Goal: Transaction & Acquisition: Book appointment/travel/reservation

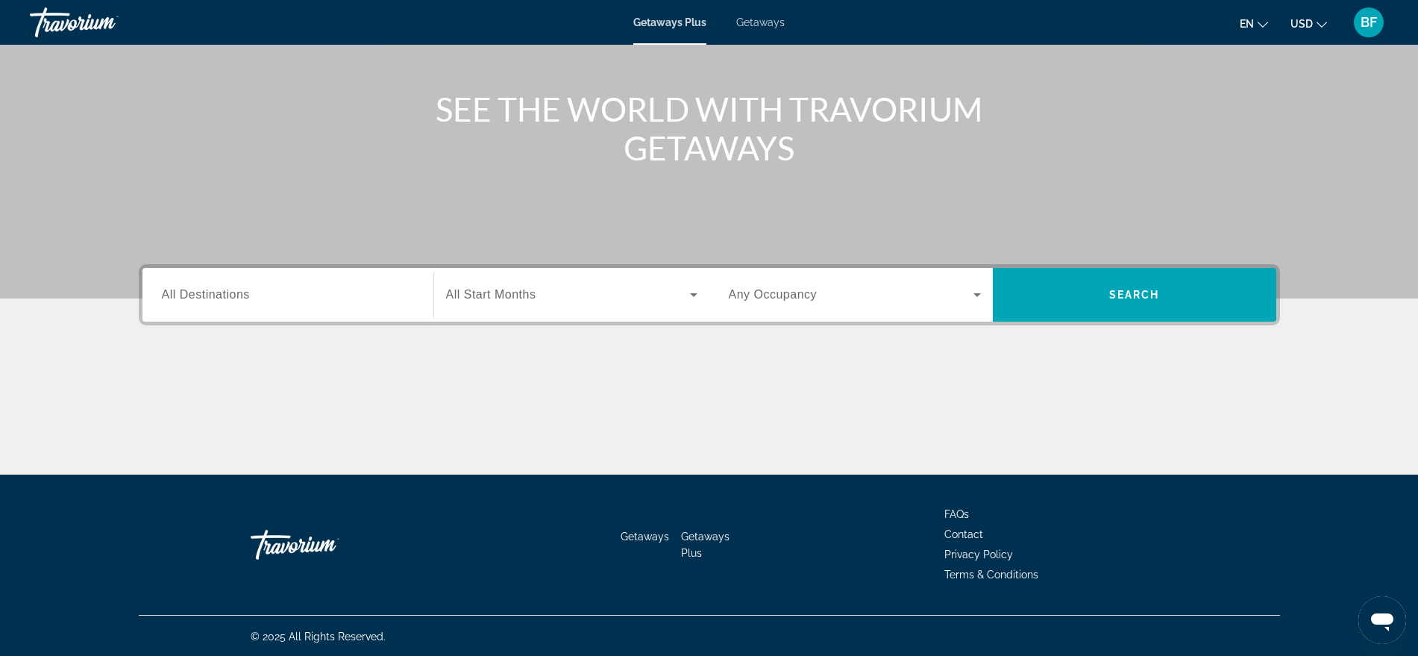
scroll to position [151, 0]
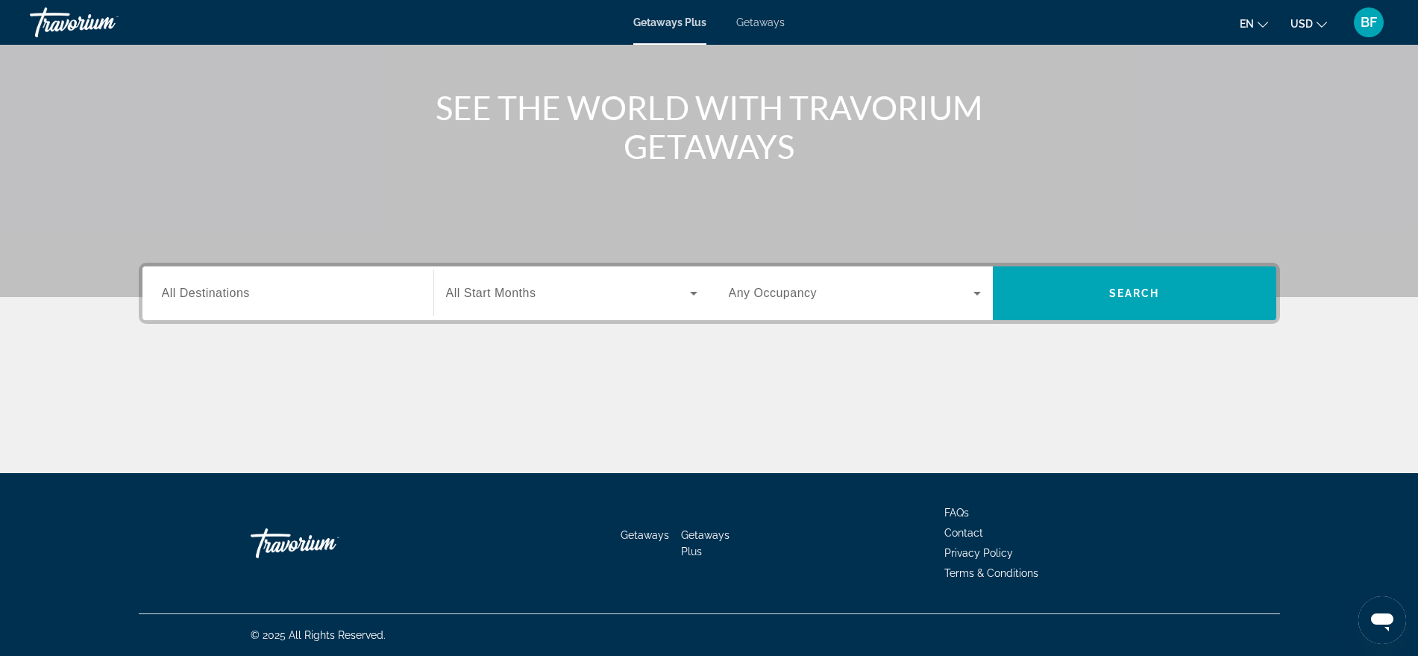
click at [809, 296] on span "Any Occupancy" at bounding box center [773, 292] width 89 height 13
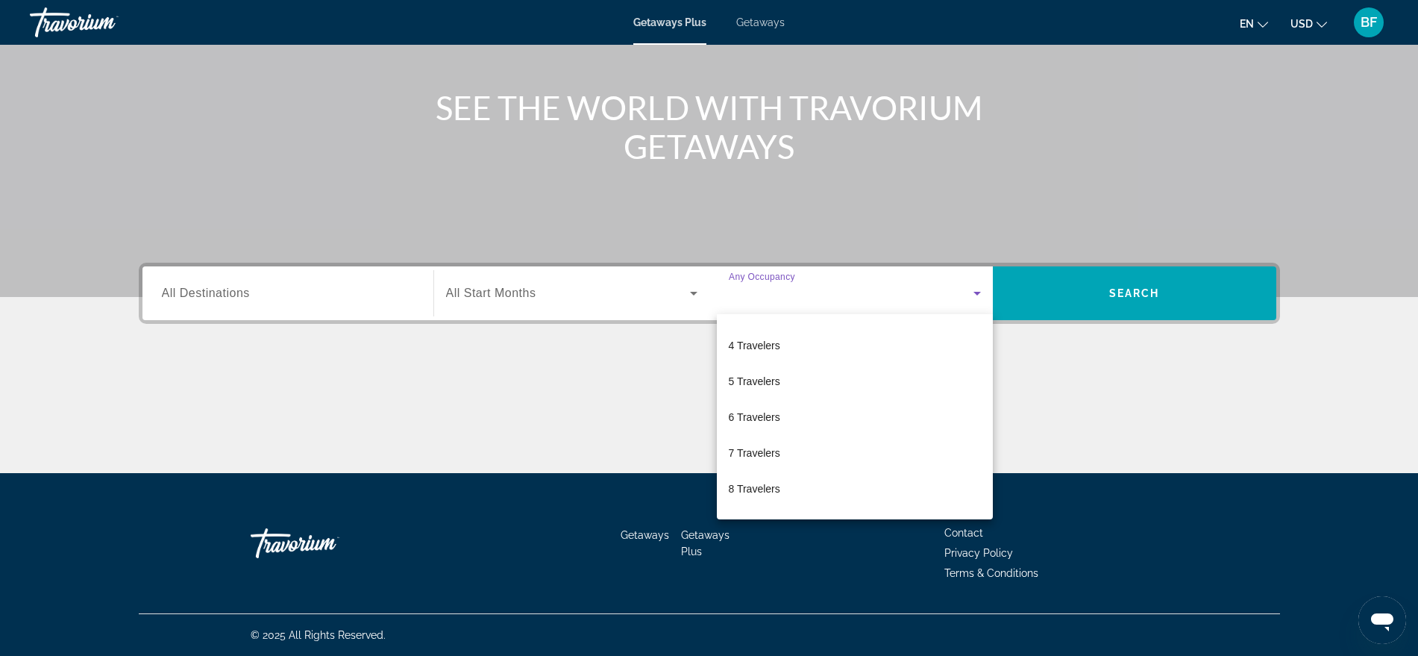
scroll to position [165, 0]
click at [1139, 295] on div at bounding box center [709, 328] width 1418 height 656
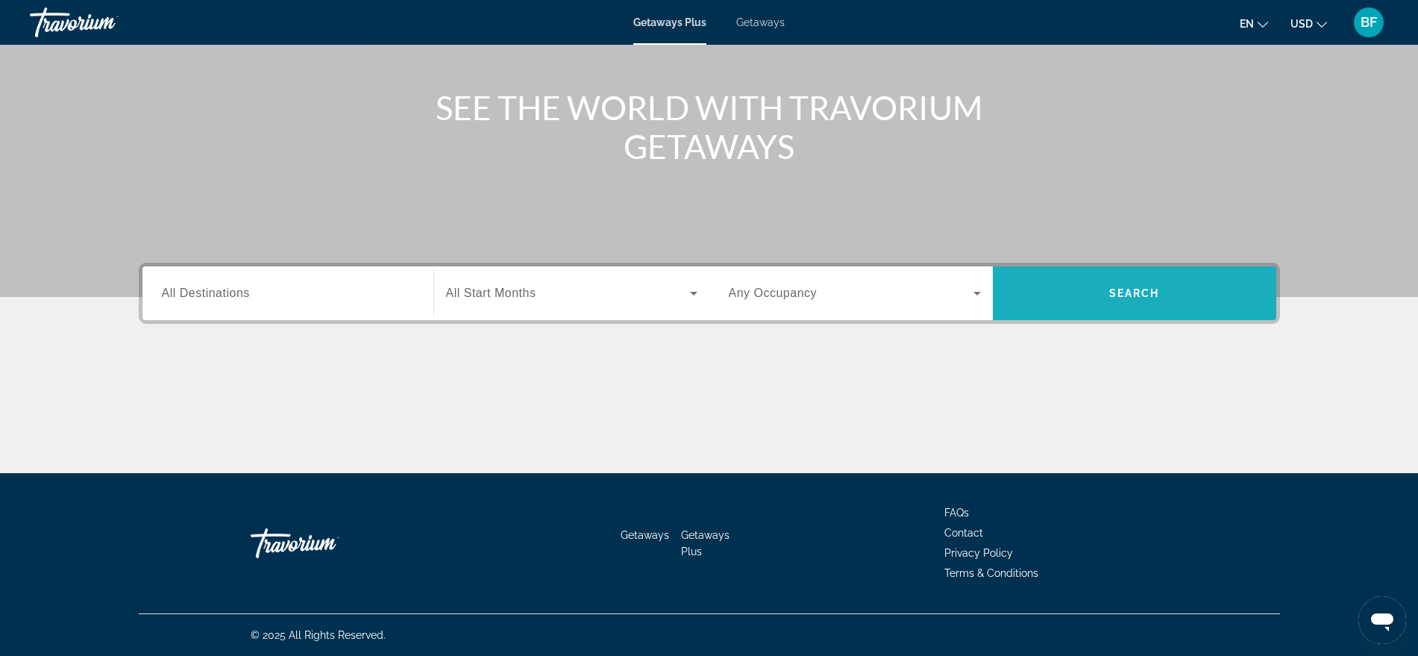
click at [1139, 295] on span "Search" at bounding box center [1134, 293] width 51 height 12
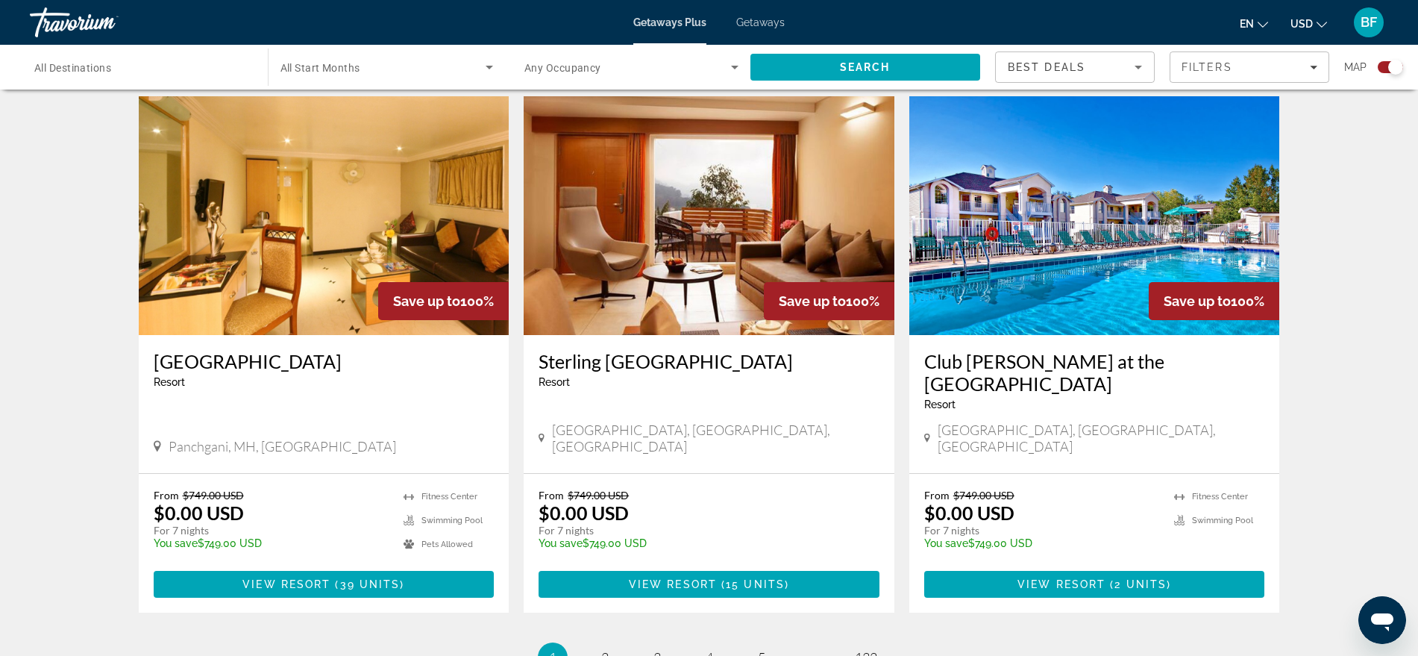
scroll to position [2126, 0]
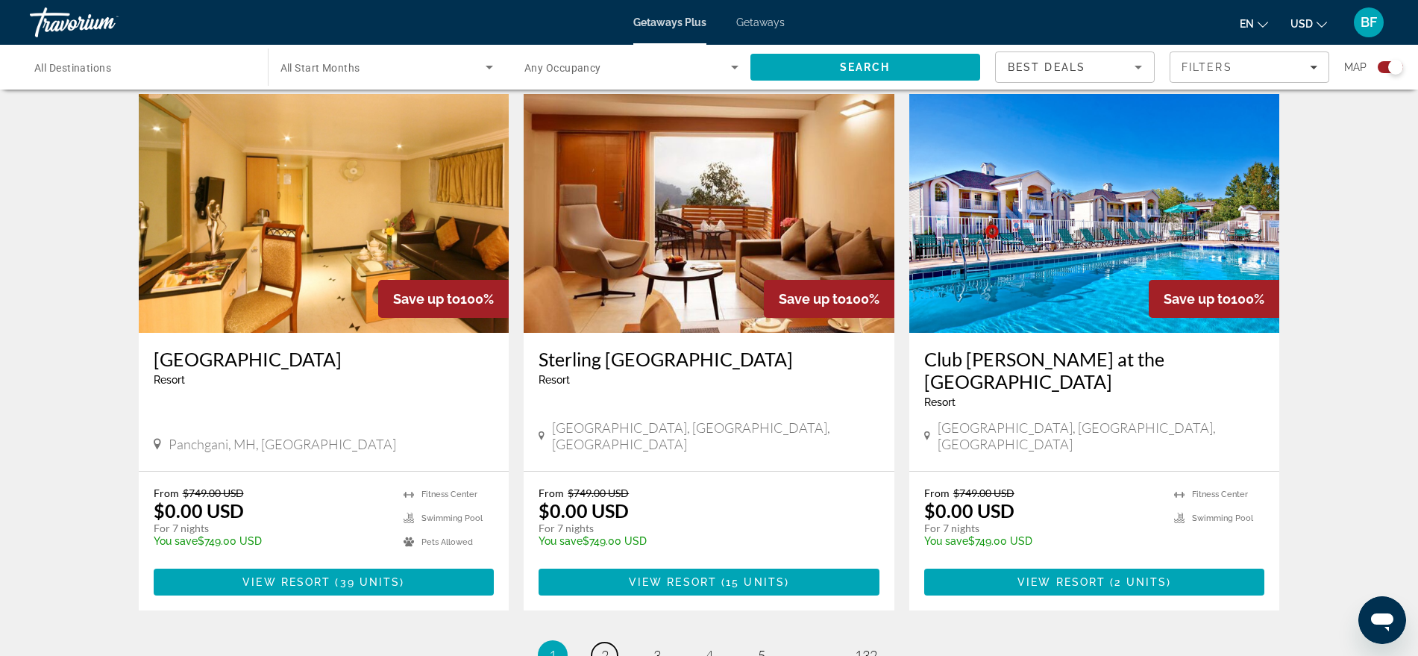
click at [602, 647] on span "2" at bounding box center [604, 655] width 7 height 16
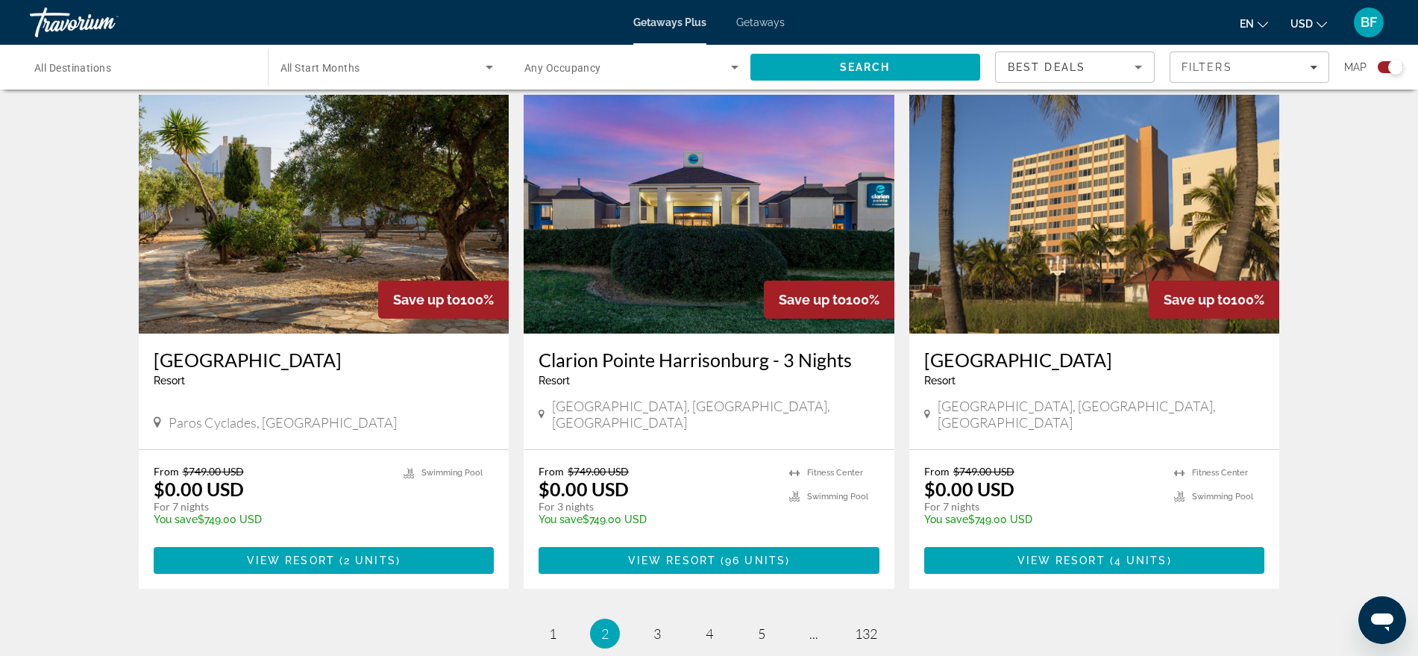
scroll to position [2136, 0]
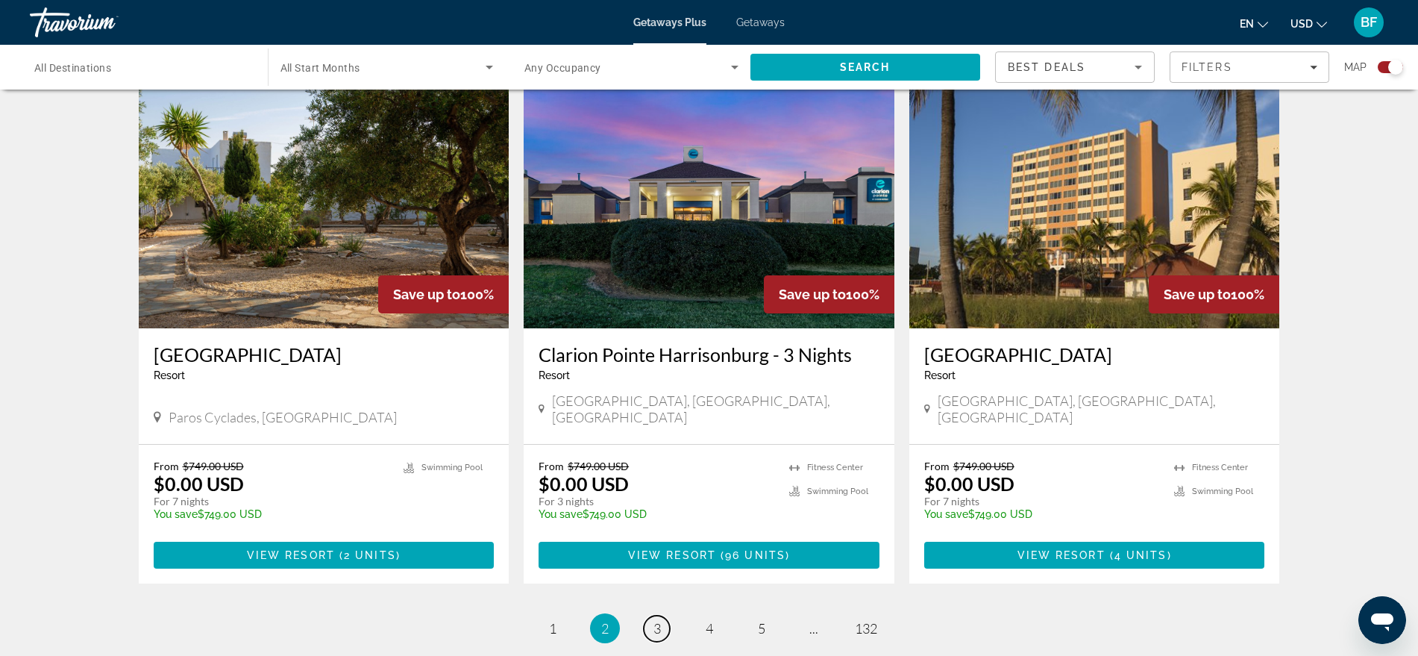
click at [657, 620] on span "3" at bounding box center [656, 628] width 7 height 16
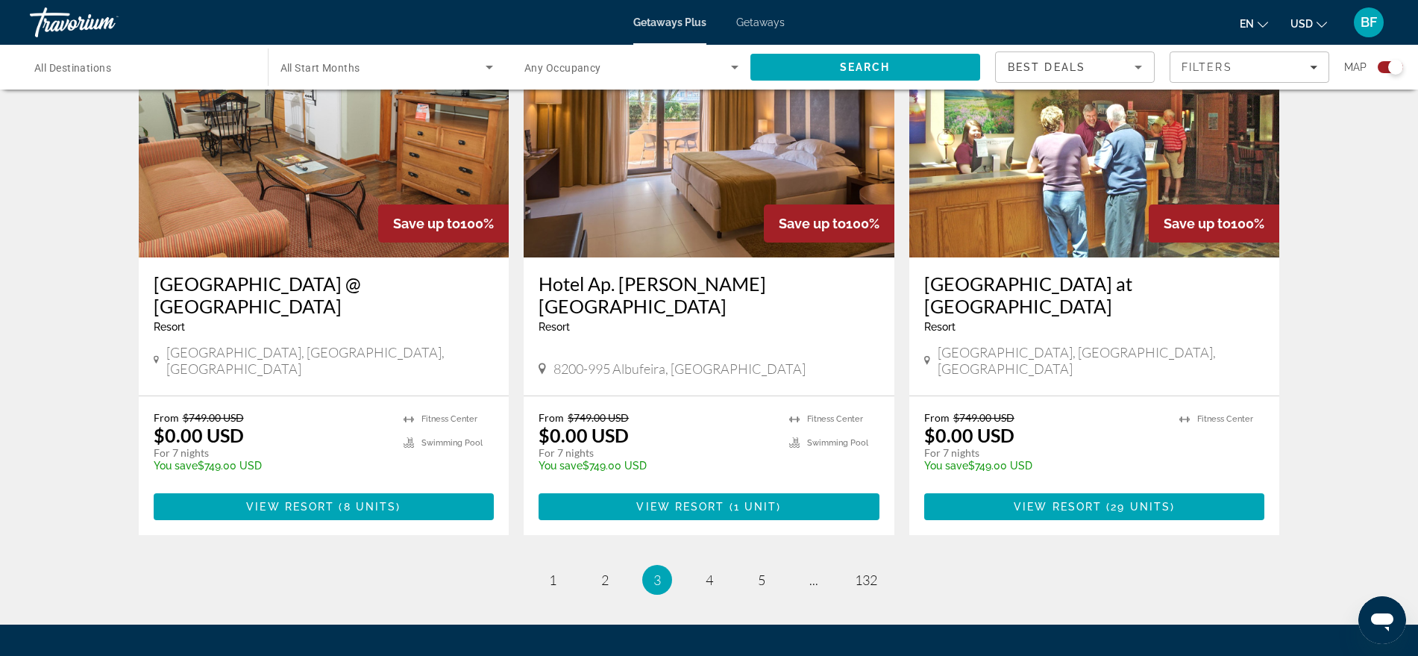
scroll to position [2189, 0]
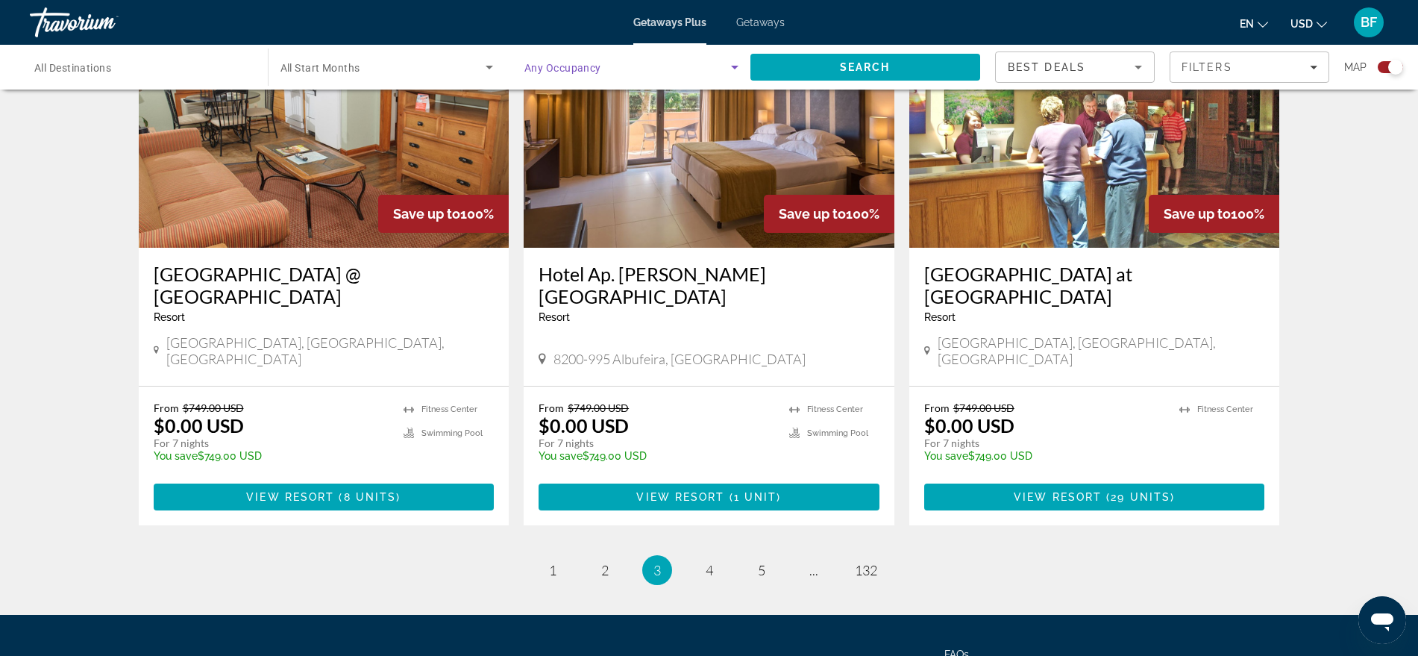
click at [728, 69] on icon "Search widget" at bounding box center [735, 67] width 18 height 18
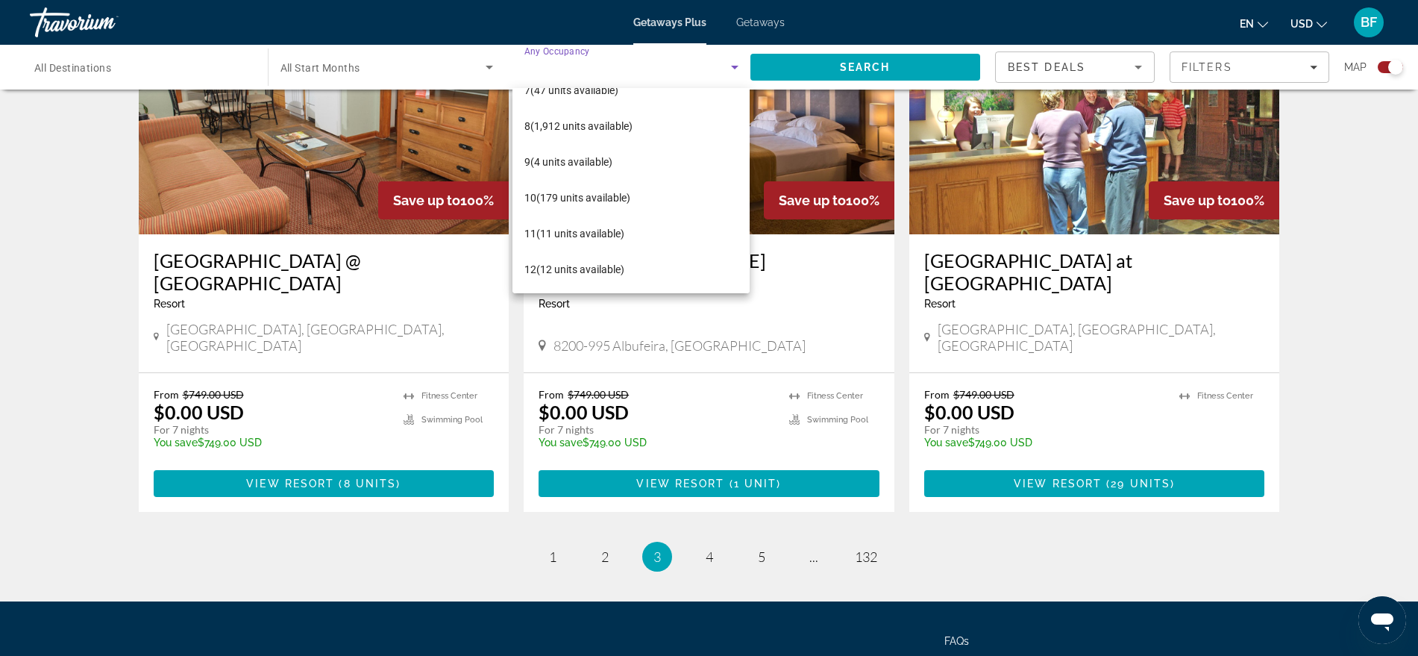
scroll to position [2242, 0]
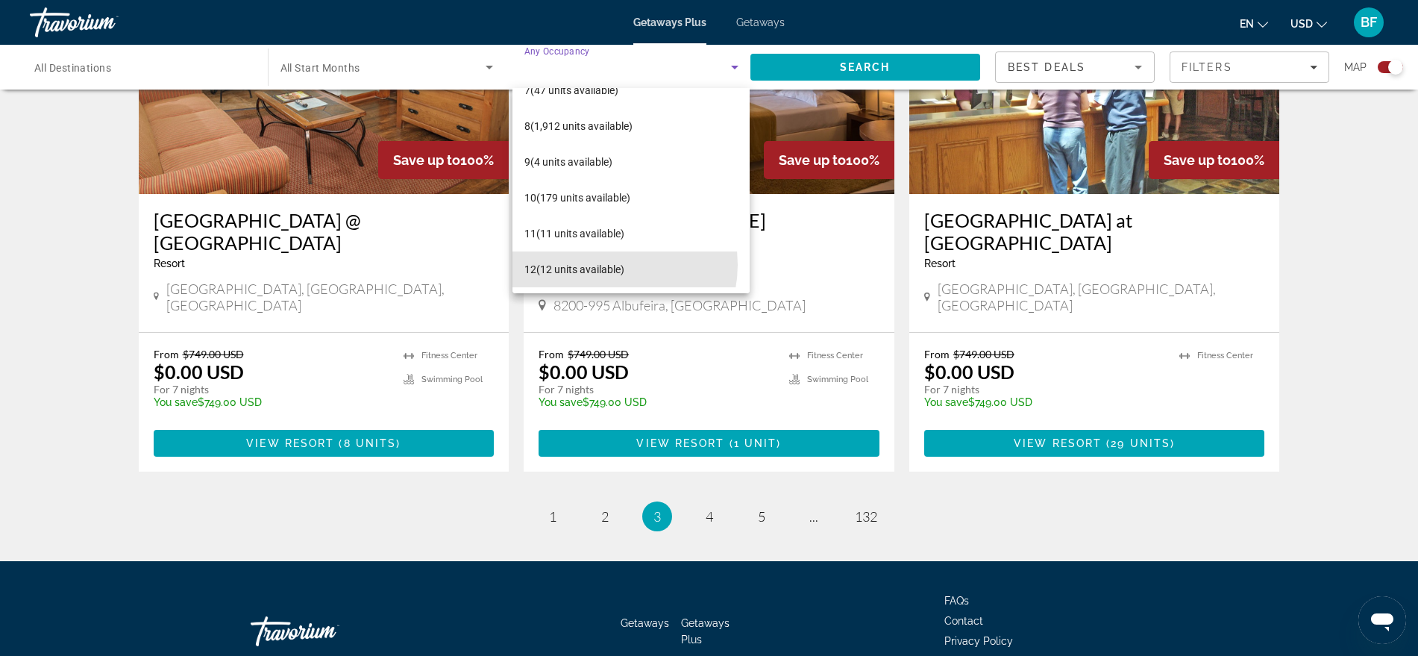
click at [606, 265] on span "12 (12 units available)" at bounding box center [574, 269] width 100 height 18
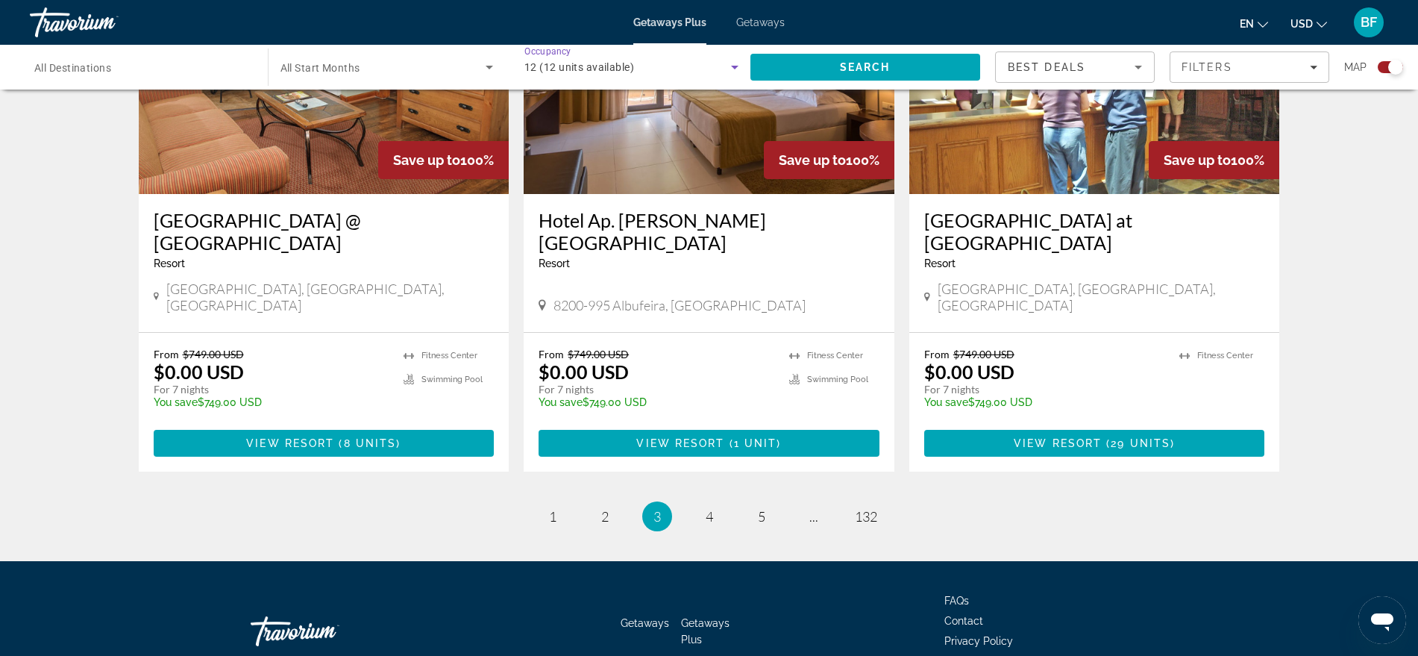
click at [898, 63] on span "Search" at bounding box center [865, 67] width 230 height 36
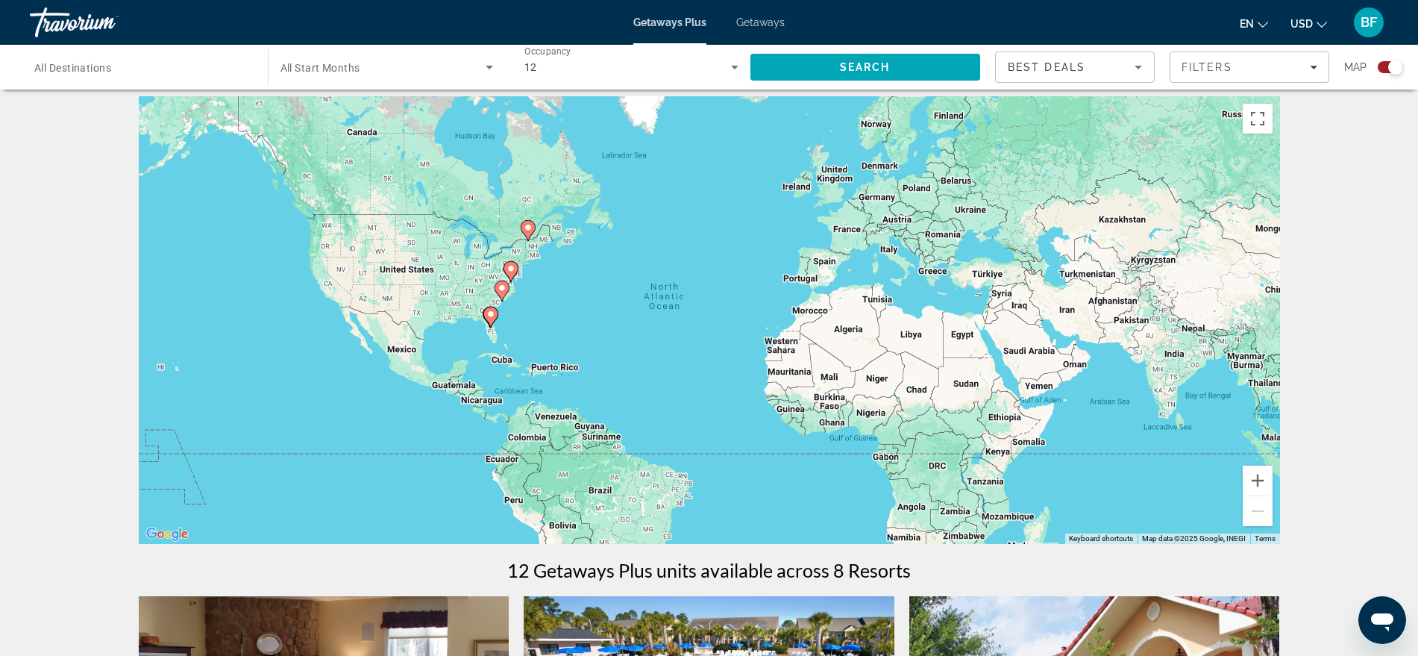
scroll to position [13, 0]
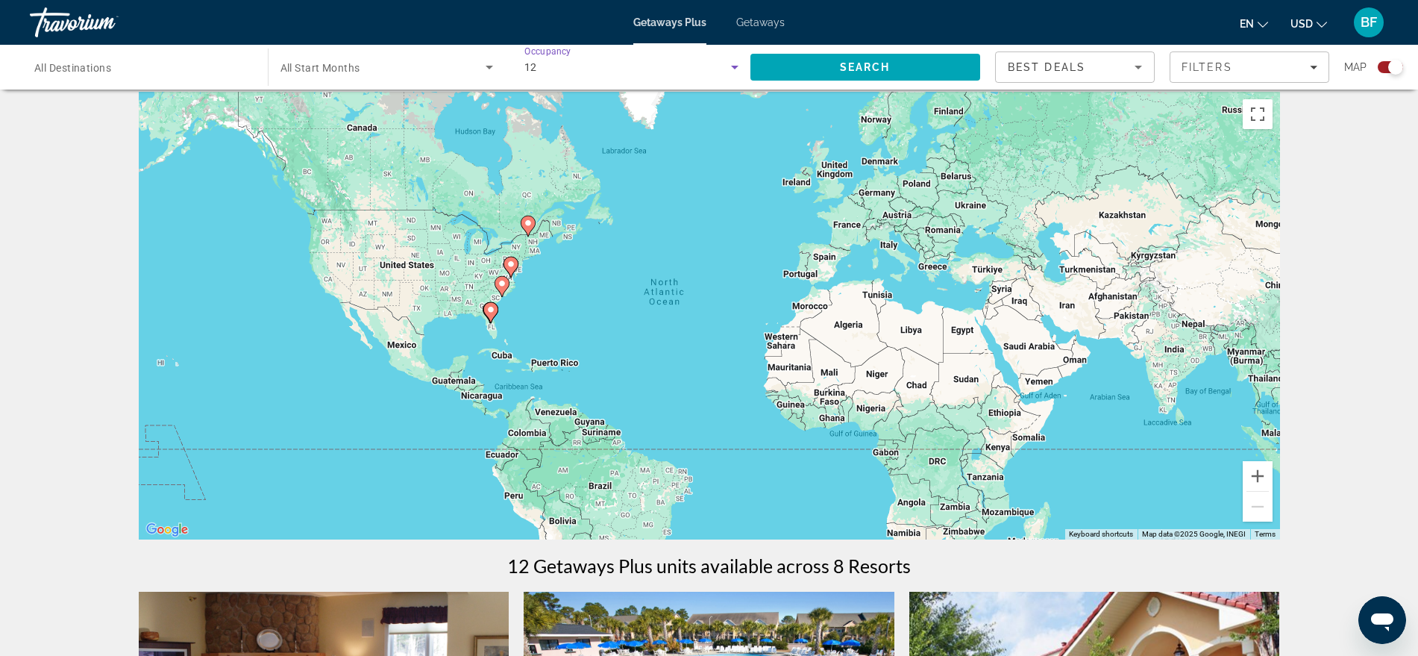
click at [730, 72] on icon "Search widget" at bounding box center [735, 67] width 18 height 18
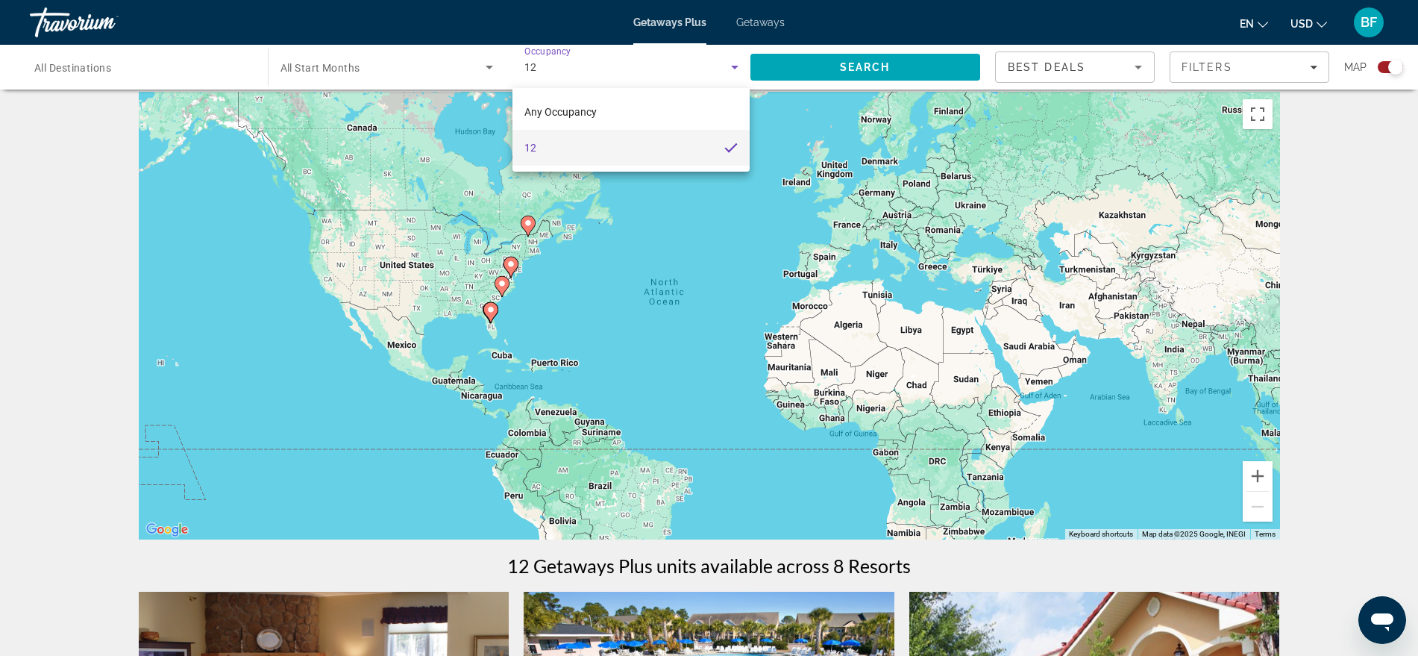
click at [568, 100] on mat-option "Any Occupancy" at bounding box center [630, 112] width 237 height 36
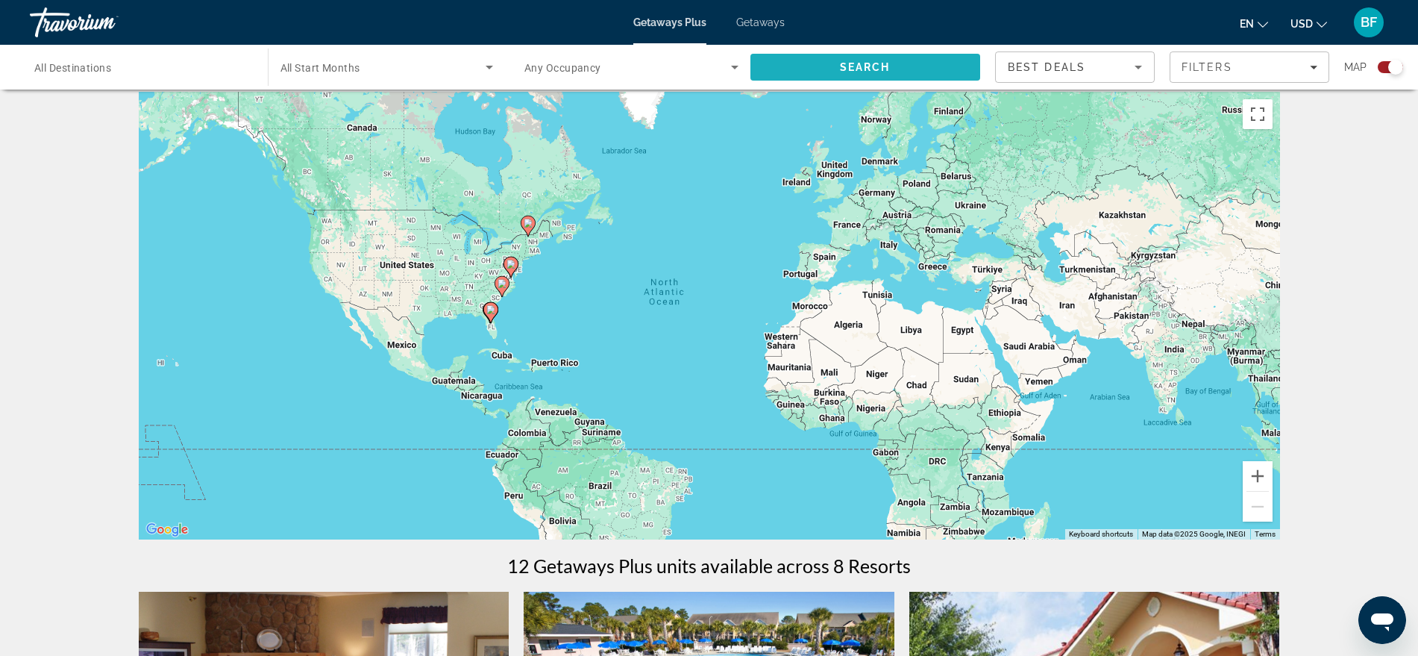
click at [891, 68] on span "Search" at bounding box center [865, 67] width 230 height 36
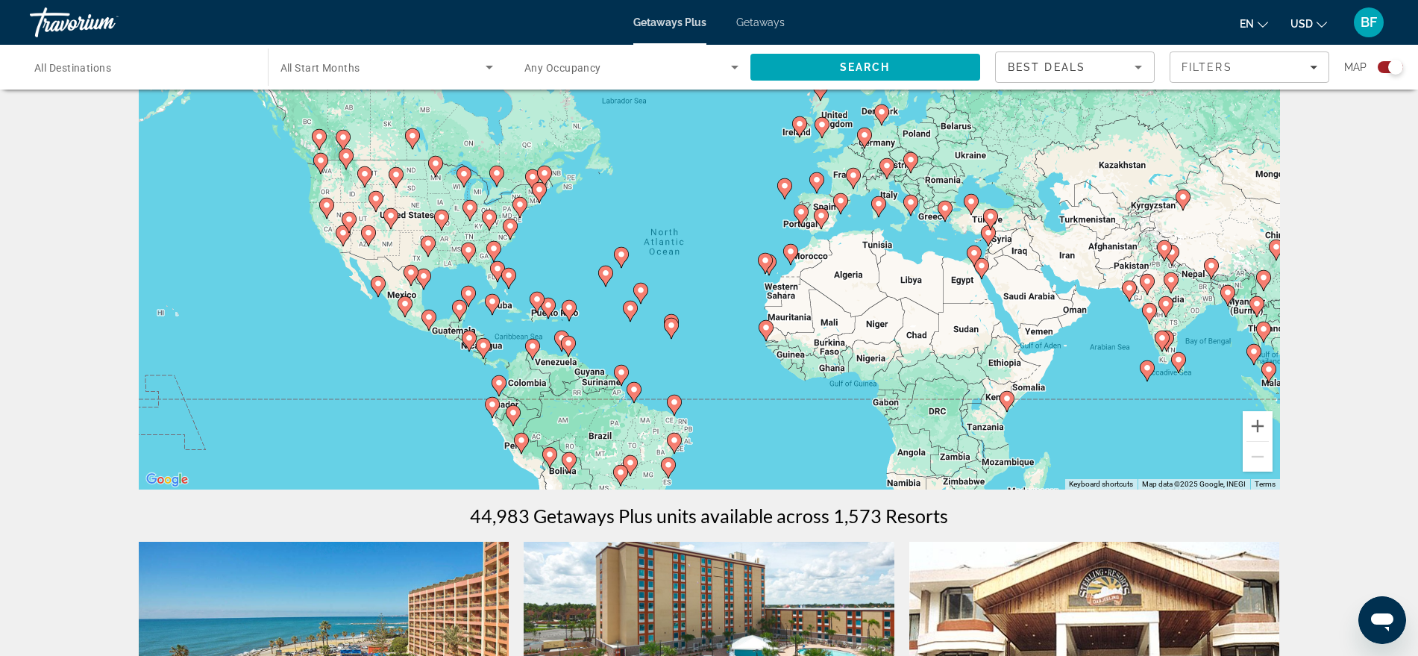
scroll to position [62, 0]
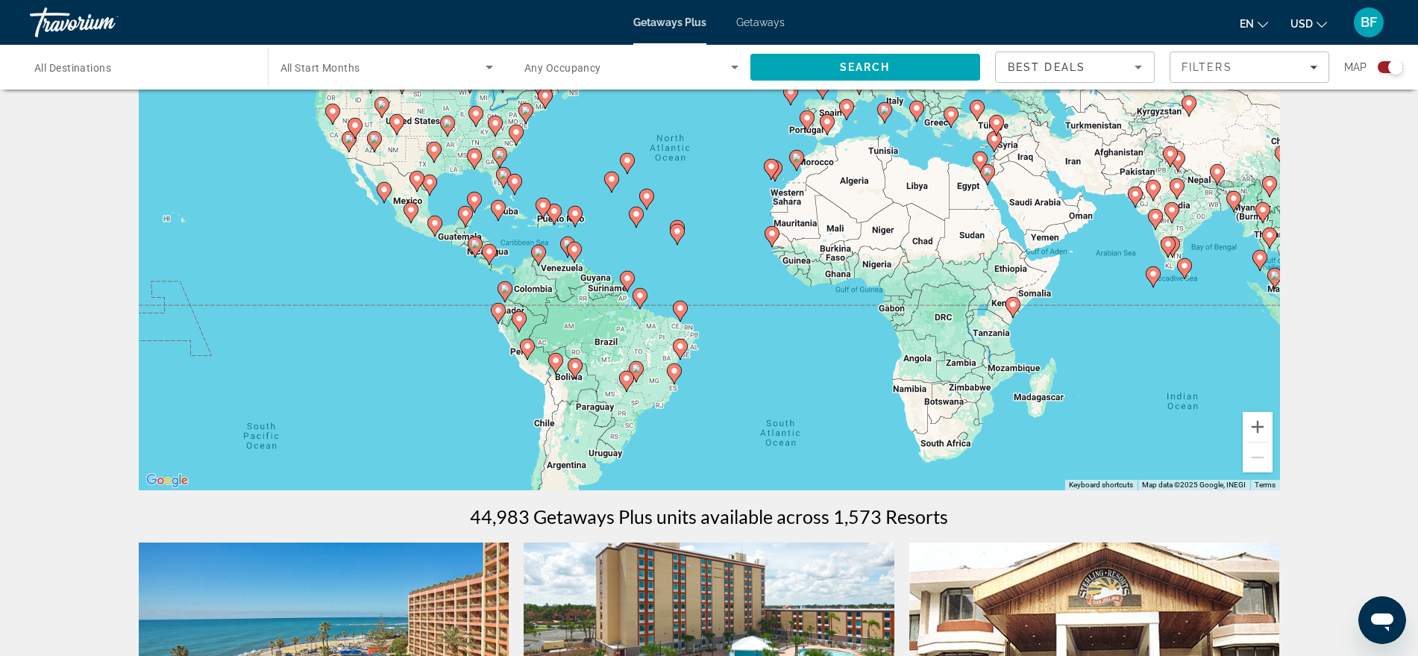
drag, startPoint x: 953, startPoint y: 430, endPoint x: 959, endPoint y: 322, distance: 107.6
click at [959, 322] on div "To activate drag with keyboard, press Alt + Enter. Once in keyboard drag state,…" at bounding box center [709, 267] width 1141 height 448
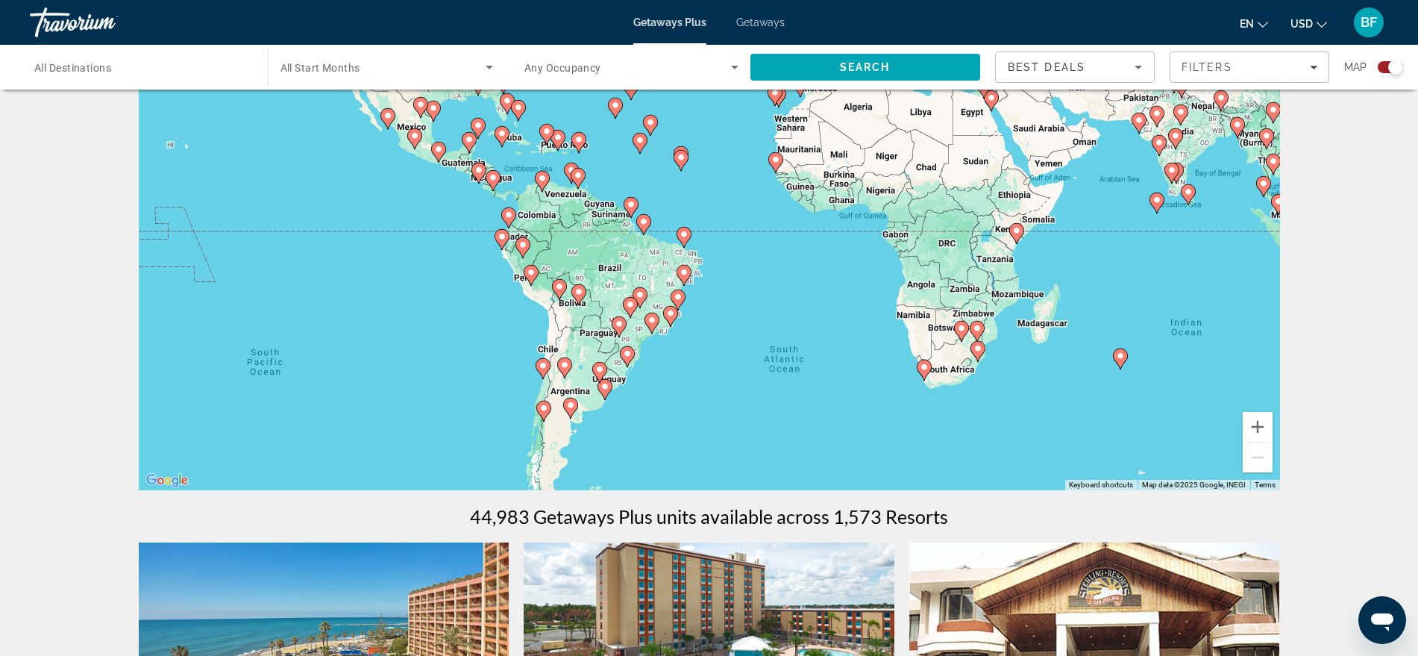
drag, startPoint x: 808, startPoint y: 382, endPoint x: 817, endPoint y: 302, distance: 80.3
click at [817, 302] on div "To activate drag with keyboard, press Alt + Enter. Once in keyboard drag state,…" at bounding box center [709, 267] width 1141 height 448
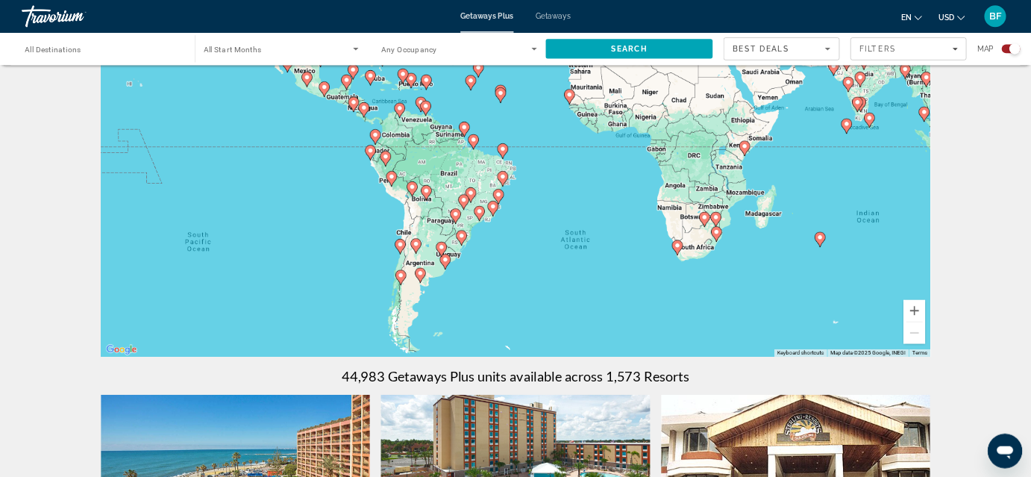
scroll to position [61, 0]
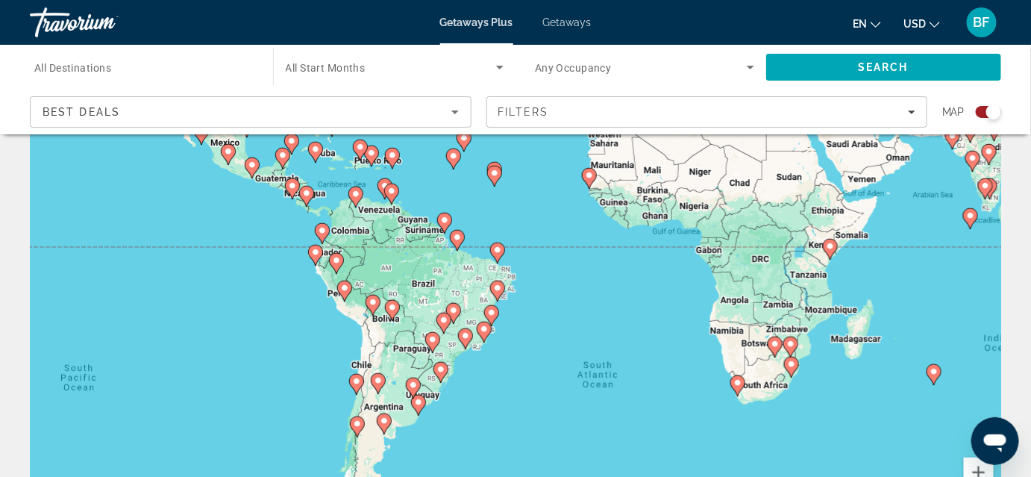
click at [434, 348] on icon "Main content" at bounding box center [432, 342] width 13 height 19
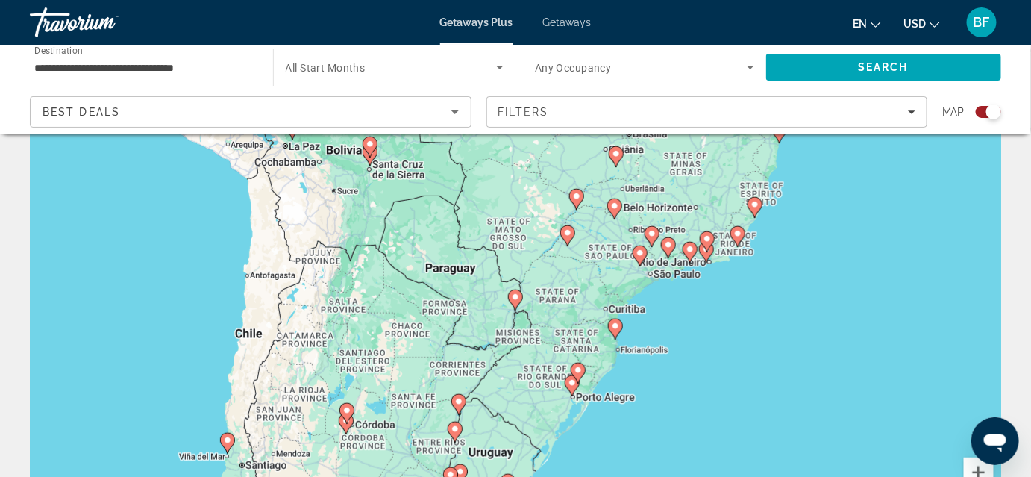
click at [517, 298] on image "Main content" at bounding box center [515, 296] width 9 height 9
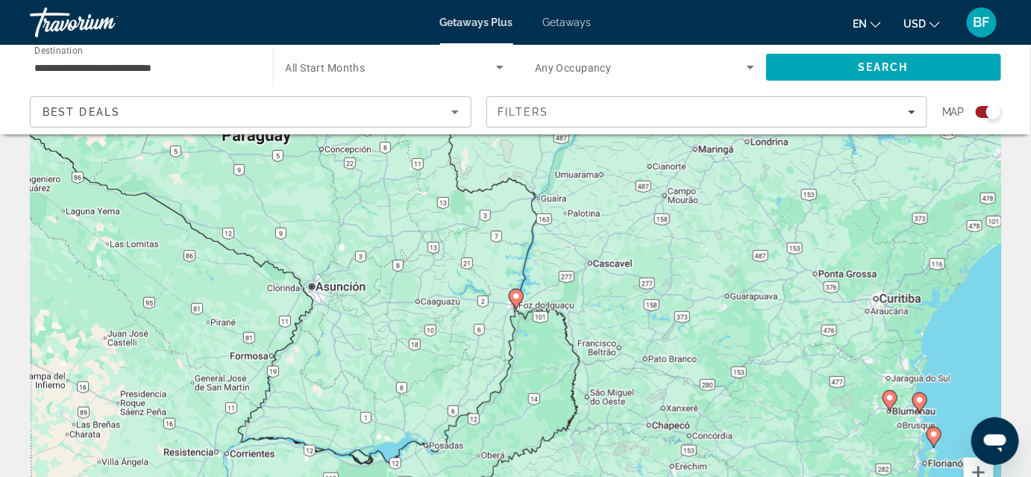
click at [516, 297] on image "Main content" at bounding box center [516, 296] width 9 height 9
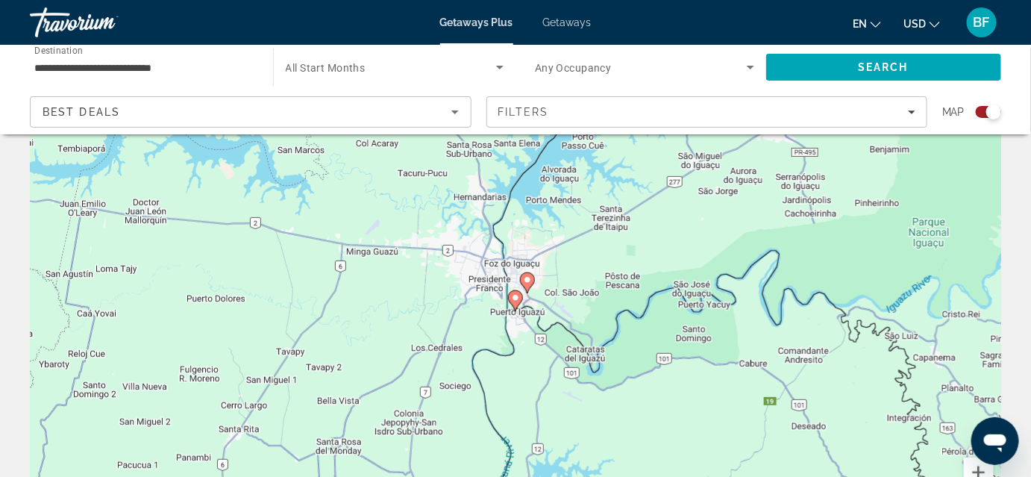
click at [519, 295] on image "Main content" at bounding box center [515, 297] width 9 height 9
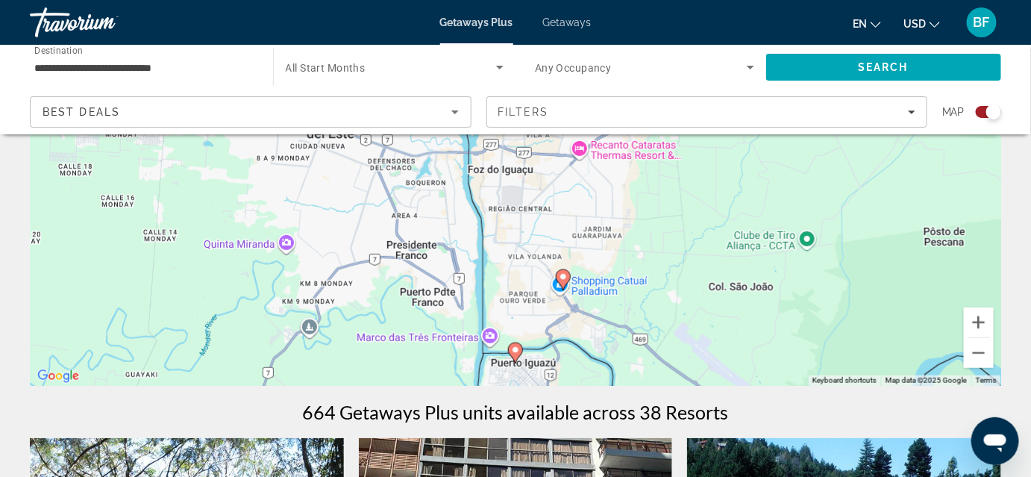
scroll to position [213, 0]
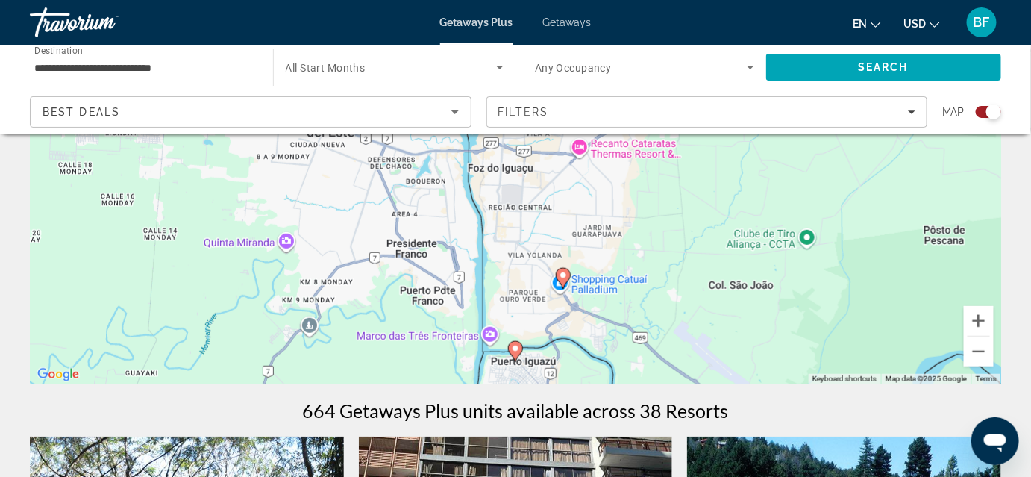
click at [561, 280] on image "Main content" at bounding box center [563, 275] width 9 height 9
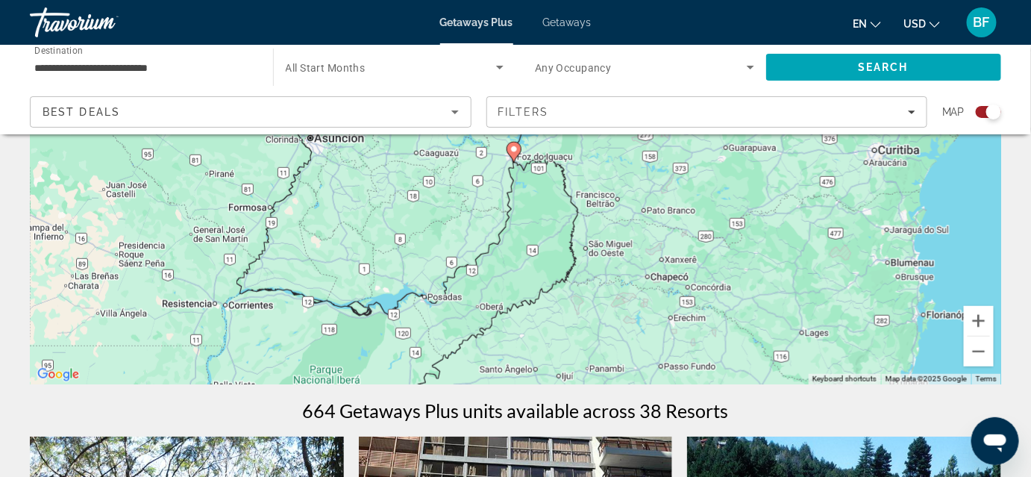
click at [515, 150] on image "Main content" at bounding box center [513, 149] width 9 height 9
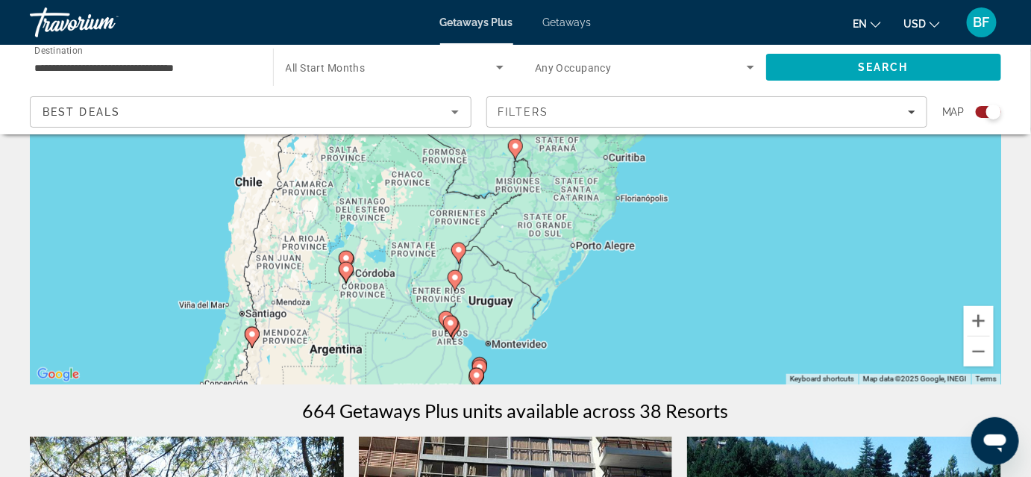
click at [260, 336] on div "To navigate, press the arrow keys. To activate drag with keyboard, press Alt + …" at bounding box center [515, 161] width 971 height 448
click at [254, 335] on image "Main content" at bounding box center [252, 334] width 9 height 9
type input "**********"
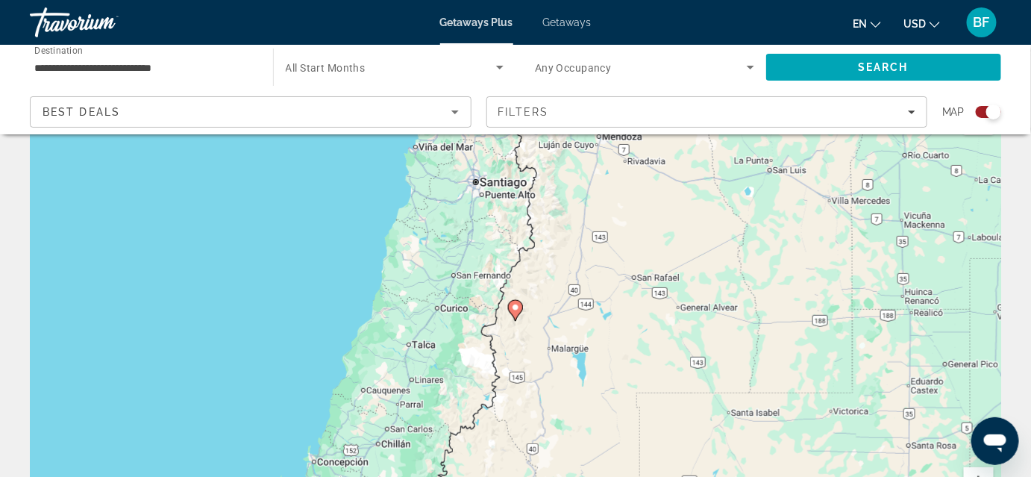
scroll to position [45, 0]
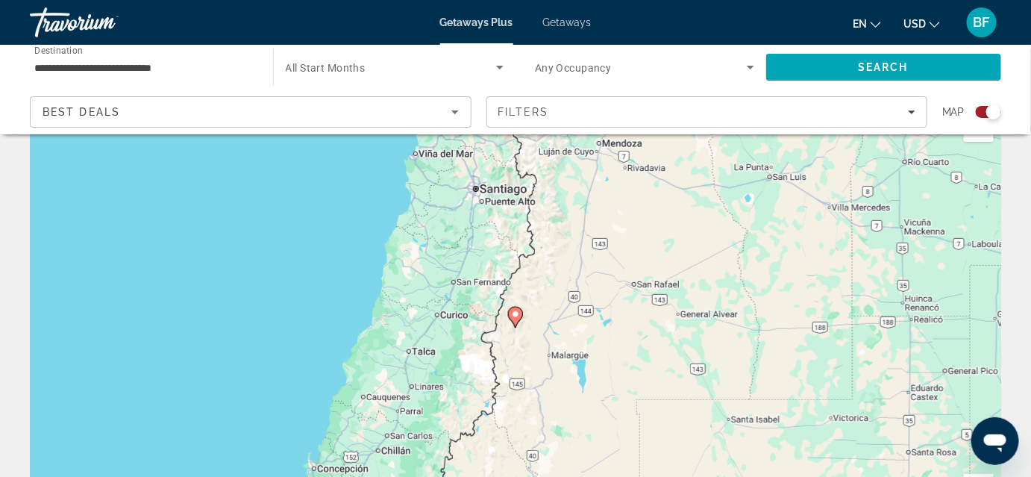
click at [515, 313] on image "Main content" at bounding box center [515, 314] width 9 height 9
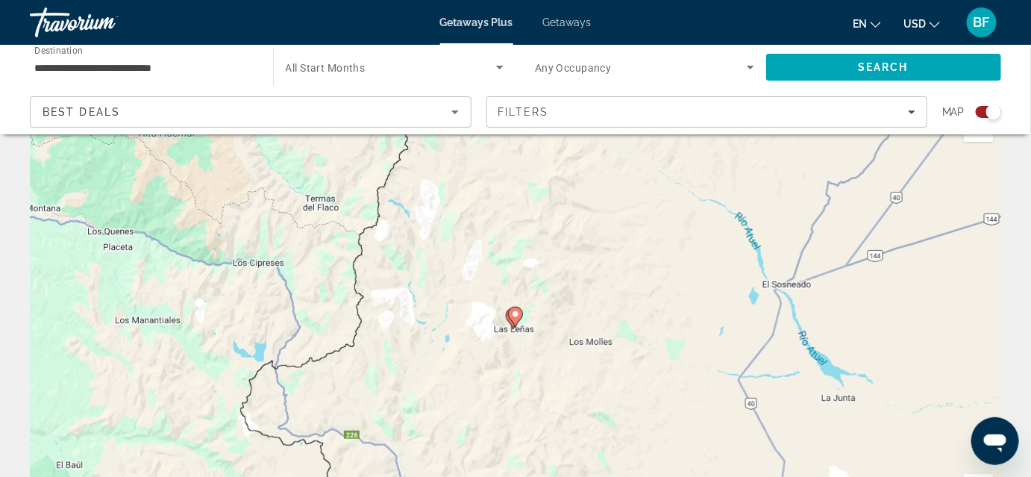
click at [513, 314] on image "Main content" at bounding box center [515, 314] width 9 height 9
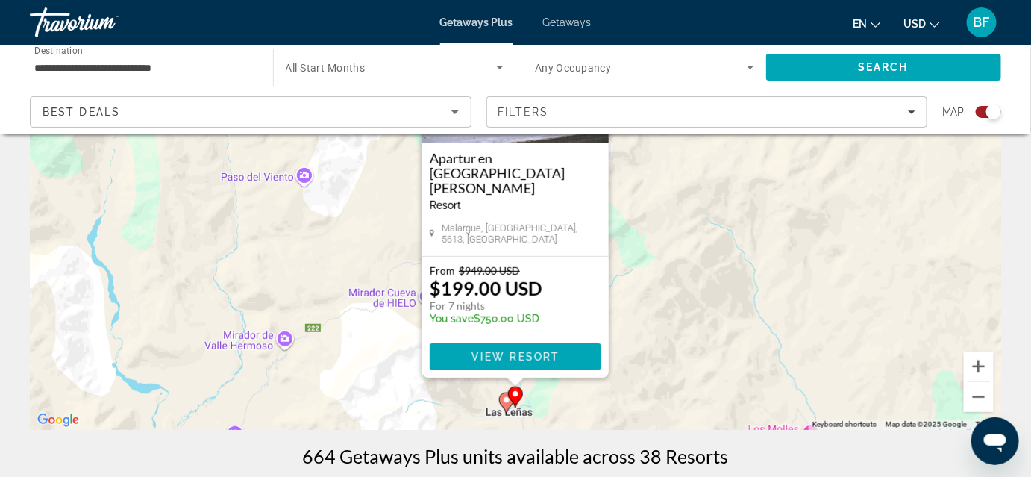
scroll to position [289, 0]
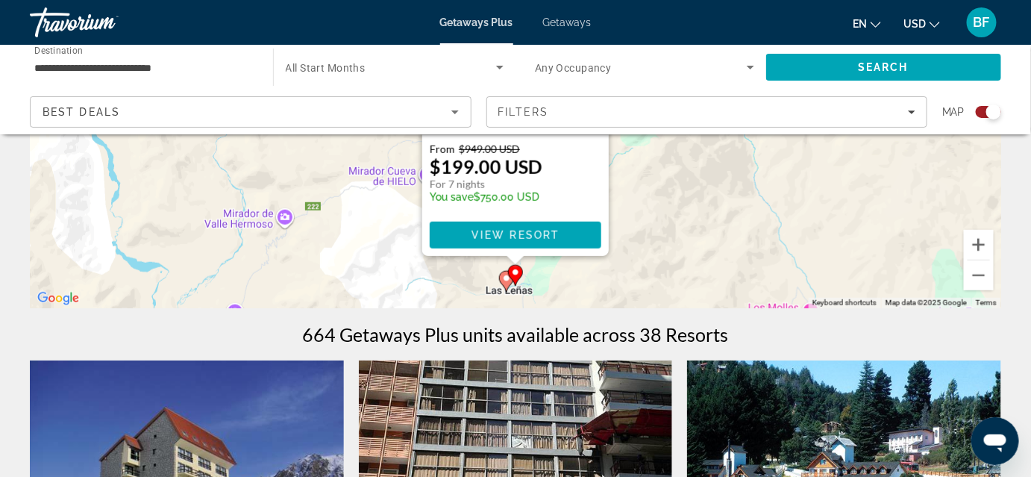
click at [501, 286] on gmp-advanced-marker "Main content" at bounding box center [506, 281] width 15 height 22
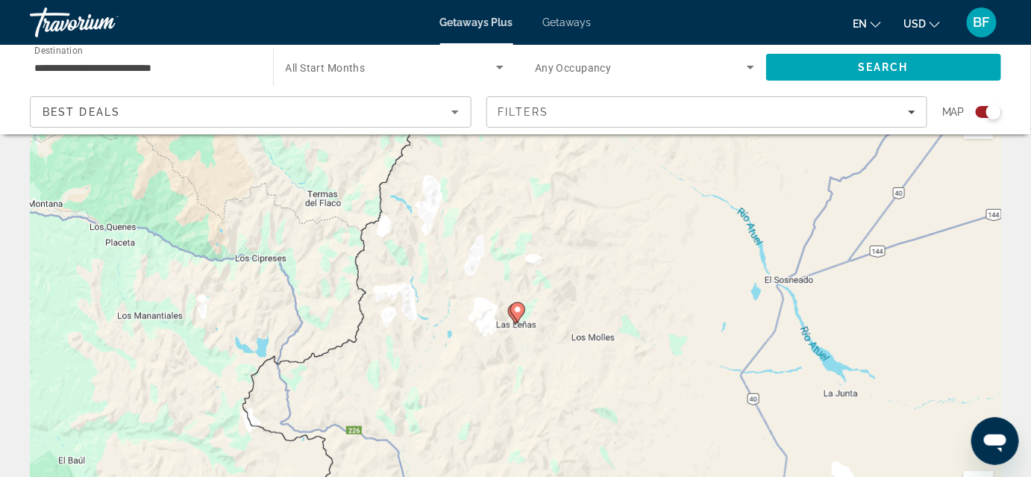
scroll to position [49, 0]
click at [512, 312] on icon "Main content" at bounding box center [517, 311] width 15 height 21
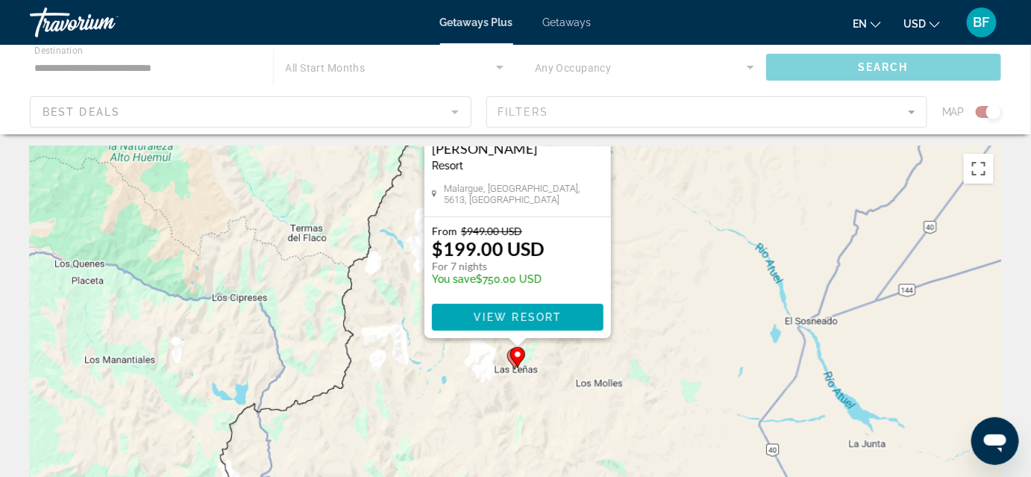
scroll to position [0, 0]
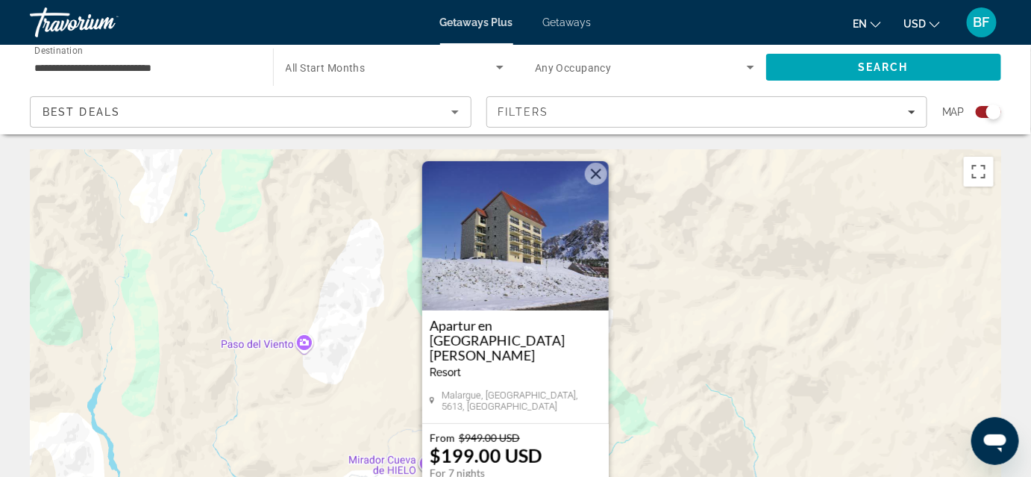
click at [592, 181] on button "Close" at bounding box center [596, 174] width 22 height 22
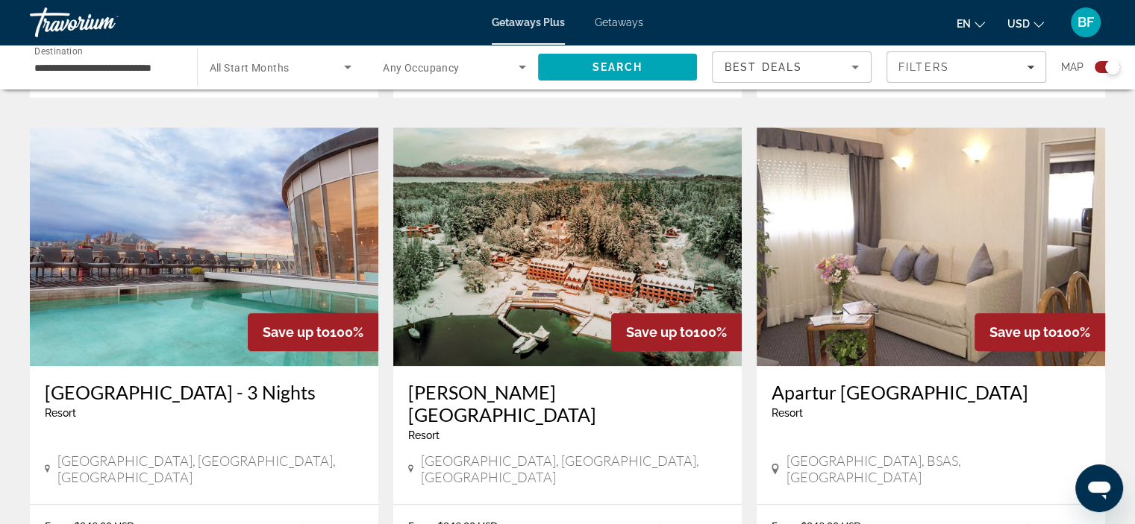
scroll to position [1027, 0]
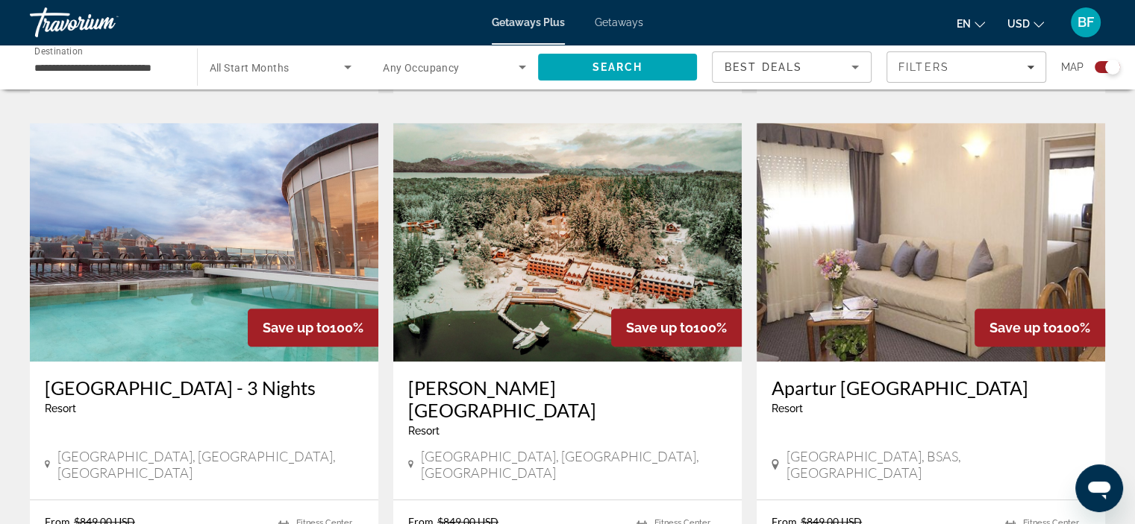
click at [180, 377] on h3 "[GEOGRAPHIC_DATA] - 3 Nights" at bounding box center [204, 388] width 319 height 22
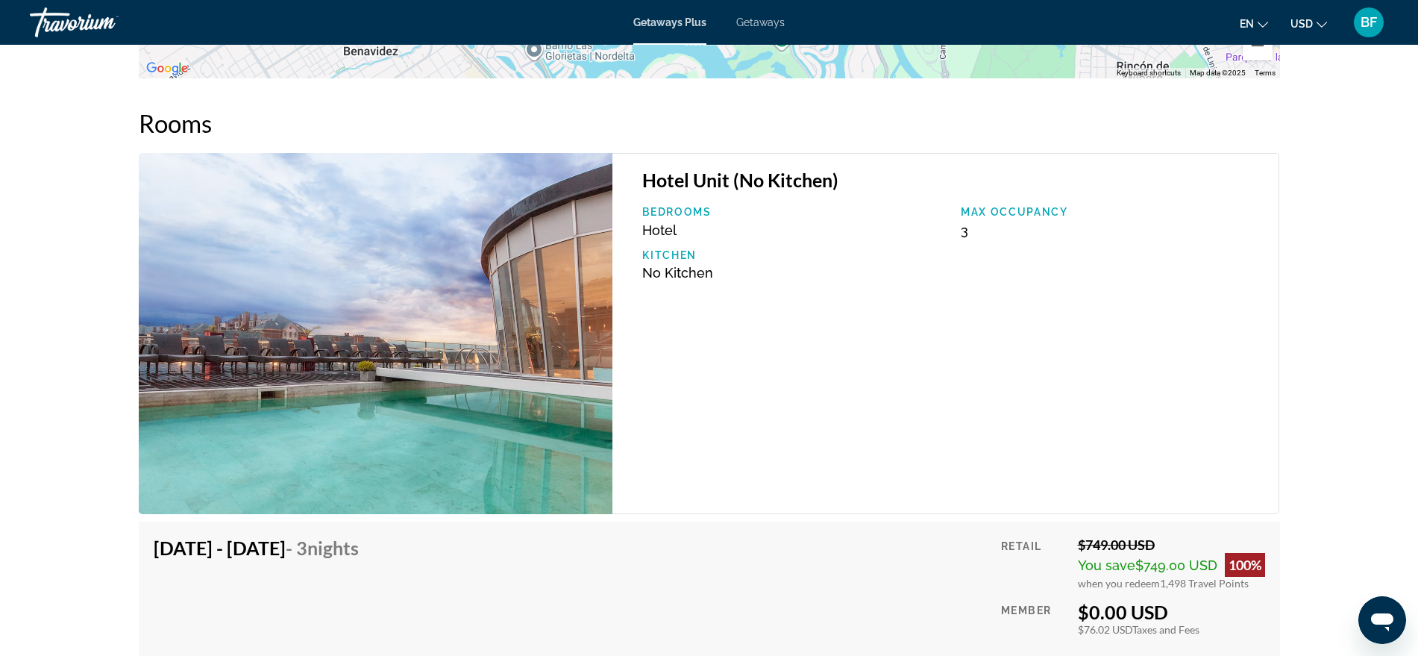
scroll to position [2206, 0]
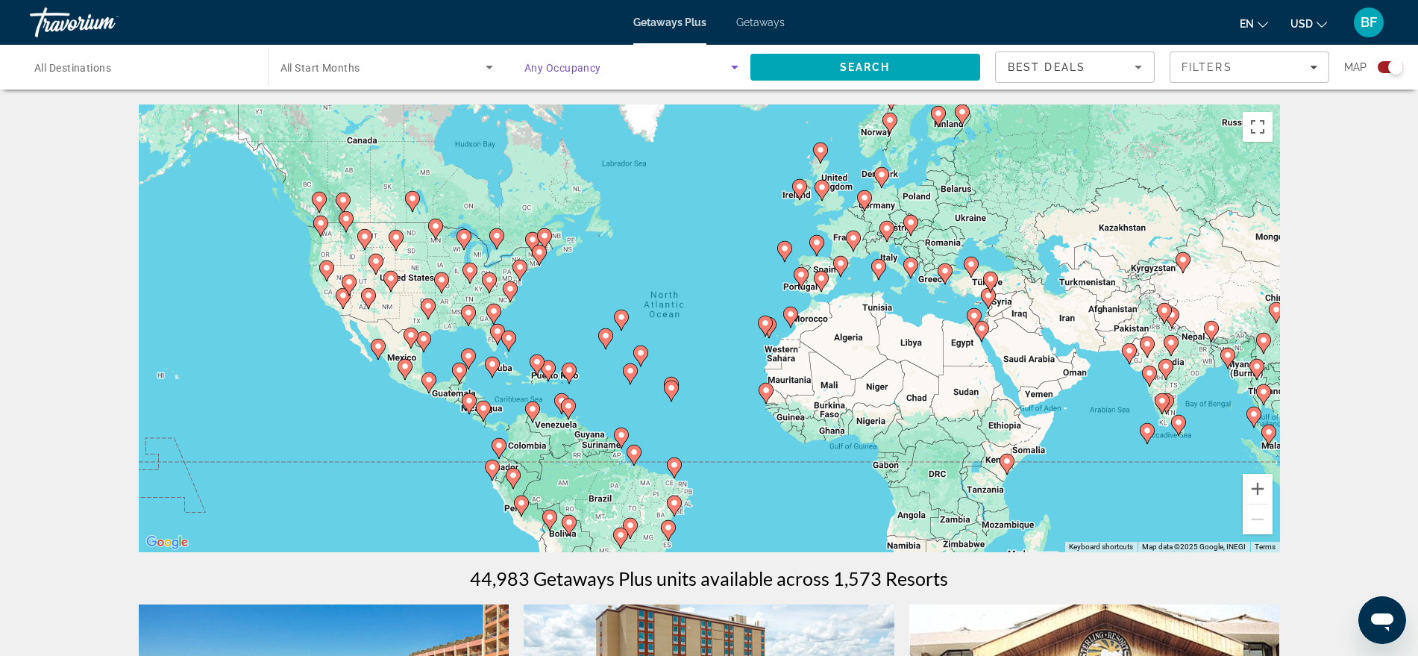
click at [669, 69] on span "Search widget" at bounding box center [627, 67] width 207 height 18
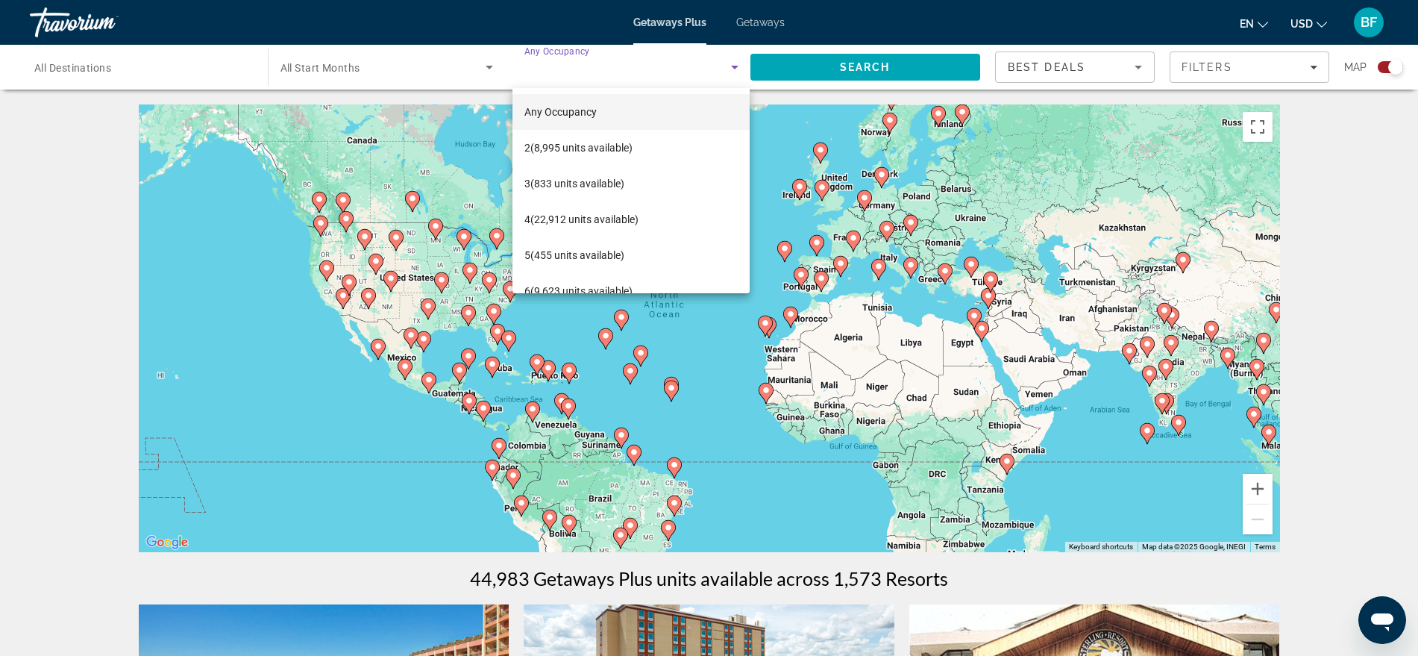
click at [381, 69] on div at bounding box center [709, 328] width 1418 height 656
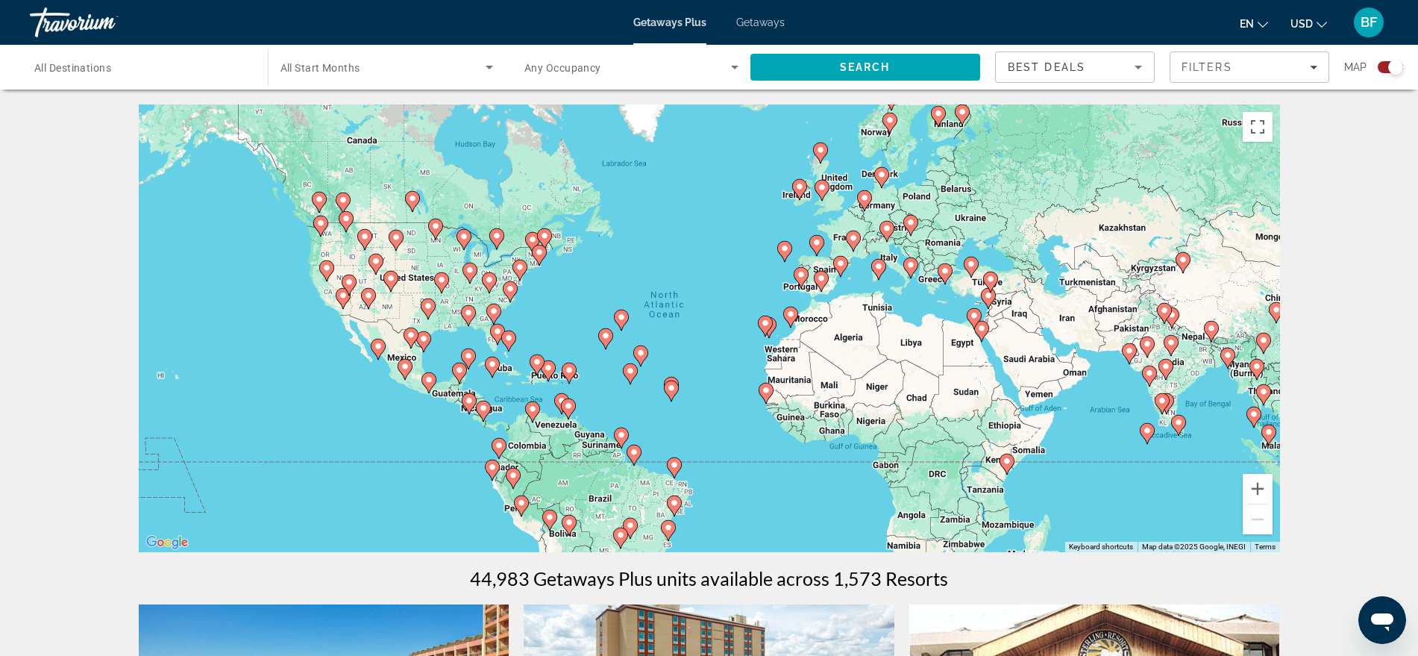
click at [381, 69] on span "Search widget" at bounding box center [383, 67] width 206 height 18
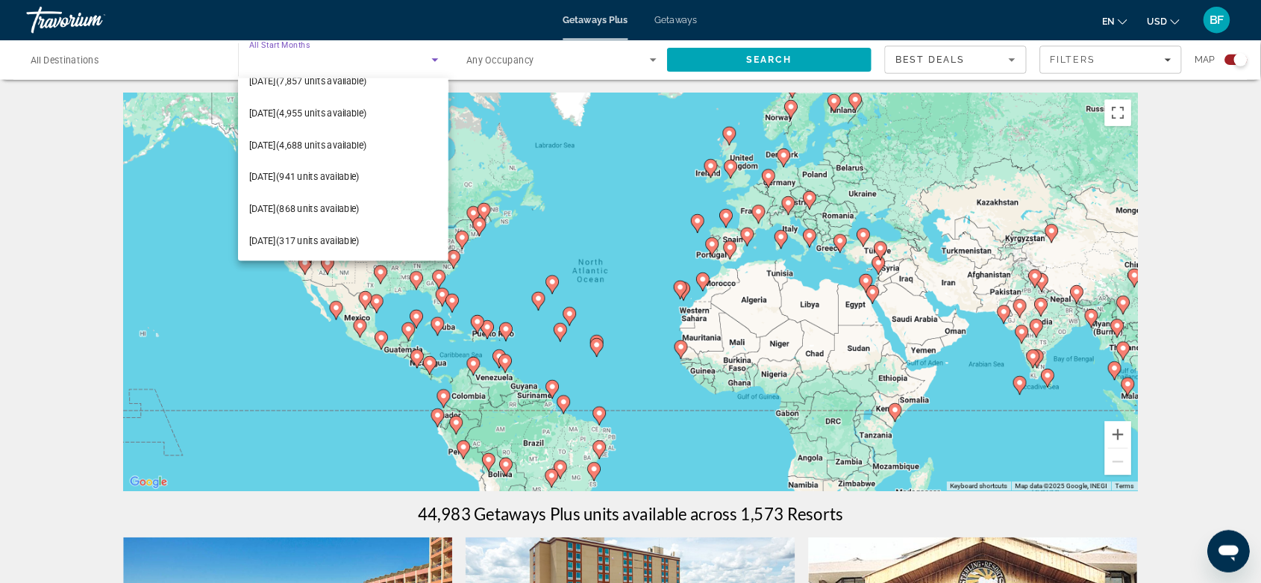
scroll to position [174, 0]
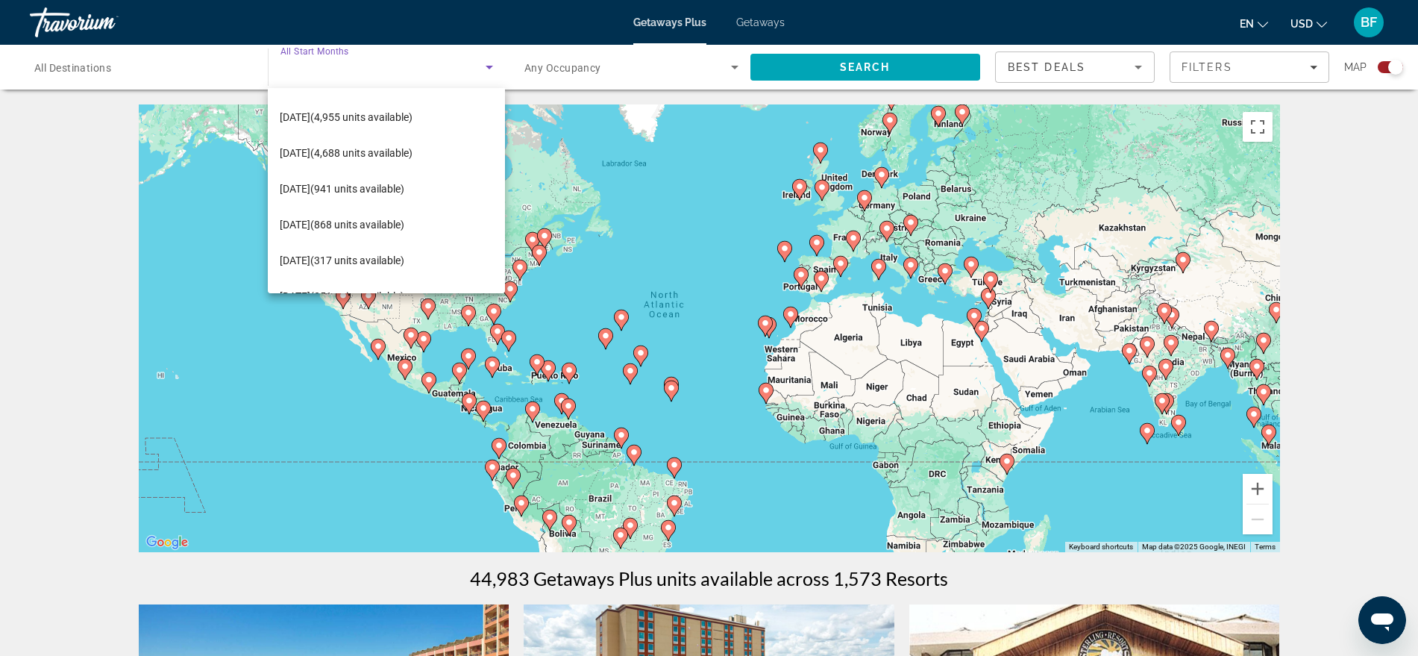
click at [404, 197] on span "[DATE] (941 units available)" at bounding box center [342, 189] width 125 height 18
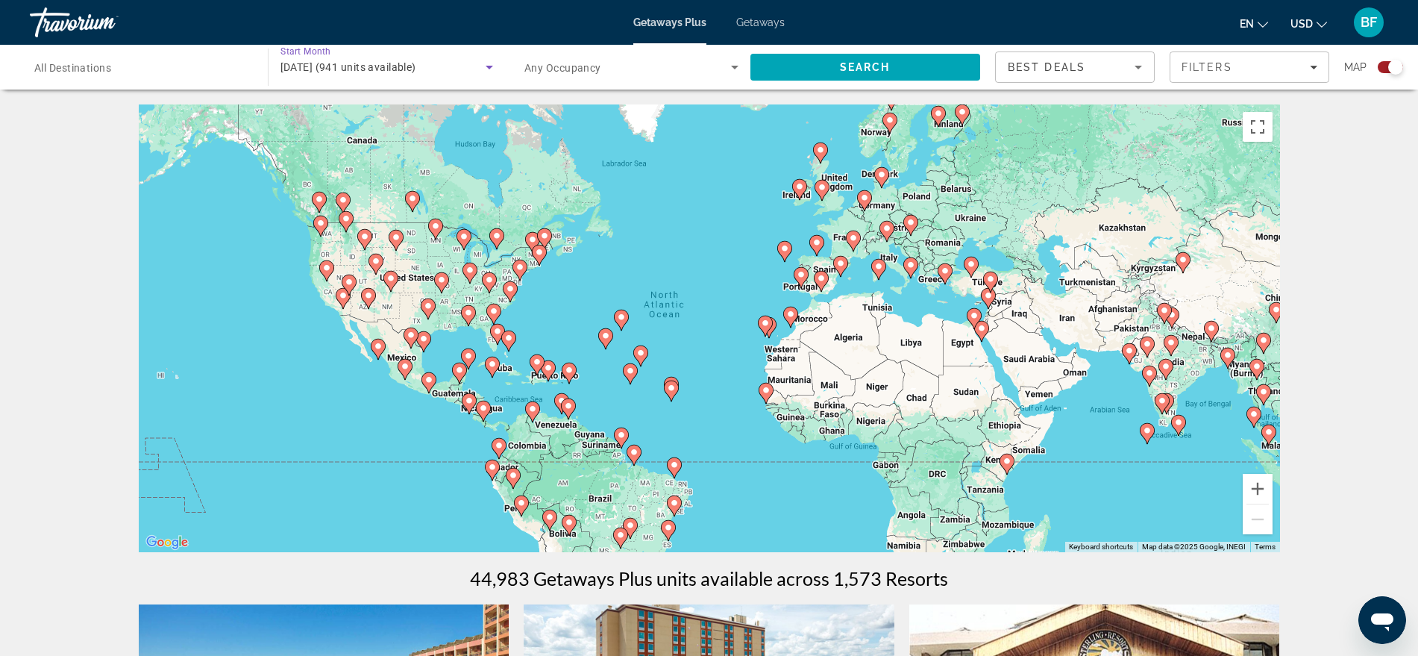
click at [902, 66] on span "Search" at bounding box center [865, 67] width 230 height 36
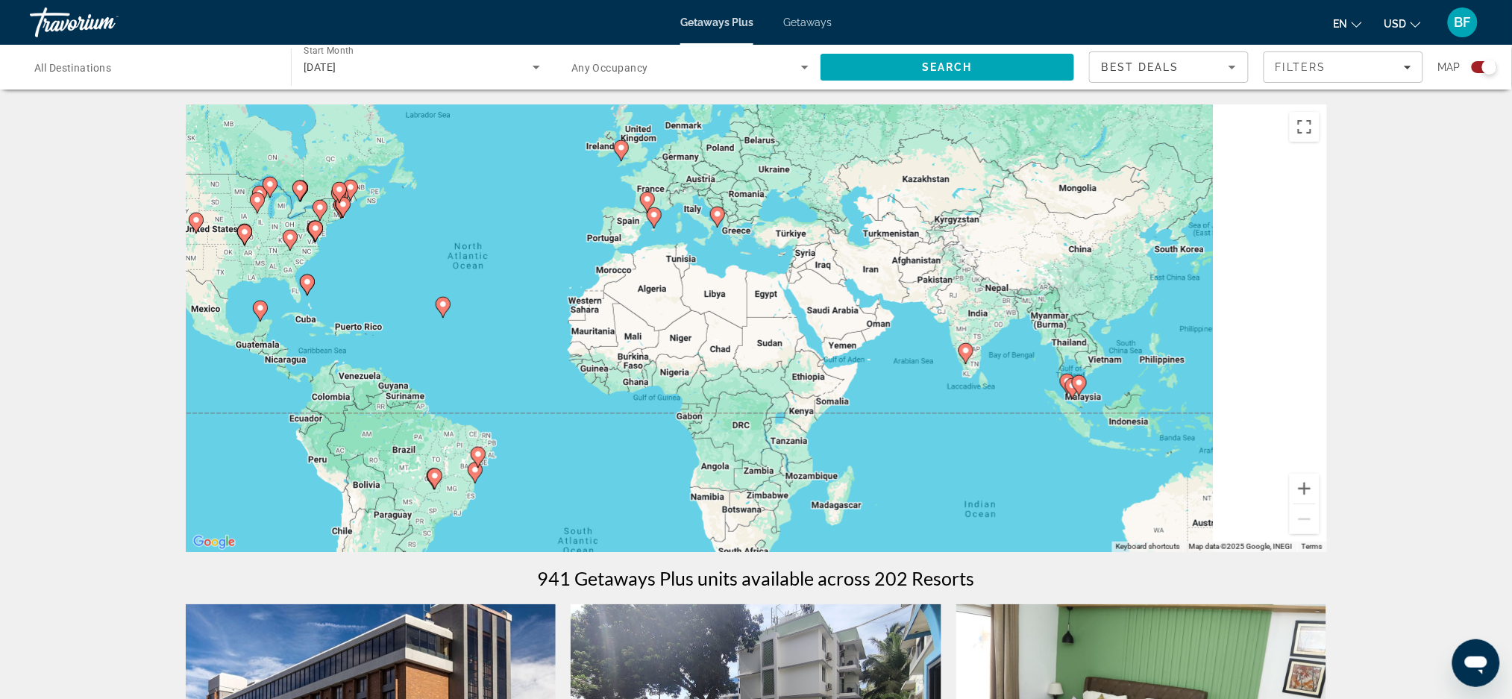
drag, startPoint x: 1267, startPoint y: 416, endPoint x: 1027, endPoint y: 338, distance: 252.6
click at [1027, 338] on div "To activate drag with keyboard, press Alt + Enter. Once in keyboard drag state,…" at bounding box center [756, 328] width 1141 height 448
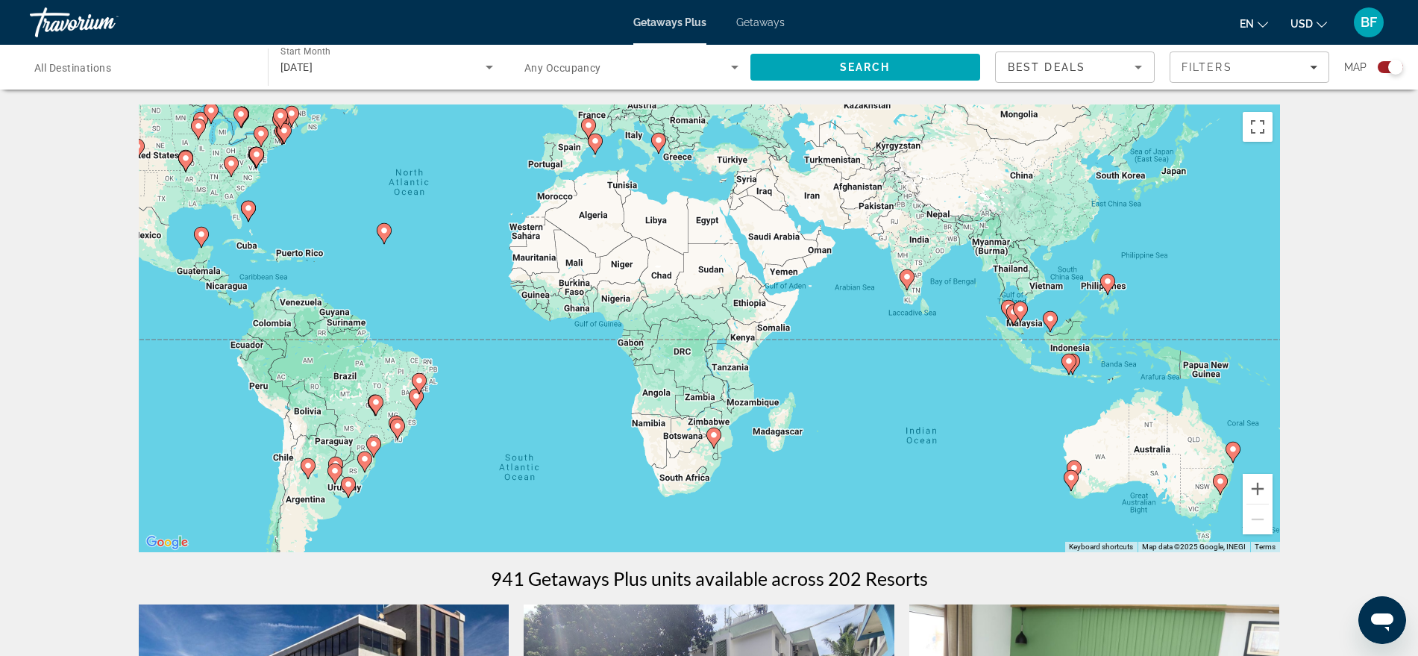
drag, startPoint x: 899, startPoint y: 430, endPoint x: 879, endPoint y: 383, distance: 50.8
click at [879, 383] on div "To activate drag with keyboard, press Alt + Enter. Once in keyboard drag state,…" at bounding box center [709, 328] width 1141 height 448
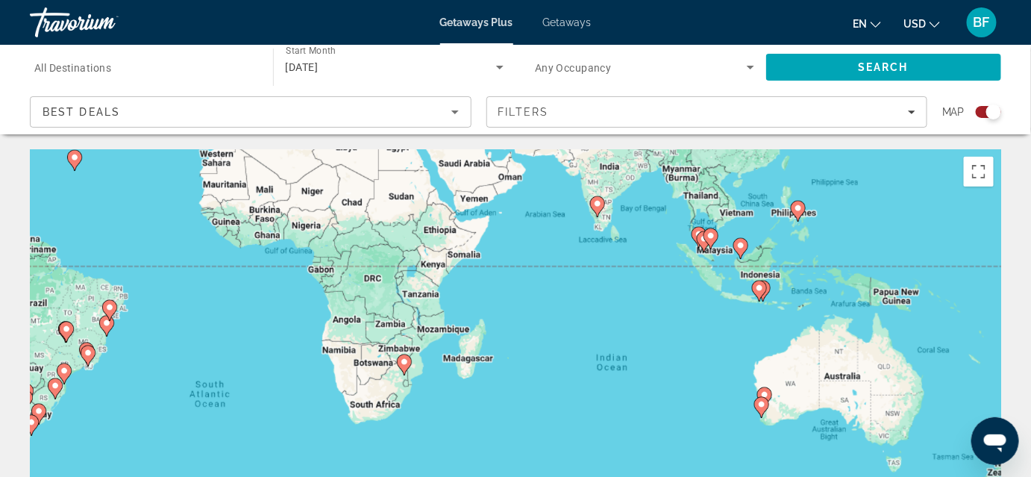
drag, startPoint x: 751, startPoint y: 330, endPoint x: 635, endPoint y: 210, distance: 166.7
click at [635, 210] on div "To activate drag with keyboard, press Alt + Enter. Once in keyboard drag state,…" at bounding box center [515, 373] width 971 height 448
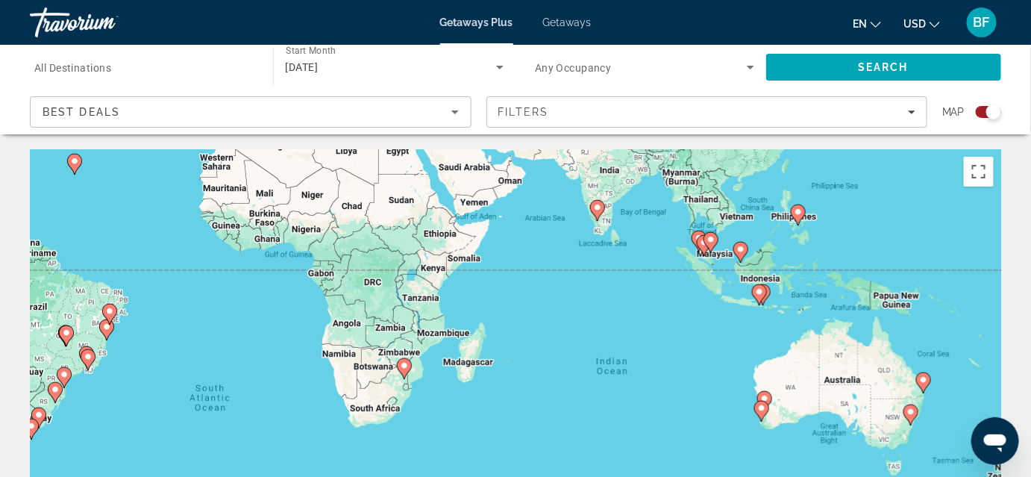
click at [597, 210] on image "Main content" at bounding box center [597, 207] width 9 height 9
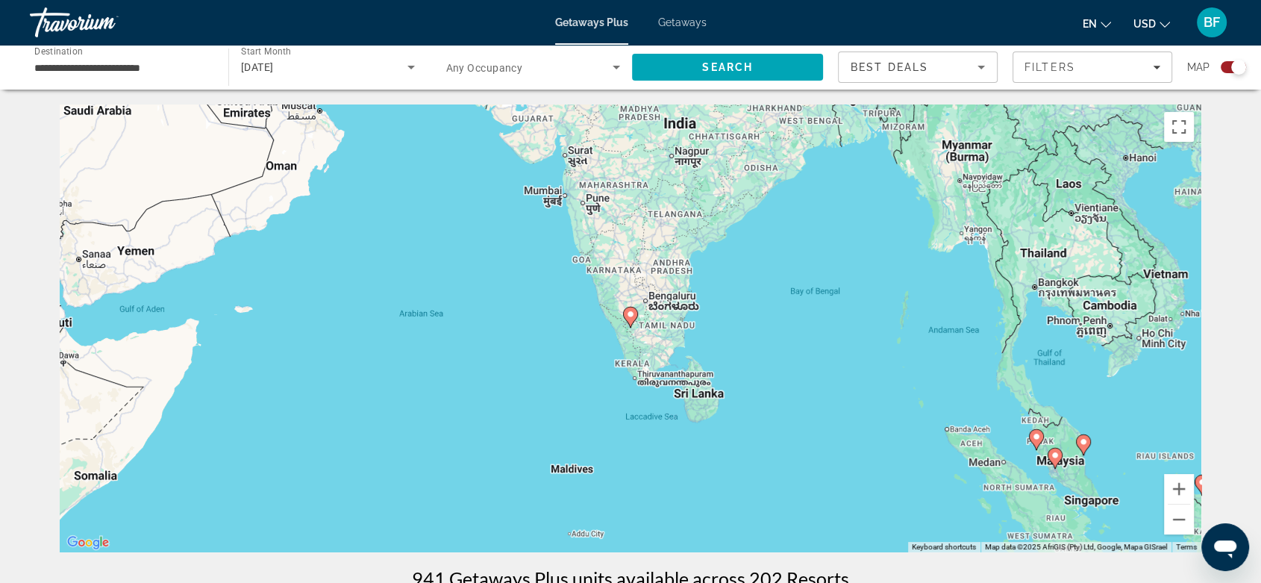
click at [1036, 436] on image "Main content" at bounding box center [1036, 436] width 9 height 9
type input "**********"
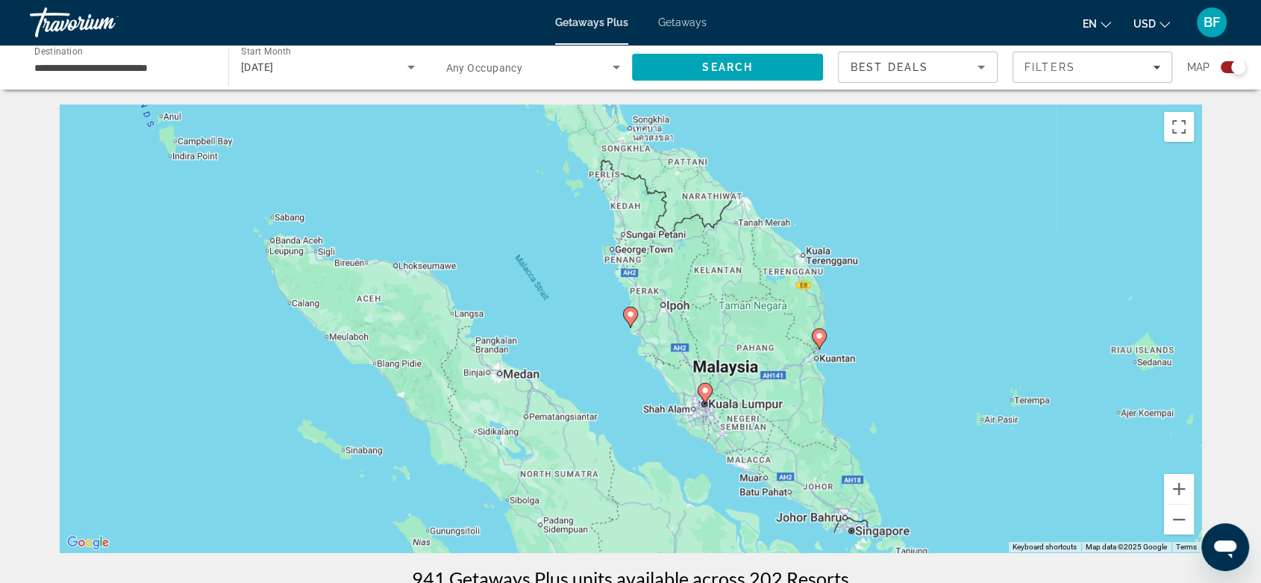
click at [707, 391] on image "Main content" at bounding box center [704, 390] width 9 height 9
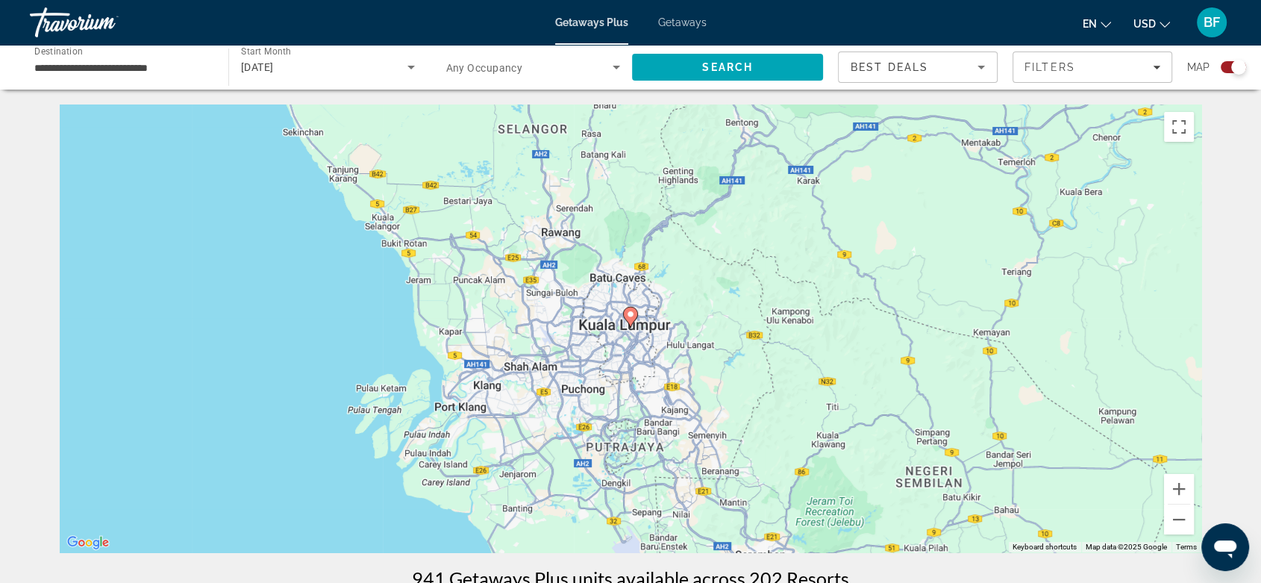
click at [630, 314] on image "Main content" at bounding box center [630, 314] width 9 height 9
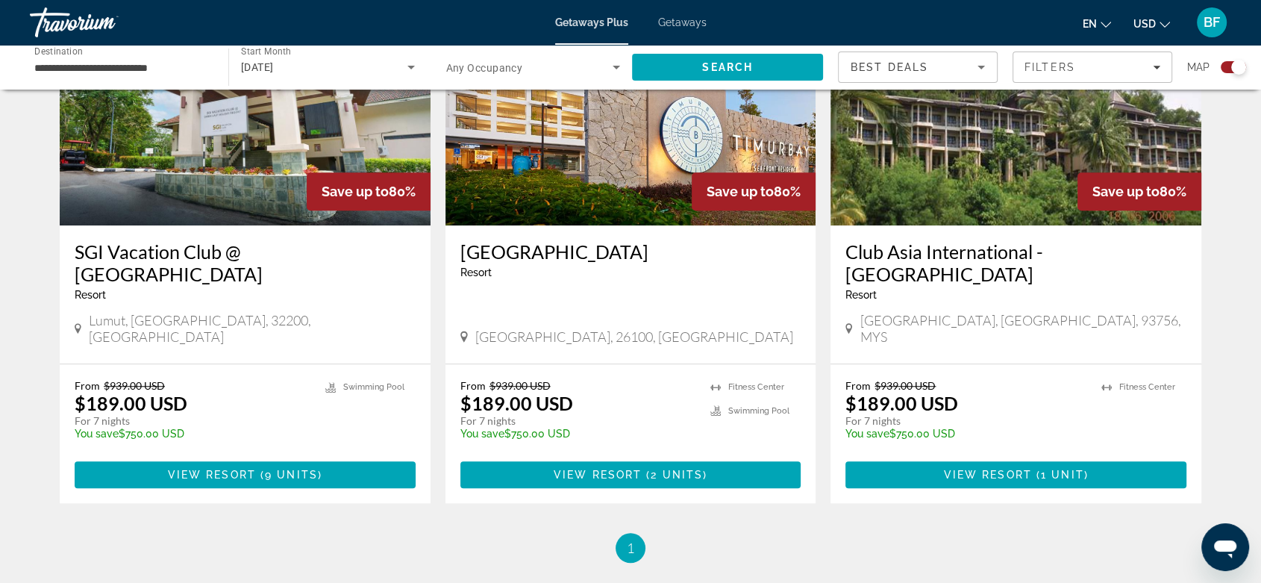
scroll to position [1155, 0]
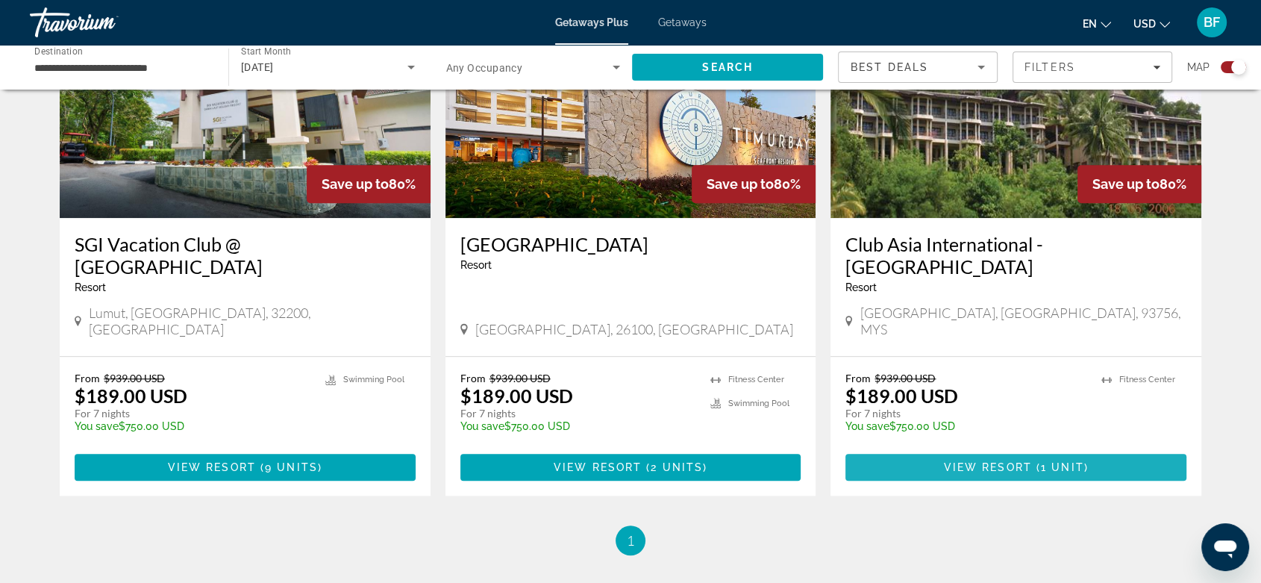
click at [918, 449] on span "Main content" at bounding box center [1015, 467] width 341 height 36
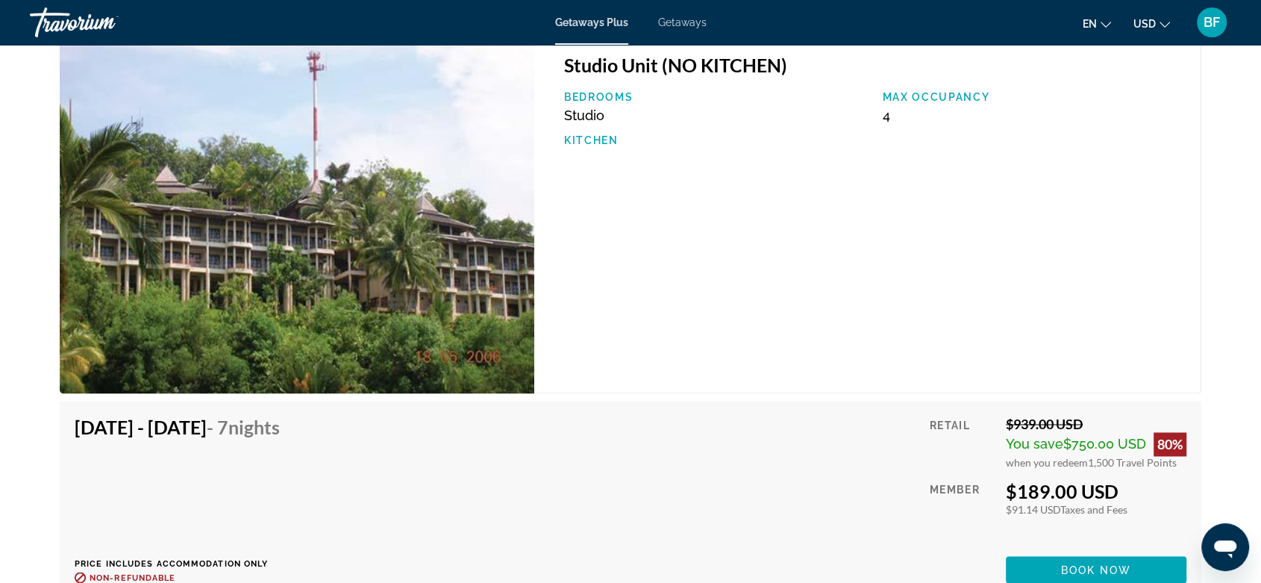
scroll to position [2348, 0]
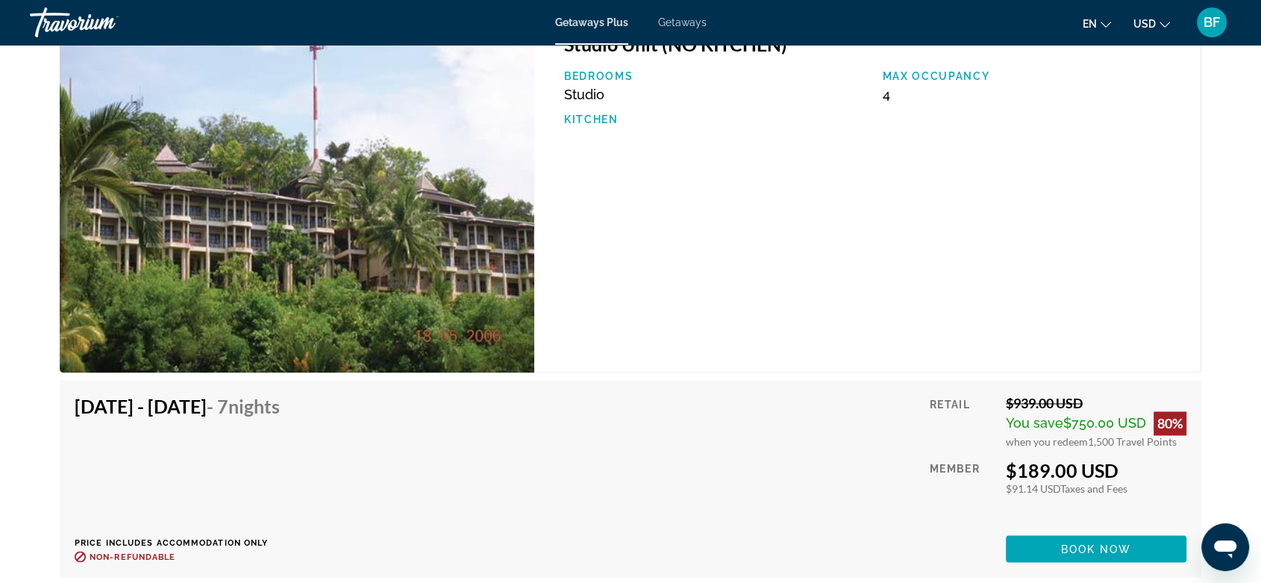
click at [1084, 547] on span "Book now" at bounding box center [1096, 548] width 71 height 12
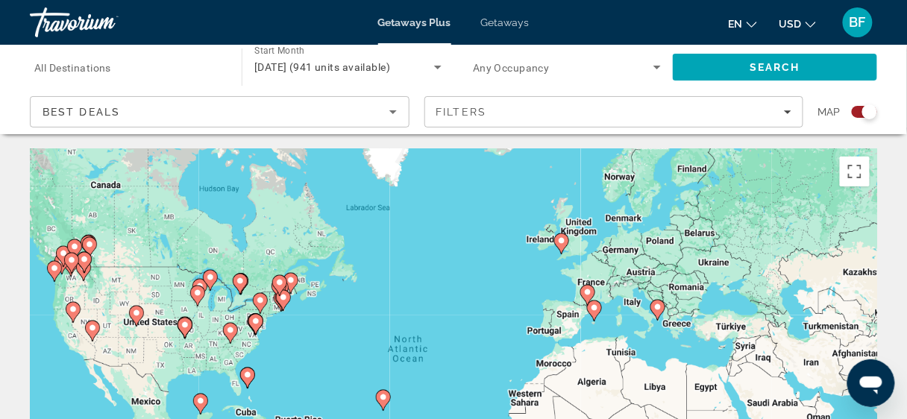
click at [659, 307] on image "Main content" at bounding box center [657, 307] width 9 height 9
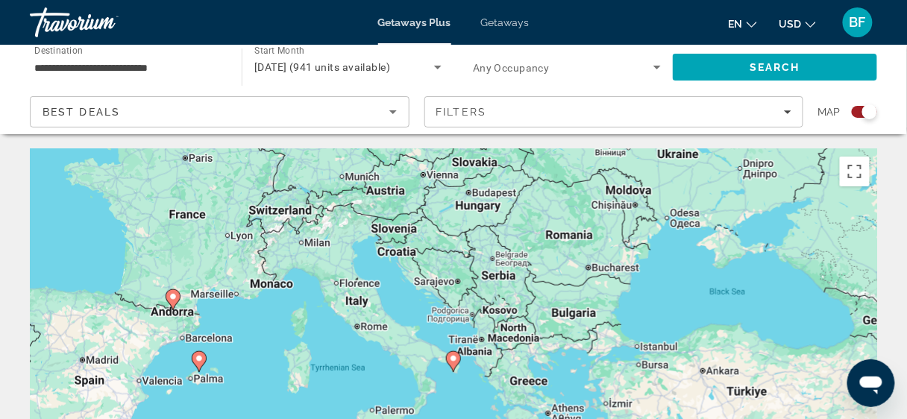
click at [459, 359] on icon "Main content" at bounding box center [453, 361] width 13 height 19
type input "**********"
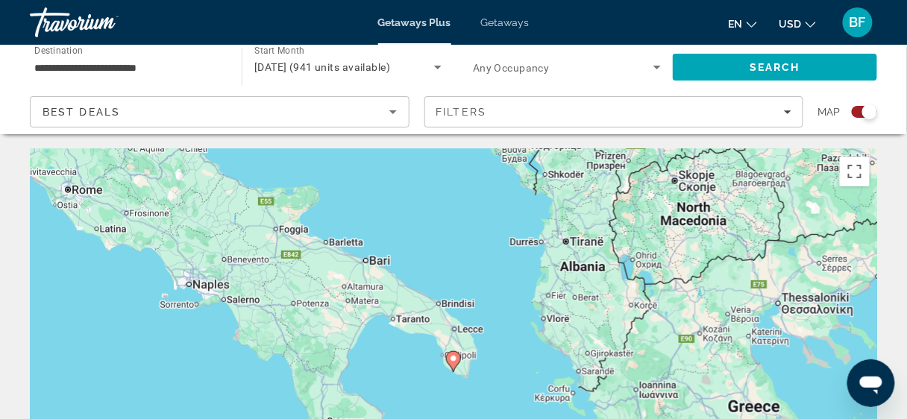
click at [455, 361] on image "Main content" at bounding box center [453, 358] width 9 height 9
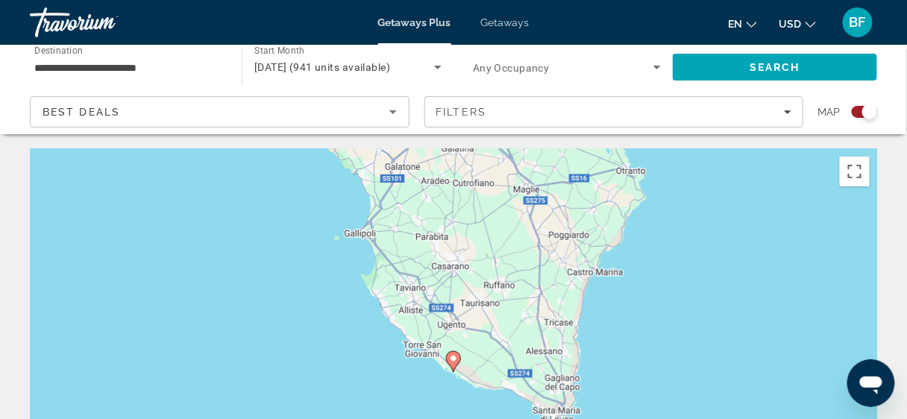
click at [455, 361] on image "Main content" at bounding box center [453, 358] width 9 height 9
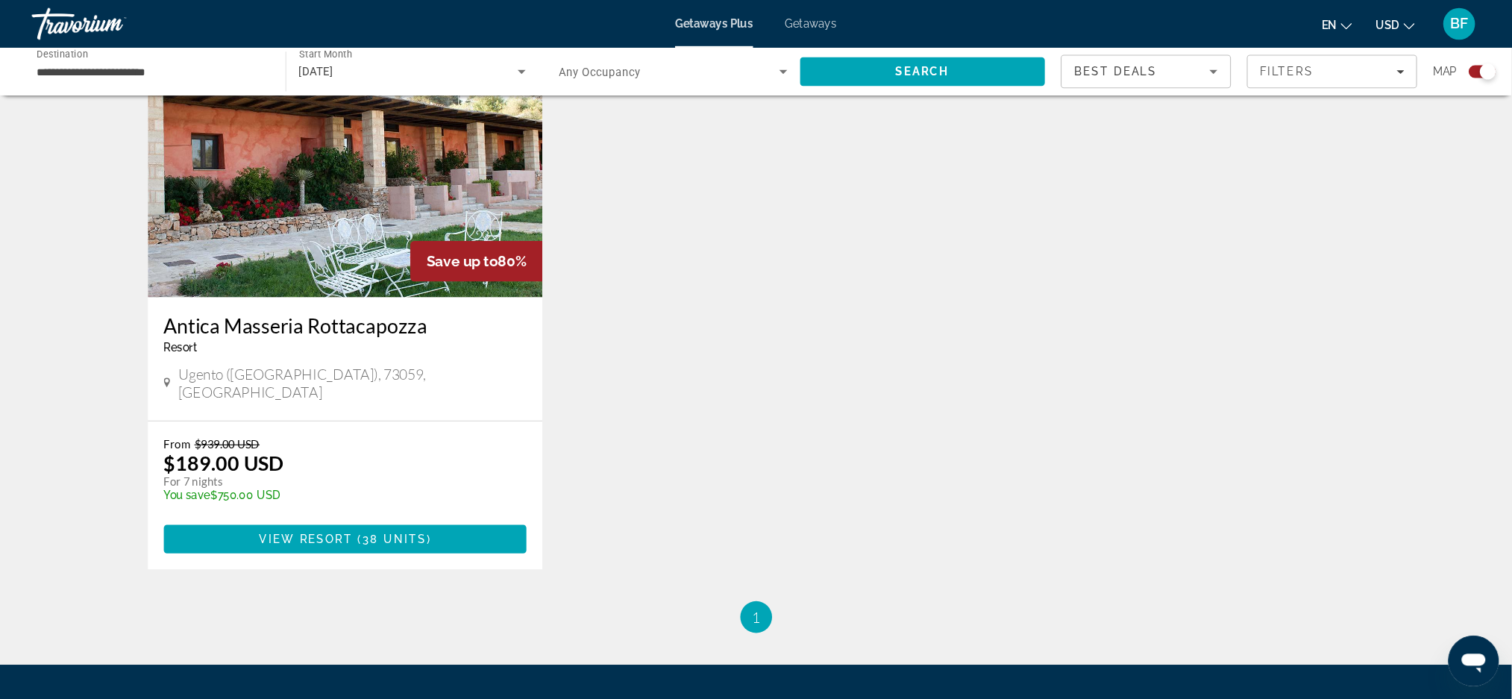
scroll to position [564, 0]
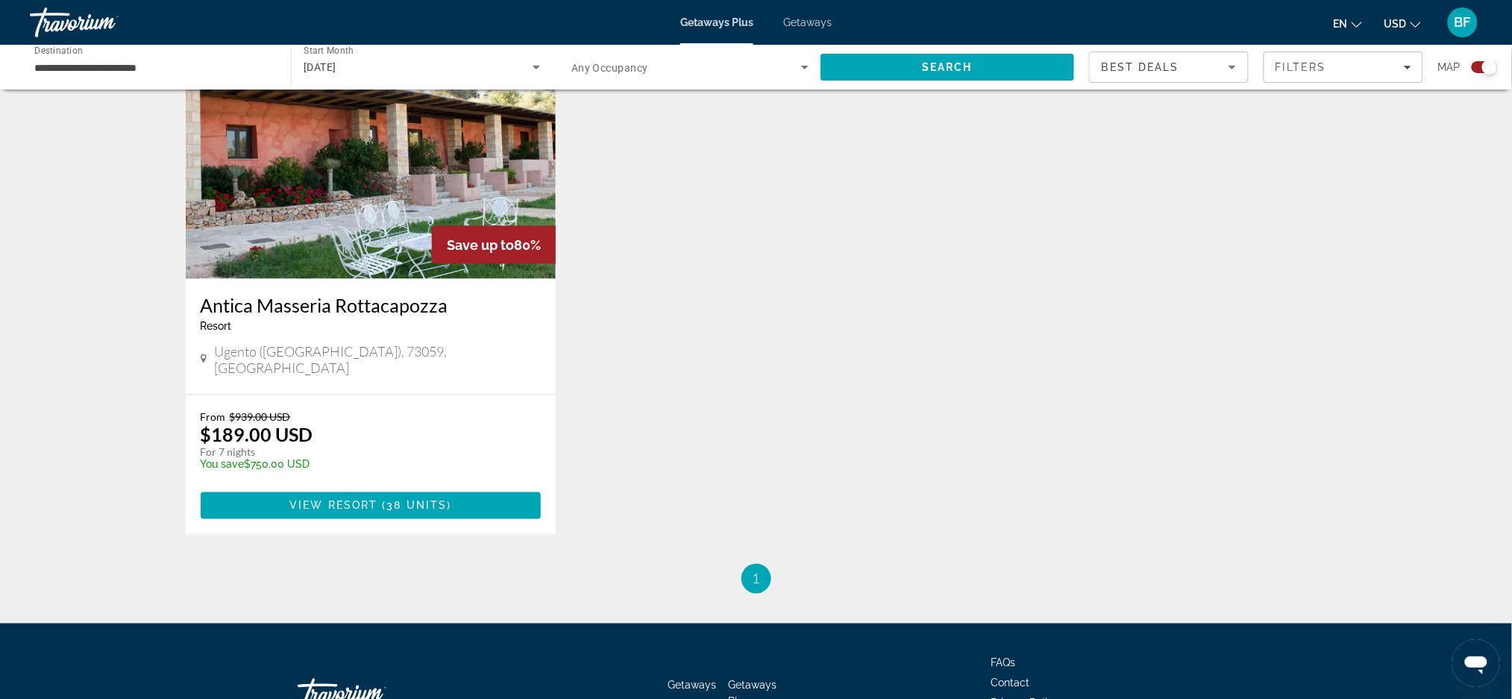
click at [426, 500] on span "38 units" at bounding box center [417, 506] width 60 height 12
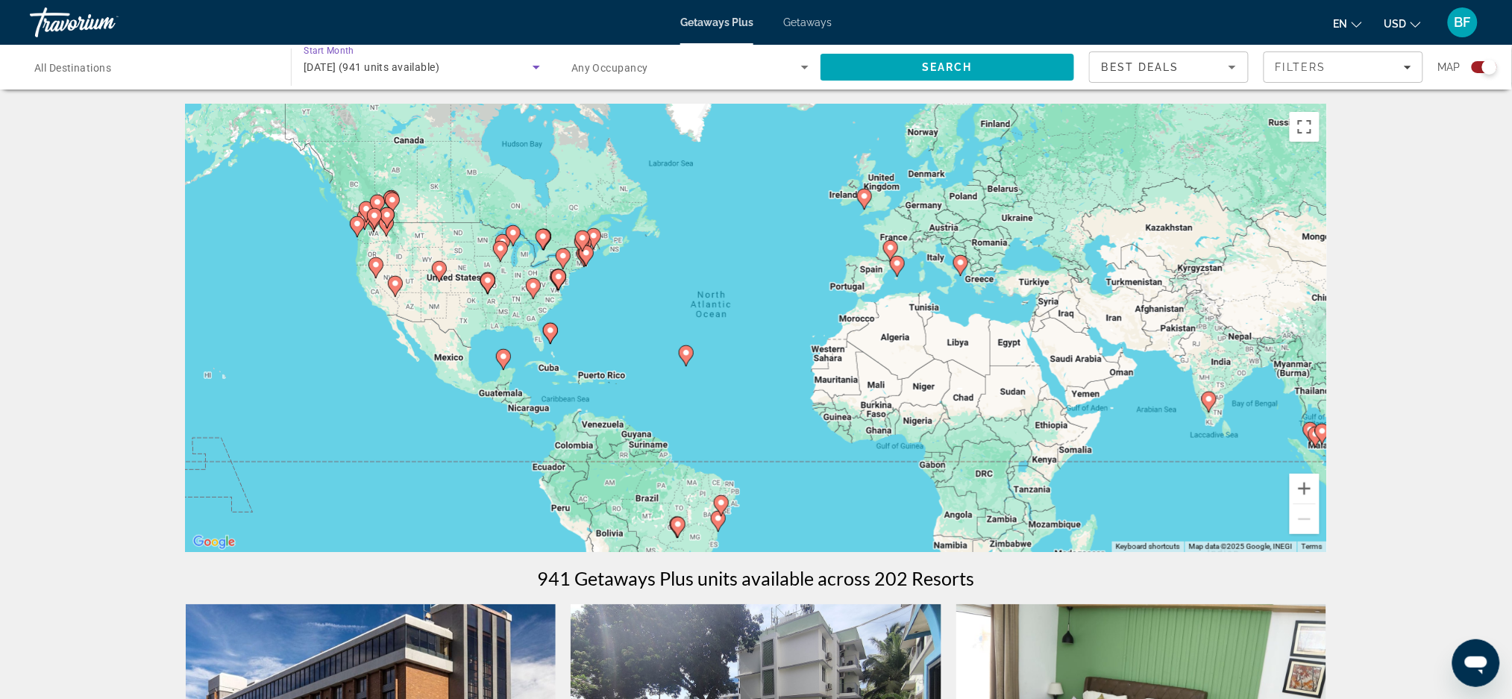
click at [533, 58] on icon "Search widget" at bounding box center [536, 67] width 18 height 18
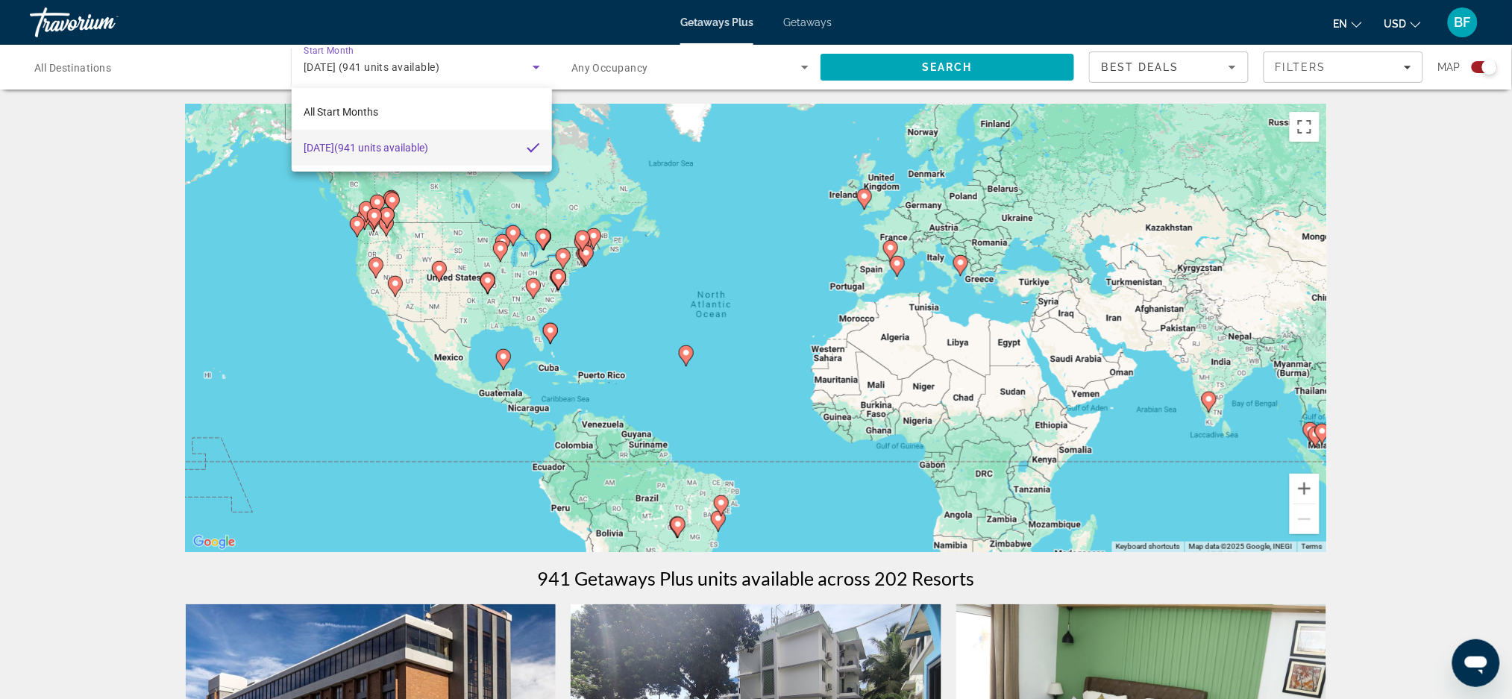
click at [470, 115] on mat-option "All Start Months" at bounding box center [422, 112] width 260 height 36
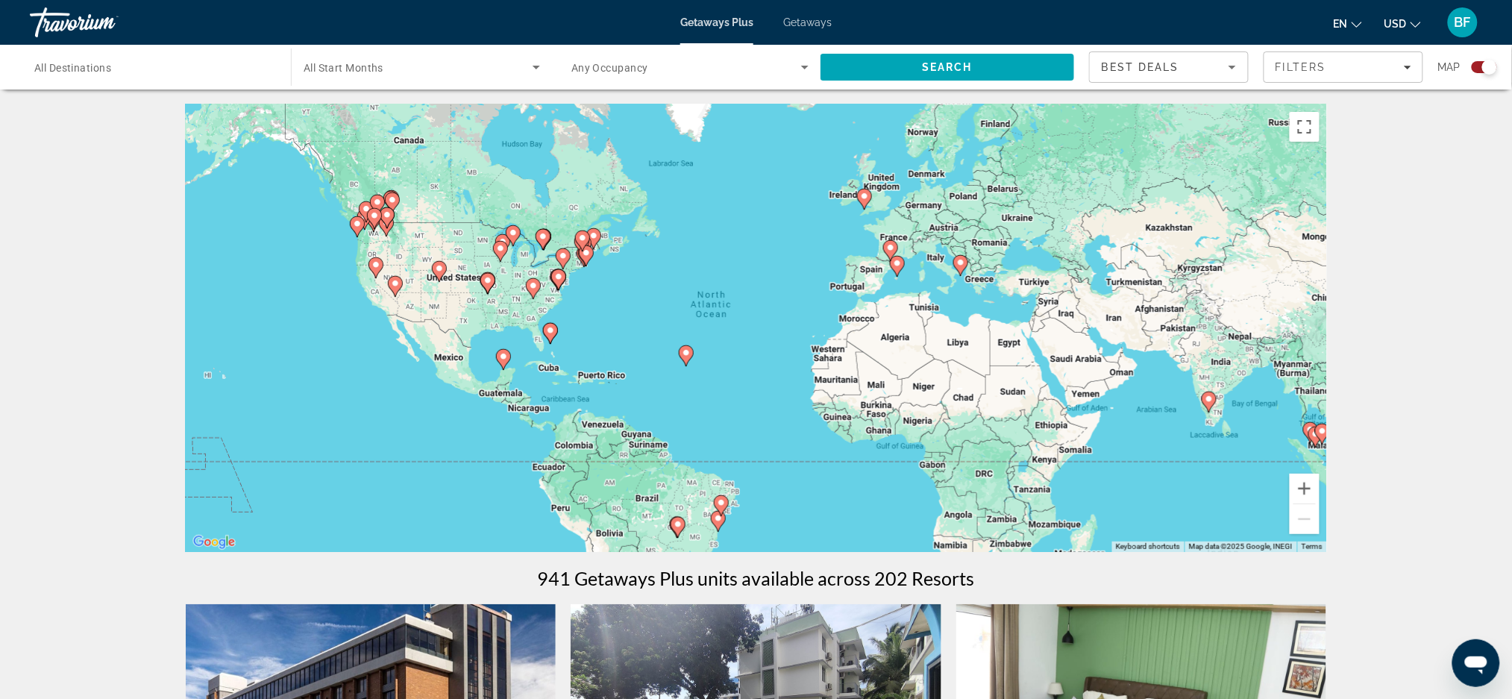
click at [740, 84] on div "Search widget" at bounding box center [689, 67] width 237 height 42
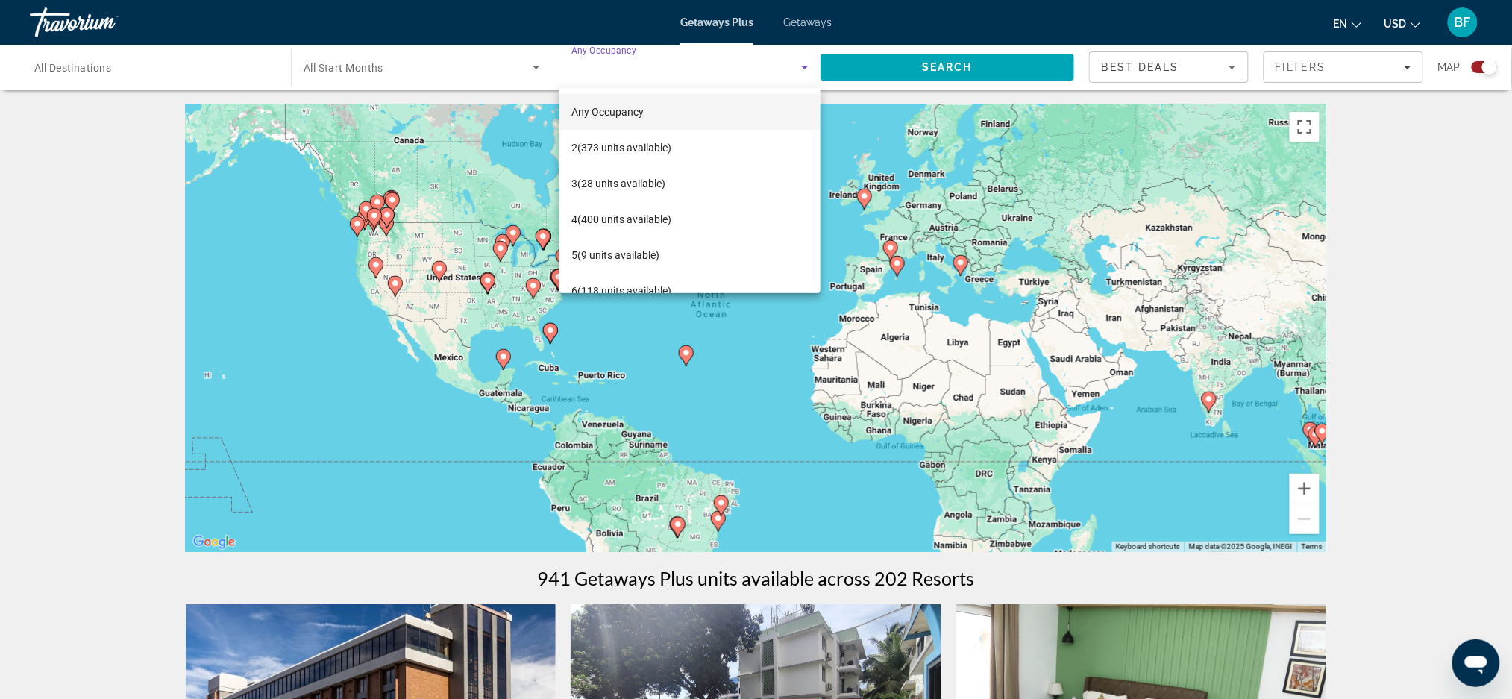
click at [659, 215] on span "4 (400 units available)" at bounding box center [621, 219] width 100 height 18
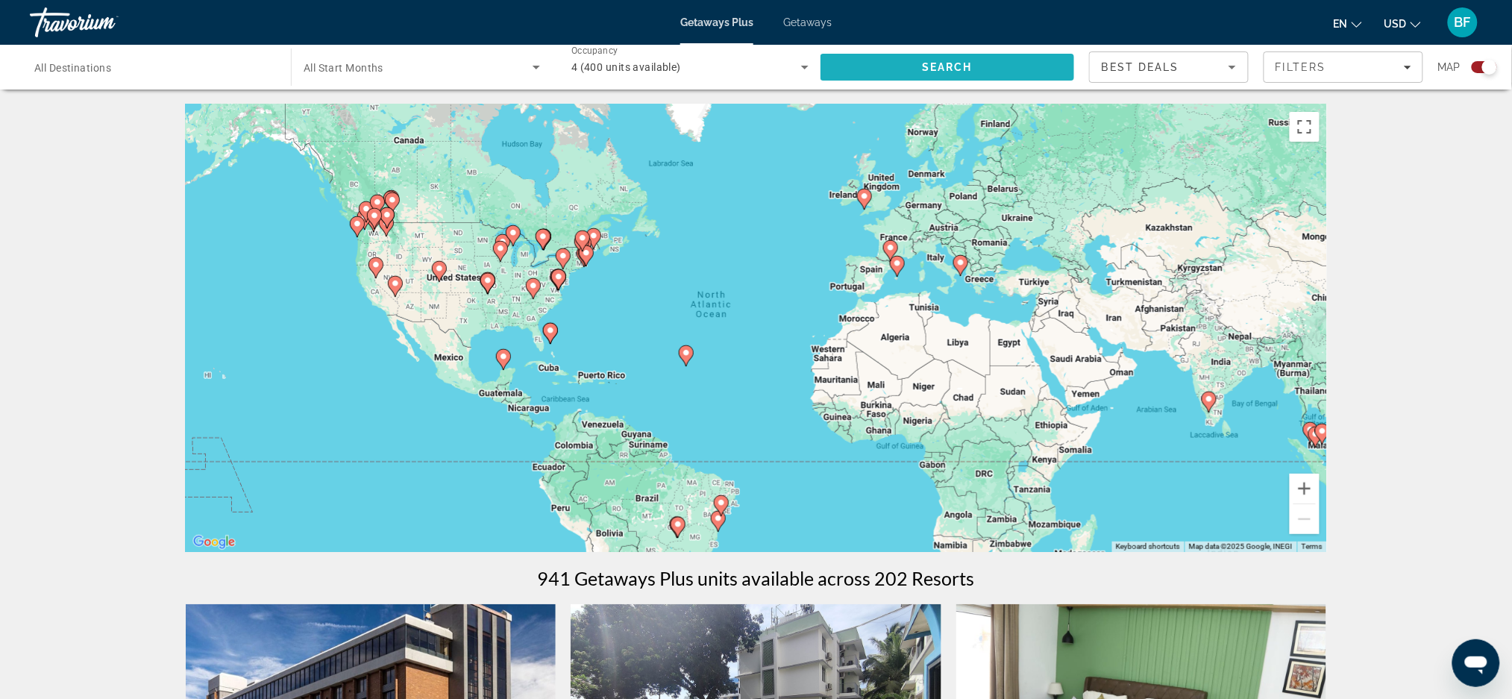
click at [950, 71] on span "Search" at bounding box center [947, 67] width 51 height 12
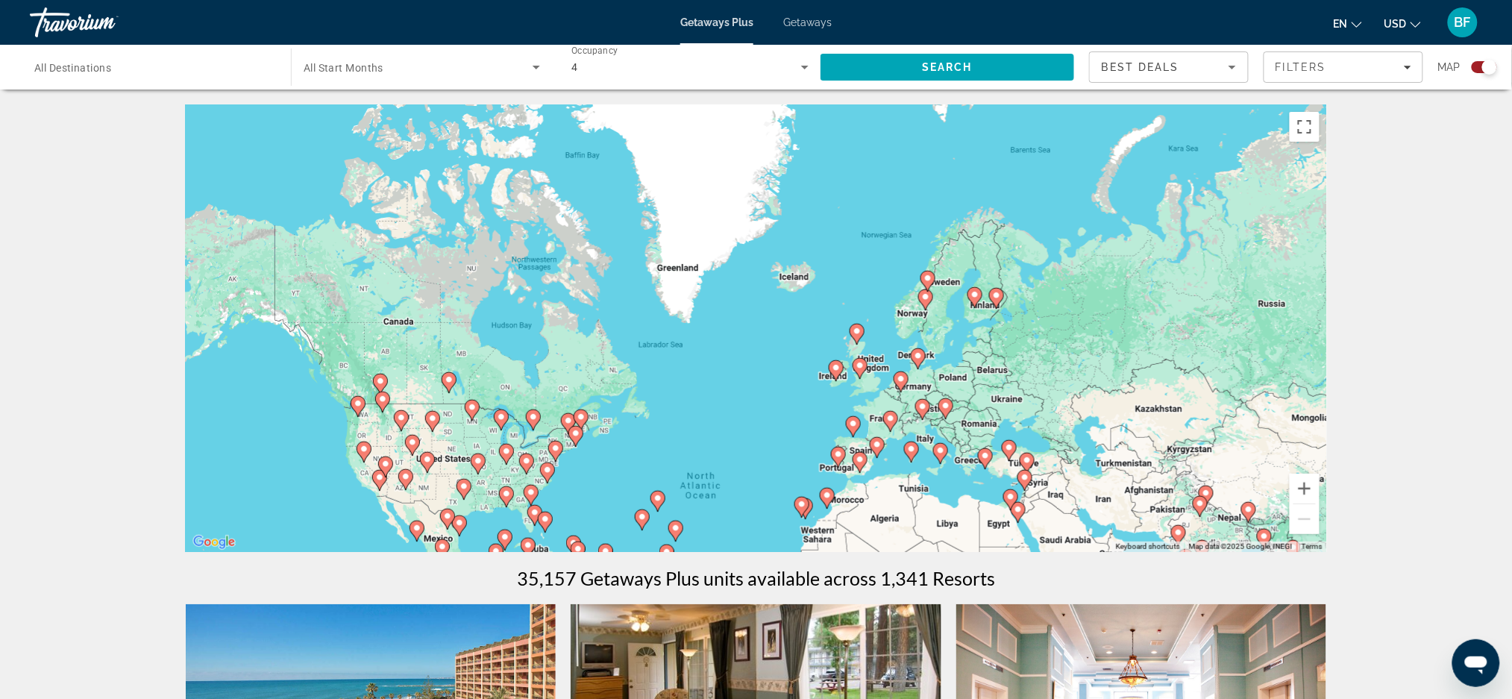
drag, startPoint x: 955, startPoint y: 160, endPoint x: 944, endPoint y: 343, distance: 183.0
click at [944, 343] on div "To activate drag with keyboard, press Alt + Enter. Once in keyboard drag state,…" at bounding box center [756, 328] width 1141 height 448
click at [534, 64] on icon "Search widget" at bounding box center [536, 67] width 18 height 18
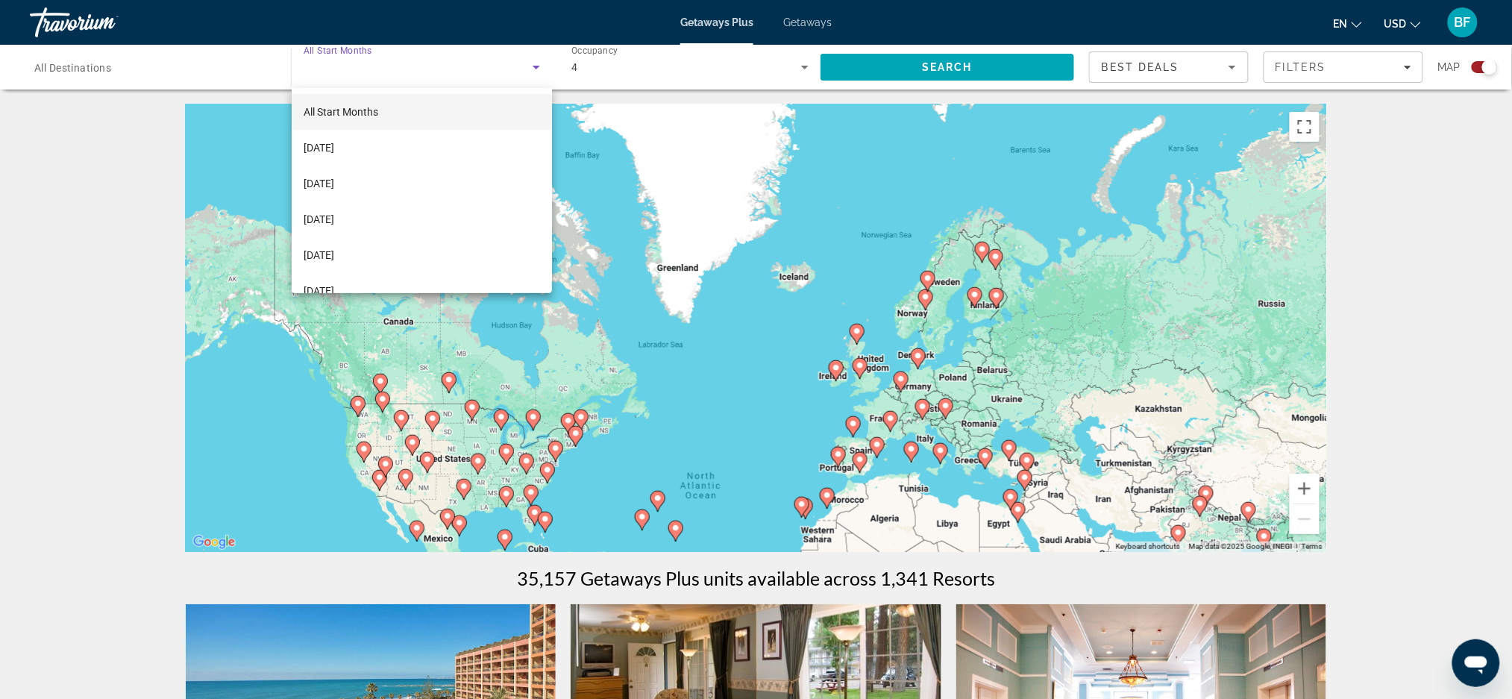
click at [446, 158] on mat-option "[DATE]" at bounding box center [422, 148] width 260 height 36
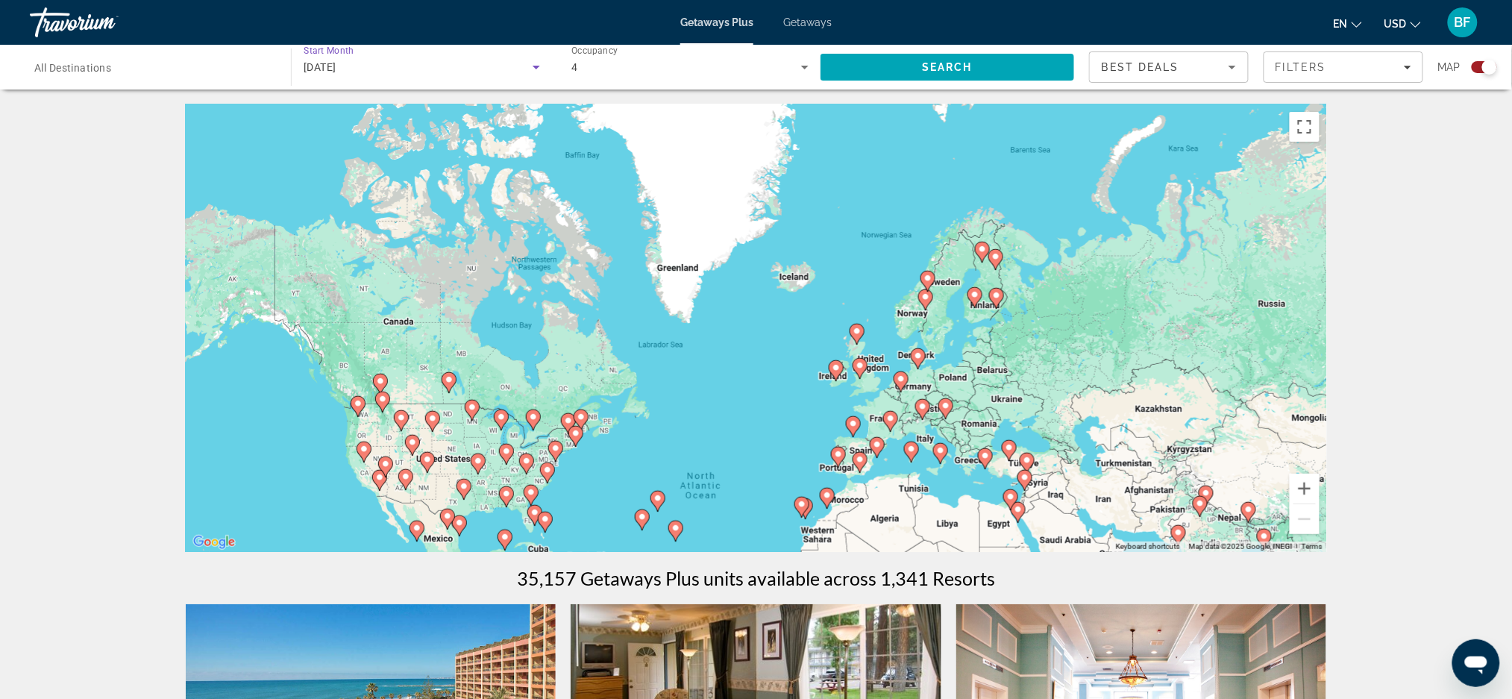
click at [992, 302] on gmp-advanced-marker "Main content" at bounding box center [996, 298] width 15 height 22
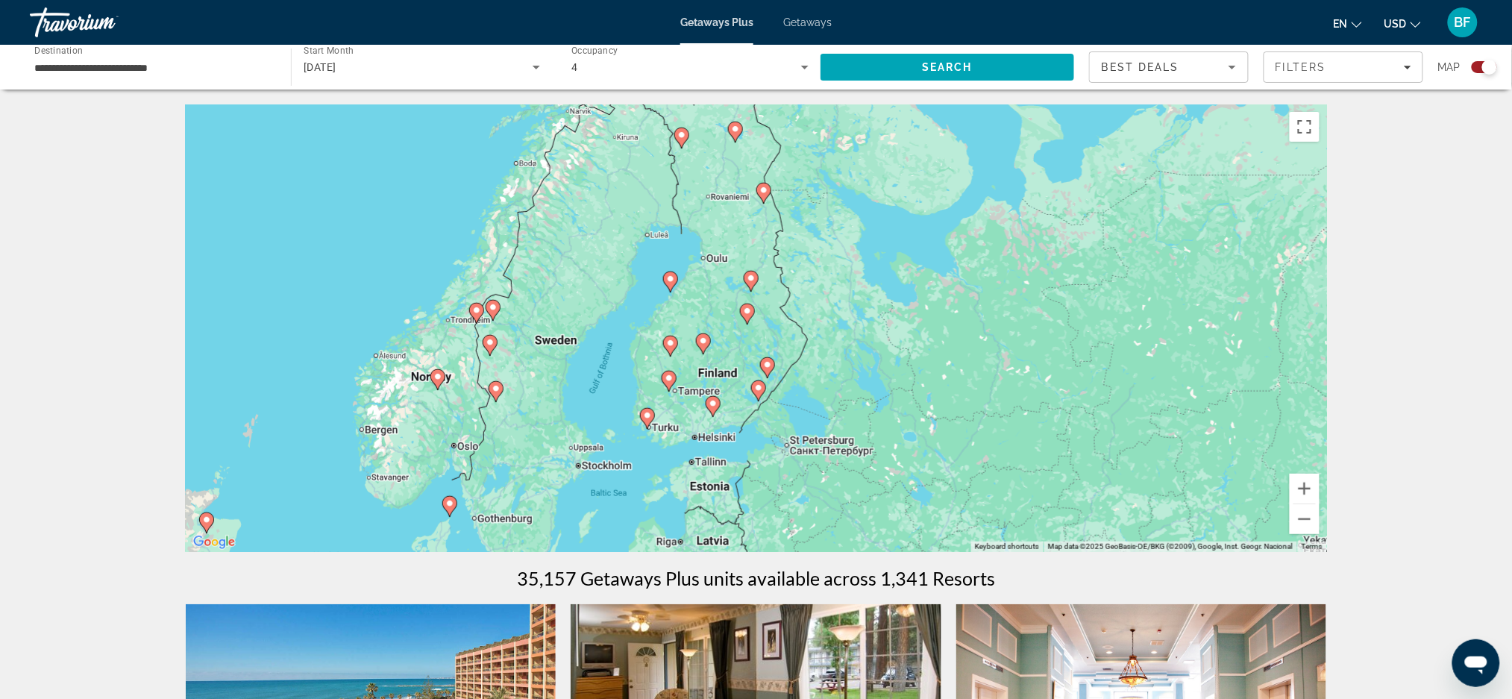
drag, startPoint x: 732, startPoint y: 269, endPoint x: 734, endPoint y: 345, distance: 76.1
click at [734, 345] on div "To activate drag with keyboard, press Alt + Enter. Once in keyboard drag state,…" at bounding box center [756, 328] width 1141 height 448
click at [742, 207] on div "To activate drag with keyboard, press Alt + Enter. Once in keyboard drag state,…" at bounding box center [756, 328] width 1141 height 448
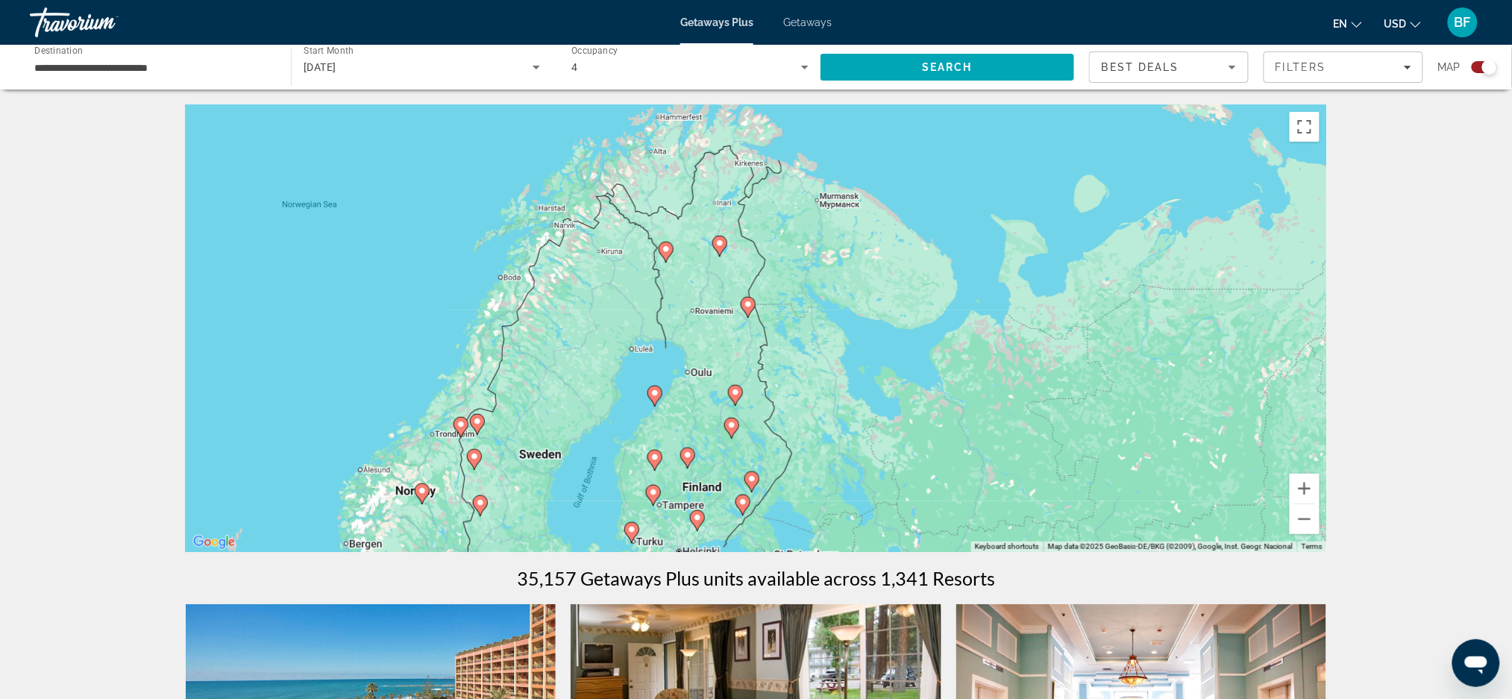
drag, startPoint x: 723, startPoint y: 216, endPoint x: 708, endPoint y: 341, distance: 125.5
click at [708, 341] on div "To activate drag with keyboard, press Alt + Enter. Once in keyboard drag state,…" at bounding box center [756, 328] width 1141 height 448
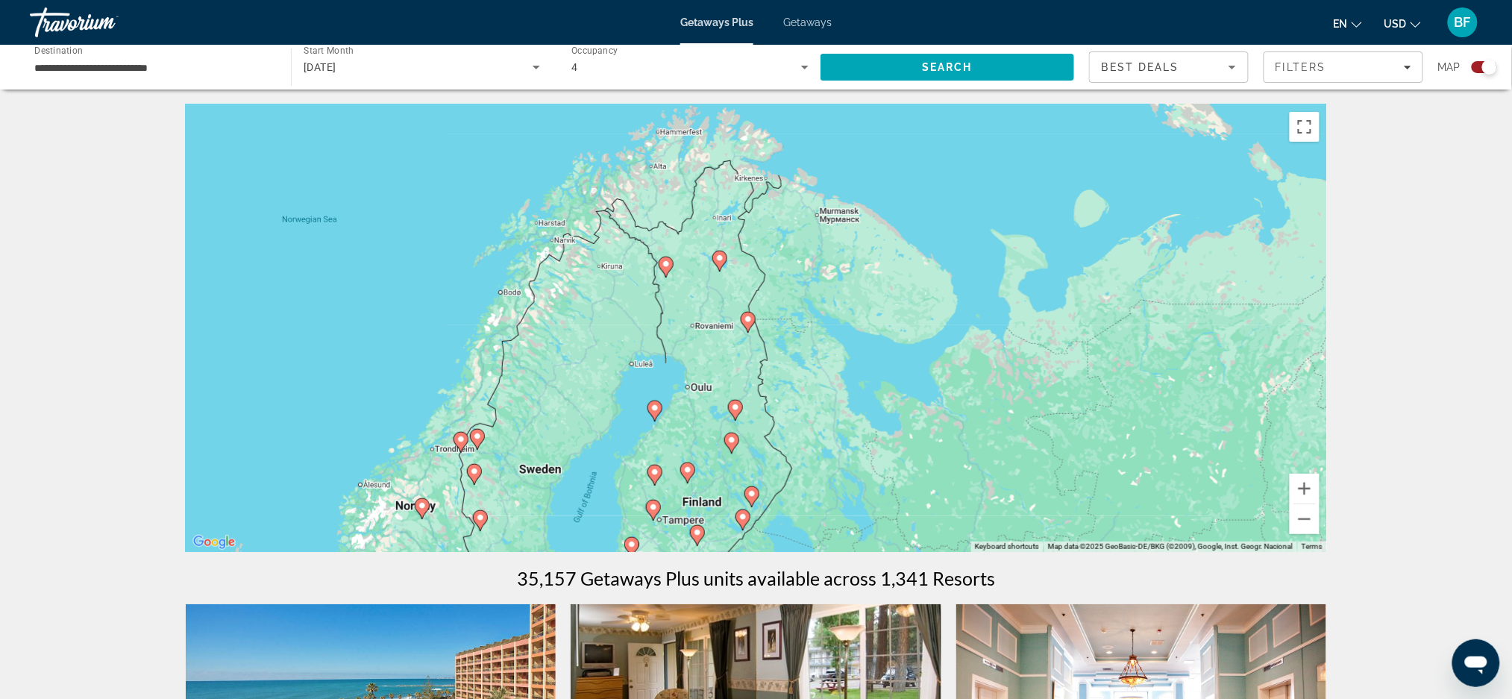
click at [723, 268] on gmp-advanced-marker "Main content" at bounding box center [719, 261] width 15 height 22
type input "**********"
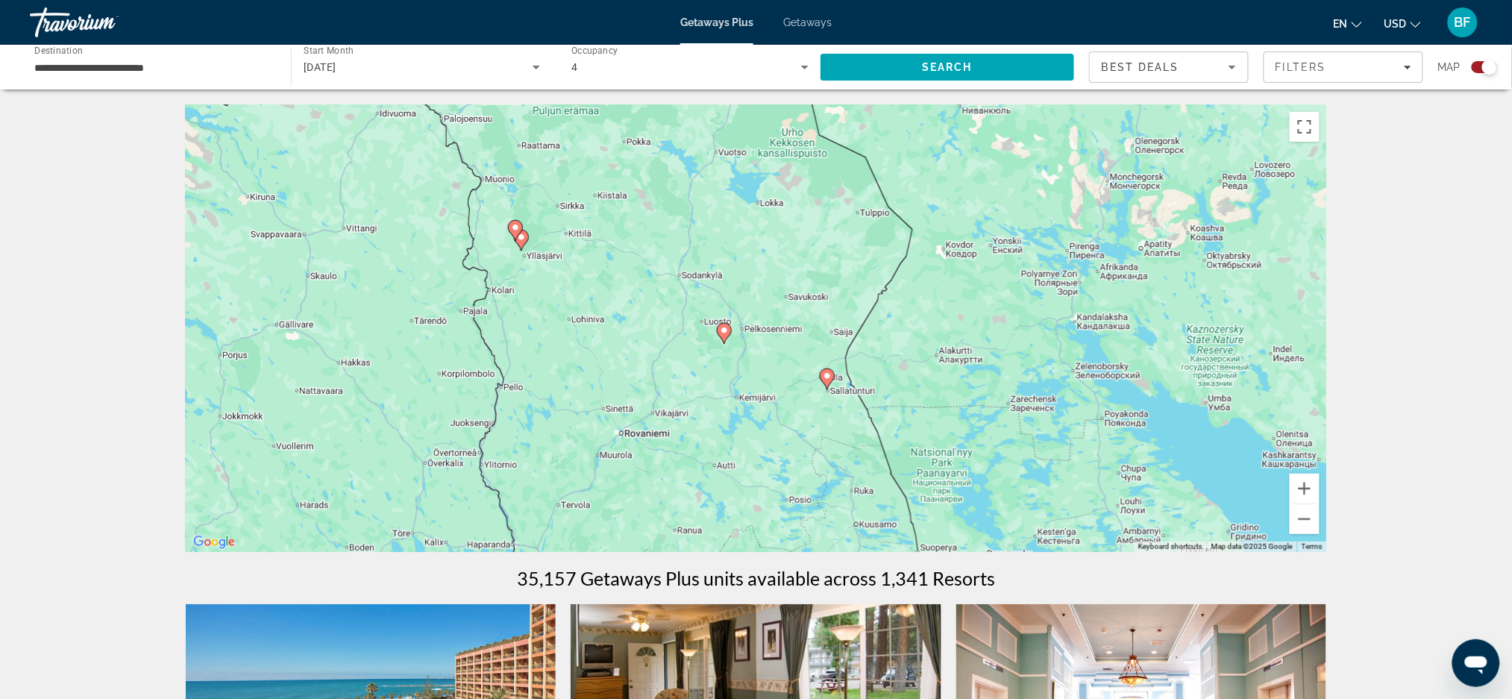
drag, startPoint x: 726, startPoint y: 454, endPoint x: 699, endPoint y: 215, distance: 240.9
click at [699, 215] on div "To activate drag with keyboard, press Alt + Enter. Once in keyboard drag state,…" at bounding box center [756, 328] width 1141 height 448
click at [720, 325] on icon "Main content" at bounding box center [723, 333] width 13 height 19
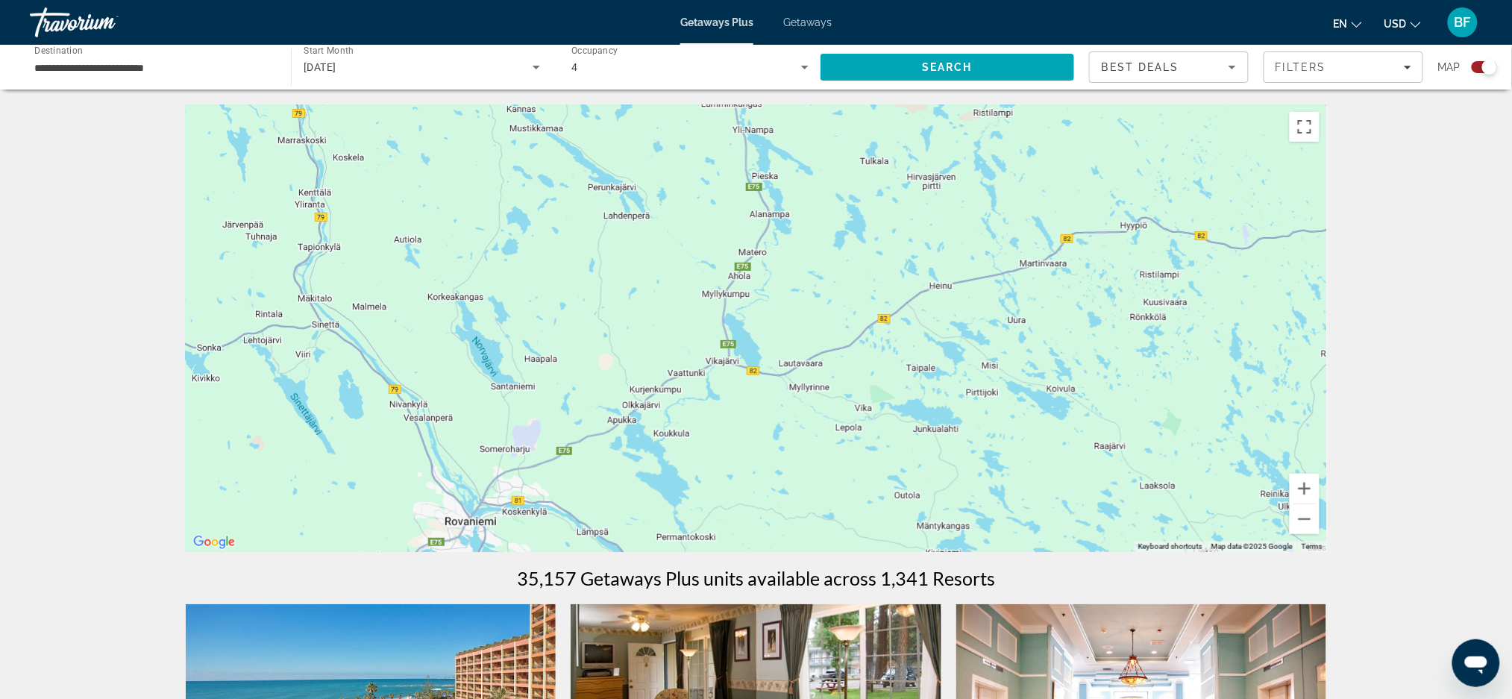
drag, startPoint x: 647, startPoint y: 401, endPoint x: 1188, endPoint y: -119, distance: 750.2
click at [1188, 0] on html "**********" at bounding box center [756, 349] width 1512 height 699
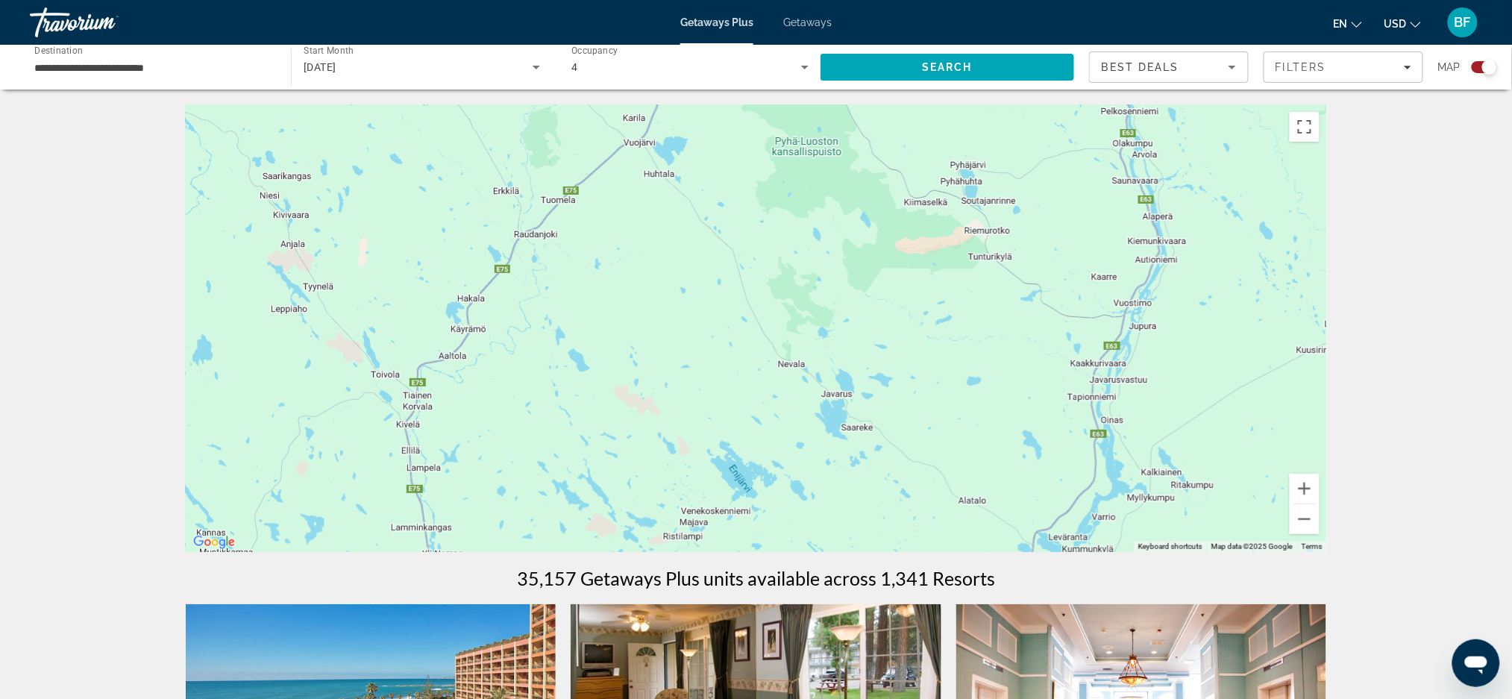
drag, startPoint x: 898, startPoint y: 311, endPoint x: 502, endPoint y: 738, distance: 582.2
click at [502, 655] on html "**********" at bounding box center [756, 349] width 1512 height 699
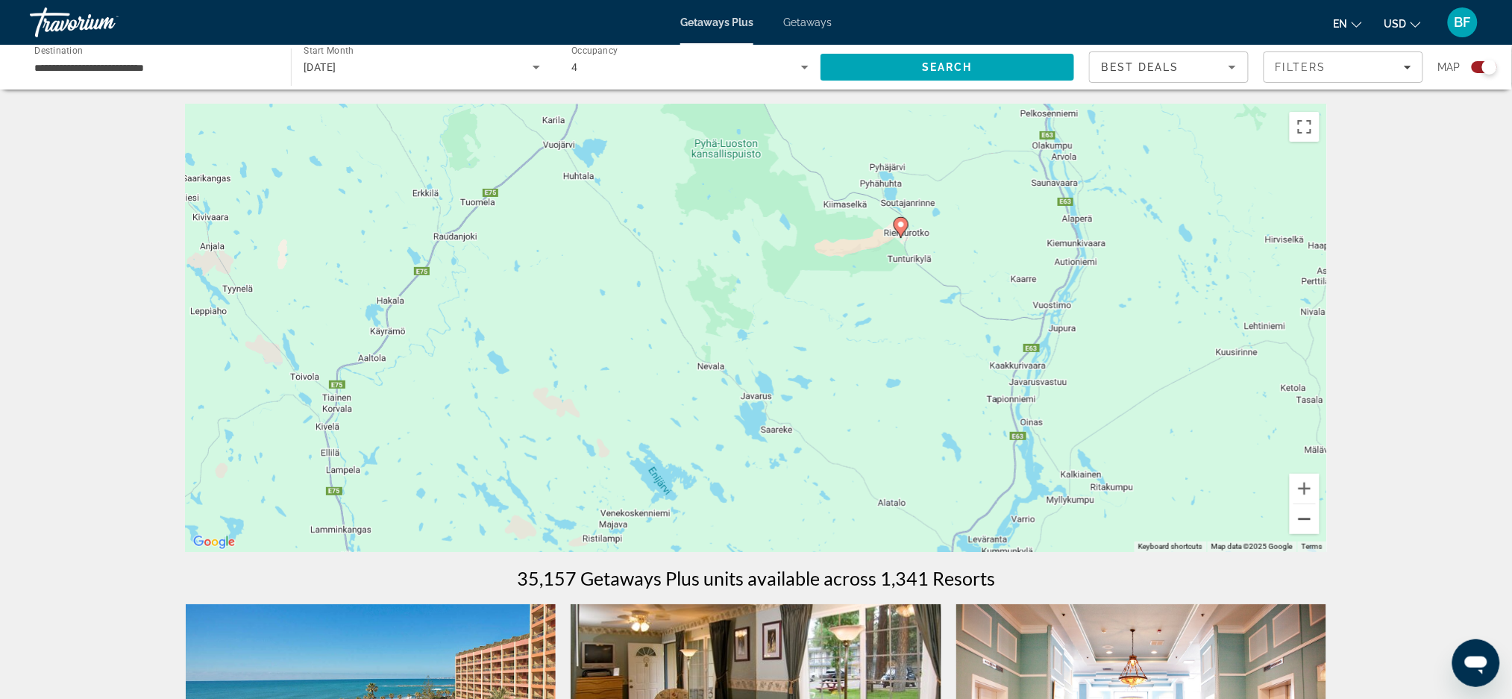
click at [1304, 516] on button "Zoom out" at bounding box center [1305, 519] width 30 height 30
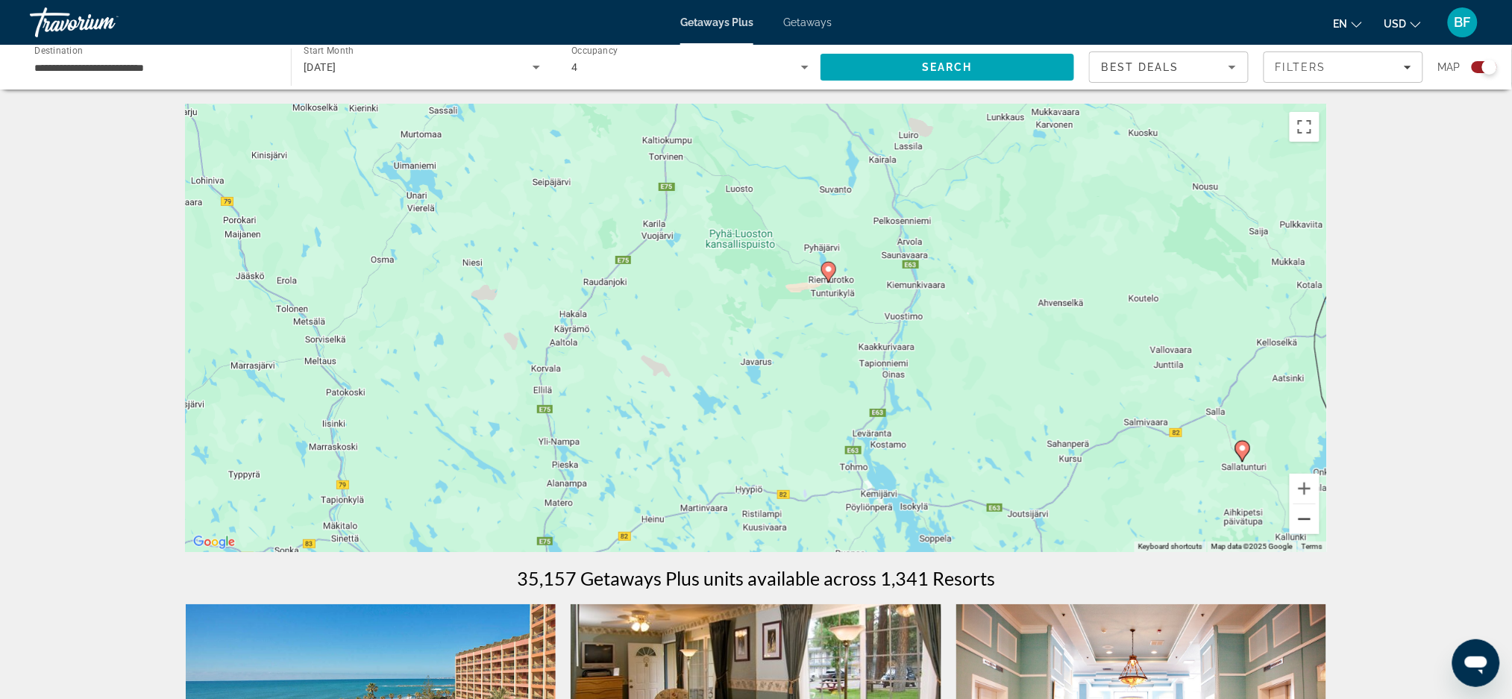
click at [1302, 522] on button "Zoom out" at bounding box center [1305, 519] width 30 height 30
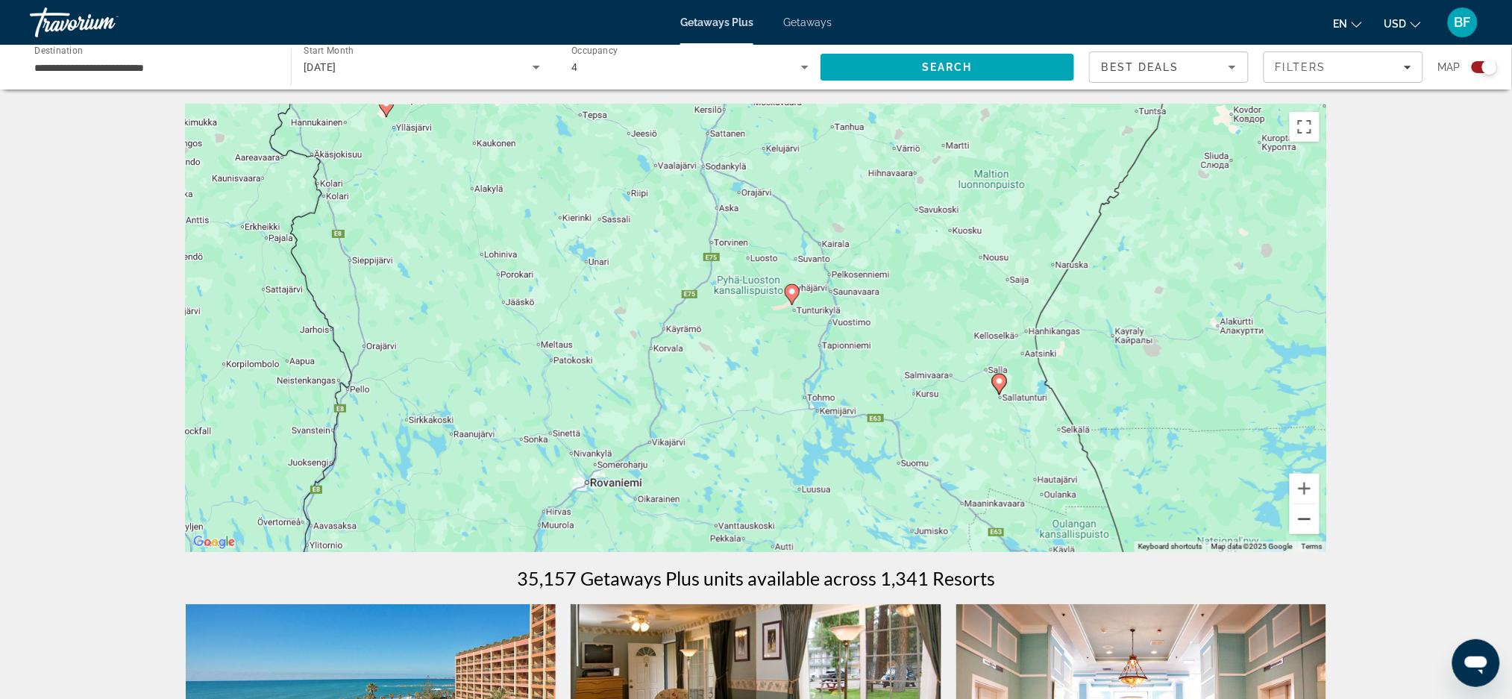
click at [1302, 522] on button "Zoom out" at bounding box center [1305, 519] width 30 height 30
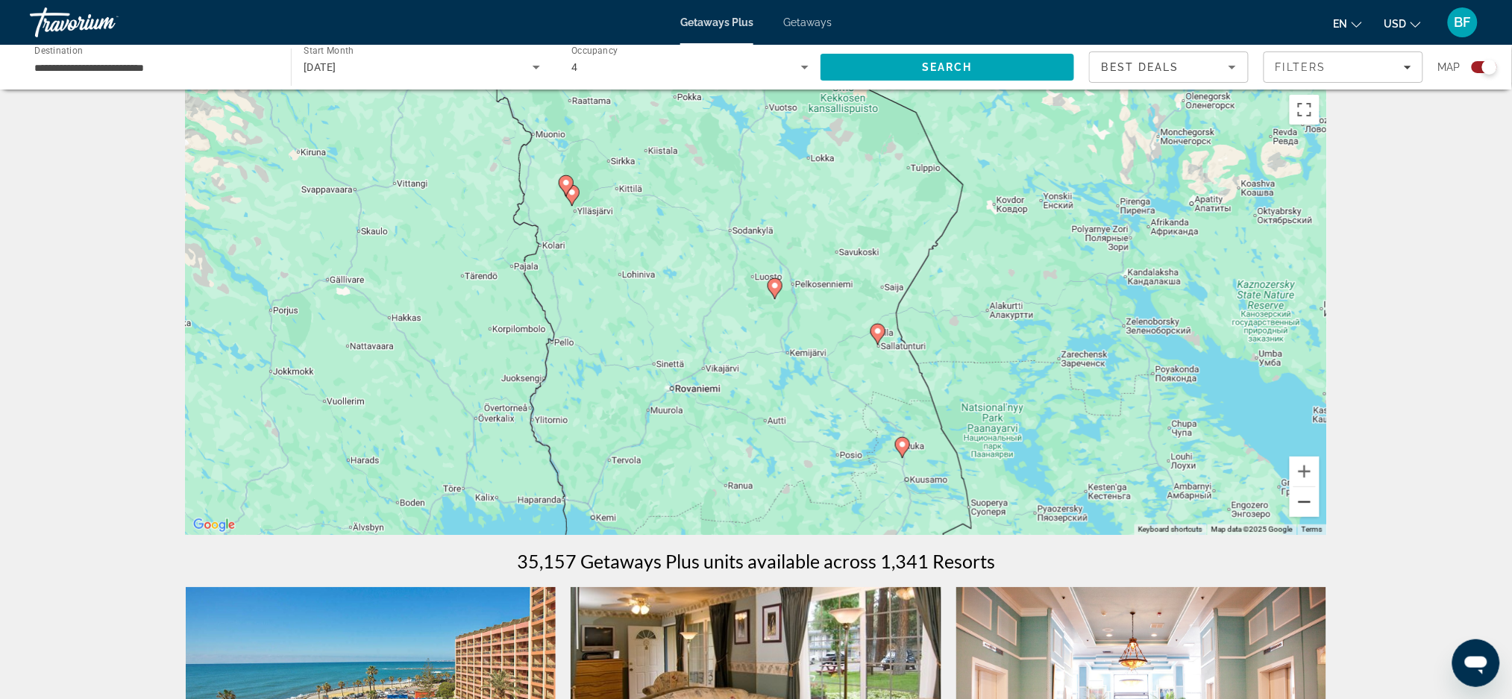
scroll to position [26, 0]
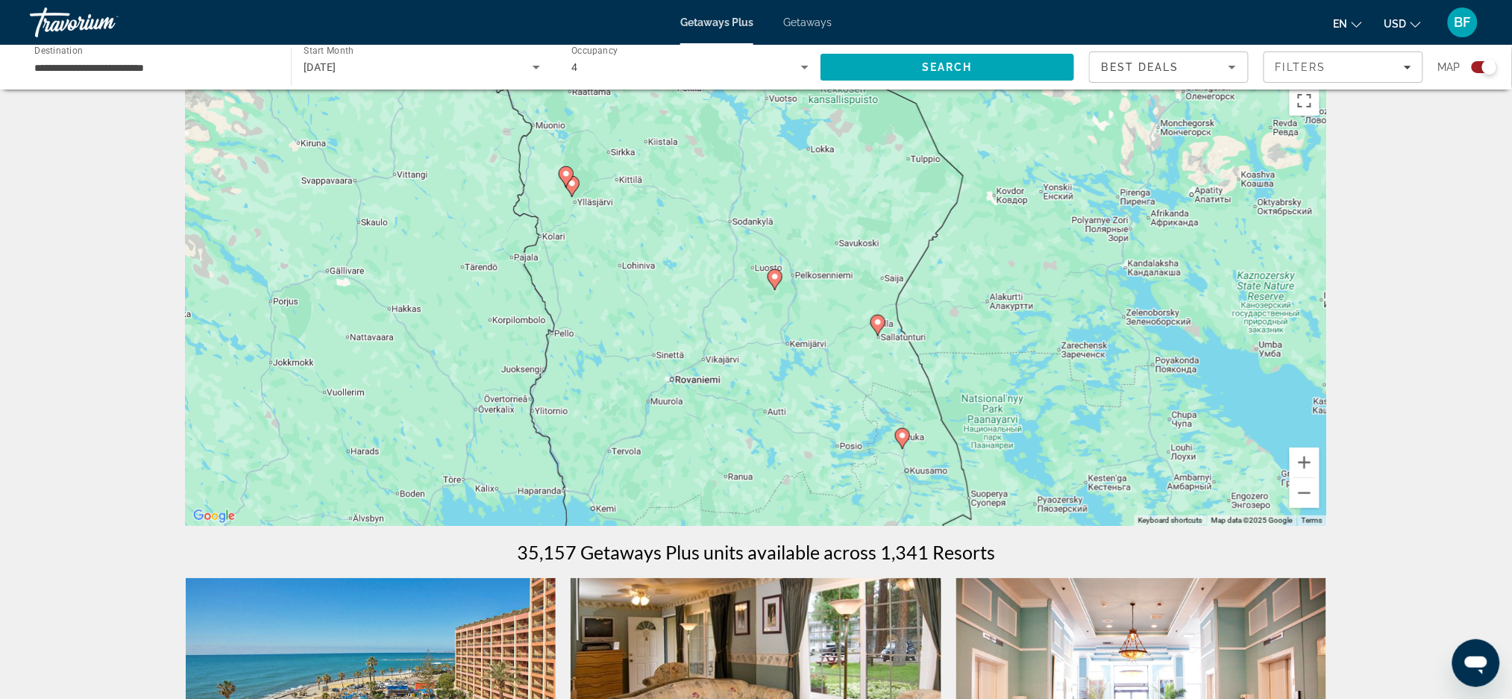
click at [567, 172] on image "Main content" at bounding box center [566, 173] width 9 height 9
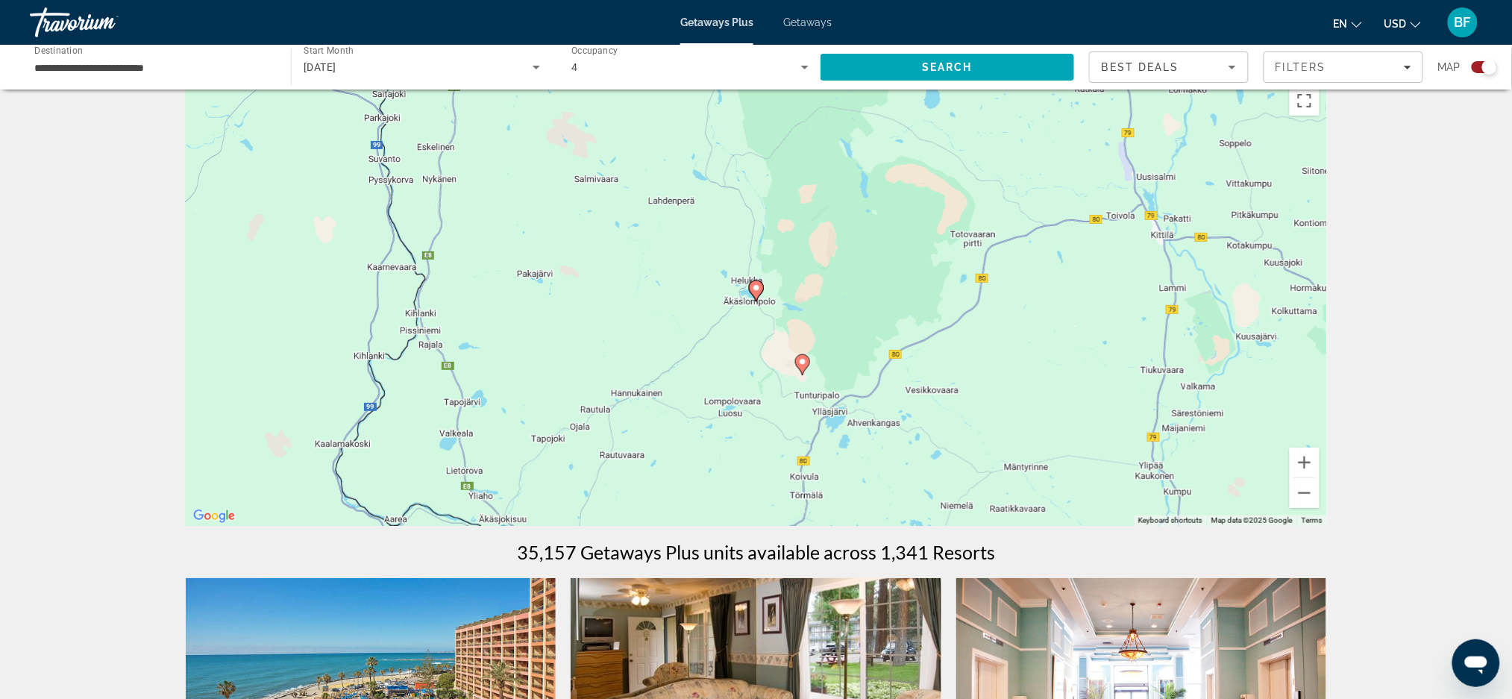
click at [758, 284] on image "Main content" at bounding box center [756, 287] width 9 height 9
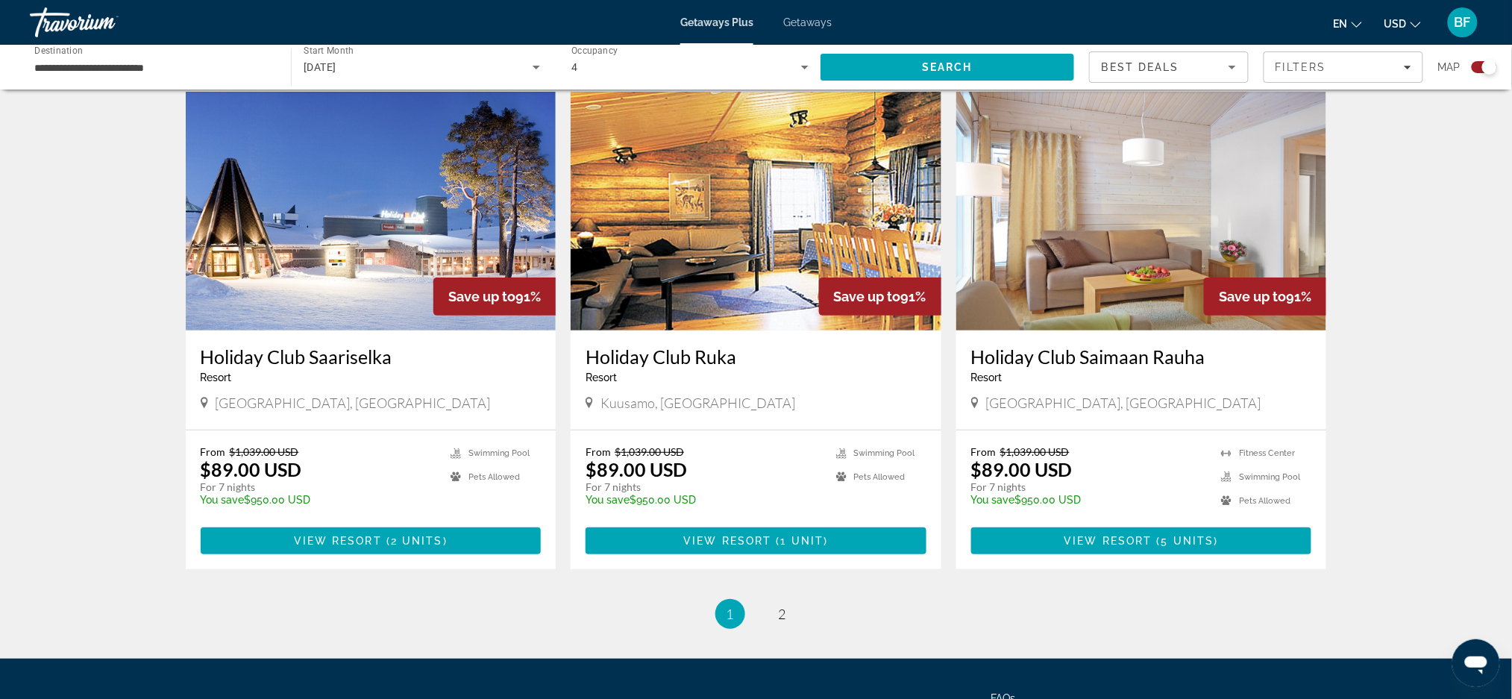
scroll to position [2042, 0]
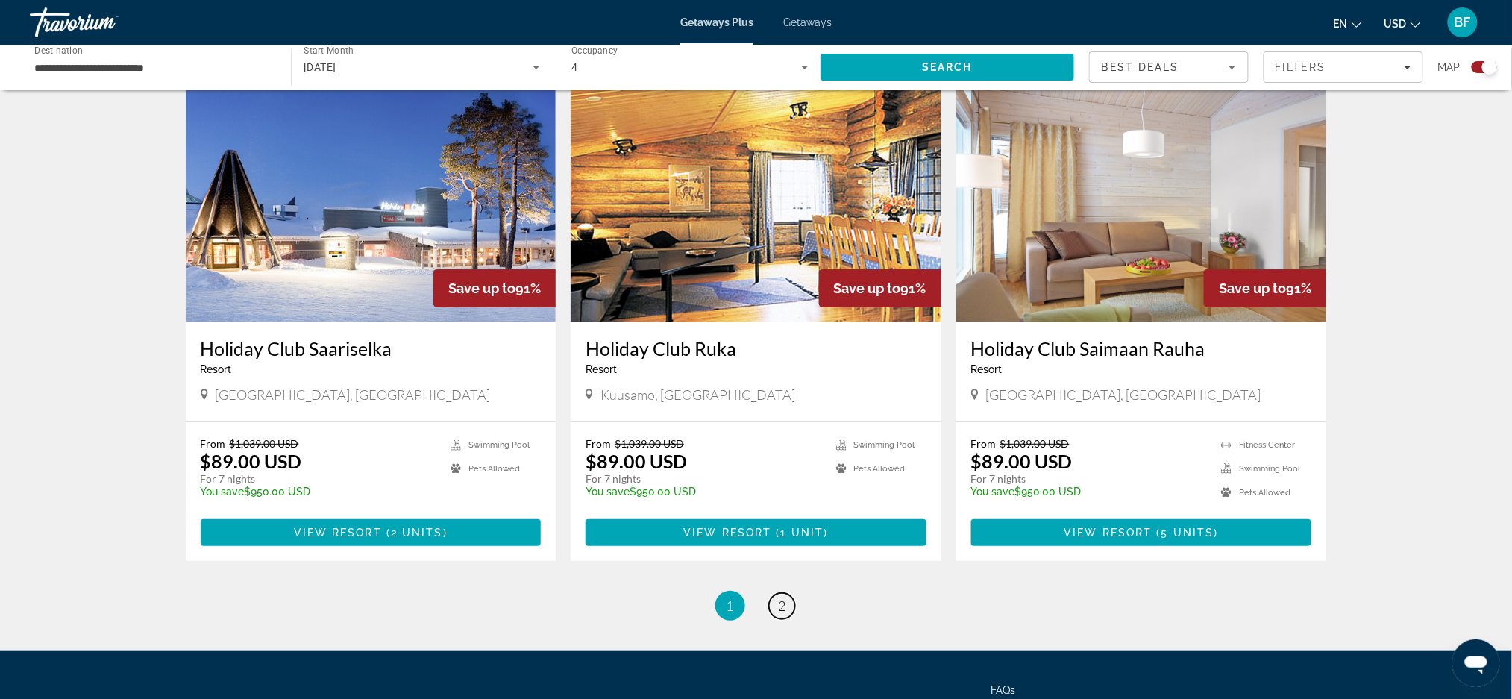
click at [784, 603] on span "2" at bounding box center [782, 605] width 7 height 16
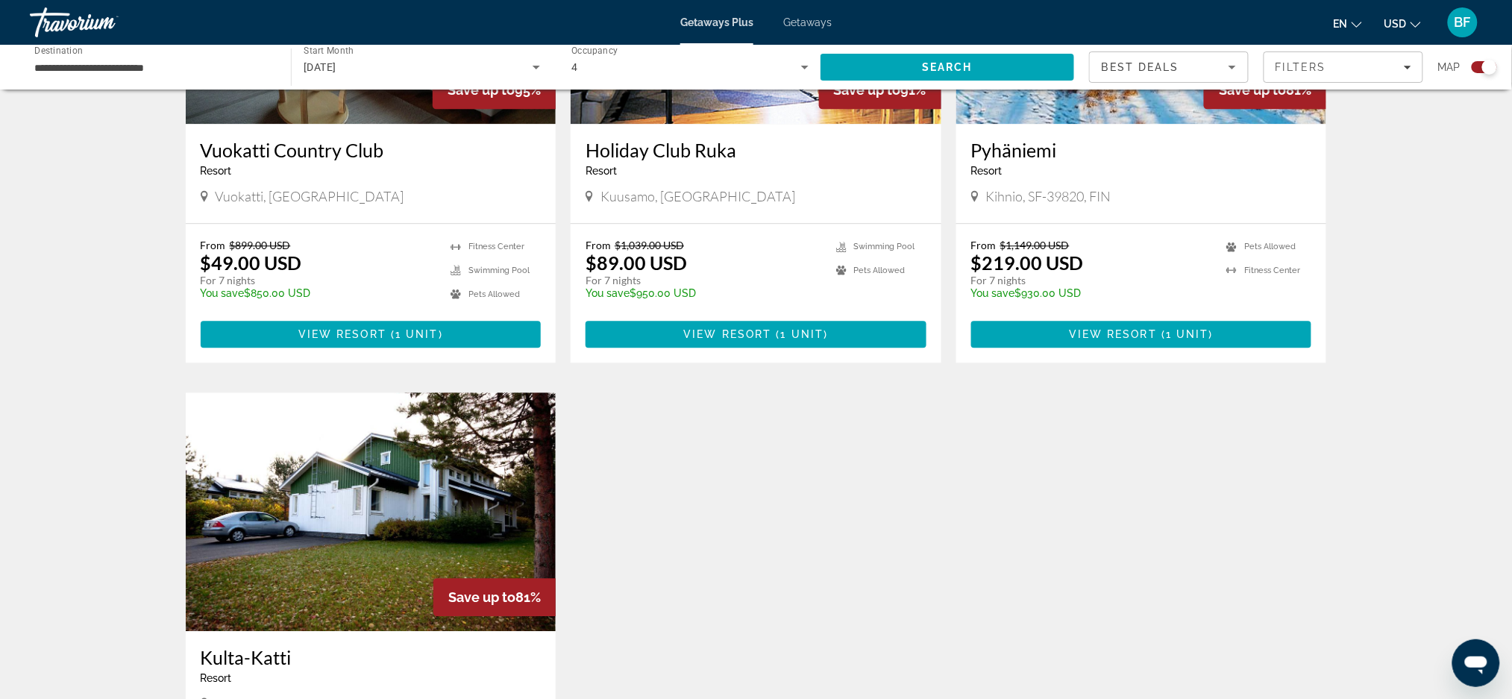
scroll to position [1669, 0]
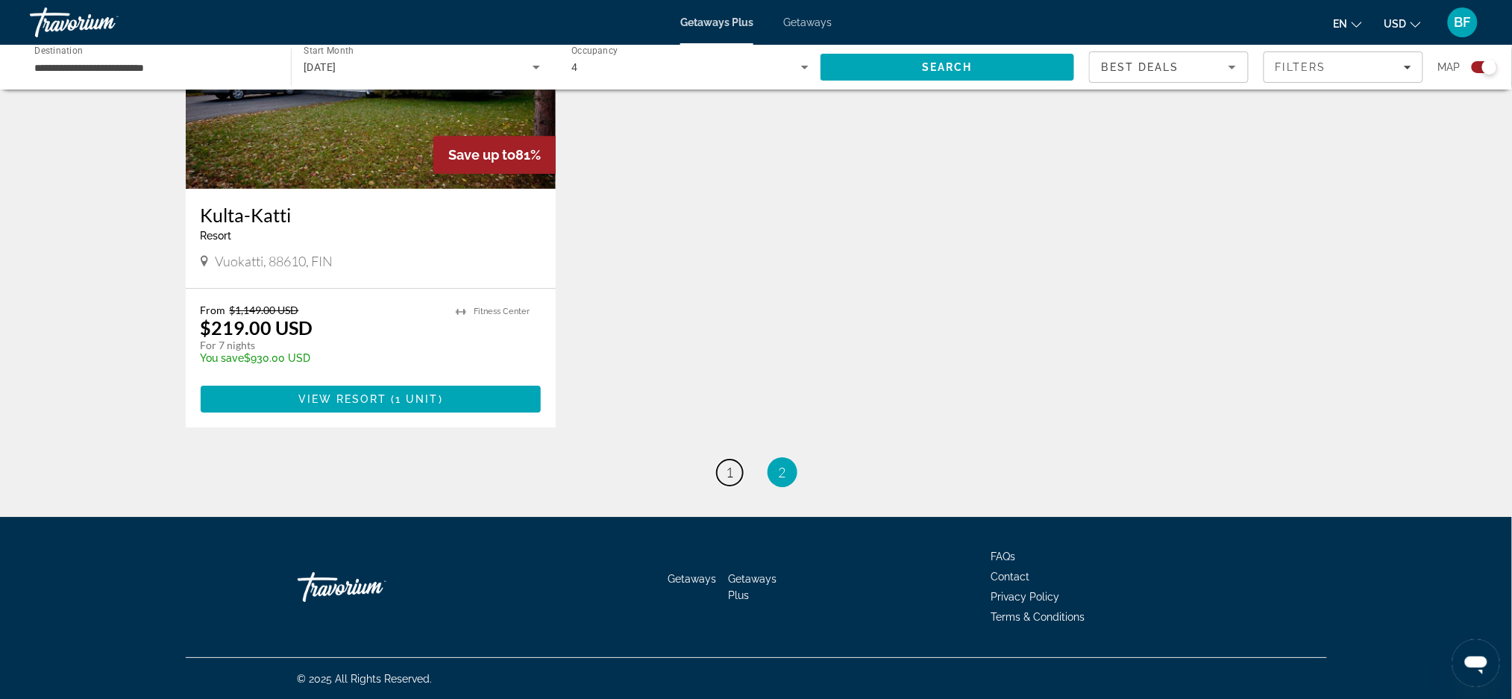
click at [727, 468] on span "1" at bounding box center [730, 472] width 7 height 16
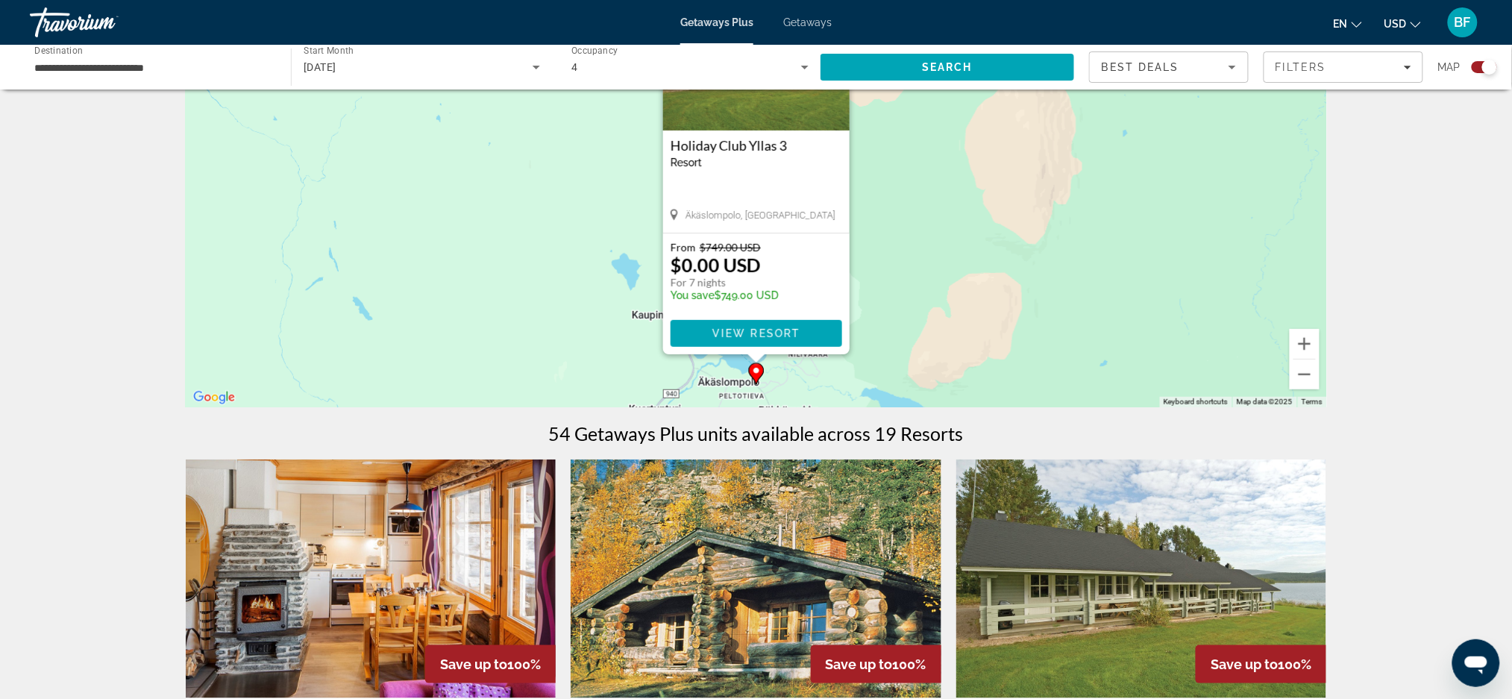
scroll to position [152, 0]
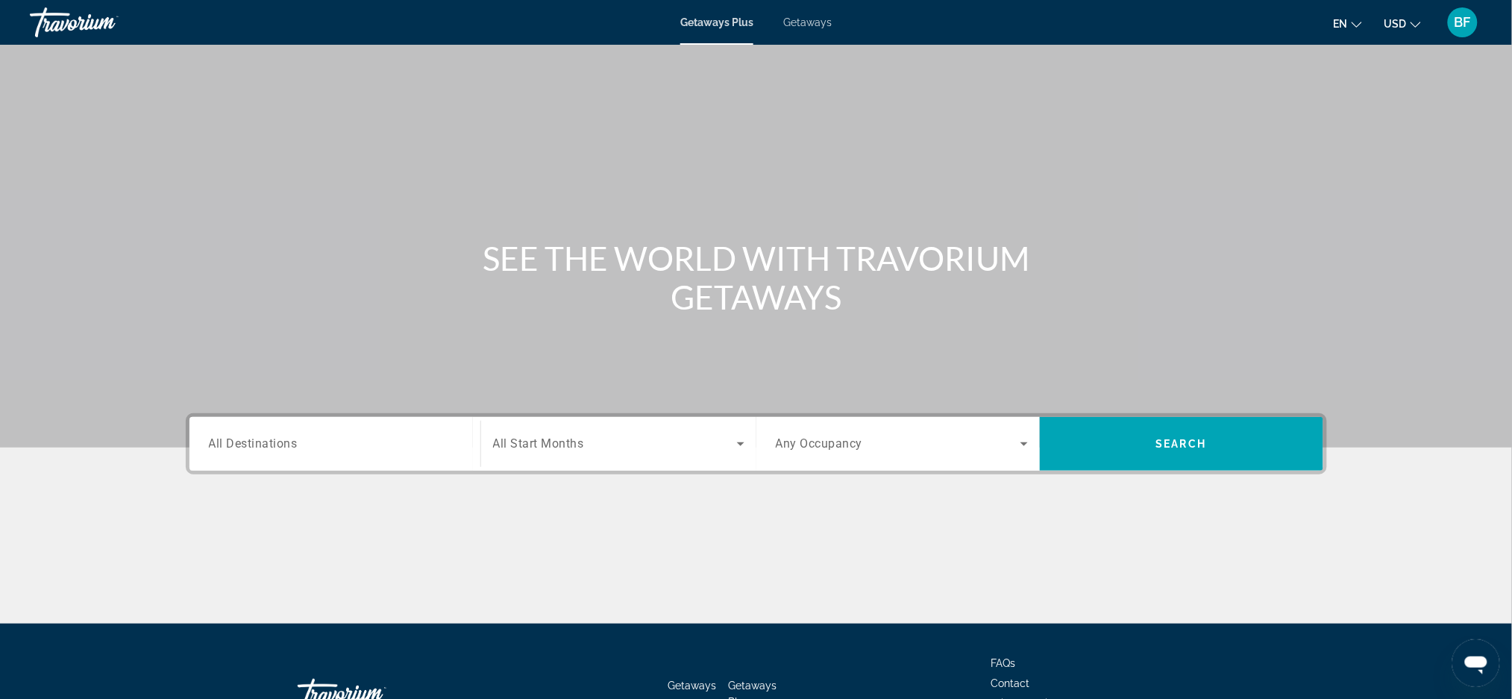
click at [576, 441] on span "All Start Months" at bounding box center [538, 444] width 91 height 14
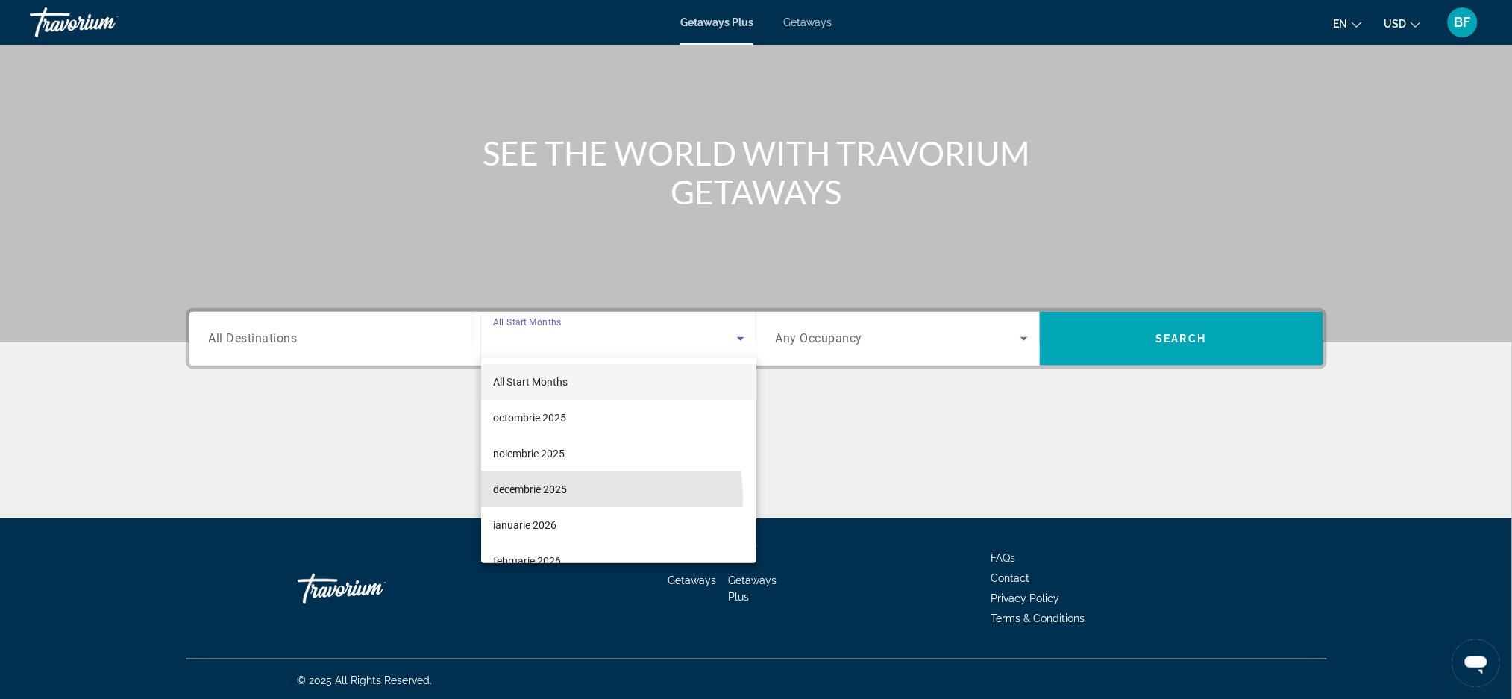
click at [592, 496] on mat-option "decembrie 2025" at bounding box center [618, 489] width 275 height 36
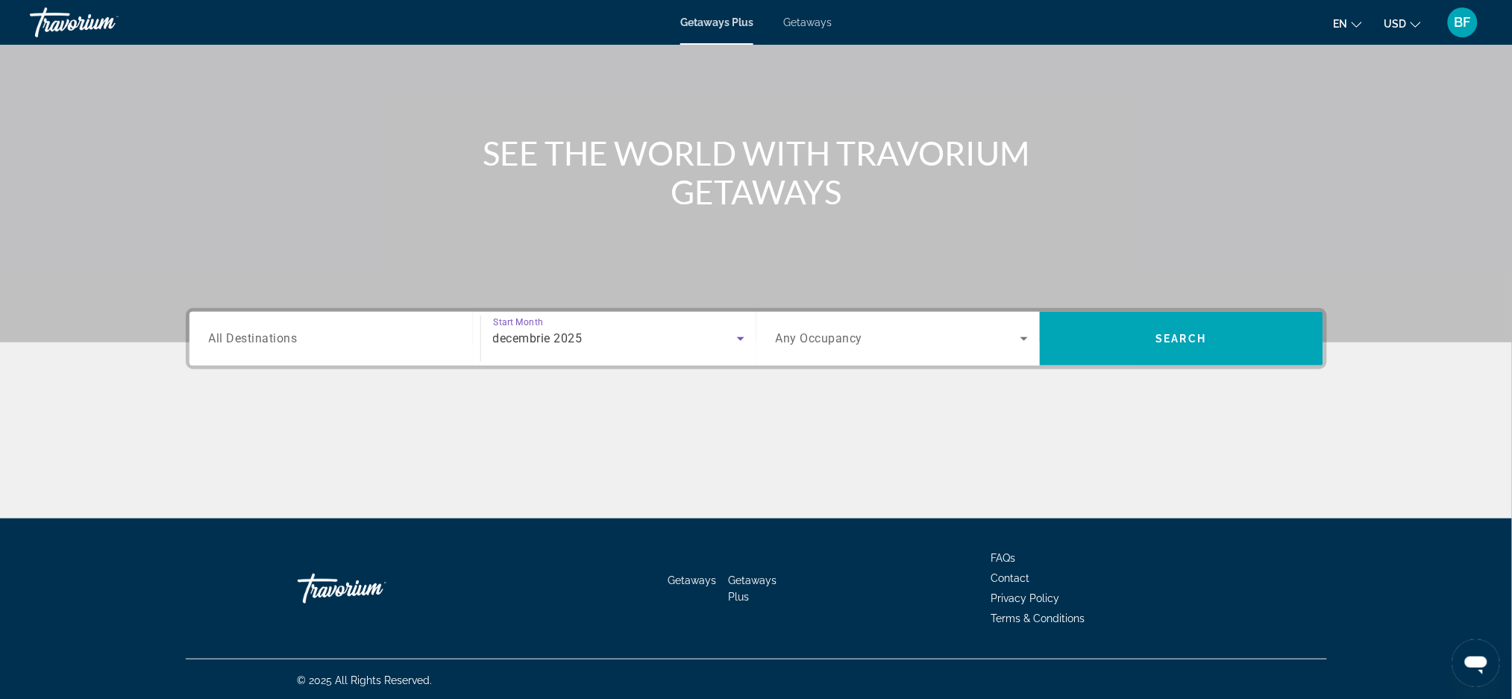
click at [909, 342] on span "Search widget" at bounding box center [898, 339] width 245 height 18
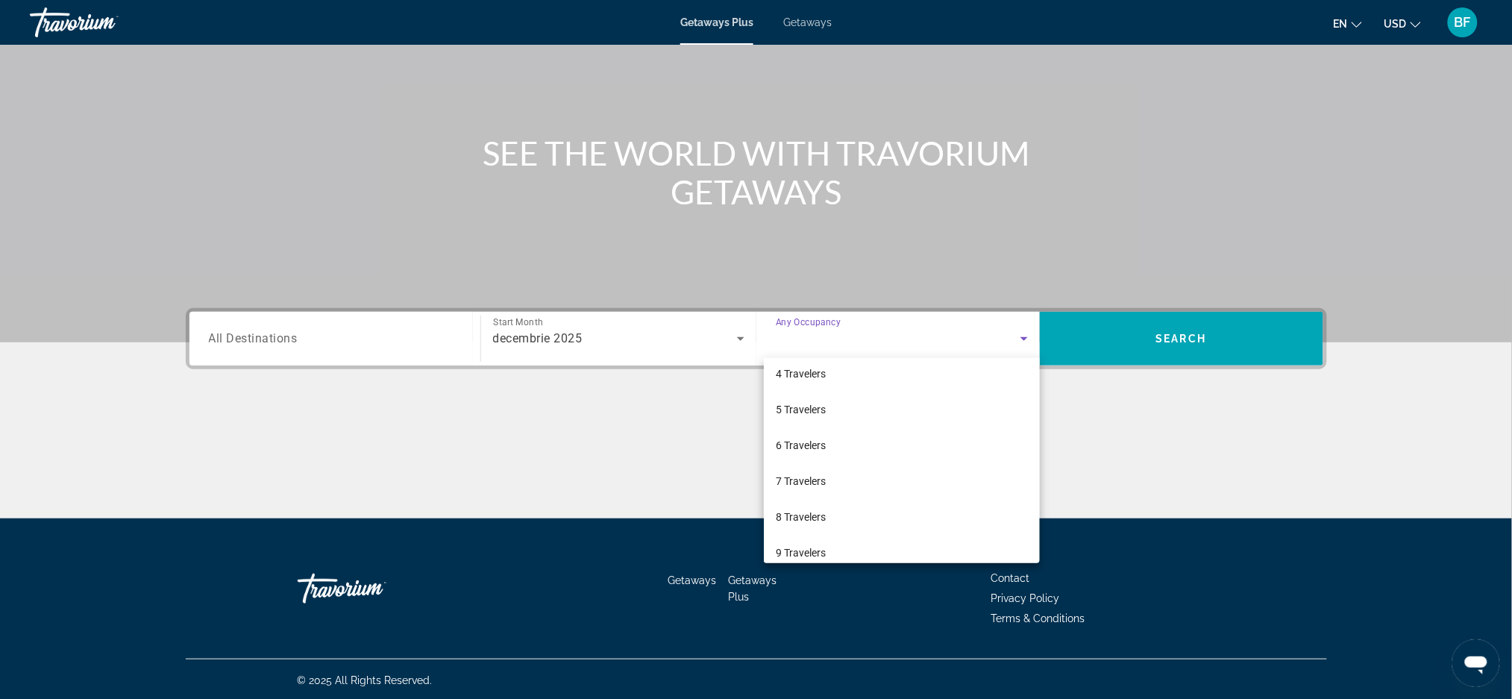
scroll to position [164, 0]
click at [809, 541] on span "10 Travelers" at bounding box center [804, 540] width 56 height 18
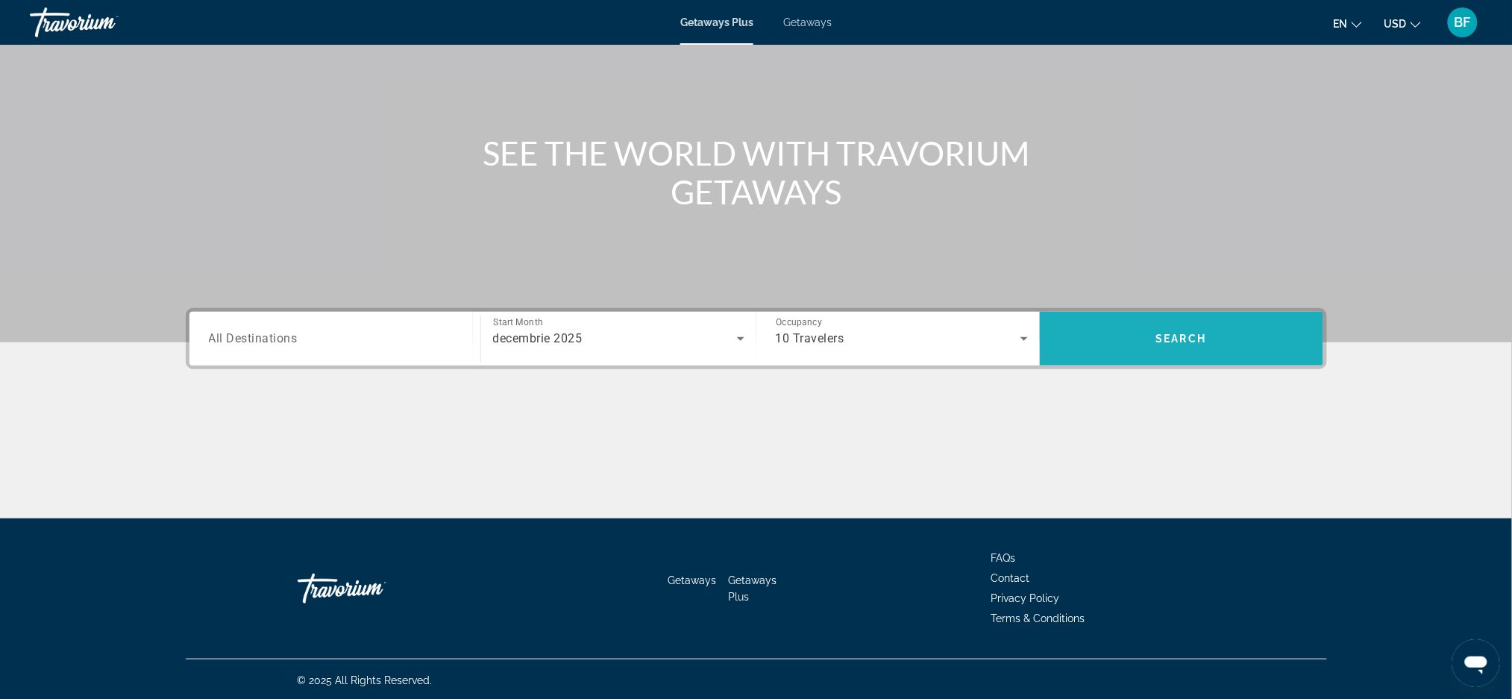
click at [1197, 333] on span "Search" at bounding box center [1181, 339] width 51 height 12
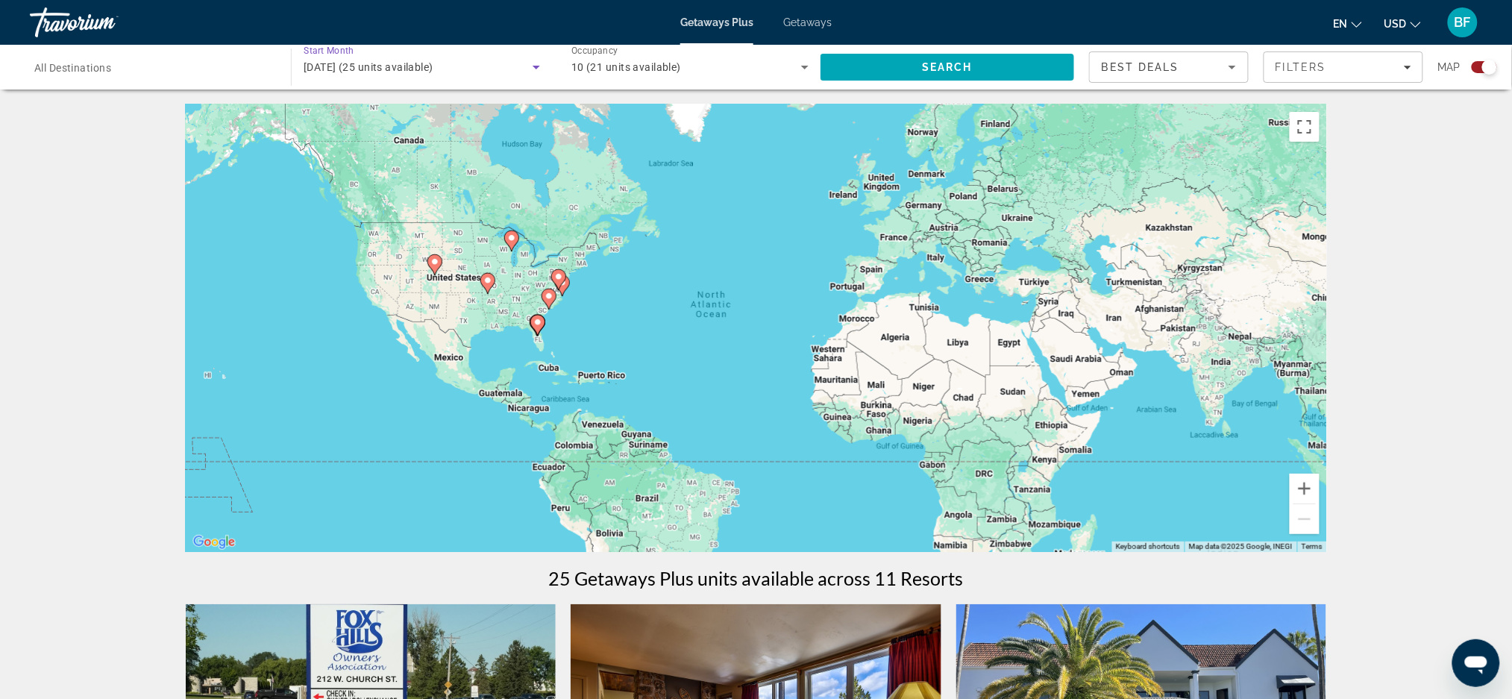
click at [515, 69] on div "[DATE] (25 units available)" at bounding box center [418, 67] width 229 height 18
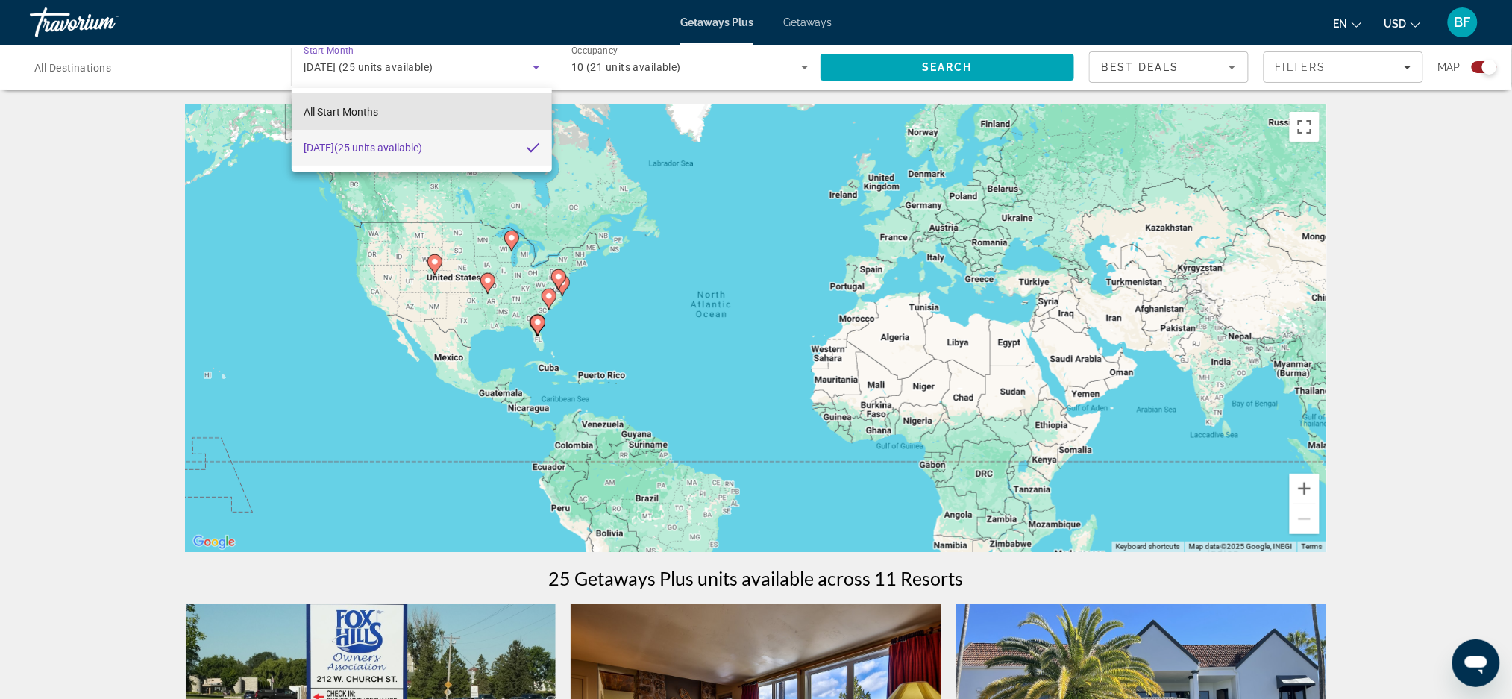
click at [458, 119] on mat-option "All Start Months" at bounding box center [422, 112] width 260 height 36
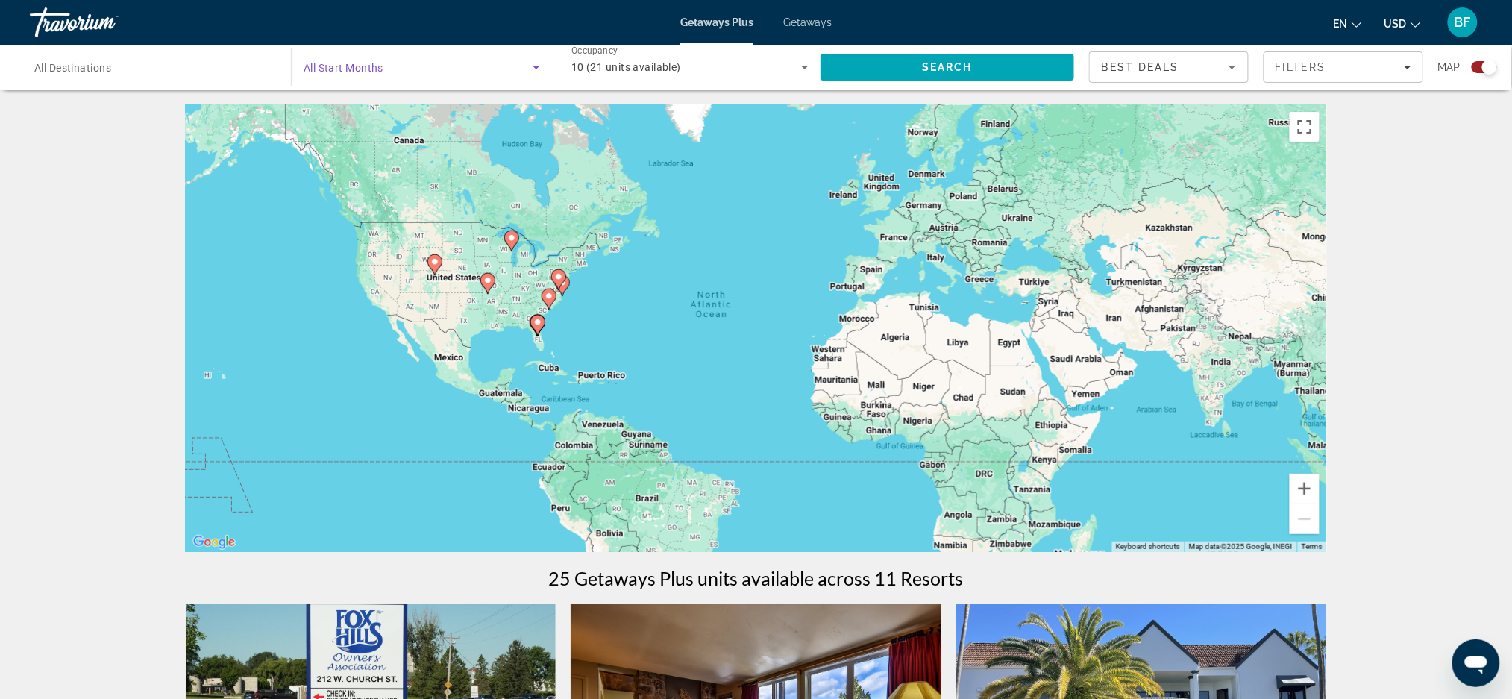
click at [994, 75] on span "Search" at bounding box center [948, 67] width 254 height 36
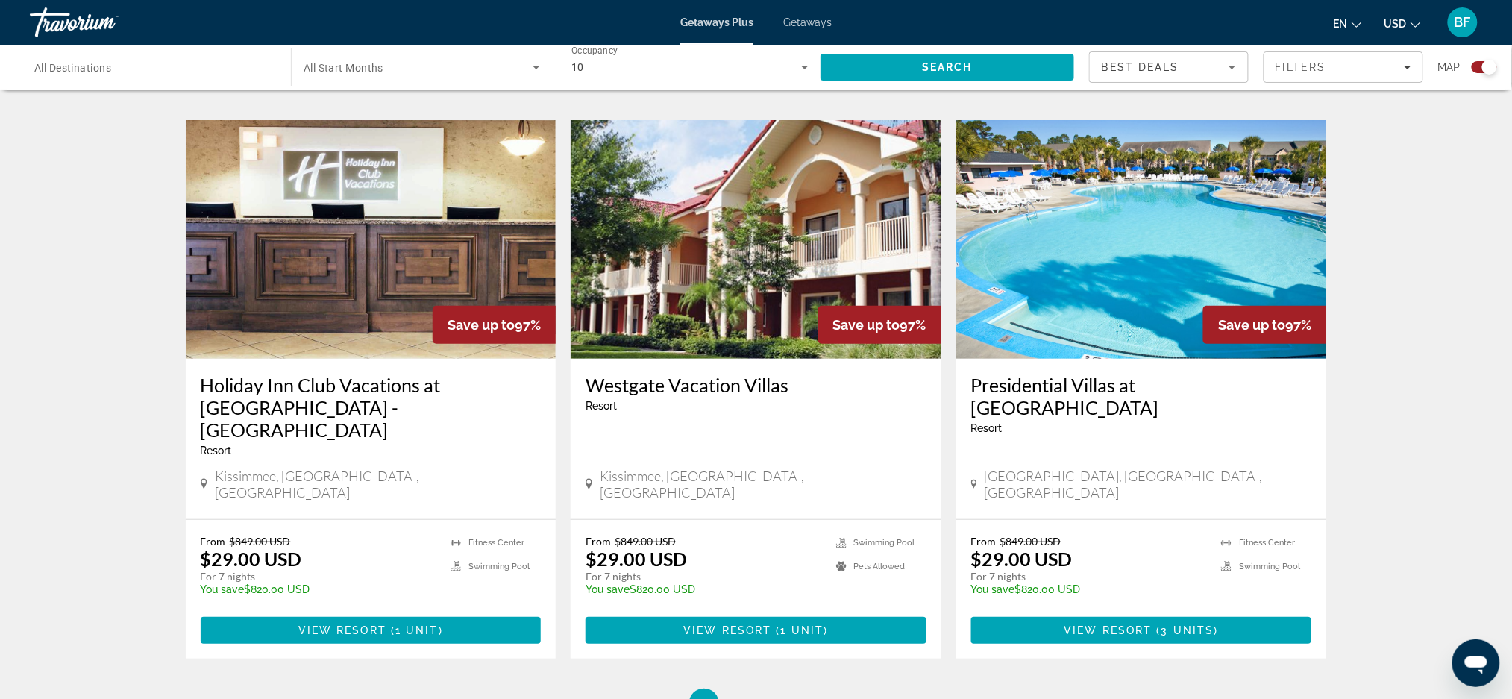
scroll to position [2199, 0]
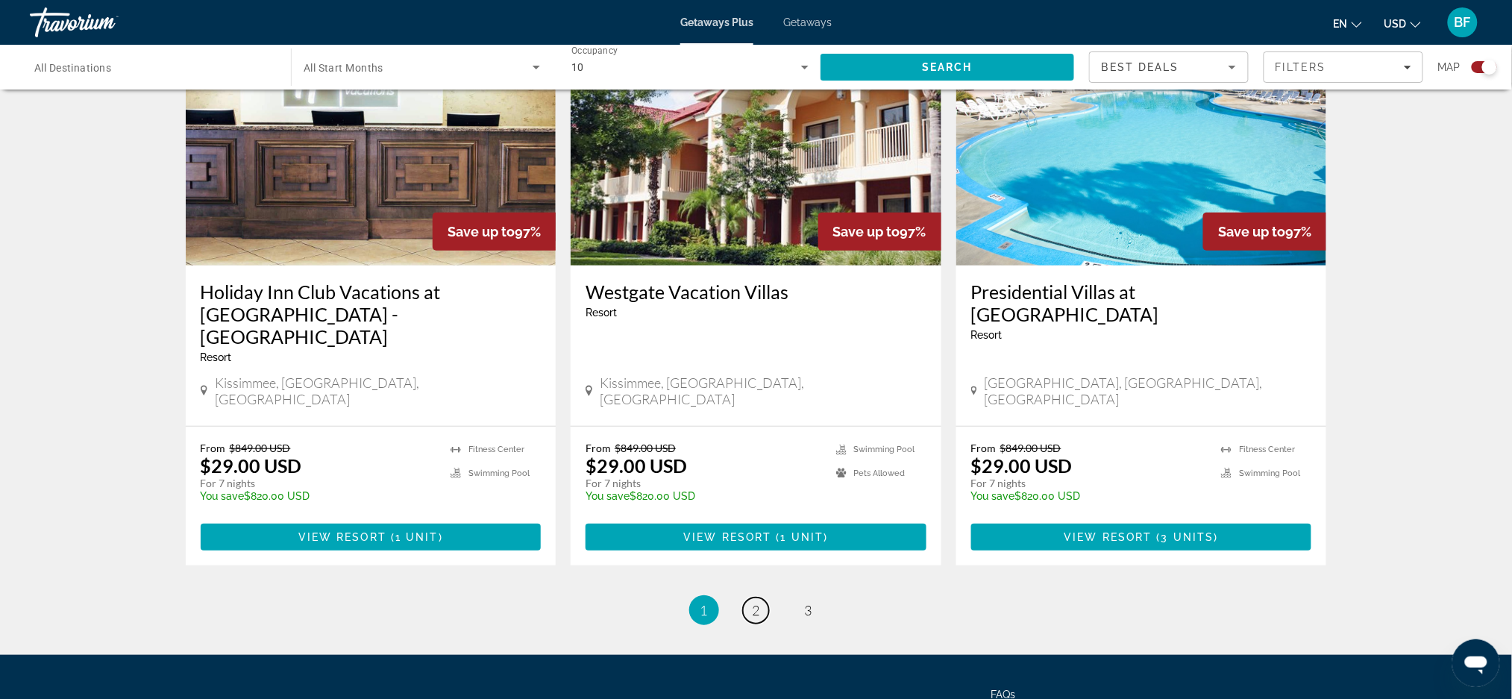
click at [750, 597] on link "page 2" at bounding box center [756, 610] width 26 height 26
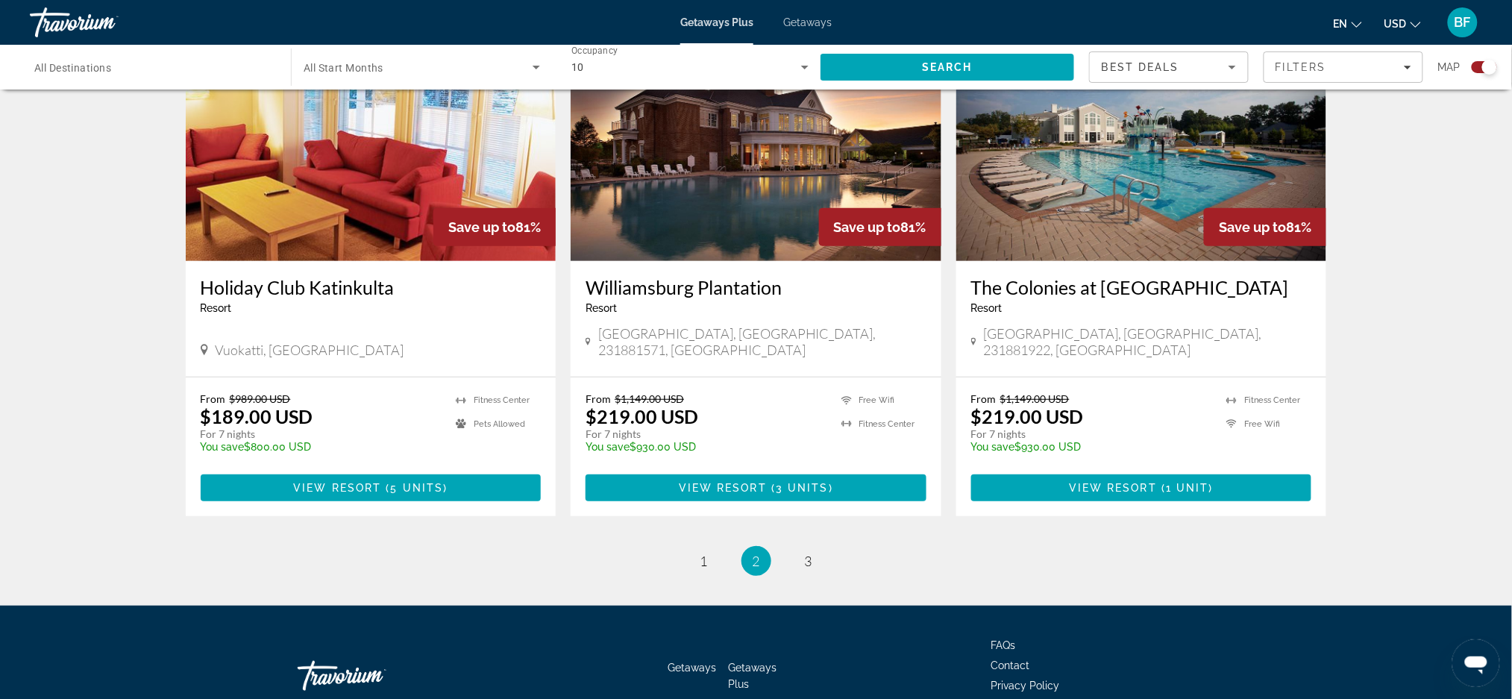
scroll to position [2176, 0]
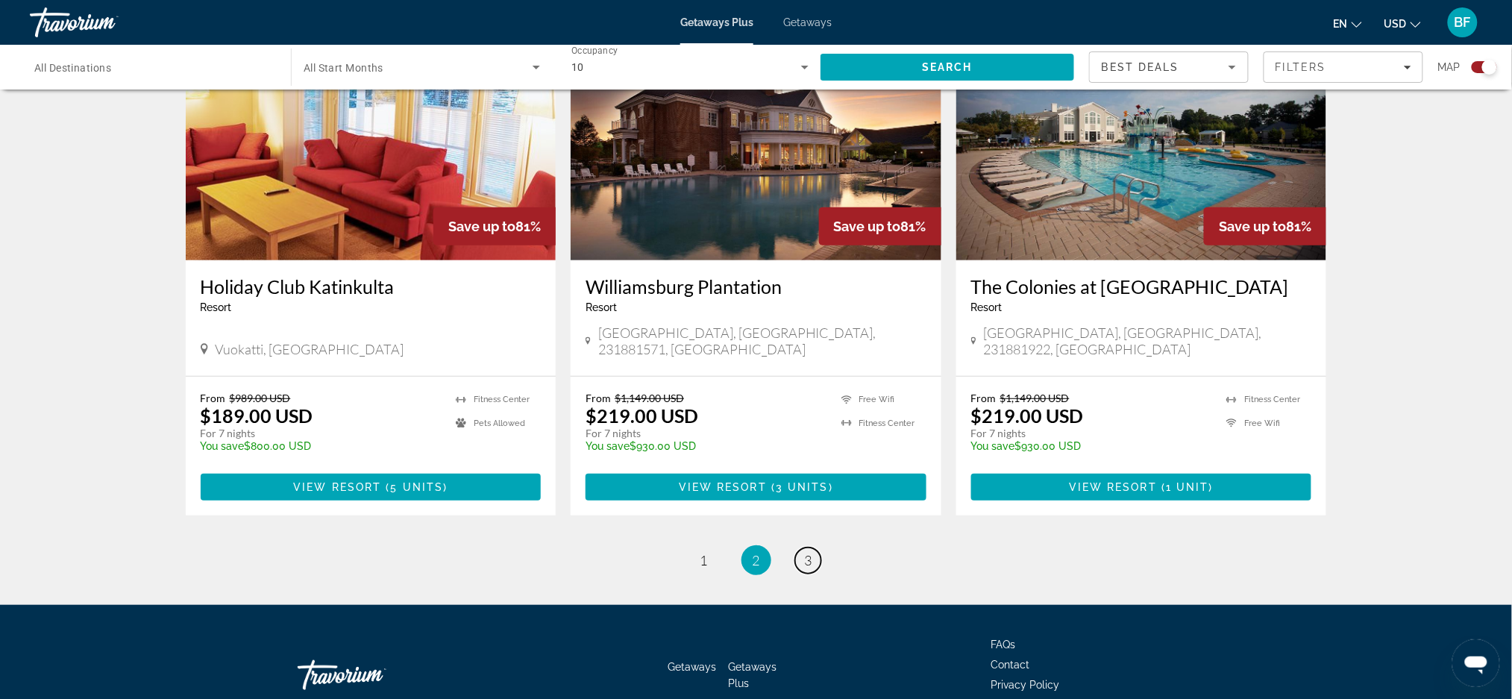
click at [803, 548] on link "page 3" at bounding box center [808, 561] width 26 height 26
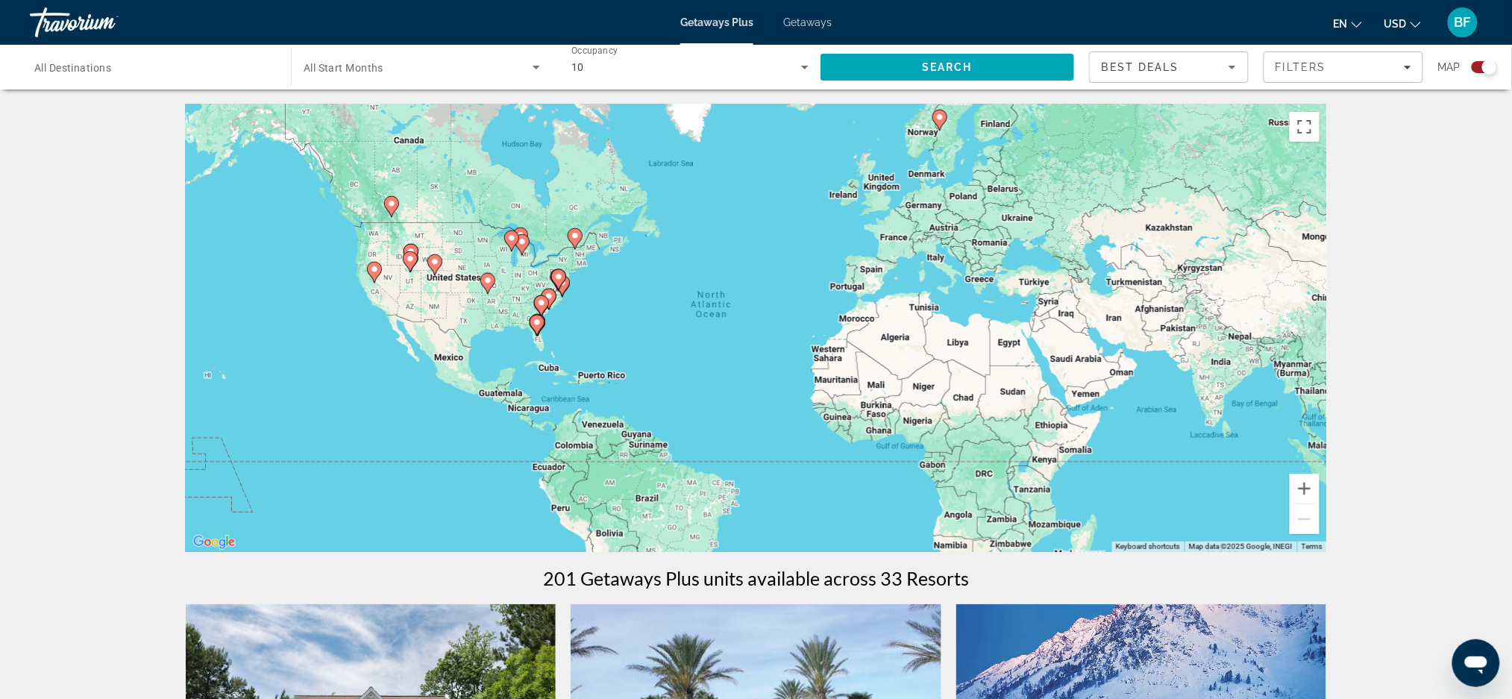
click at [511, 76] on div "Search widget" at bounding box center [422, 67] width 236 height 42
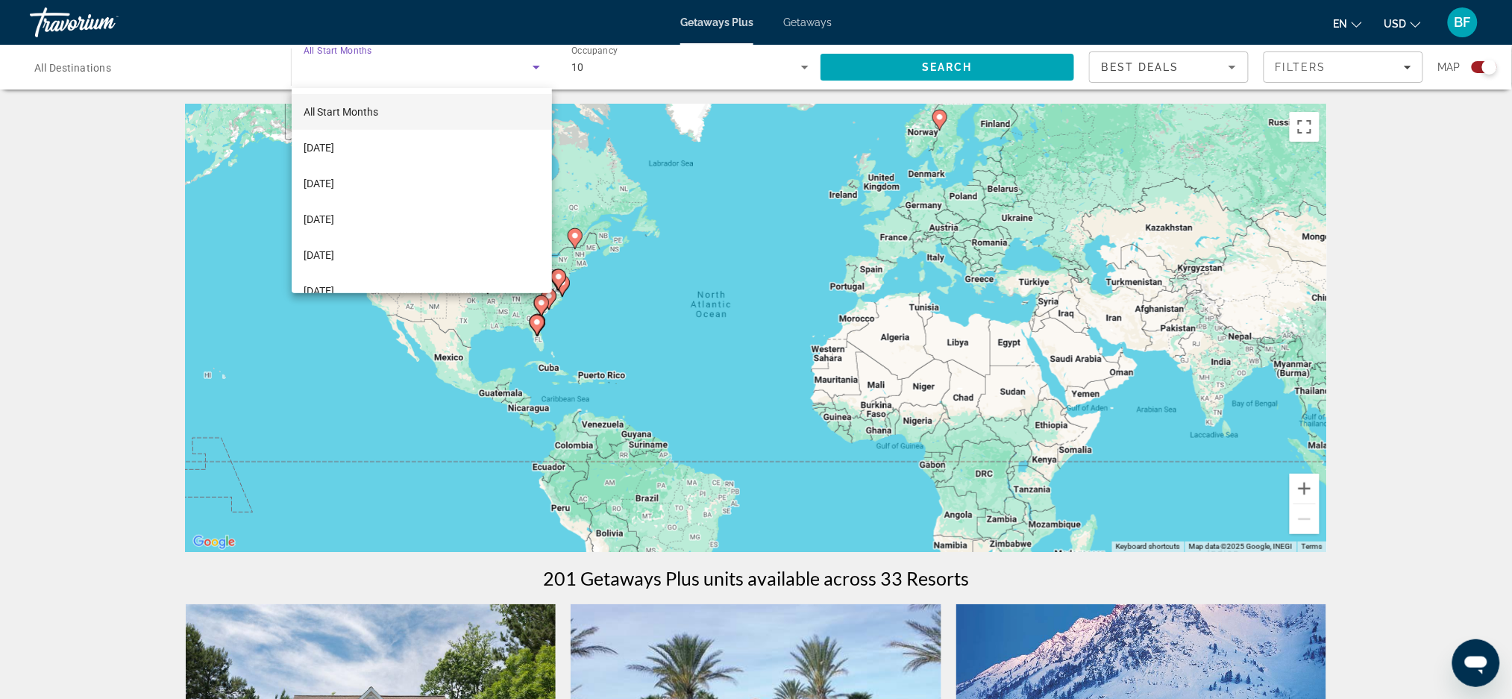
click at [390, 177] on mat-option "[DATE]" at bounding box center [422, 184] width 260 height 36
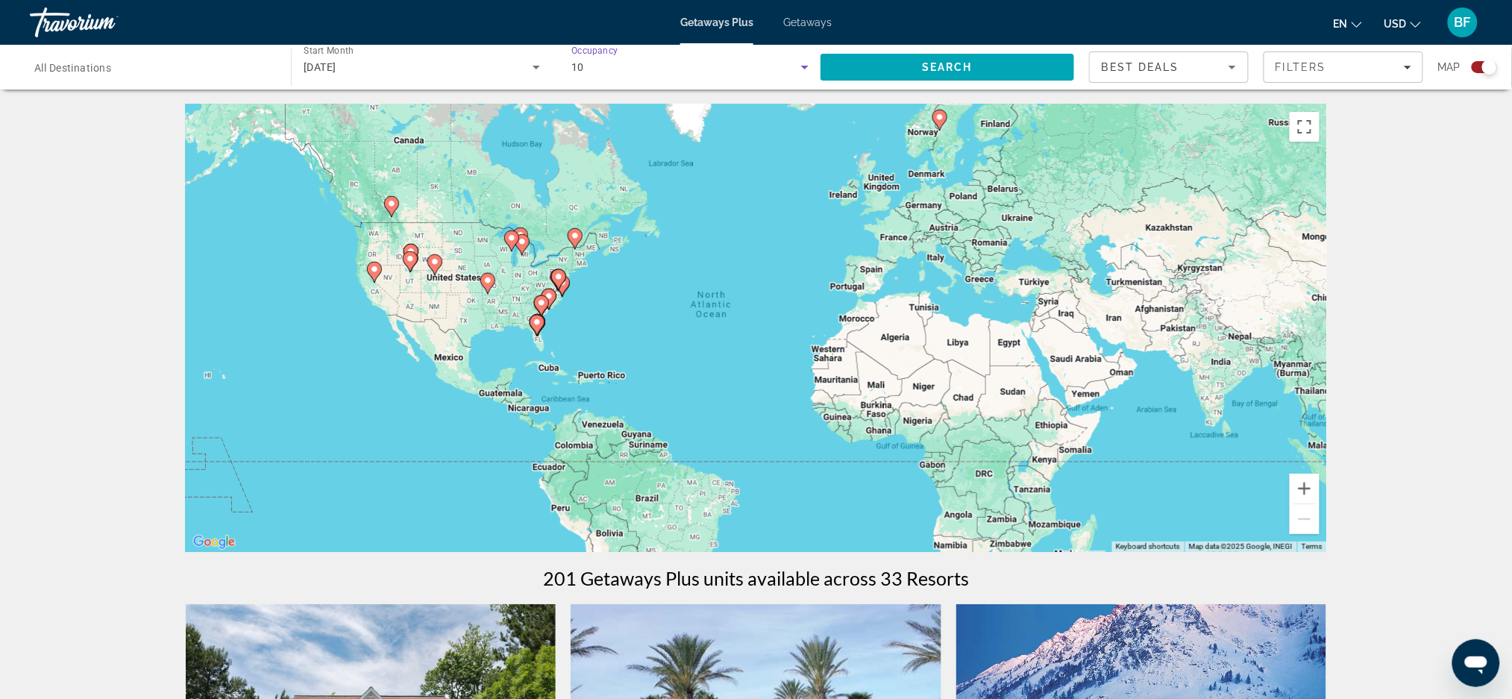
click at [805, 72] on icon "Search widget" at bounding box center [805, 67] width 18 height 18
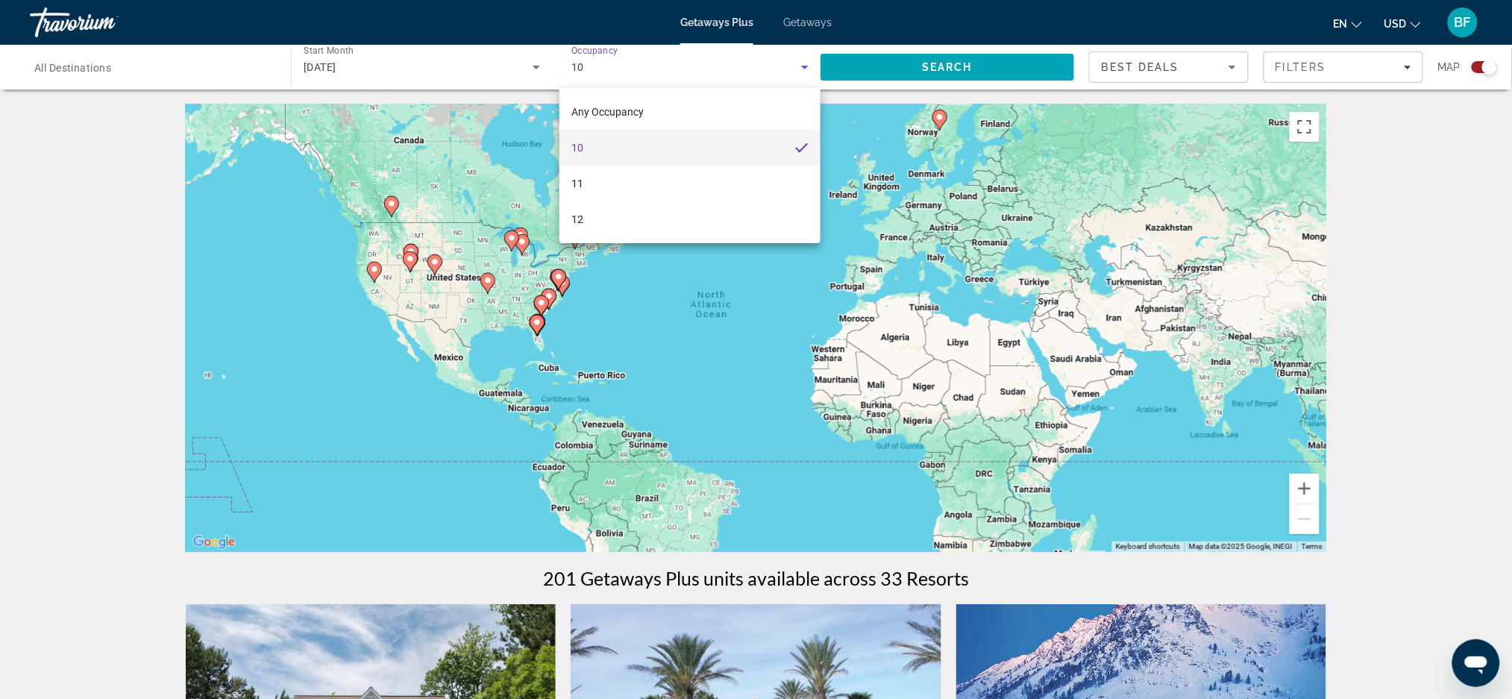
click at [609, 107] on span "Any Occupancy" at bounding box center [607, 112] width 72 height 12
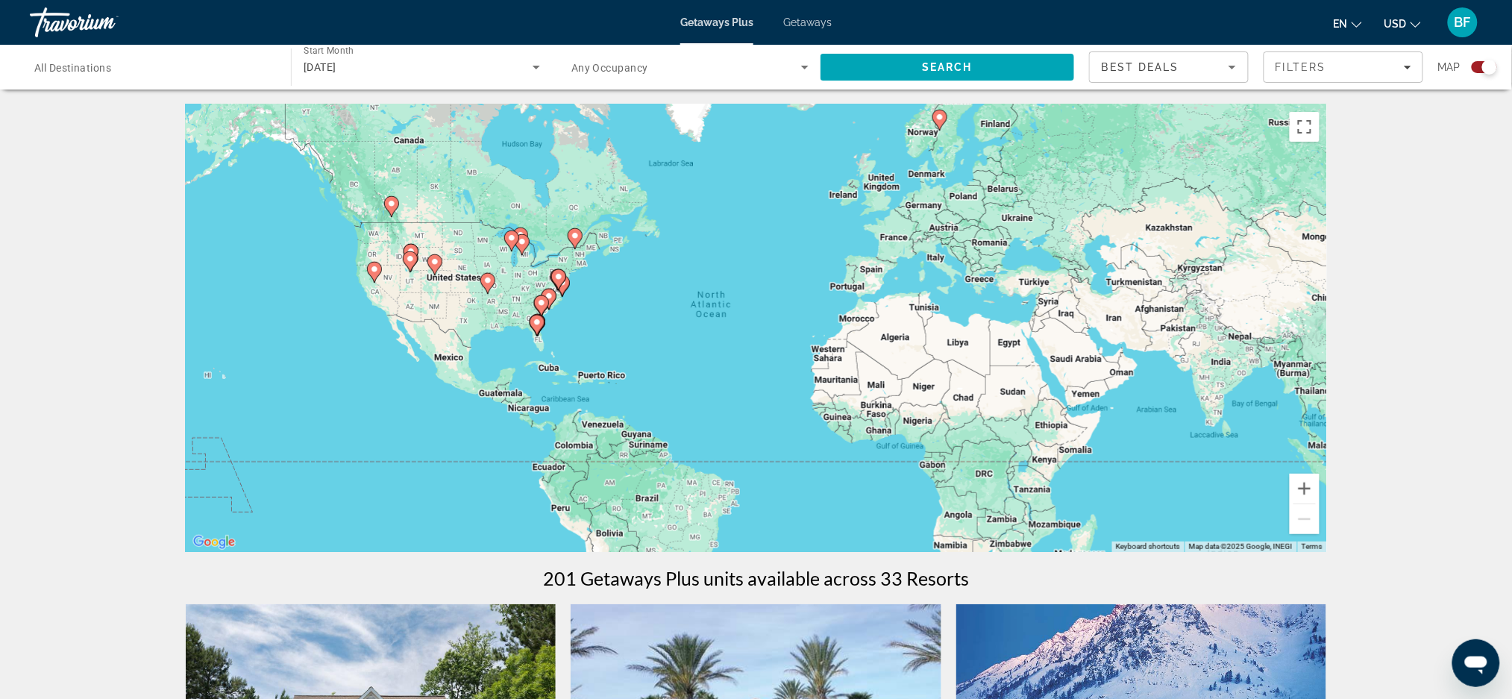
click at [110, 78] on div "Search widget" at bounding box center [152, 67] width 237 height 43
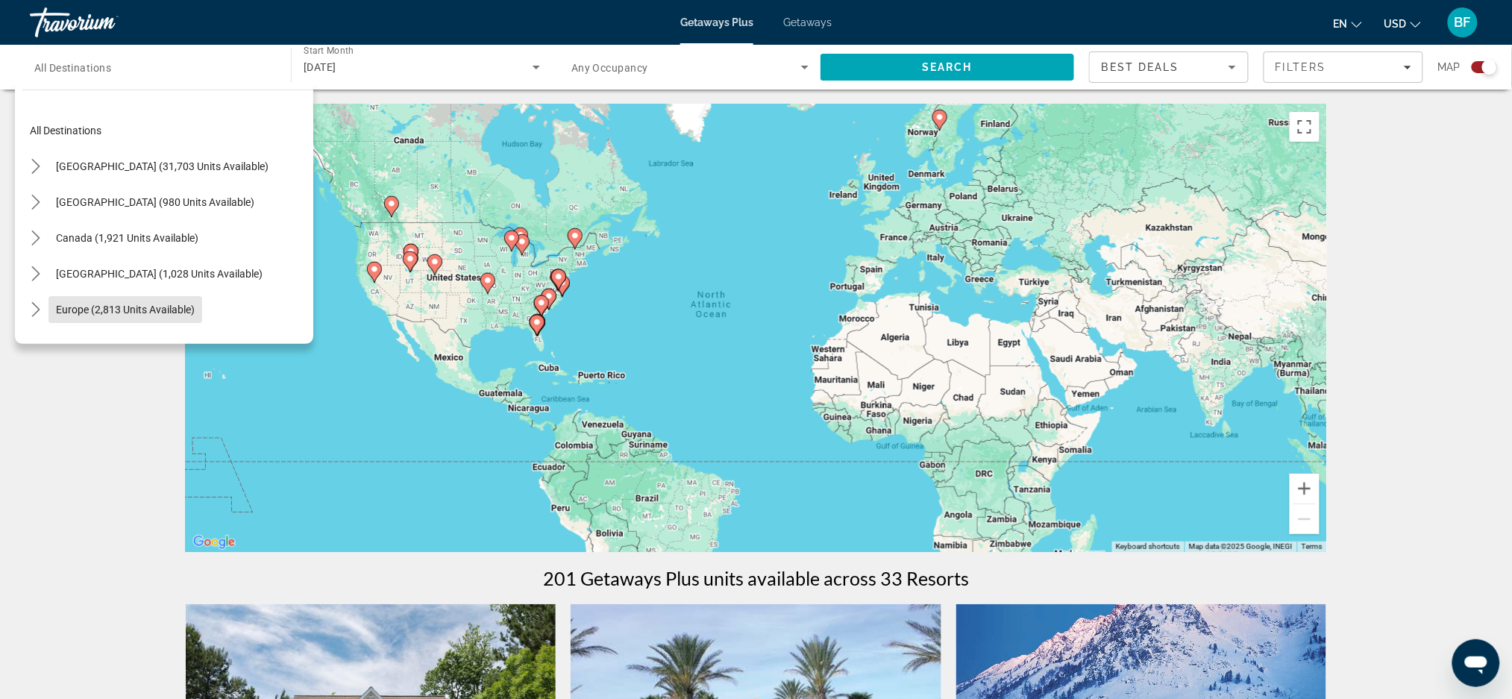
click at [67, 316] on span "Select destination: Europe (2,813 units available)" at bounding box center [125, 310] width 154 height 36
type input "**********"
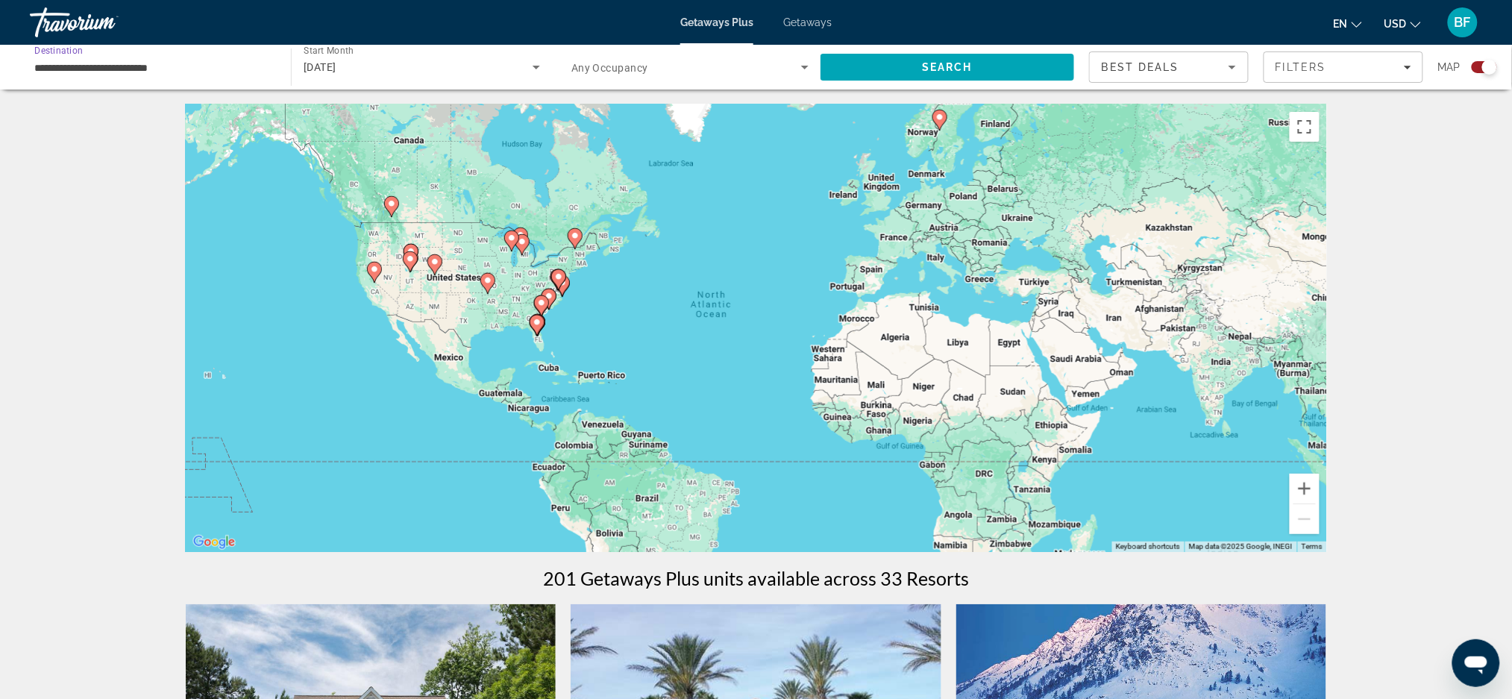
click at [993, 66] on span "Search" at bounding box center [948, 67] width 254 height 36
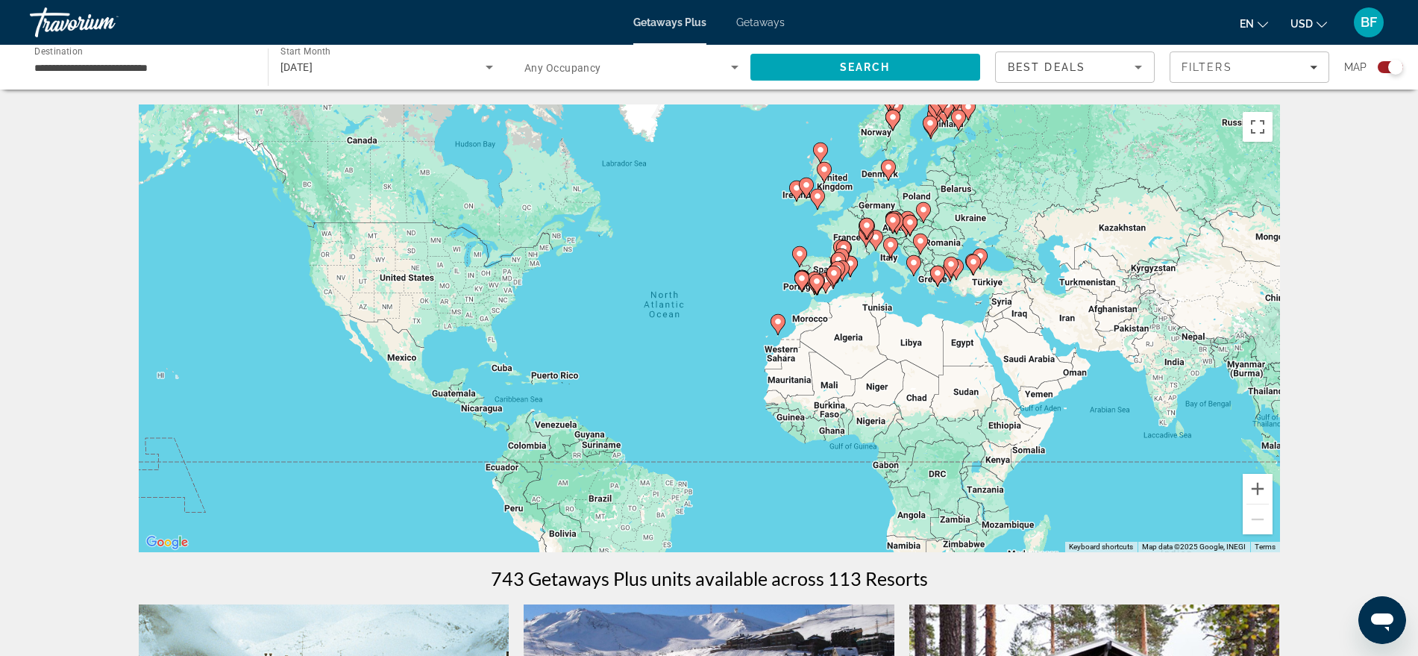
click at [852, 228] on div "To activate drag with keyboard, press Alt + Enter. Once in keyboard drag state,…" at bounding box center [709, 328] width 1141 height 448
click at [863, 240] on icon "Main content" at bounding box center [866, 236] width 15 height 21
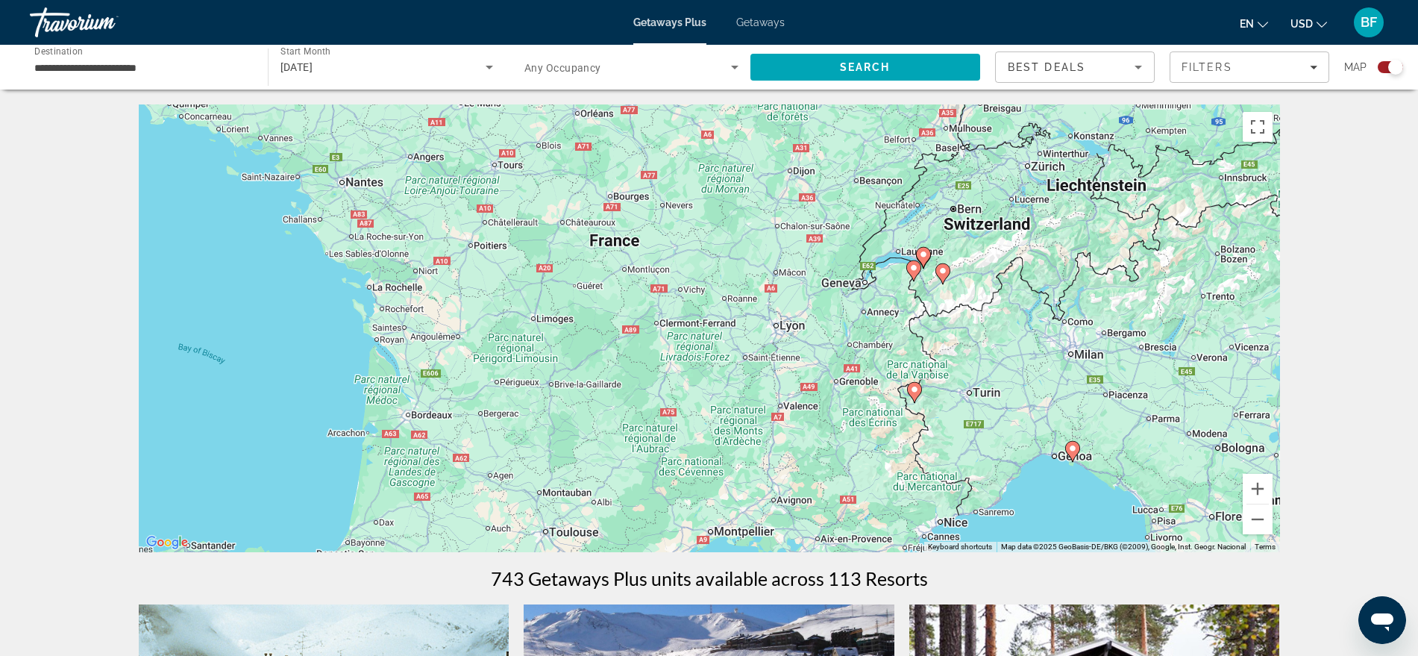
drag, startPoint x: 459, startPoint y: 296, endPoint x: 664, endPoint y: 375, distance: 219.1
click at [664, 375] on div "To activate drag with keyboard, press Alt + Enter. Once in keyboard drag state,…" at bounding box center [709, 328] width 1141 height 448
click at [604, 243] on div "To activate drag with keyboard, press Alt + Enter. Once in keyboard drag state,…" at bounding box center [709, 328] width 1141 height 448
click at [628, 263] on div "To activate drag with keyboard, press Alt + Enter. Once in keyboard drag state,…" at bounding box center [709, 328] width 1141 height 448
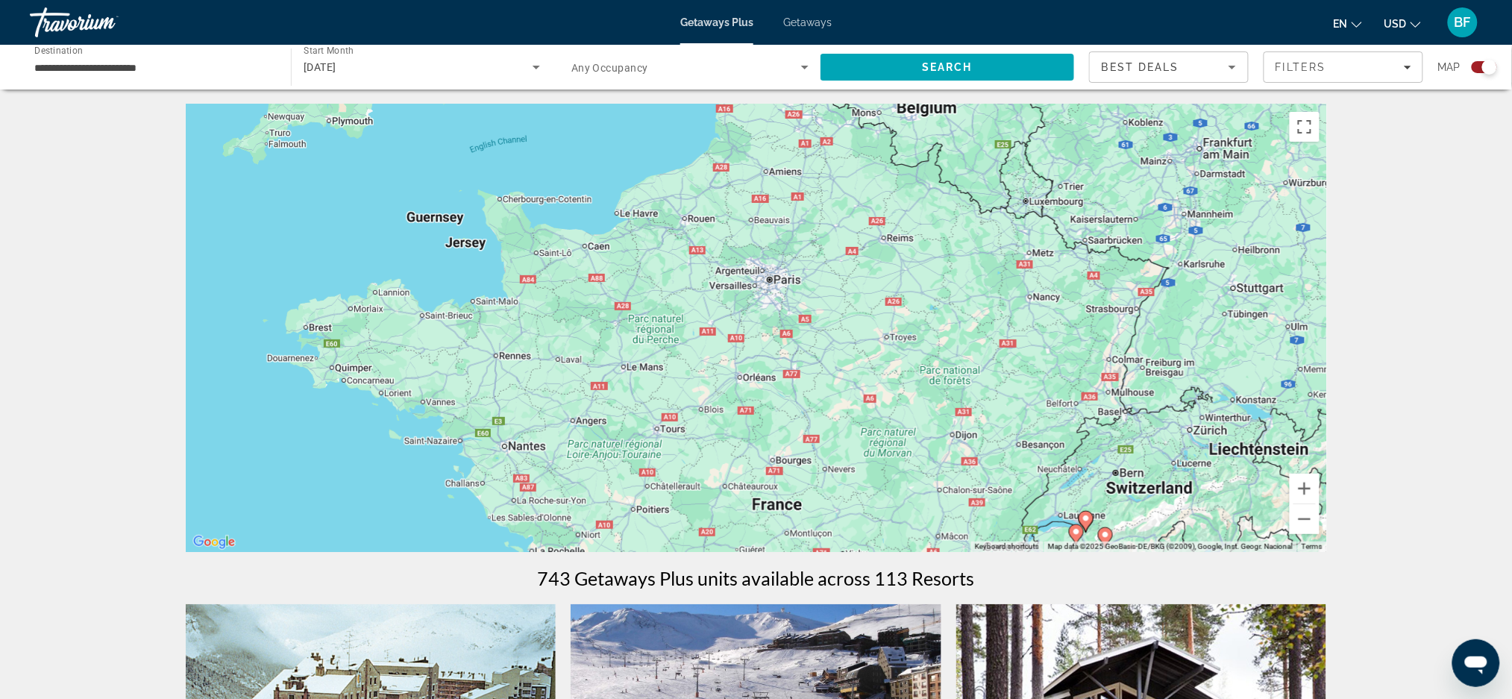
drag, startPoint x: 845, startPoint y: 394, endPoint x: 960, endPoint y: 653, distance: 283.2
click at [790, 277] on div "To activate drag with keyboard, press Alt + Enter. Once in keyboard drag state,…" at bounding box center [756, 328] width 1141 height 448
click at [220, 69] on input "**********" at bounding box center [152, 68] width 237 height 18
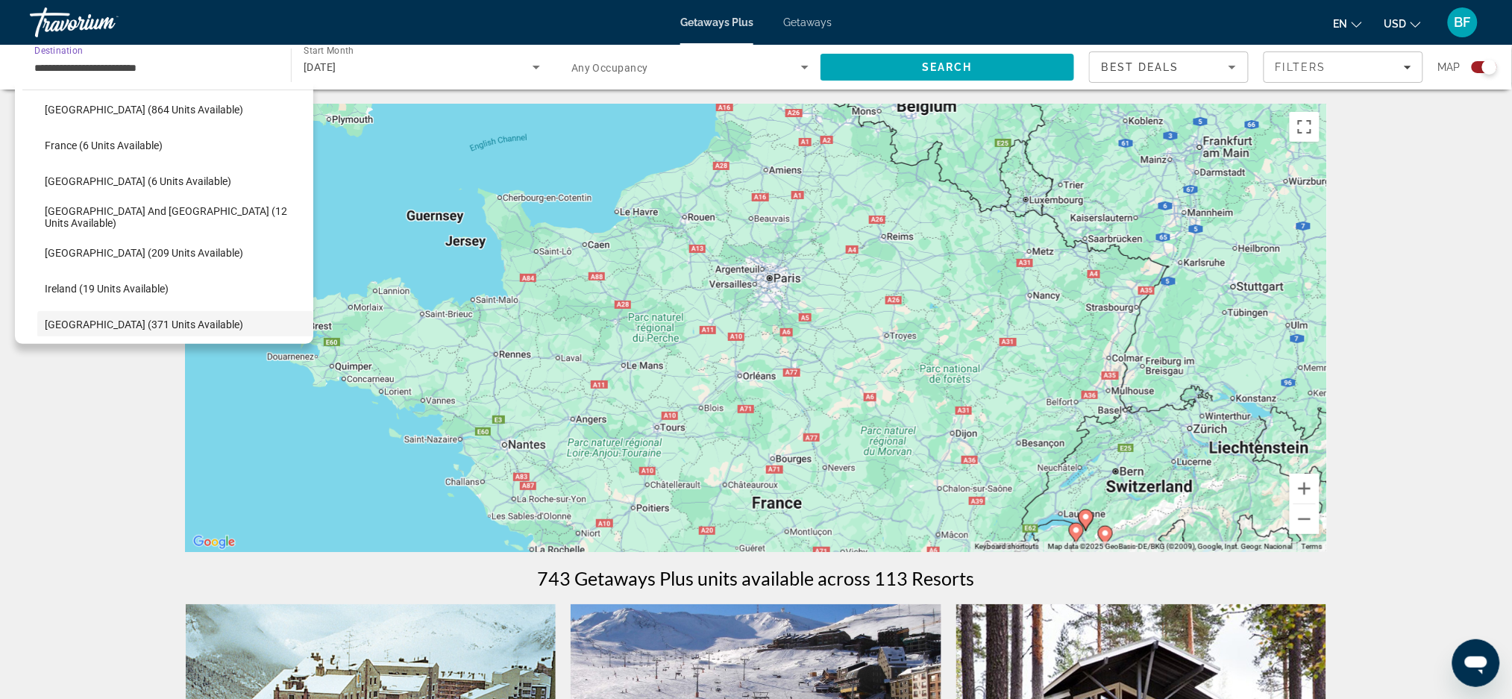
scroll to position [341, 0]
click at [122, 145] on span "France (6 units available)" at bounding box center [104, 148] width 118 height 12
type input "**********"
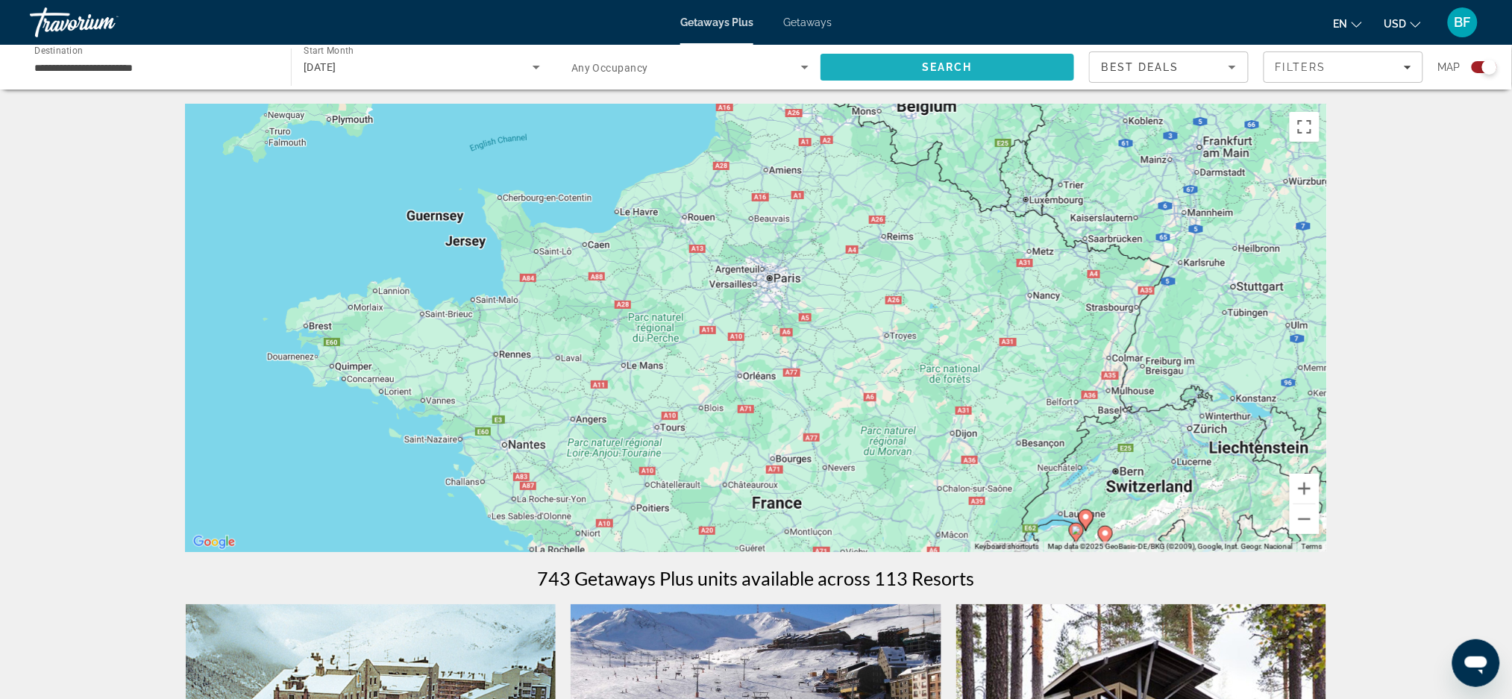
click at [980, 71] on span "Search" at bounding box center [948, 67] width 254 height 36
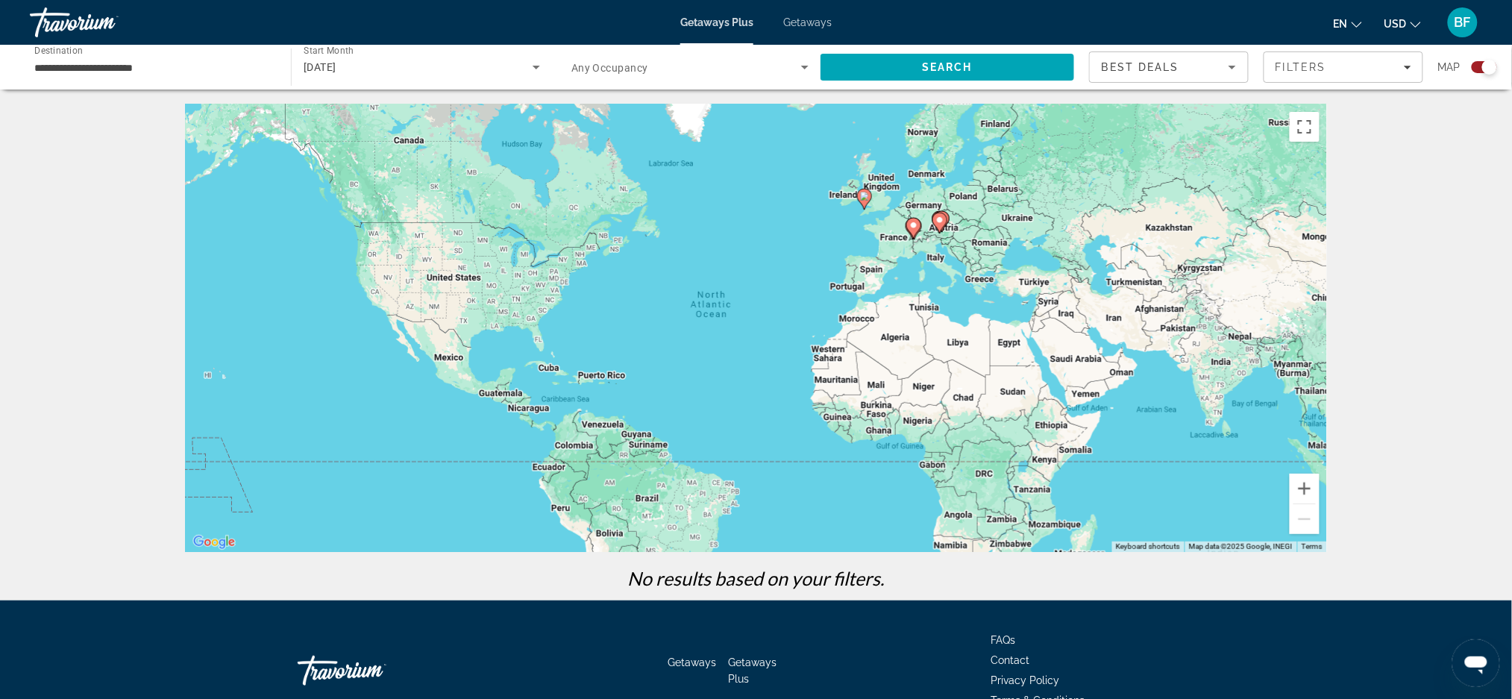
click at [885, 239] on div "To activate drag with keyboard, press Alt + Enter. Once in keyboard drag state,…" at bounding box center [756, 328] width 1141 height 448
click at [1306, 481] on button "Zoom in" at bounding box center [1305, 489] width 30 height 30
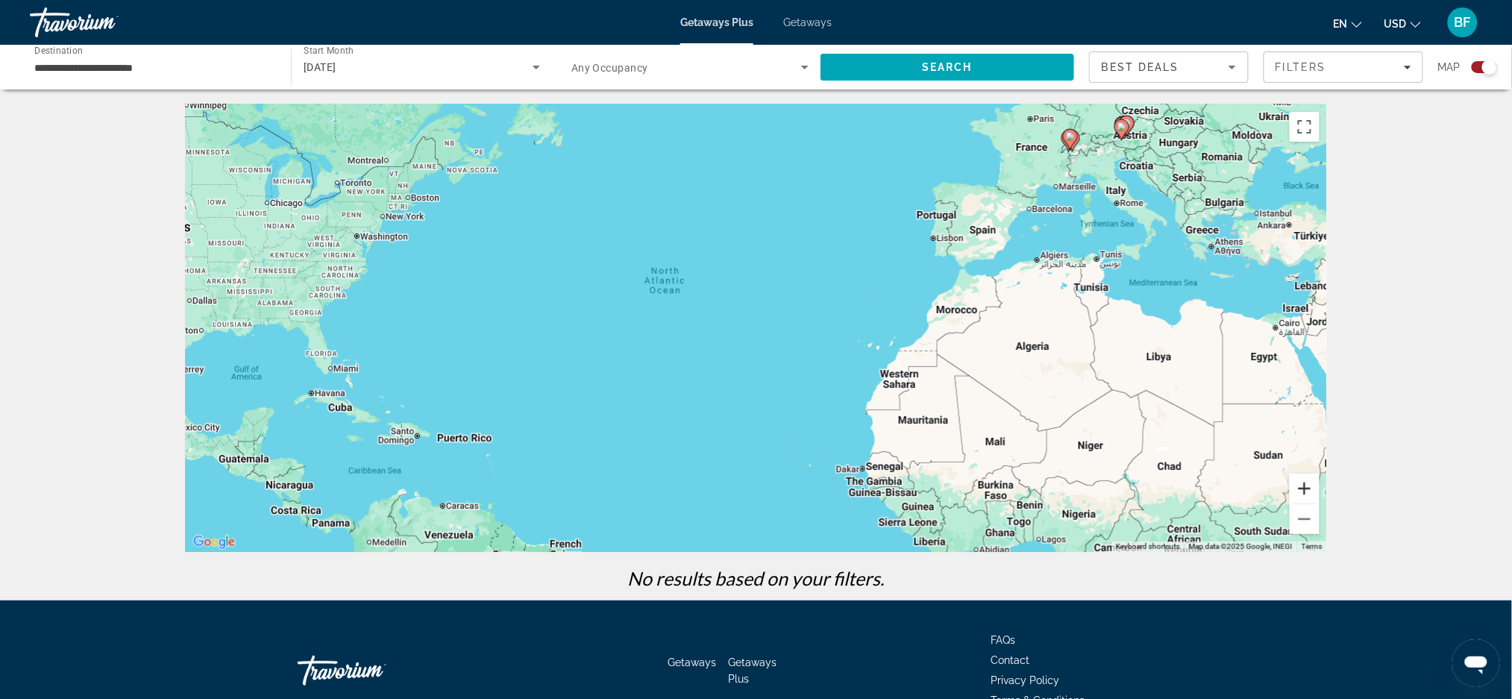
click at [1306, 481] on button "Zoom in" at bounding box center [1305, 489] width 30 height 30
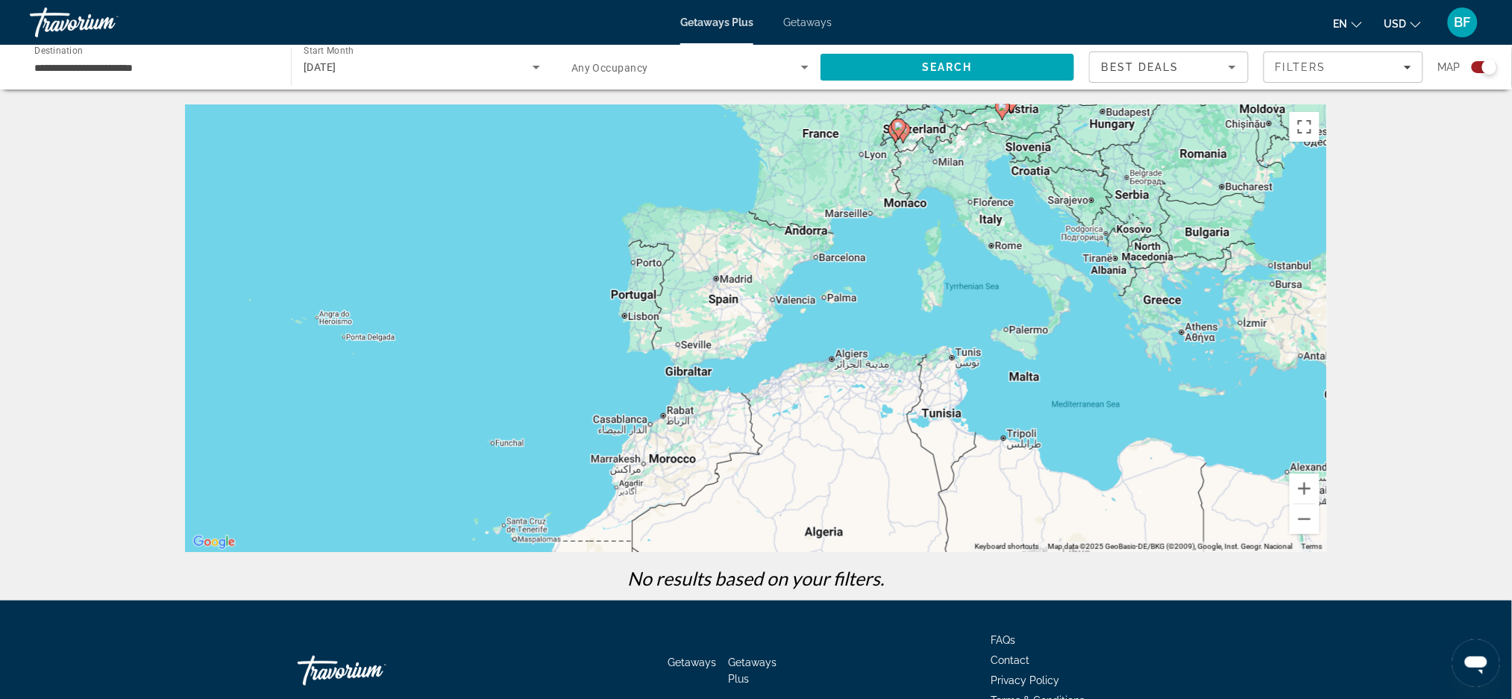
drag, startPoint x: 1203, startPoint y: 268, endPoint x: 719, endPoint y: 439, distance: 513.6
click at [719, 439] on div "To activate drag with keyboard, press Alt + Enter. Once in keyboard drag state,…" at bounding box center [756, 328] width 1141 height 448
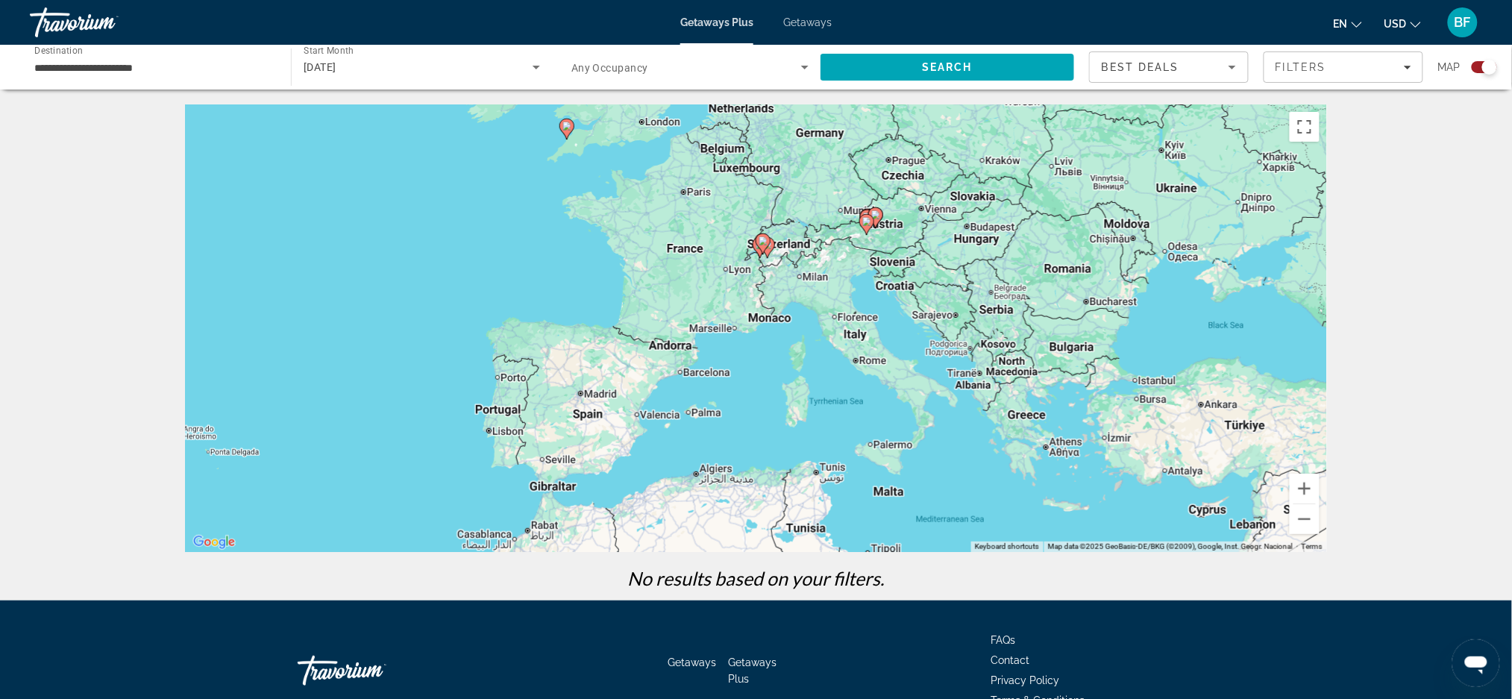
drag, startPoint x: 885, startPoint y: 369, endPoint x: 738, endPoint y: 484, distance: 187.1
click at [738, 484] on div "To activate drag with keyboard, press Alt + Enter. Once in keyboard drag state,…" at bounding box center [756, 328] width 1141 height 448
click at [503, 69] on div "[DATE]" at bounding box center [418, 67] width 229 height 18
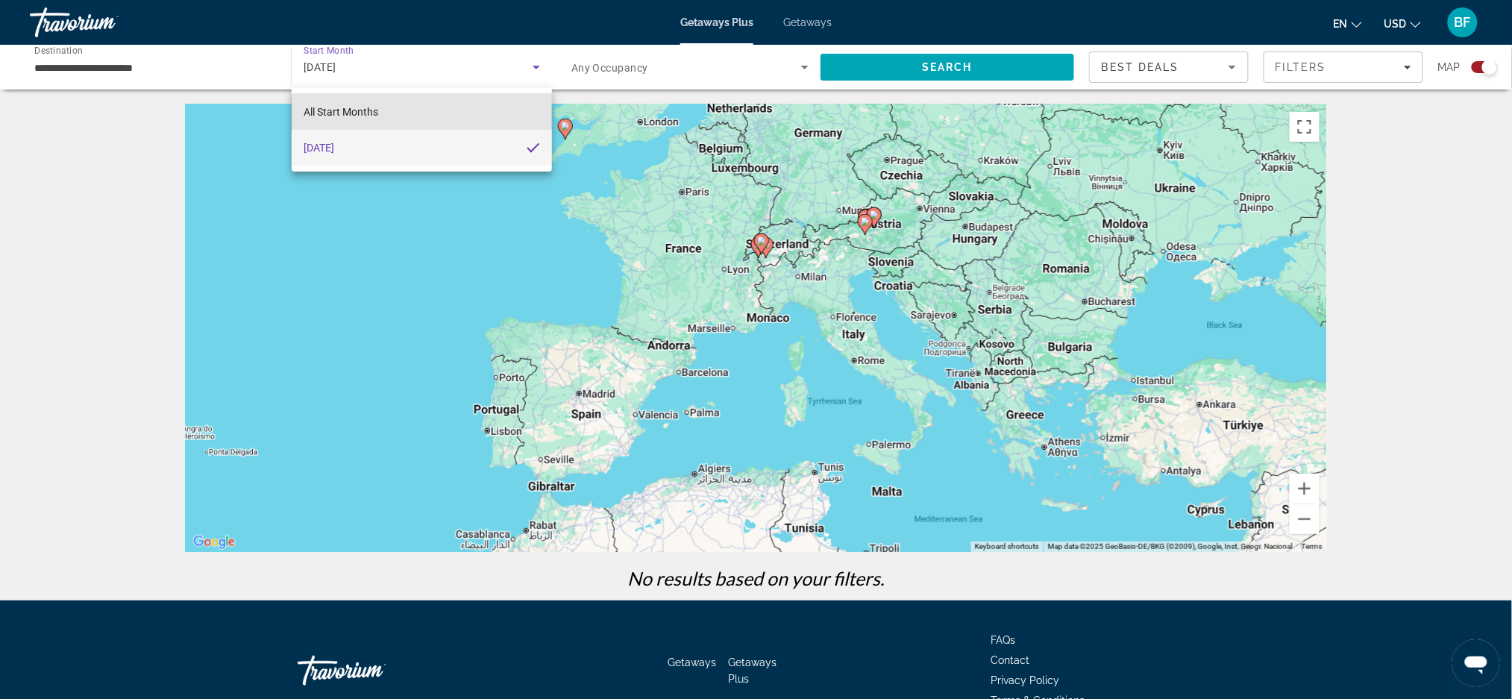
click at [460, 114] on mat-option "All Start Months" at bounding box center [422, 112] width 260 height 36
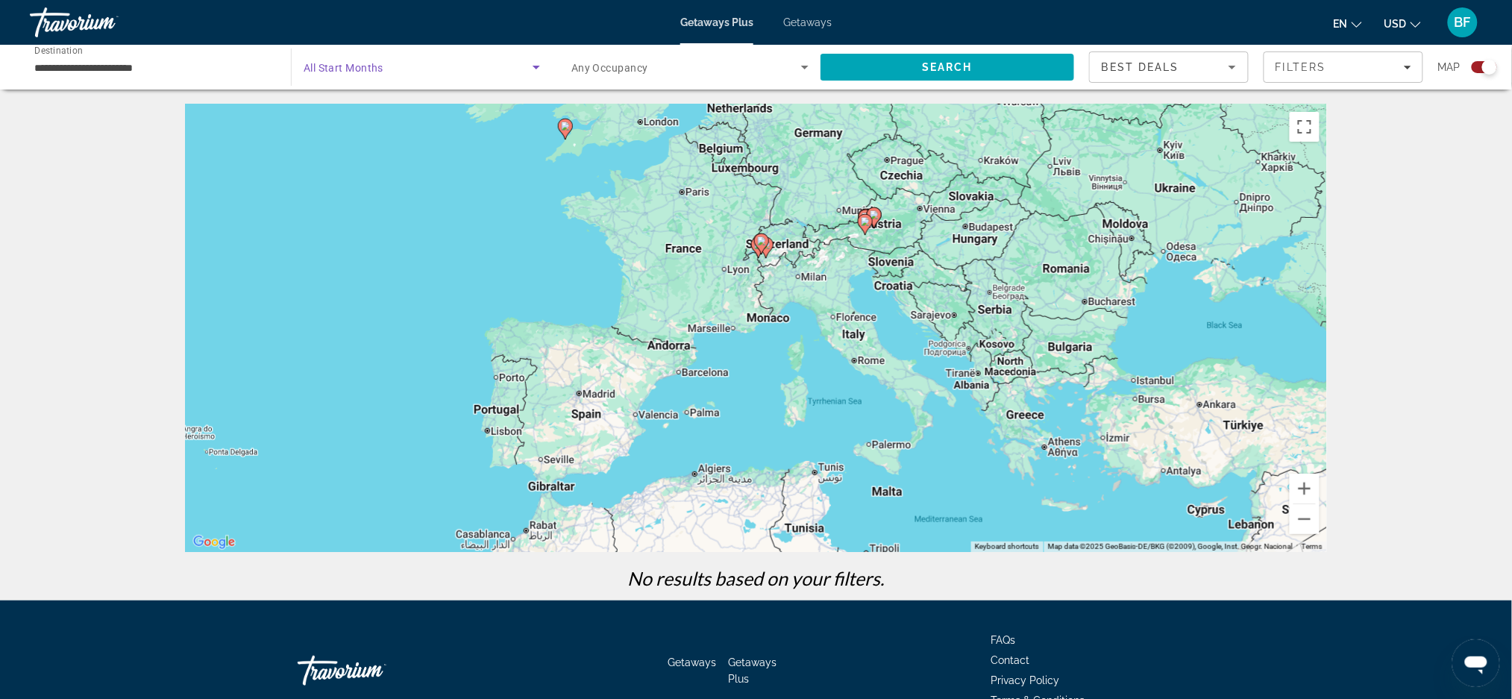
click at [982, 64] on span "Search" at bounding box center [948, 67] width 254 height 36
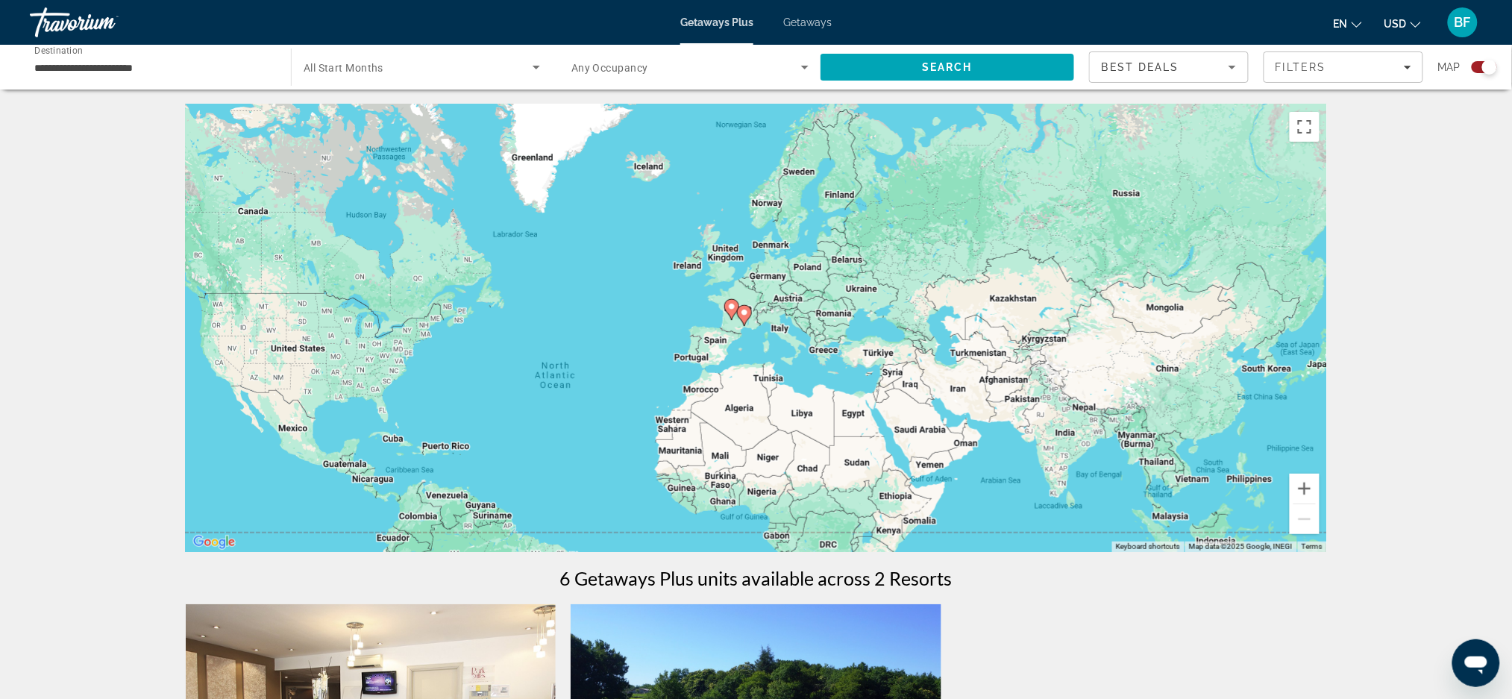
click at [731, 307] on image "Main content" at bounding box center [731, 306] width 9 height 9
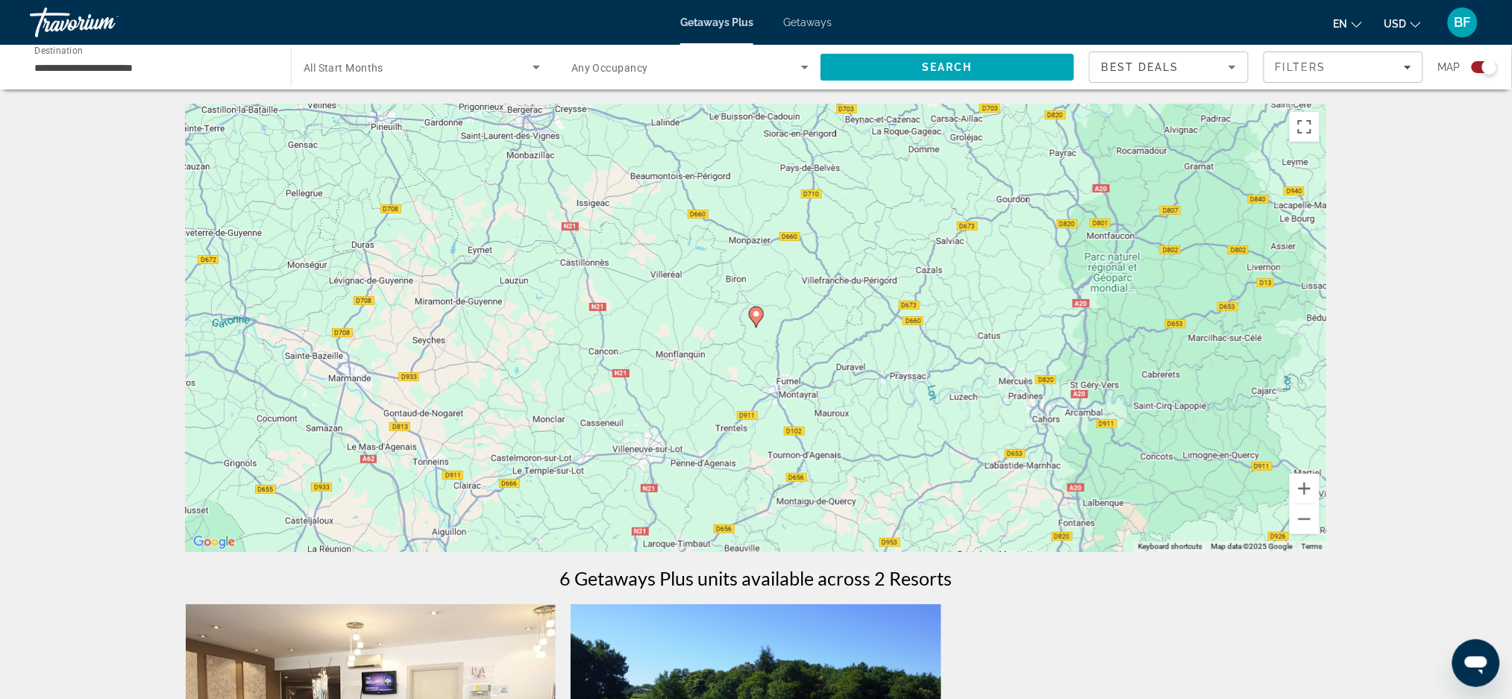
click at [753, 321] on icon "Main content" at bounding box center [756, 317] width 15 height 21
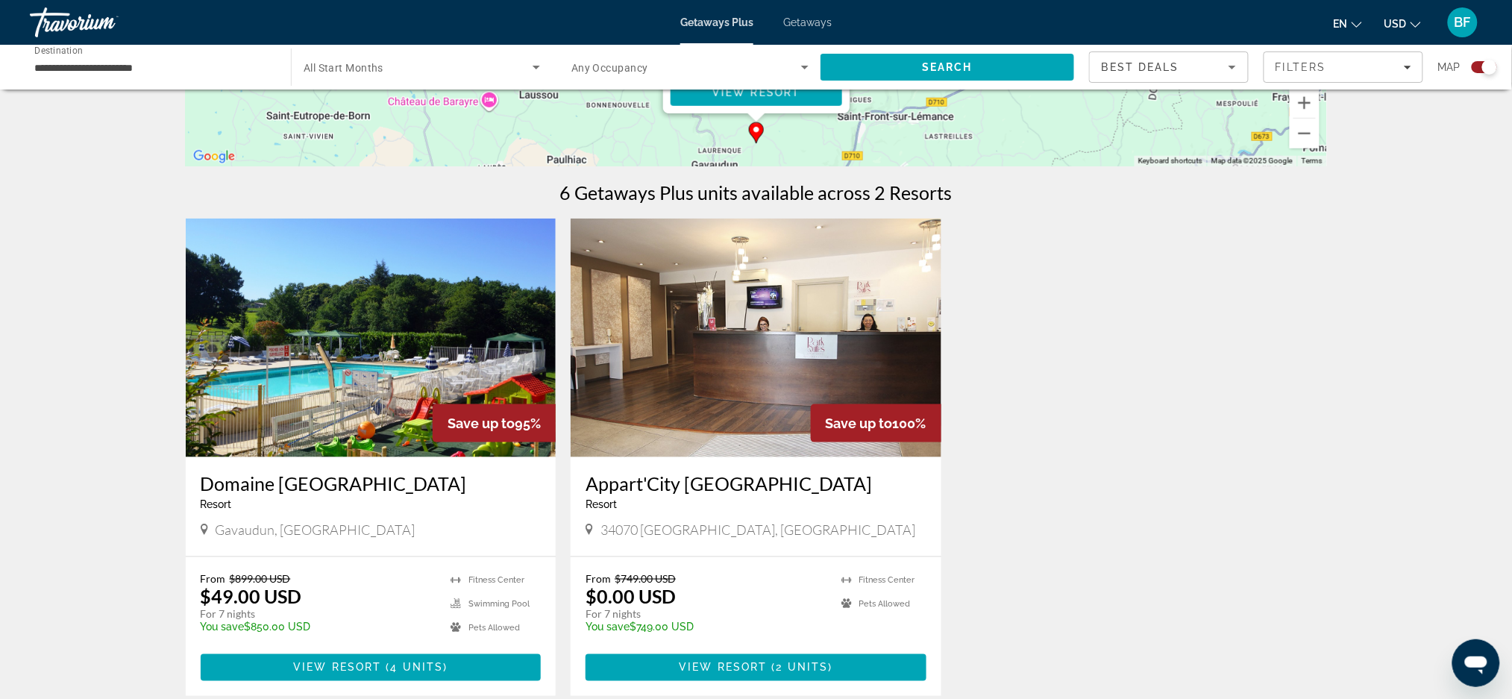
scroll to position [483, 0]
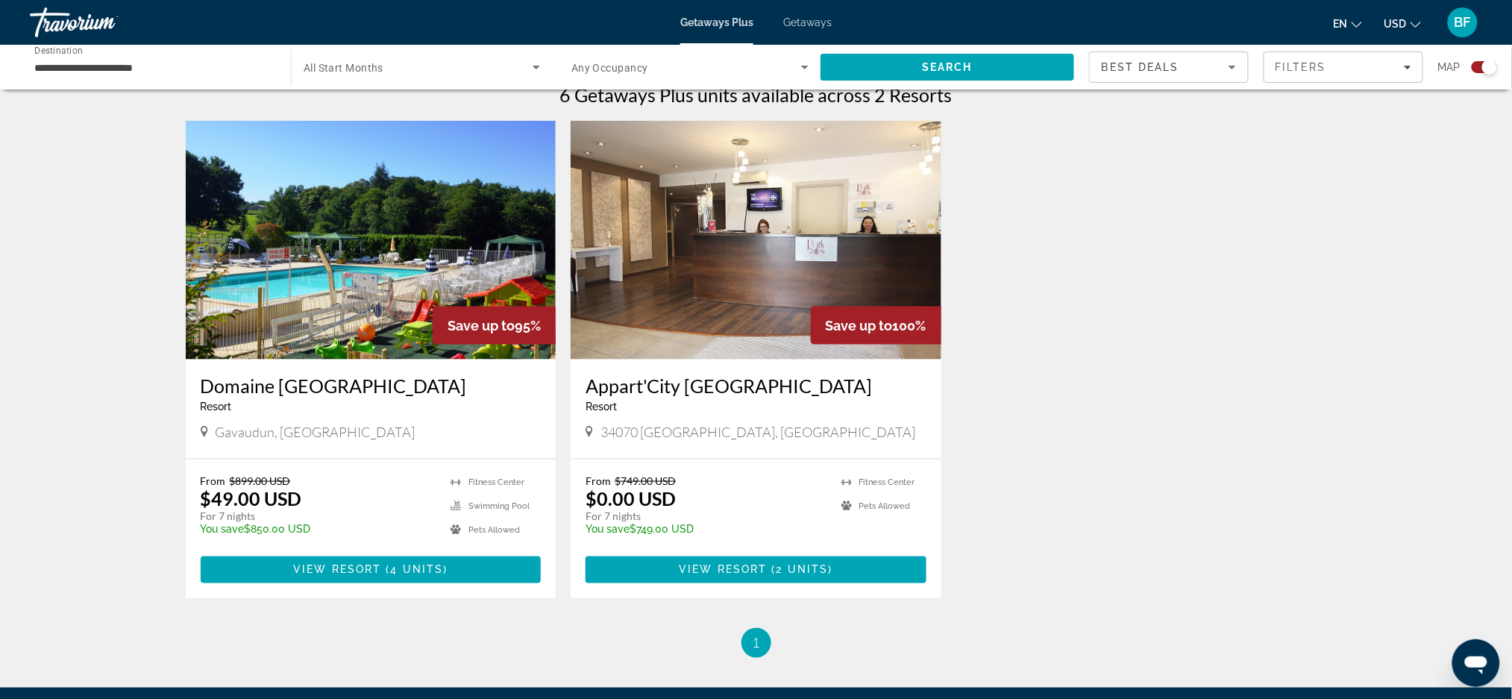
click at [687, 387] on h3 "Appart'City [GEOGRAPHIC_DATA]" at bounding box center [756, 385] width 341 height 22
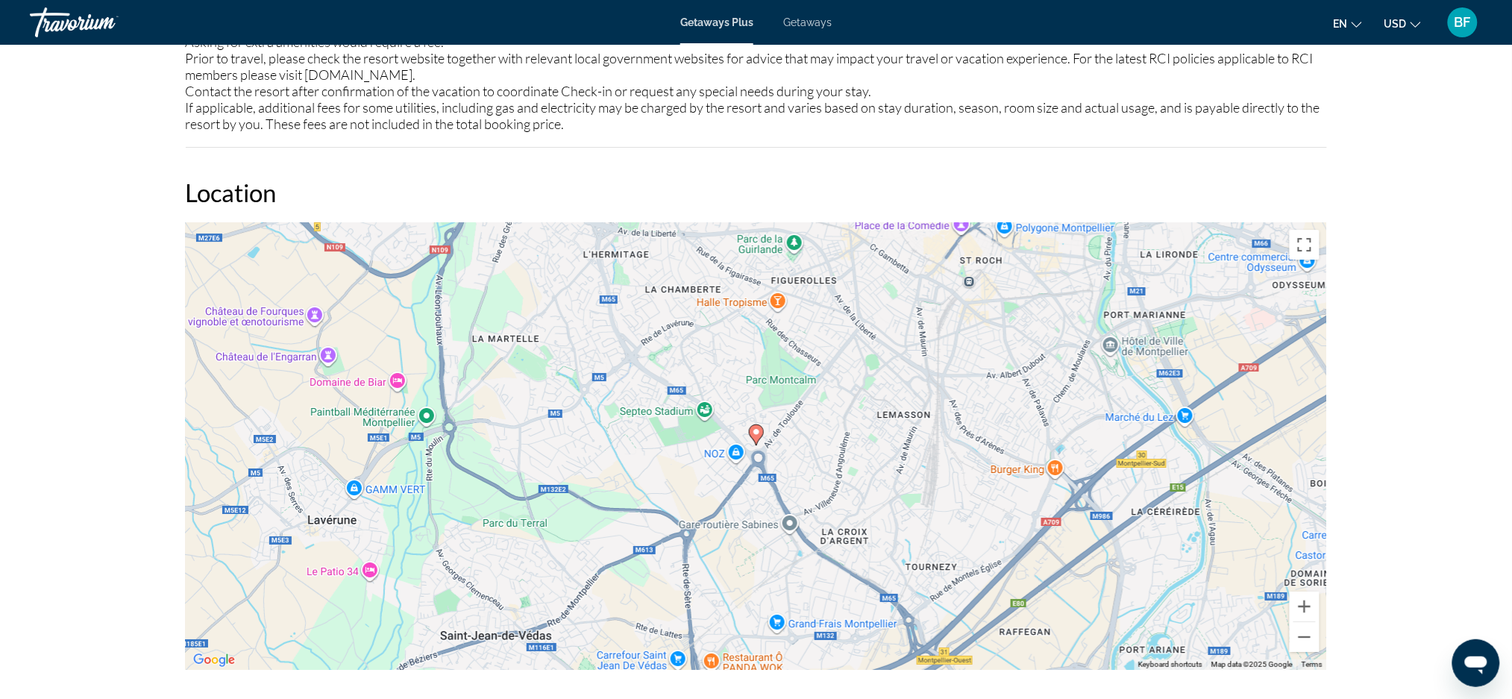
scroll to position [1663, 0]
click at [809, 25] on span "Getaways" at bounding box center [807, 22] width 48 height 12
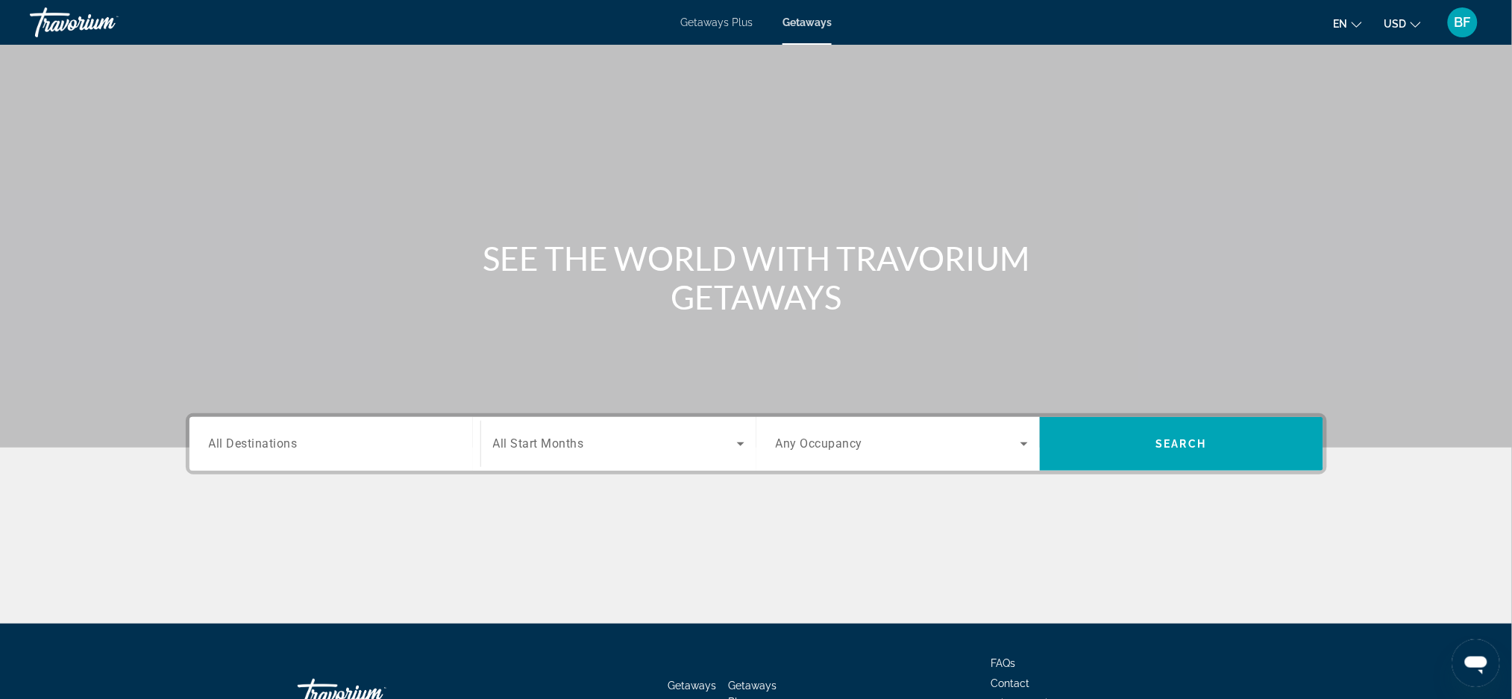
click at [368, 450] on input "Destination All Destinations" at bounding box center [335, 445] width 252 height 18
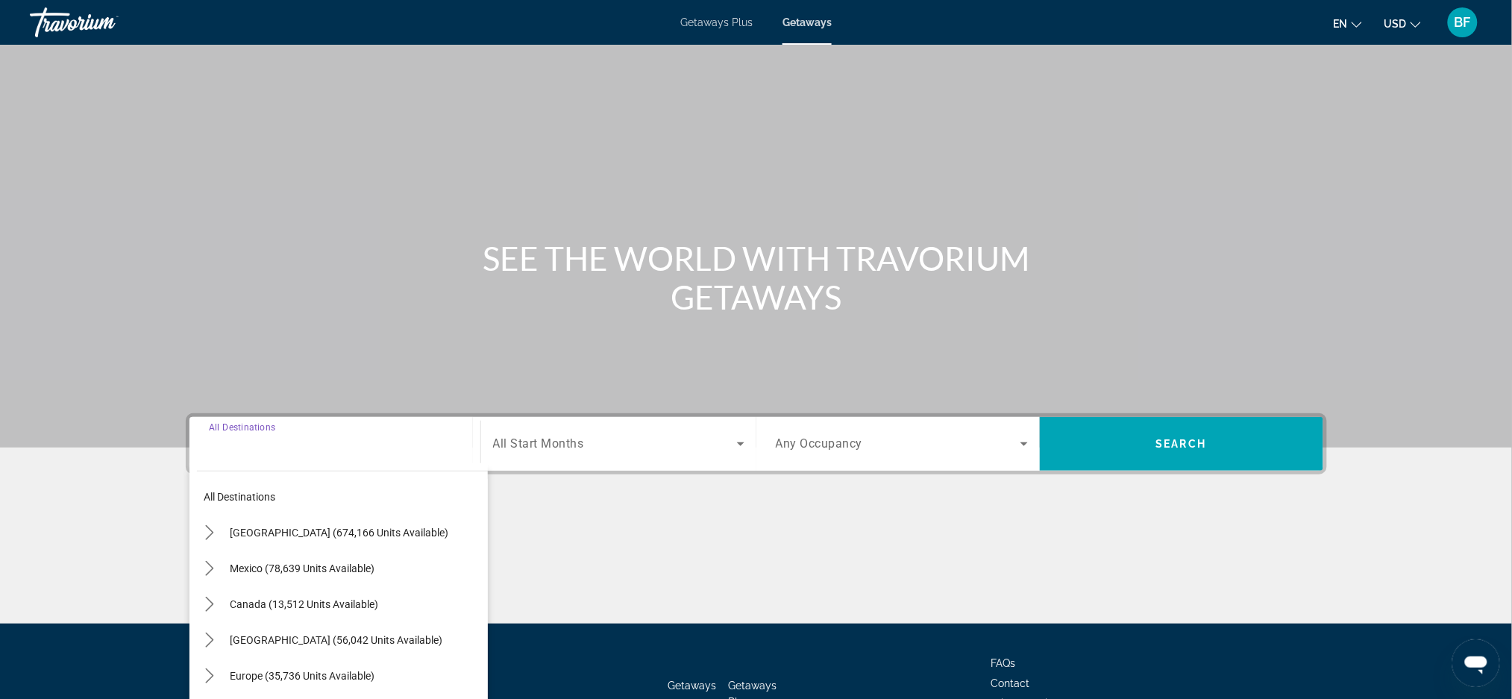
scroll to position [105, 0]
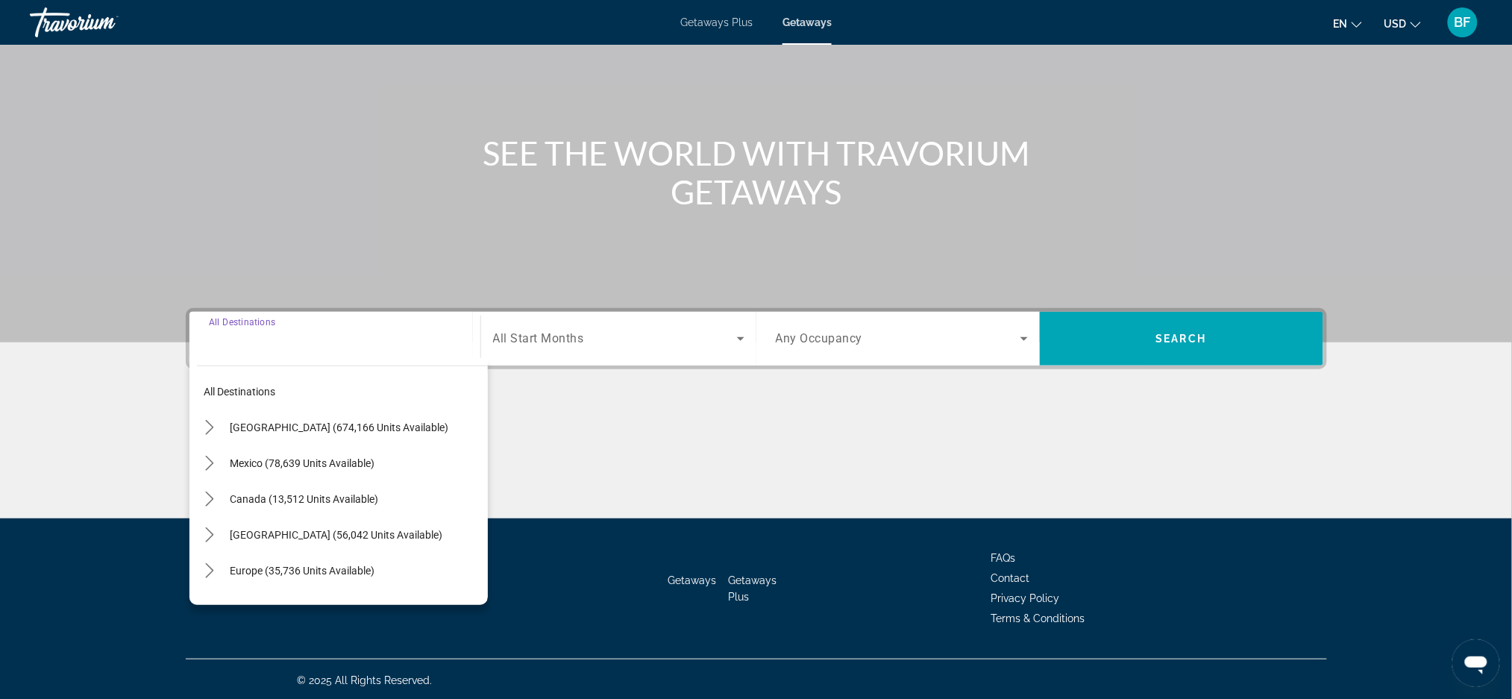
click at [349, 553] on span "Select destination: Europe (35,736 units available)" at bounding box center [355, 571] width 265 height 36
type input "**********"
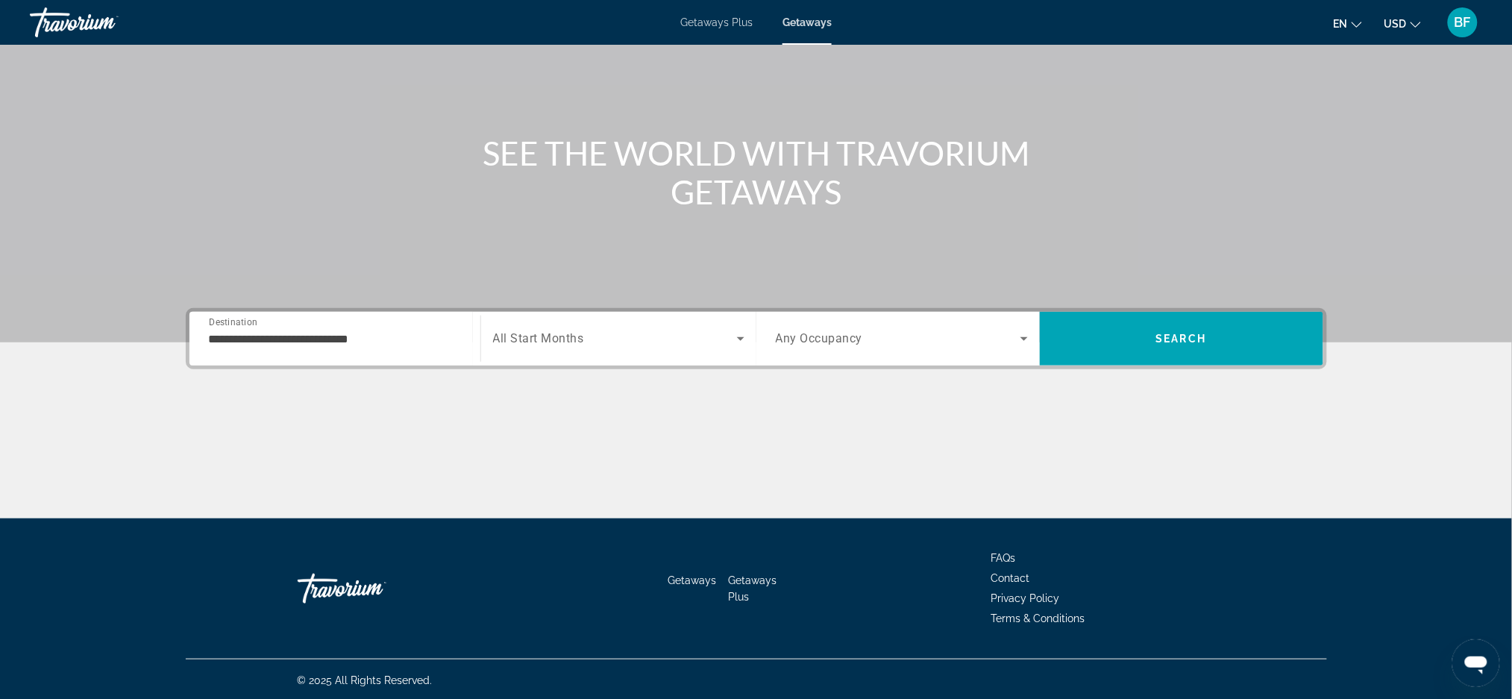
click at [838, 337] on span "Any Occupancy" at bounding box center [819, 339] width 87 height 14
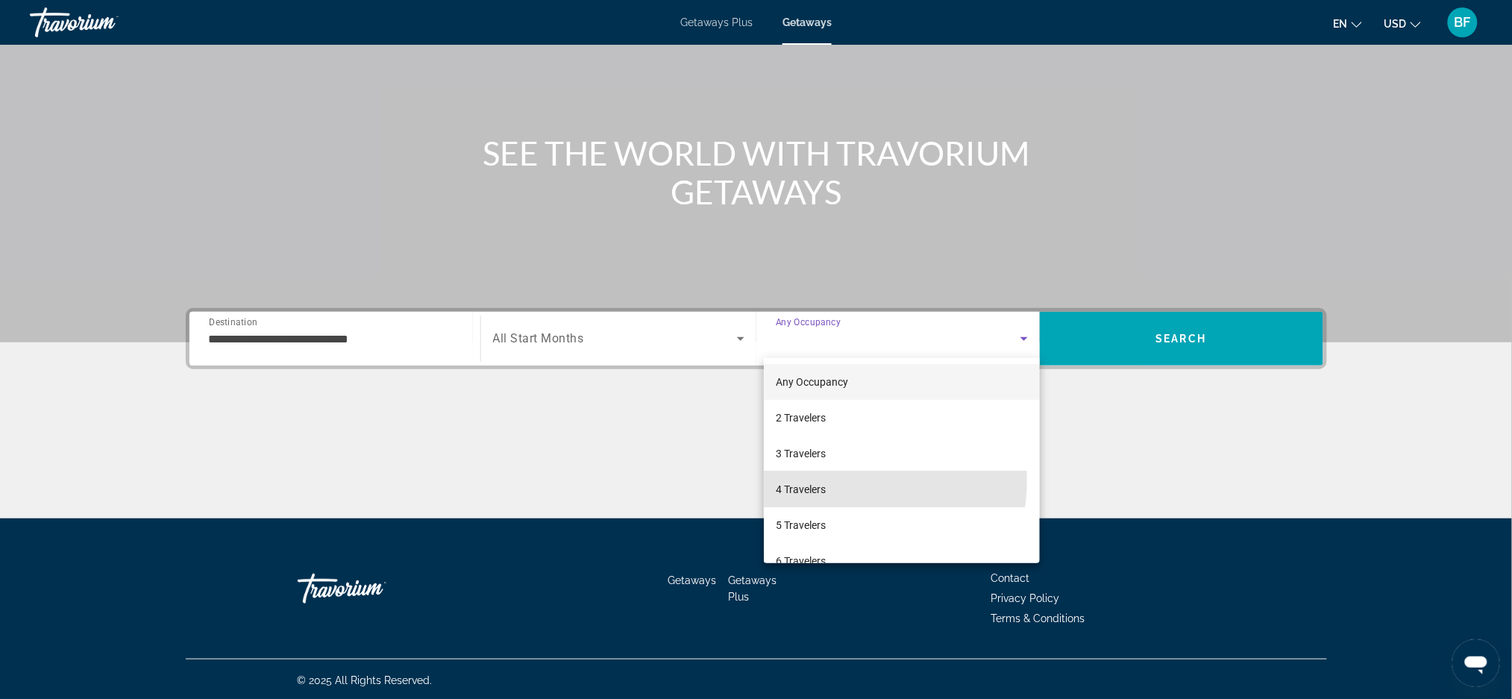
click at [817, 478] on mat-option "4 Travelers" at bounding box center [902, 489] width 276 height 36
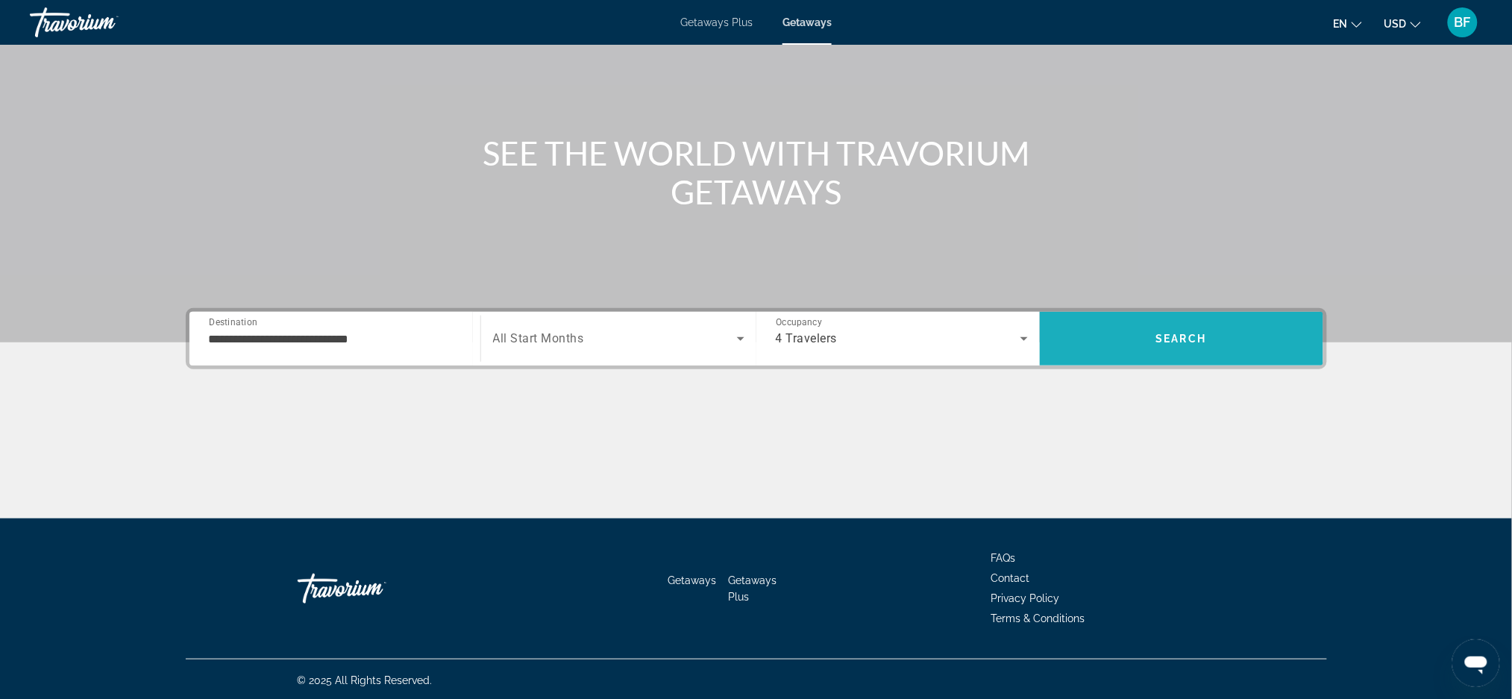
click at [1197, 339] on span "Search" at bounding box center [1181, 339] width 51 height 12
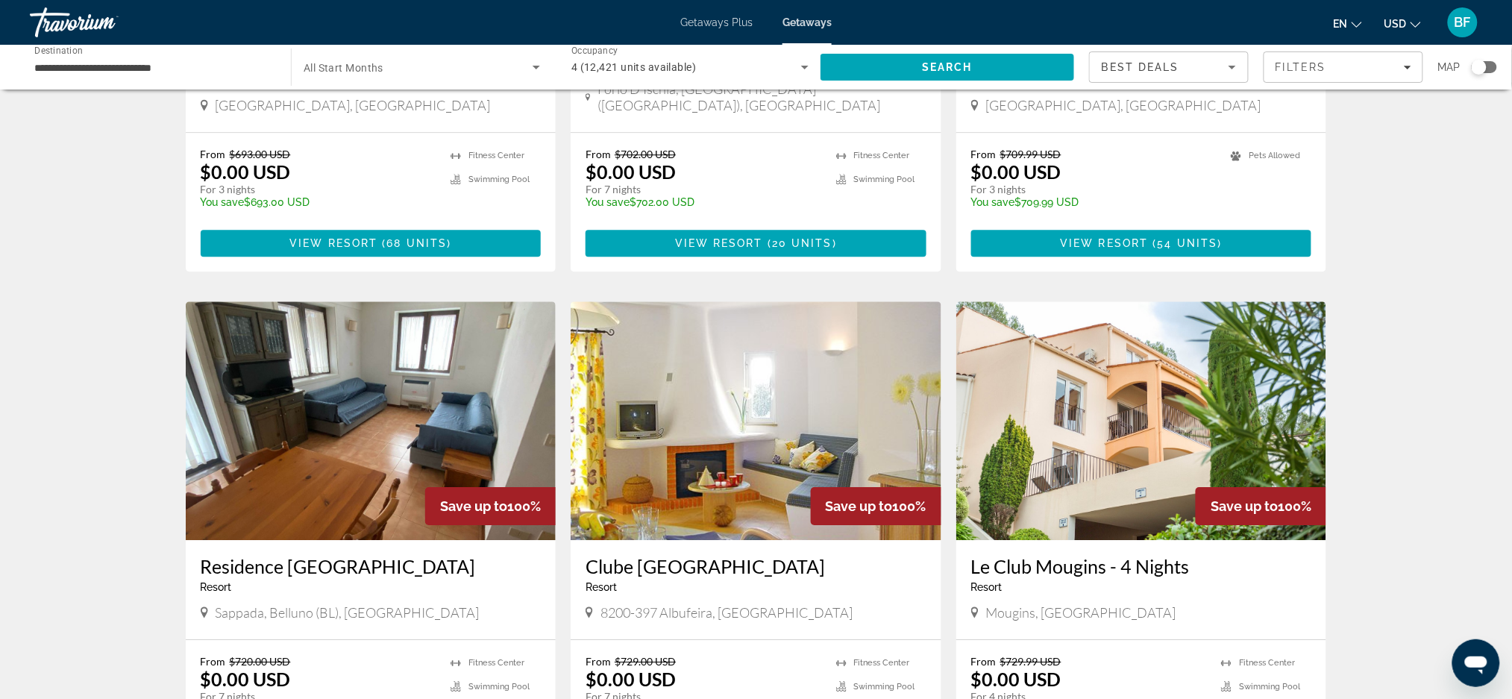
scroll to position [1432, 0]
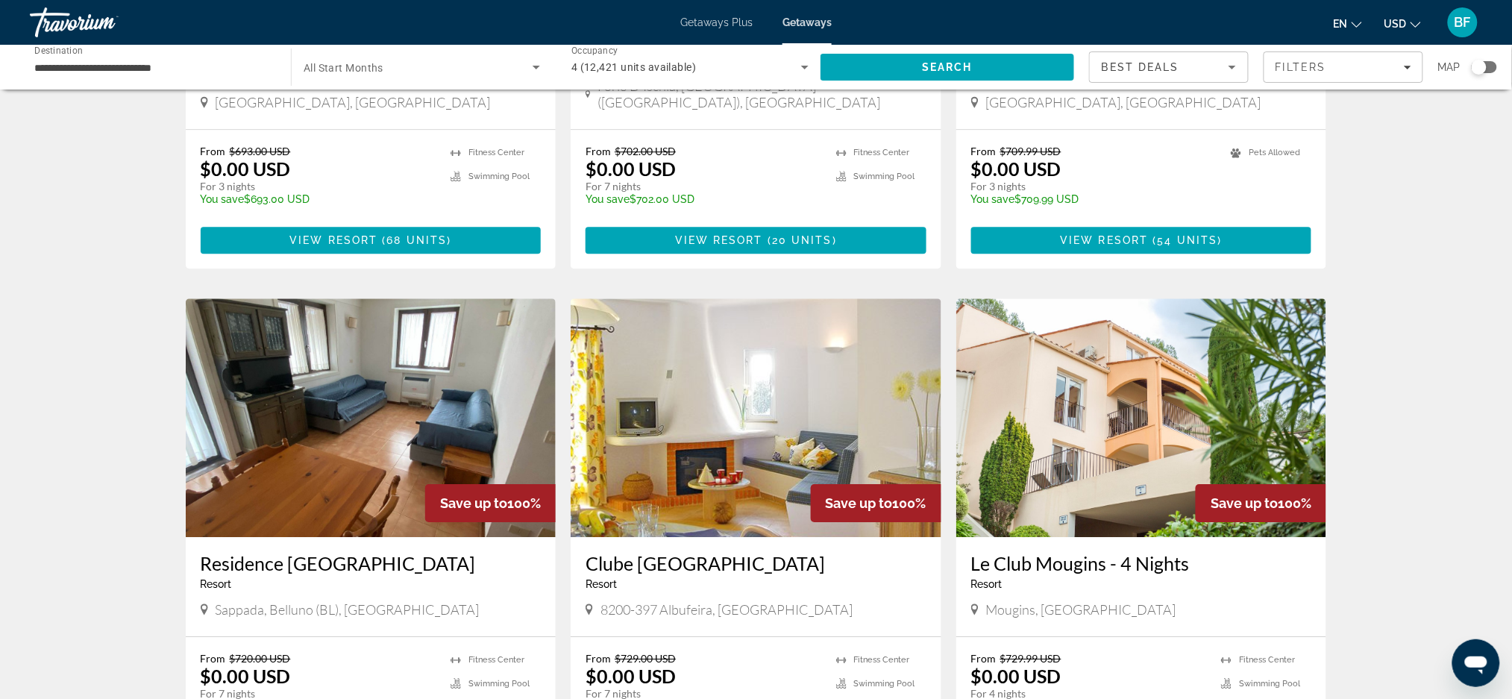
click at [1164, 298] on img "Main content" at bounding box center [1141, 417] width 371 height 239
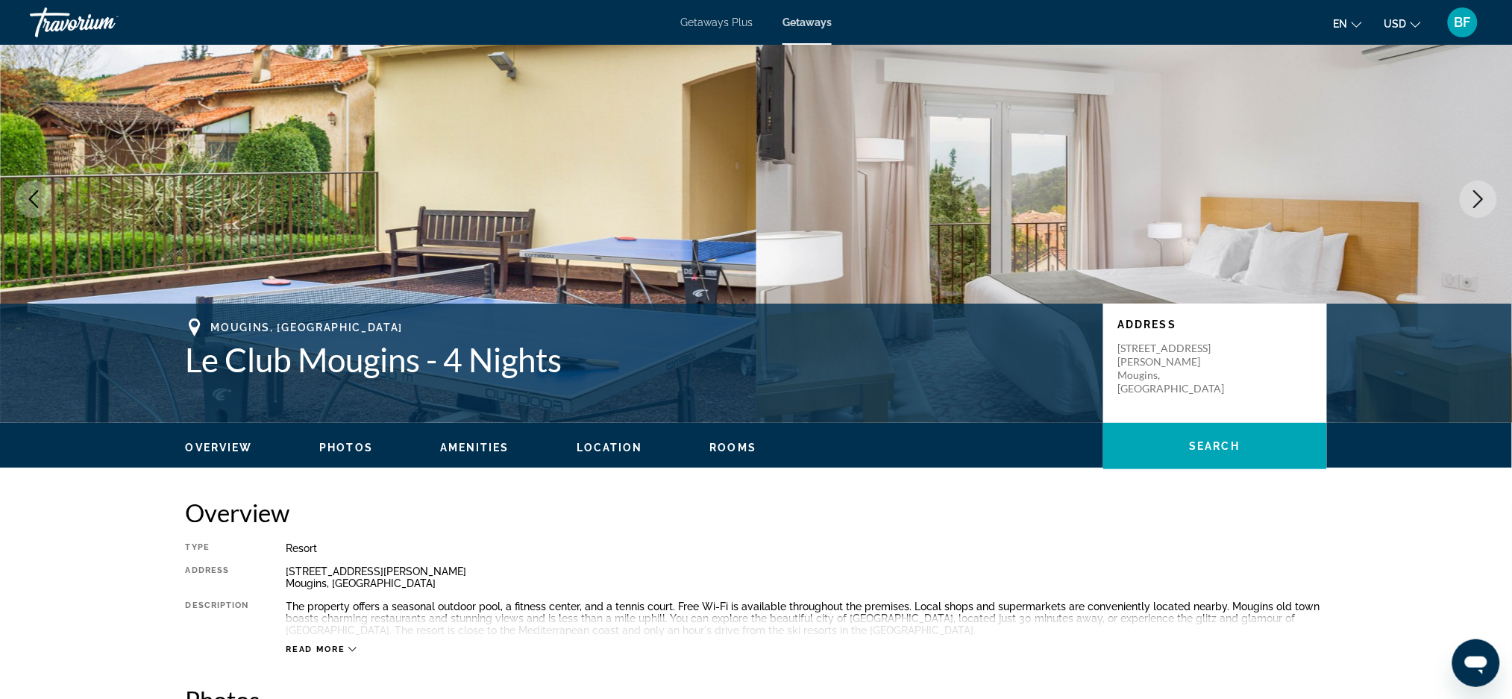
scroll to position [79, 0]
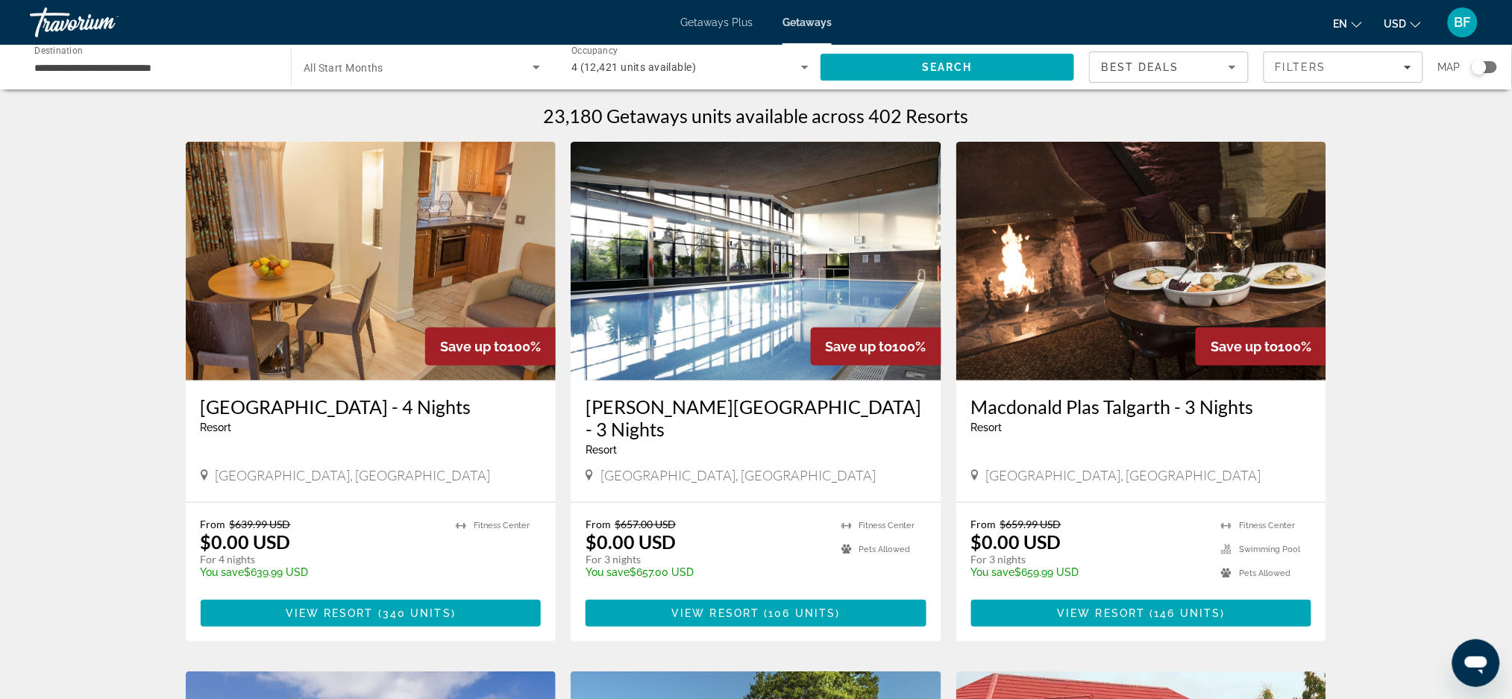
click at [774, 67] on div "4 (12,421 units available)" at bounding box center [686, 67] width 230 height 18
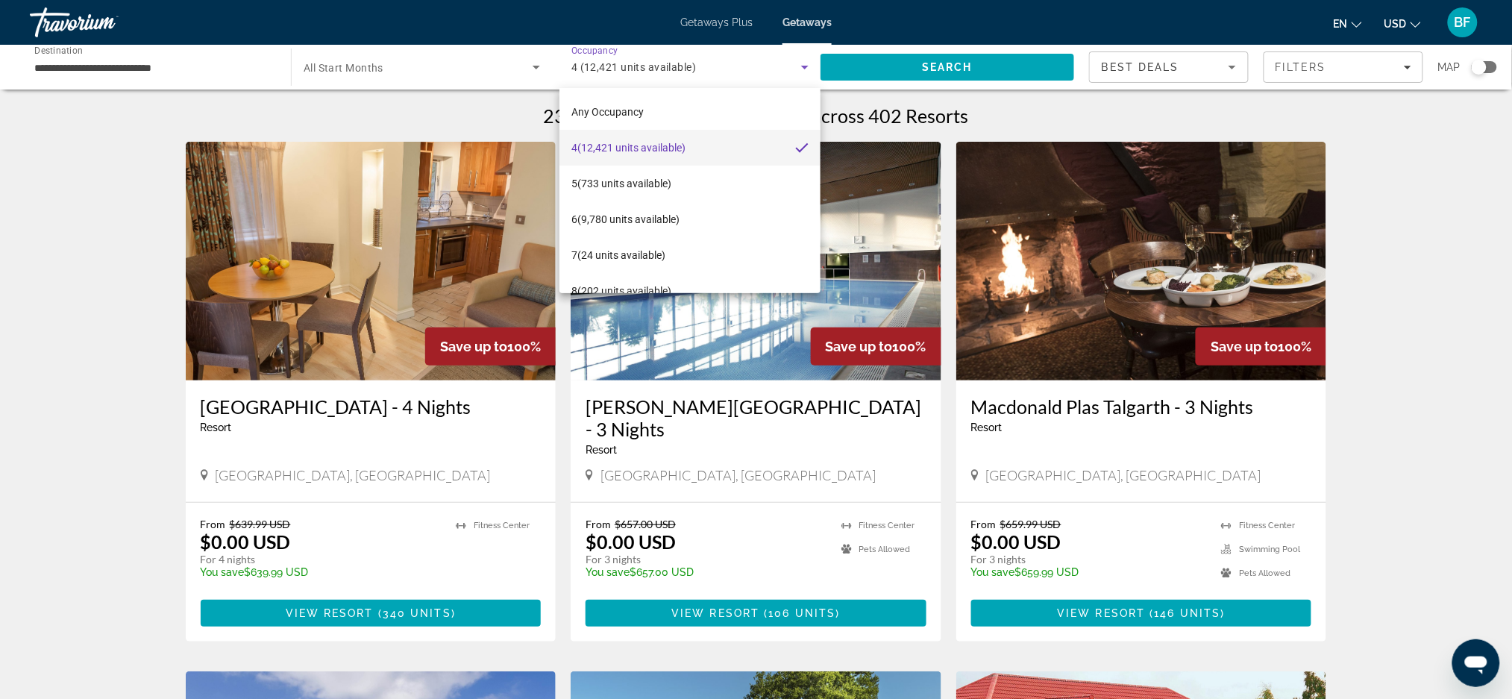
click at [682, 109] on mat-option "Any Occupancy" at bounding box center [689, 112] width 261 height 36
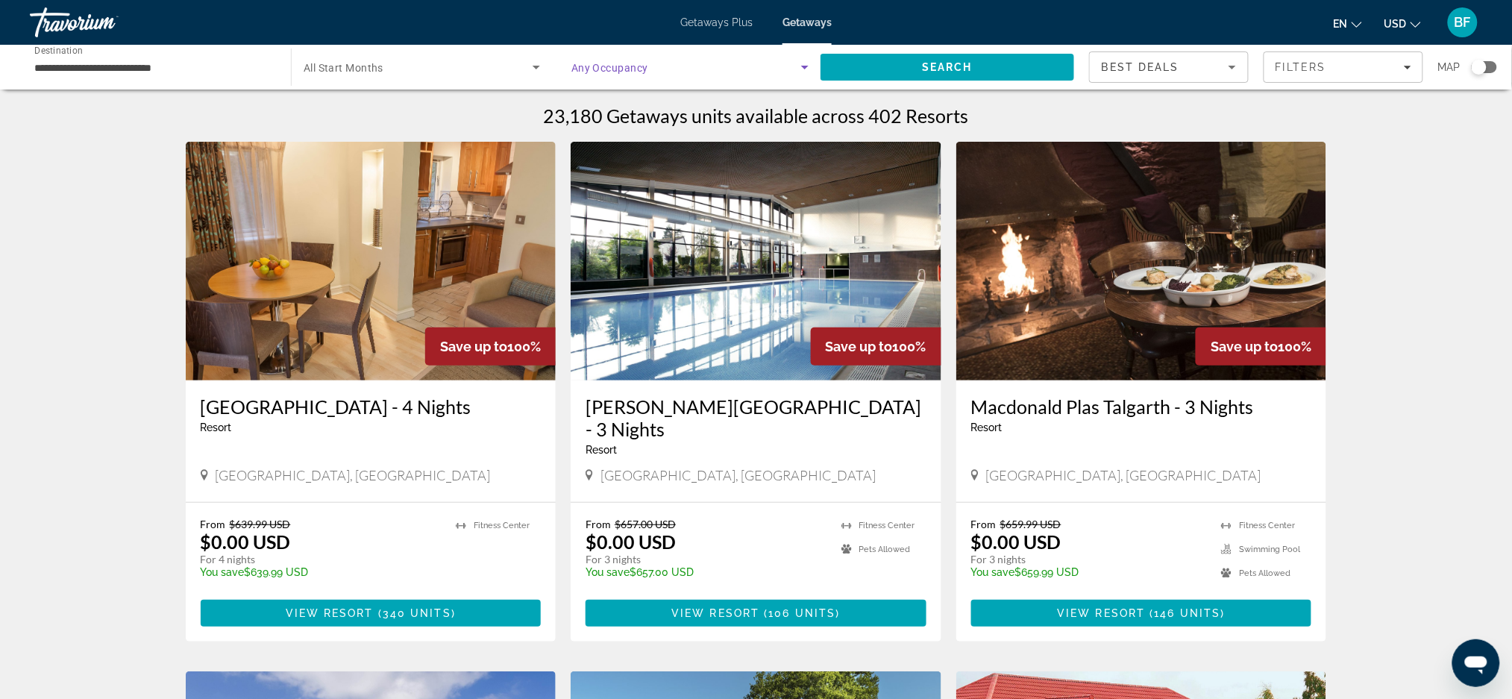
click at [461, 63] on span "Search widget" at bounding box center [418, 67] width 229 height 18
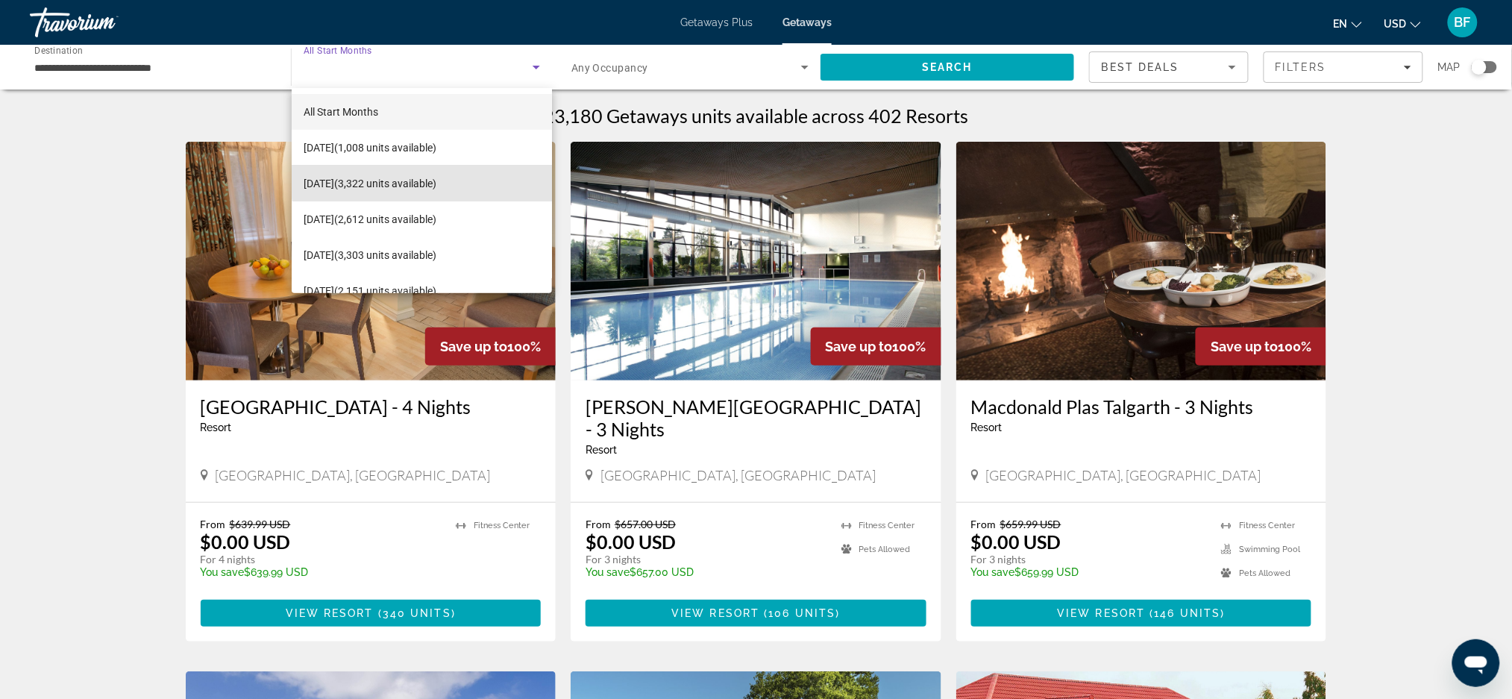
click at [423, 180] on span "[DATE] (3,322 units available)" at bounding box center [370, 184] width 133 height 18
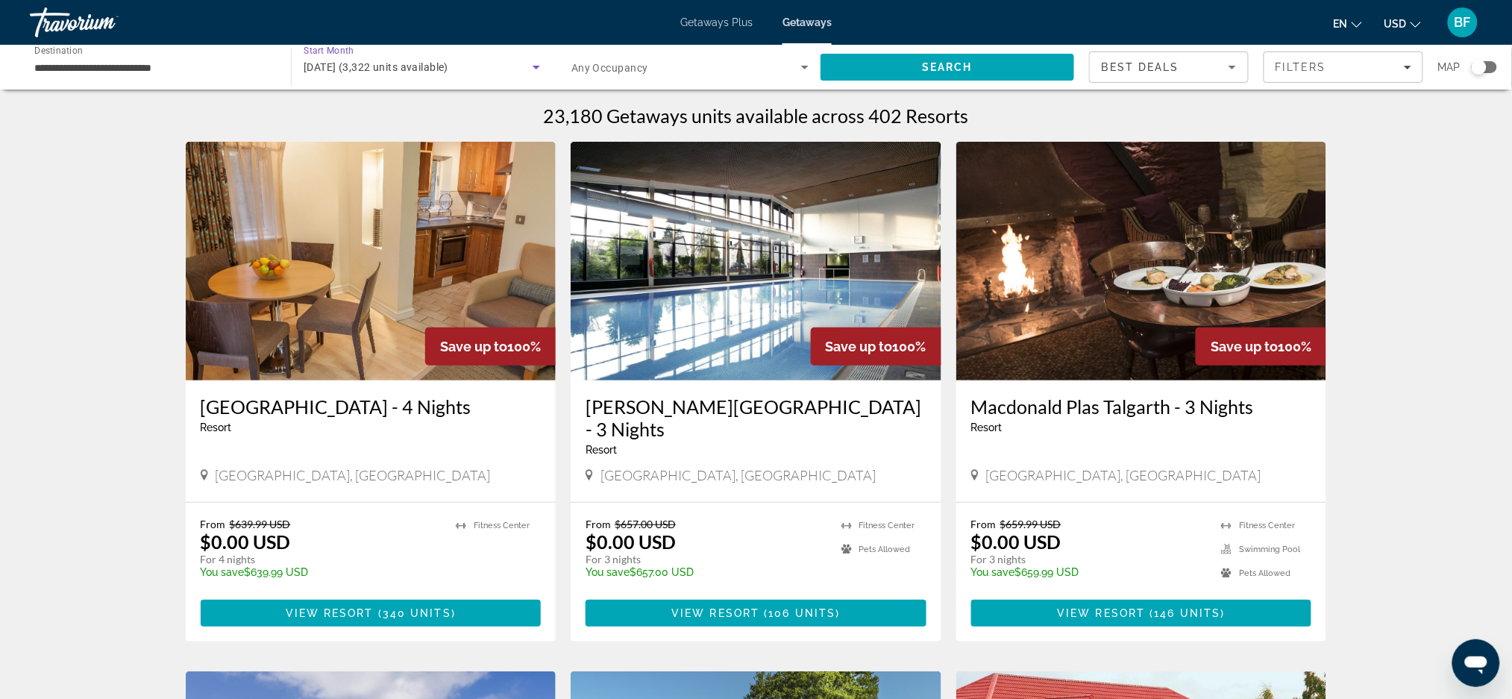
click at [844, 81] on span "Search" at bounding box center [948, 67] width 254 height 36
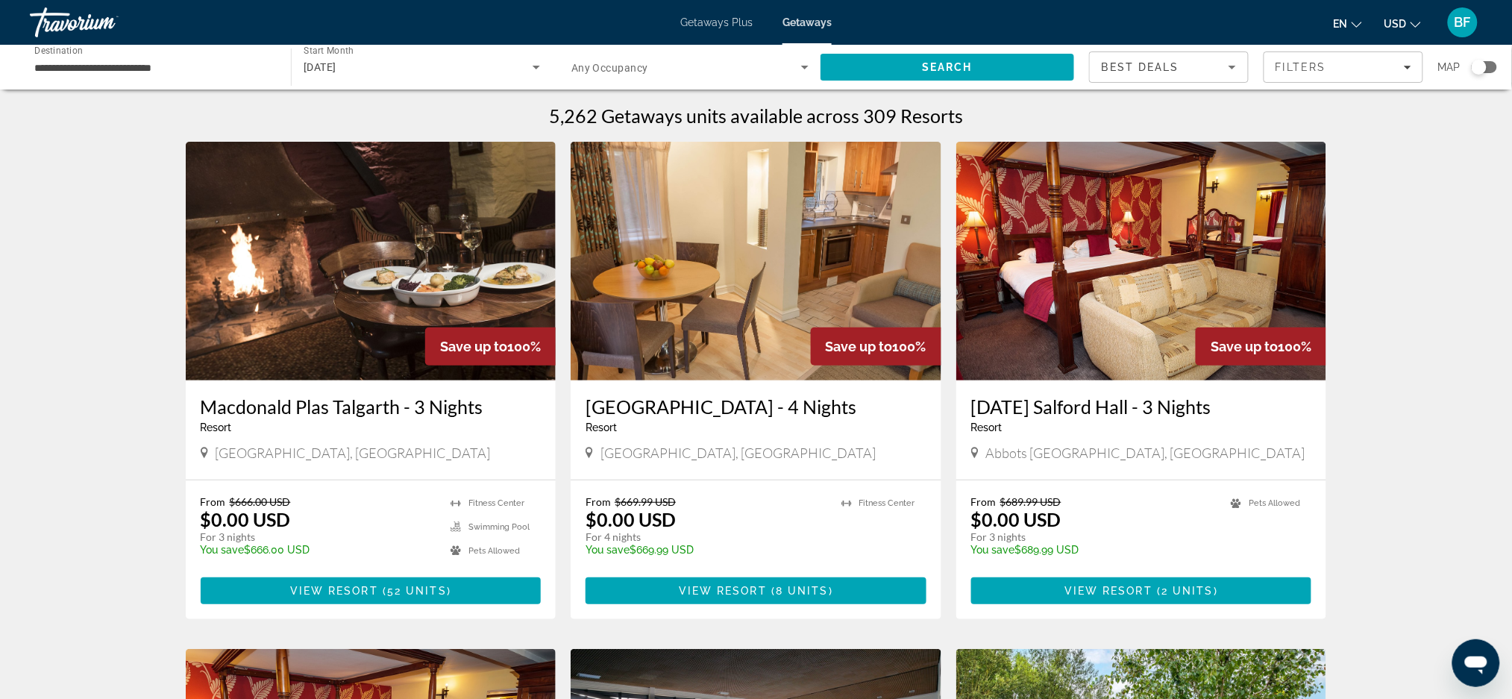
click at [247, 79] on div "**********" at bounding box center [152, 67] width 237 height 43
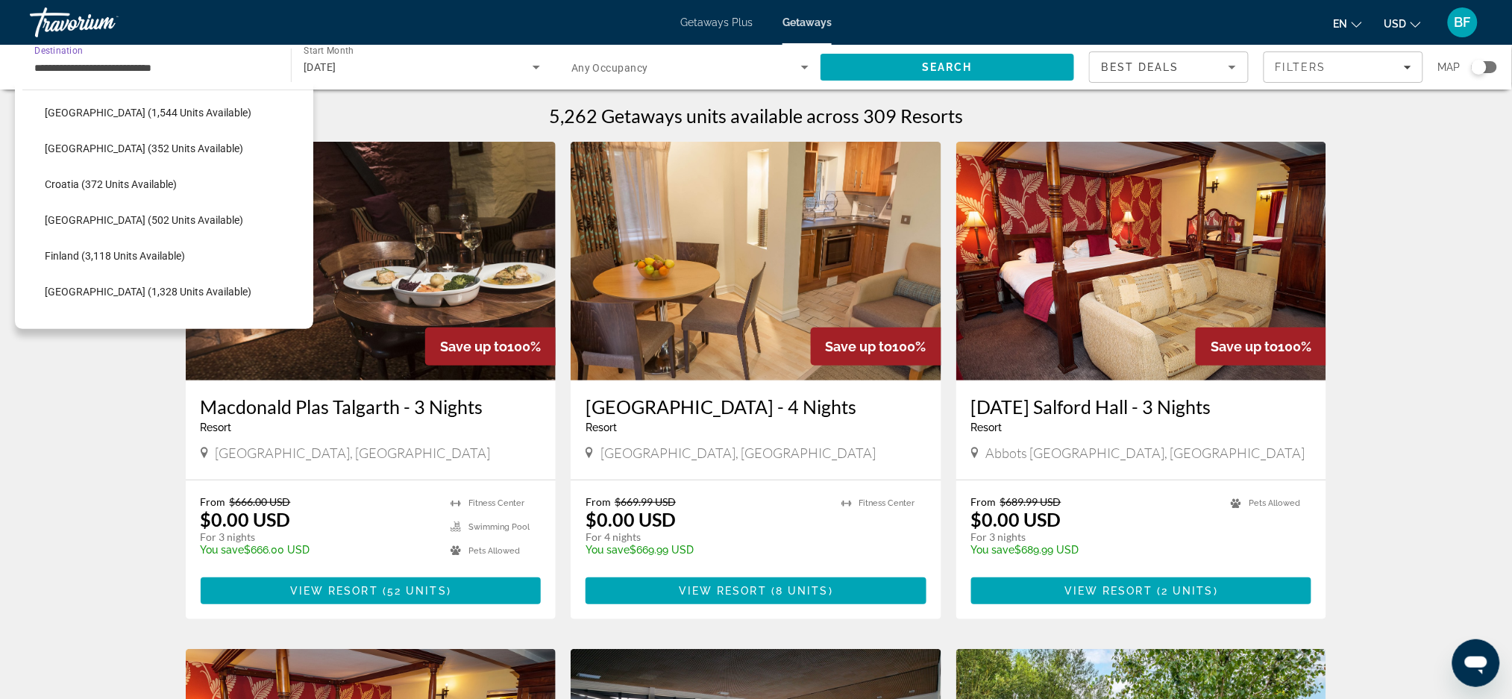
scroll to position [254, 0]
click at [99, 279] on span "Select destination: France (1,328 units available)" at bounding box center [175, 291] width 276 height 36
type input "**********"
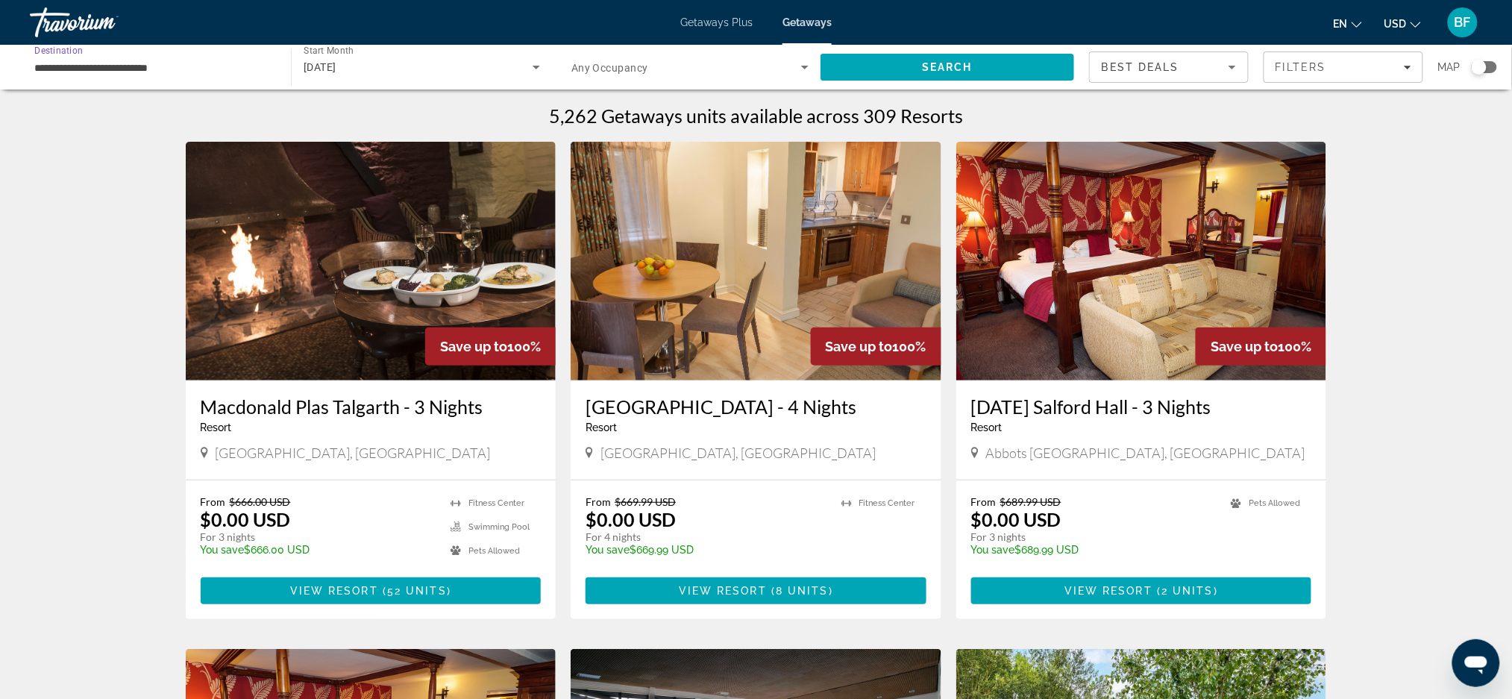
click at [951, 75] on span "Search" at bounding box center [948, 67] width 254 height 36
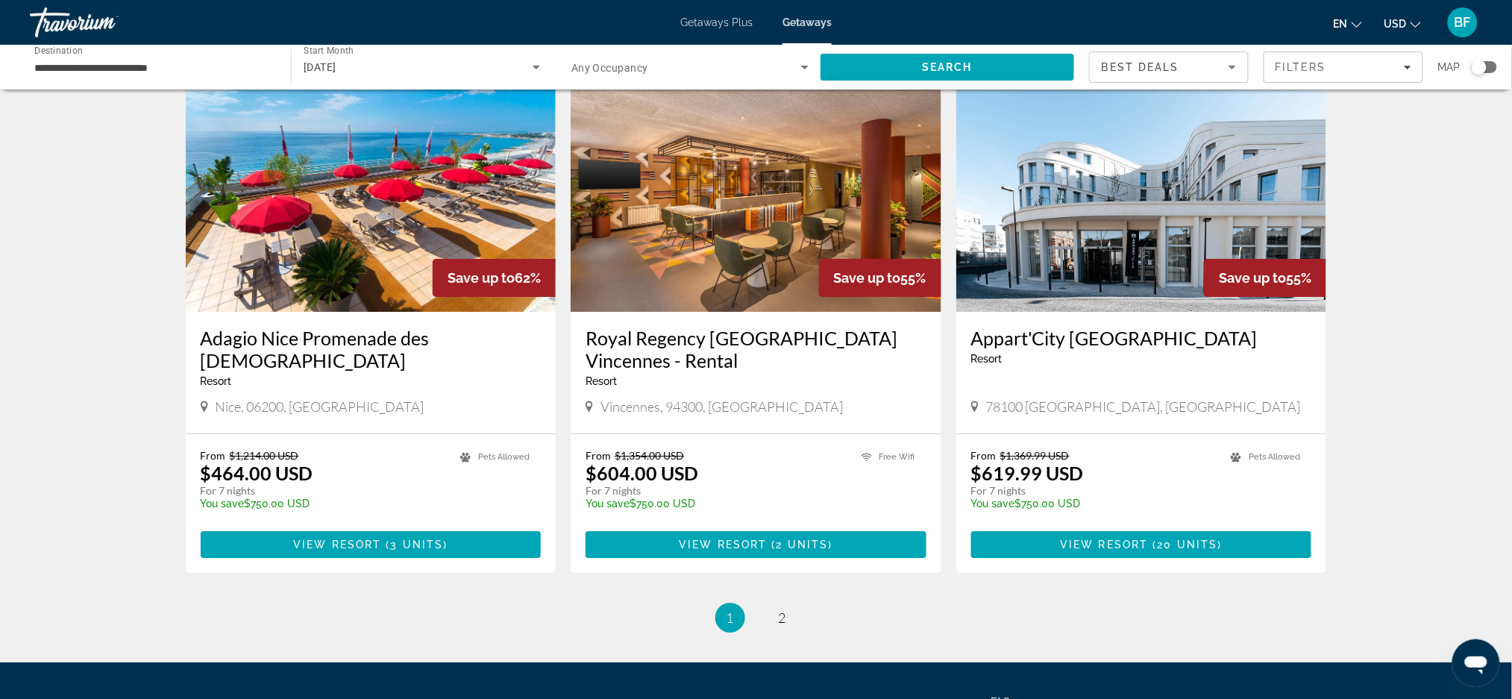
scroll to position [1637, 0]
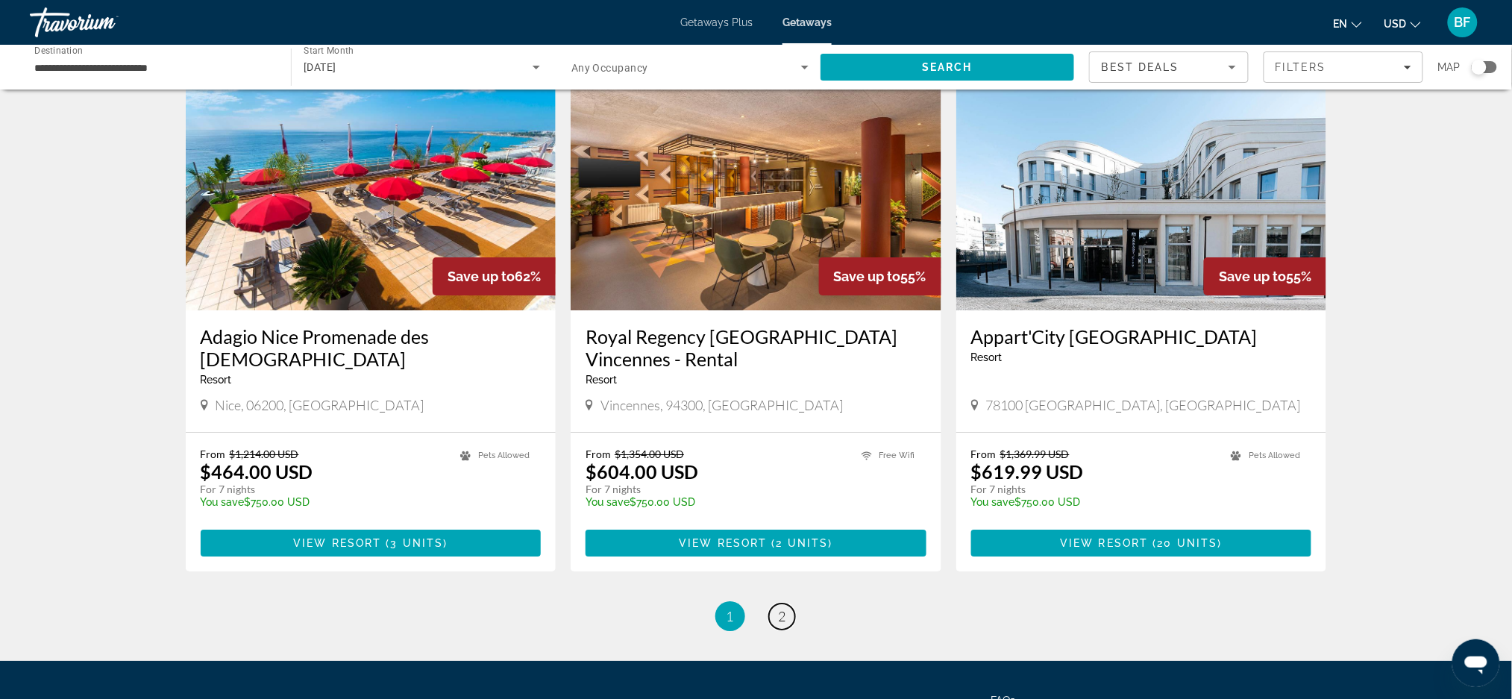
click at [780, 608] on span "2" at bounding box center [782, 616] width 7 height 16
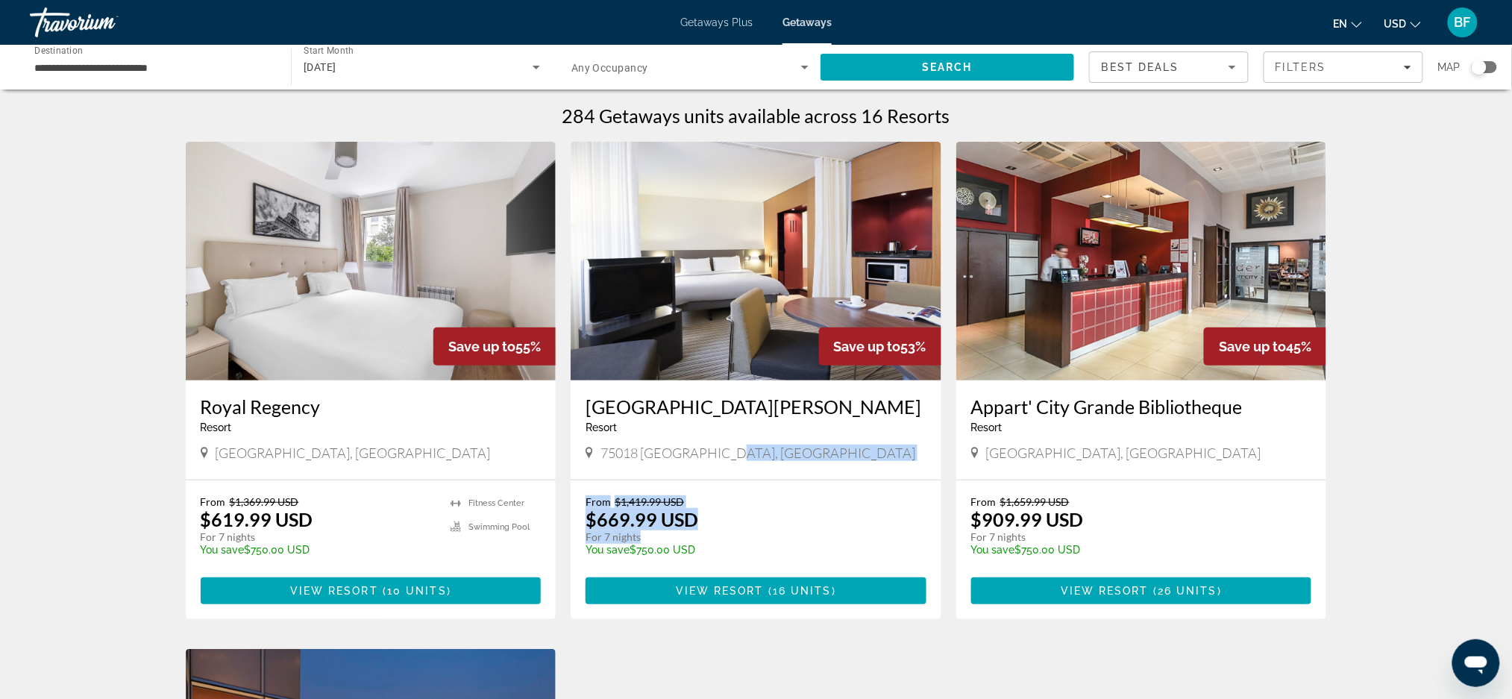
drag, startPoint x: 798, startPoint y: 530, endPoint x: 797, endPoint y: 459, distance: 70.9
click at [797, 459] on div "Save up to 53% [GEOGRAPHIC_DATA][PERSON_NAME] - This is an adults only resort 7…" at bounding box center [756, 380] width 371 height 477
click at [1431, 482] on div "284 Getaways units available across 16 Resorts Save up to 55% [GEOGRAPHIC_DATA]…" at bounding box center [756, 656] width 1512 height 1104
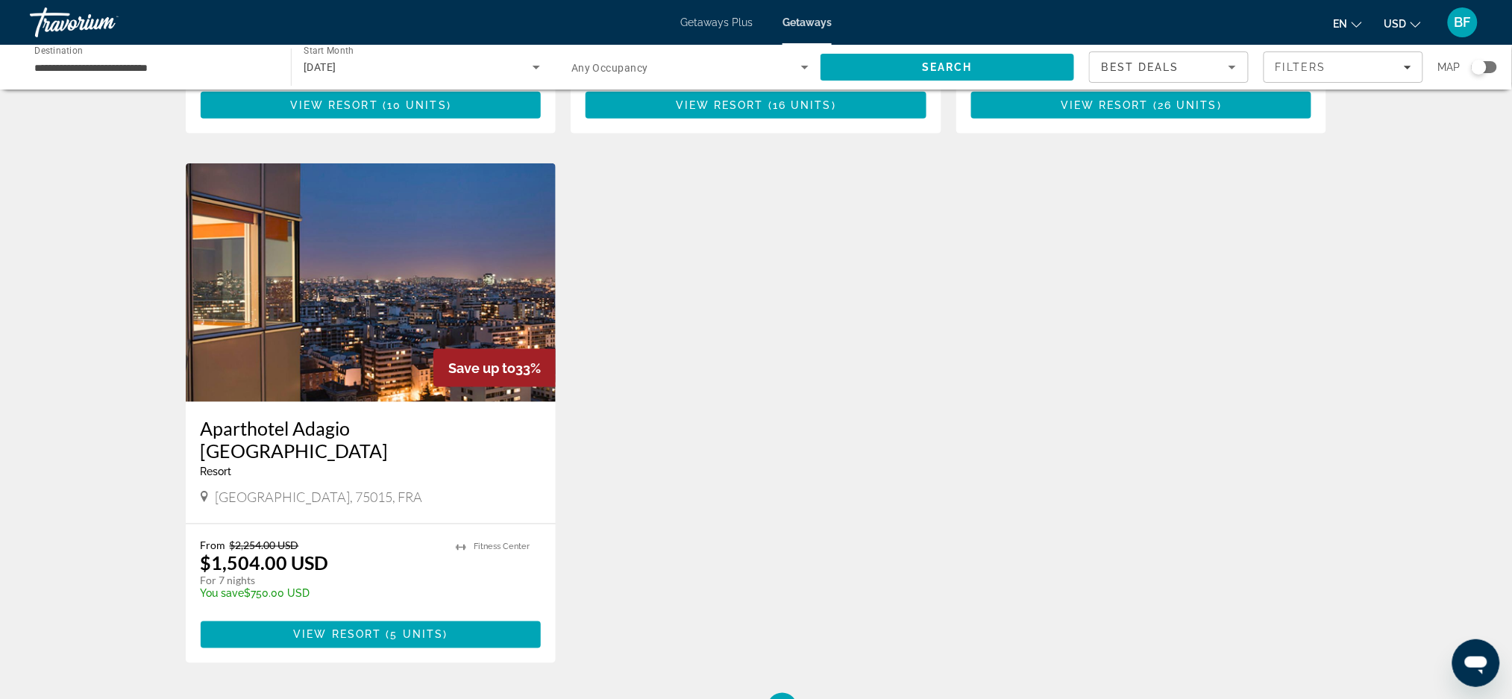
scroll to position [491, 0]
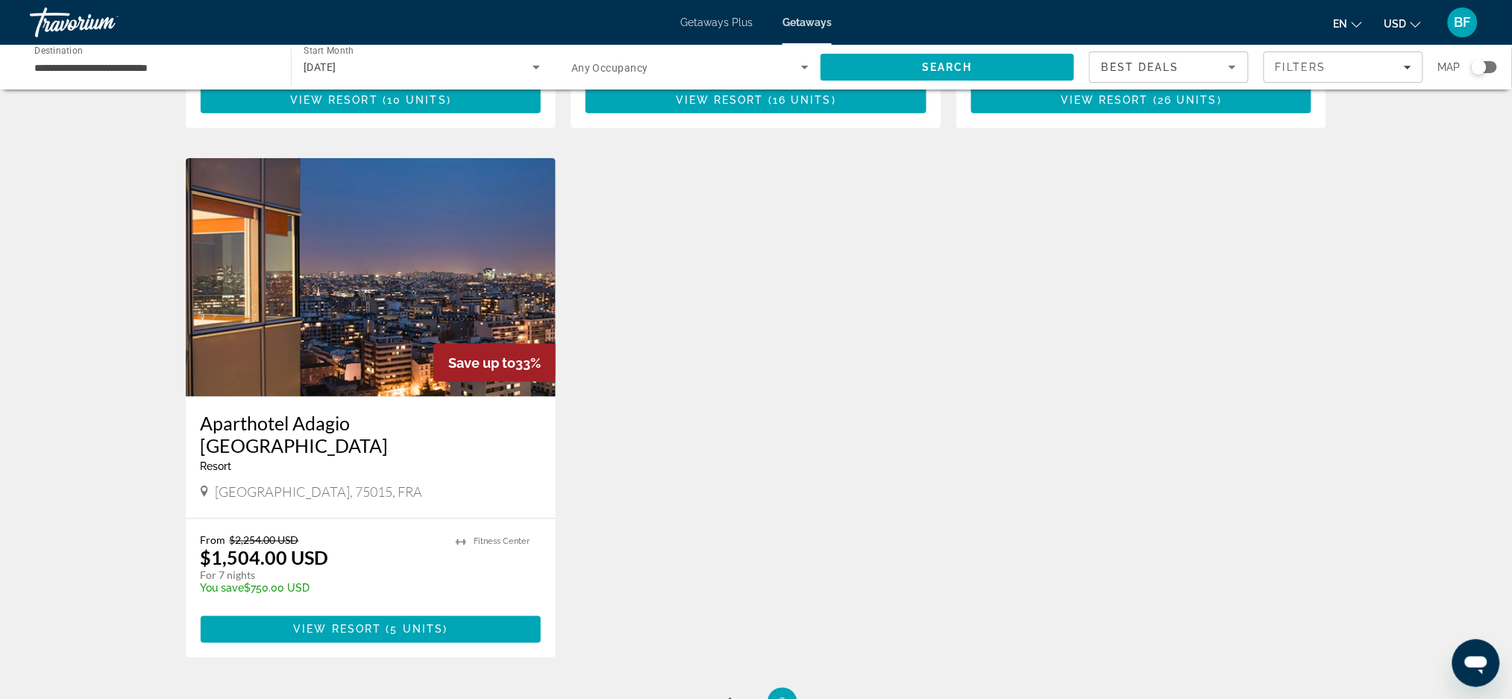
click at [320, 430] on h3 "Aparthotel Adagio [GEOGRAPHIC_DATA]" at bounding box center [371, 434] width 341 height 45
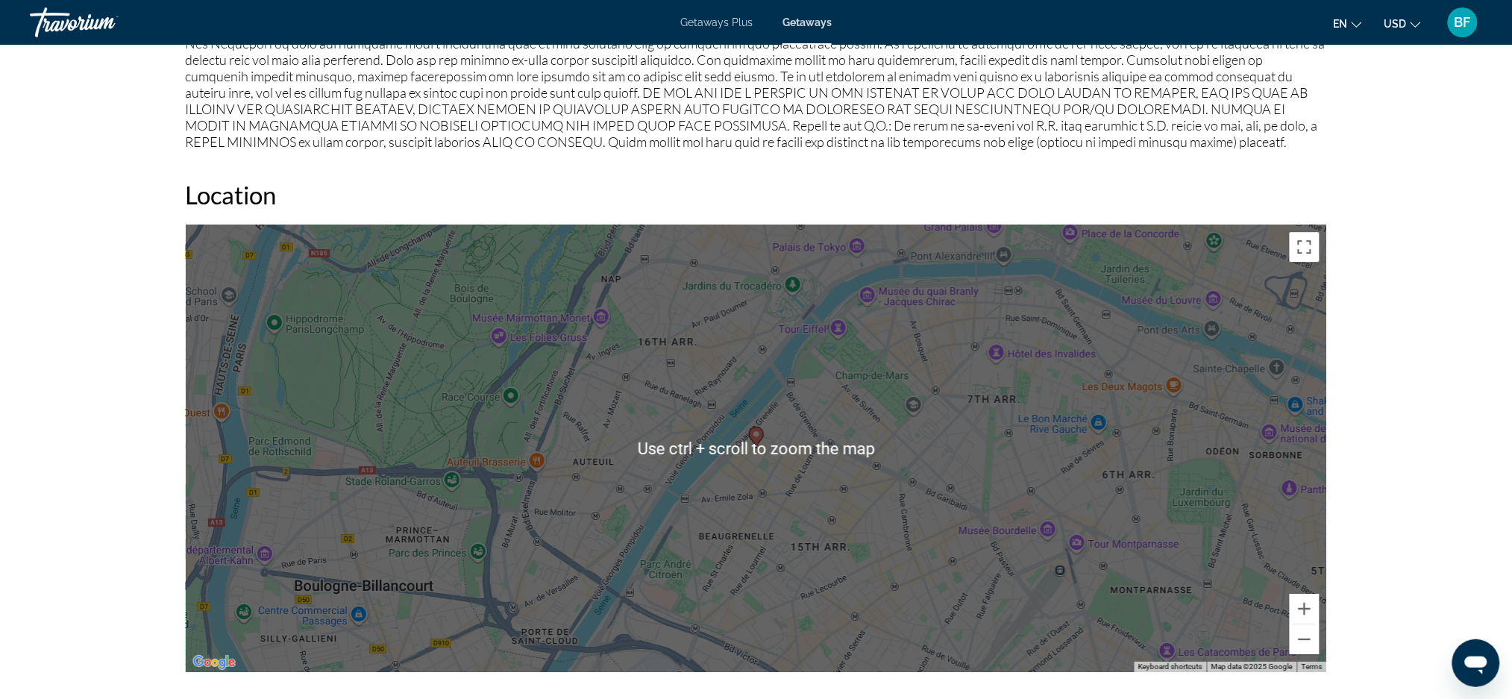
scroll to position [1631, 0]
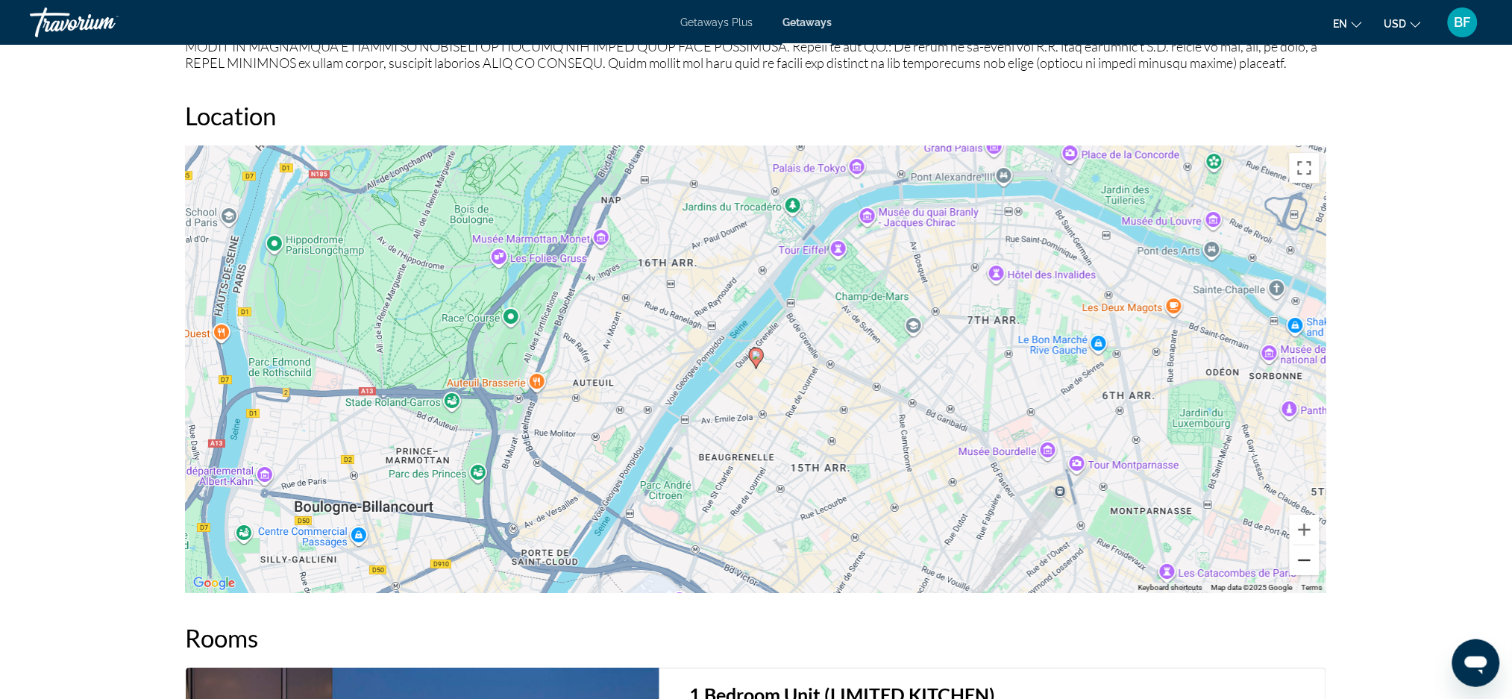
click at [1299, 562] on button "Zoom out" at bounding box center [1305, 560] width 30 height 30
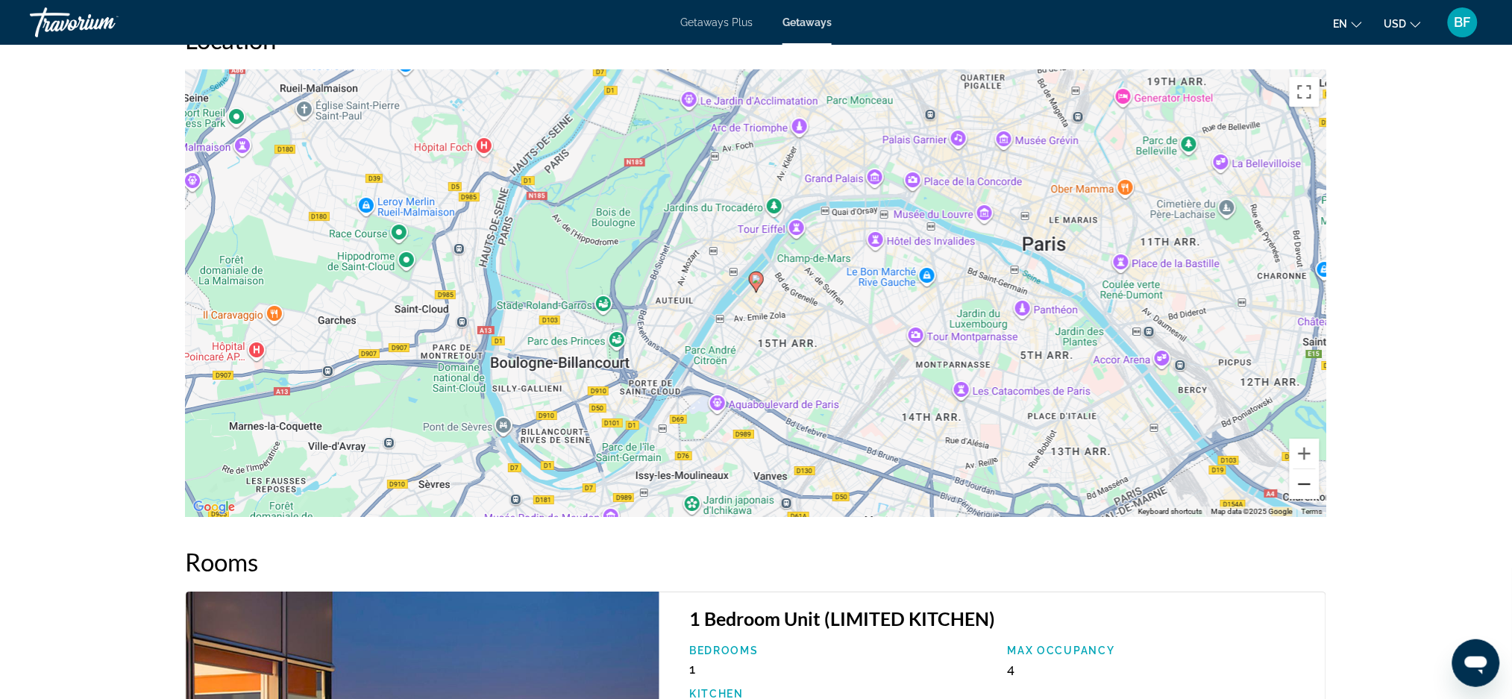
scroll to position [1412, 0]
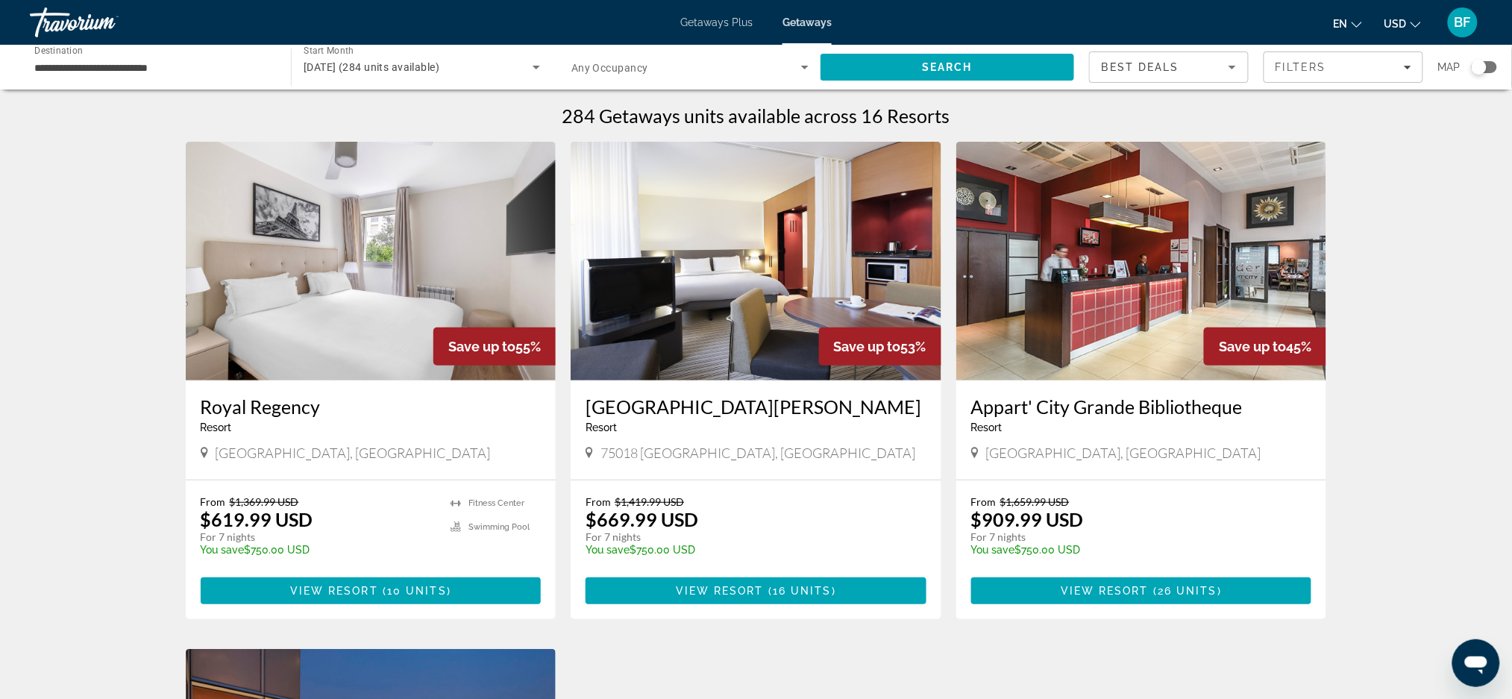
click at [348, 345] on img "Main content" at bounding box center [371, 261] width 371 height 239
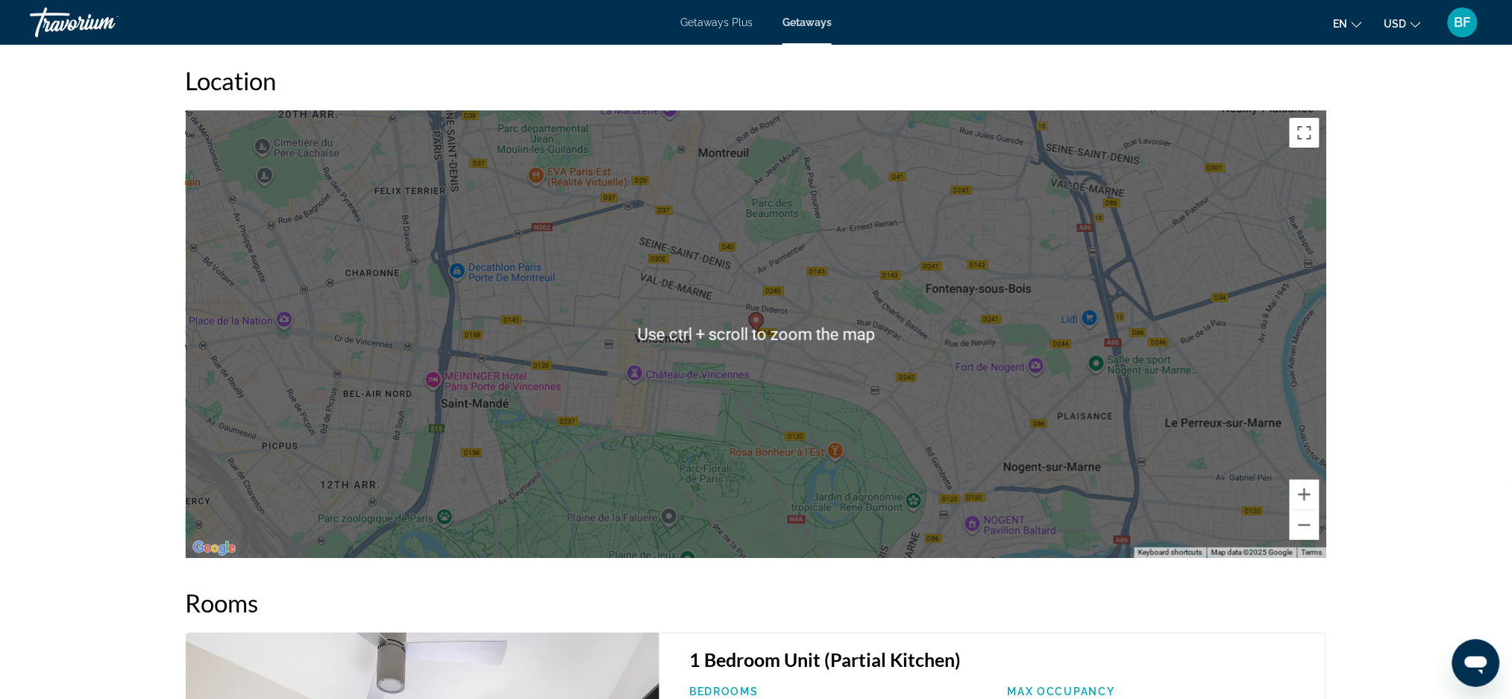
scroll to position [2174, 0]
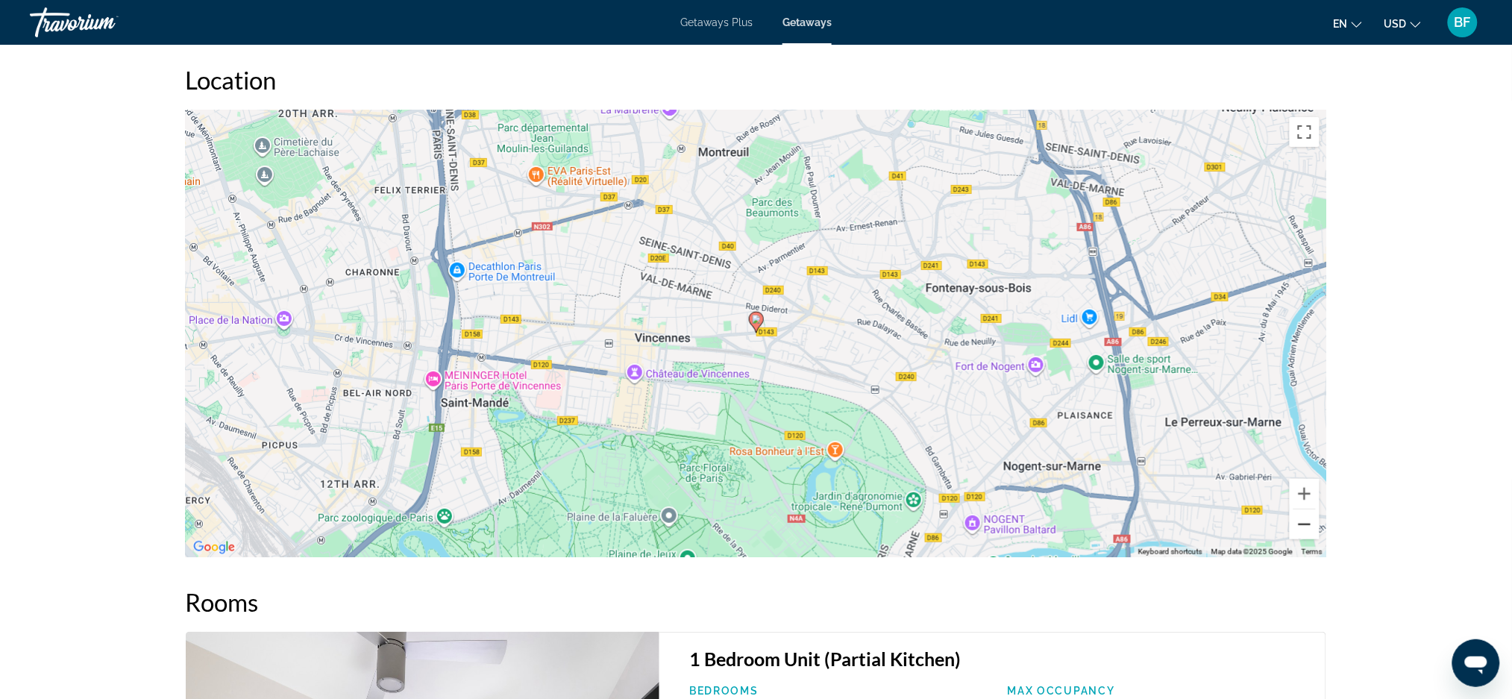
click at [1302, 523] on button "Zoom out" at bounding box center [1305, 524] width 30 height 30
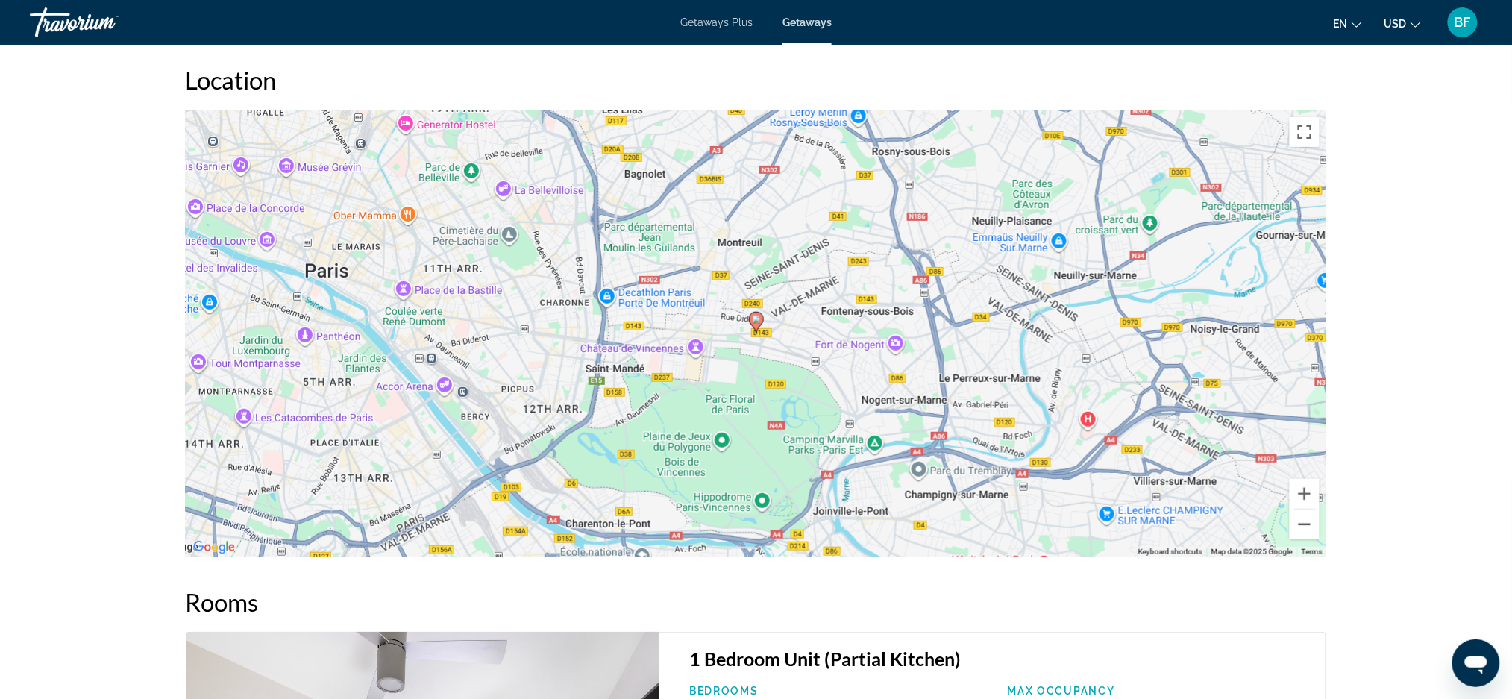
click at [1306, 524] on button "Zoom out" at bounding box center [1305, 524] width 30 height 30
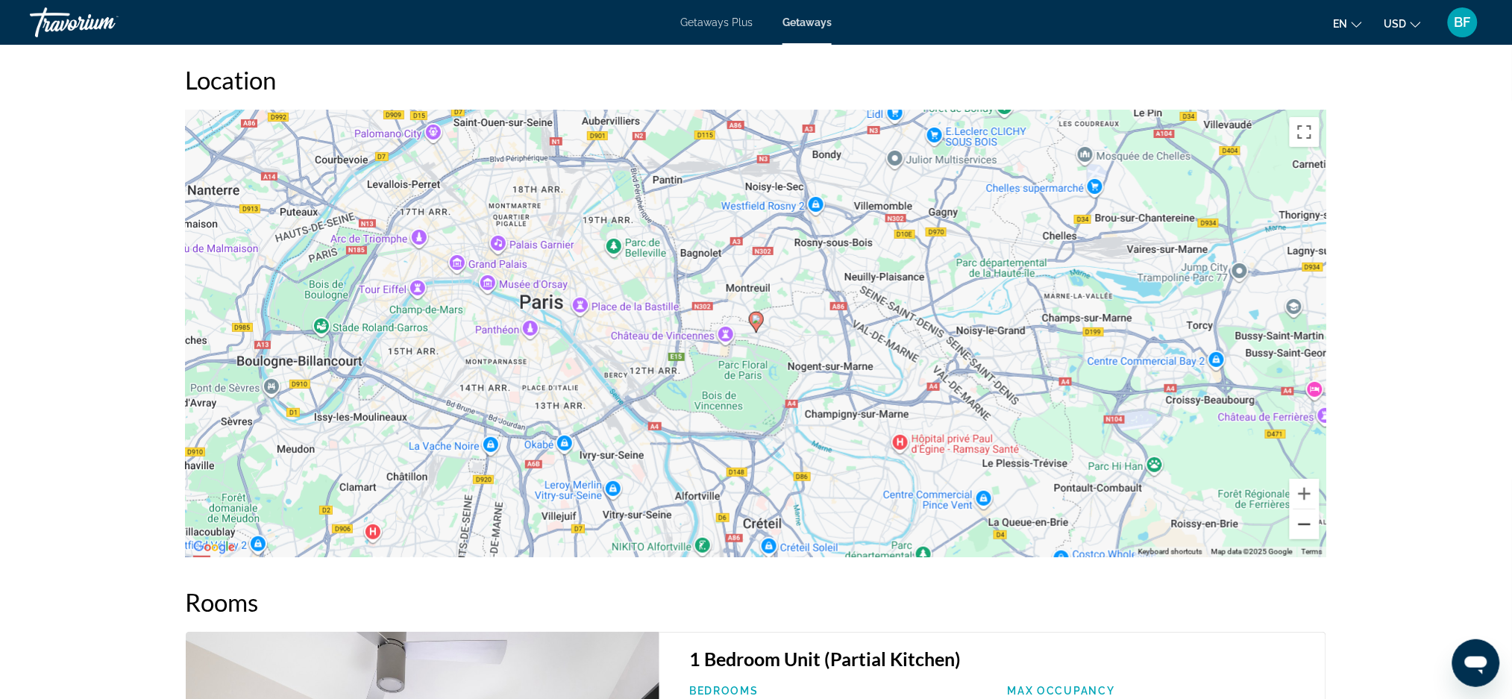
click at [1308, 526] on button "Zoom out" at bounding box center [1305, 524] width 30 height 30
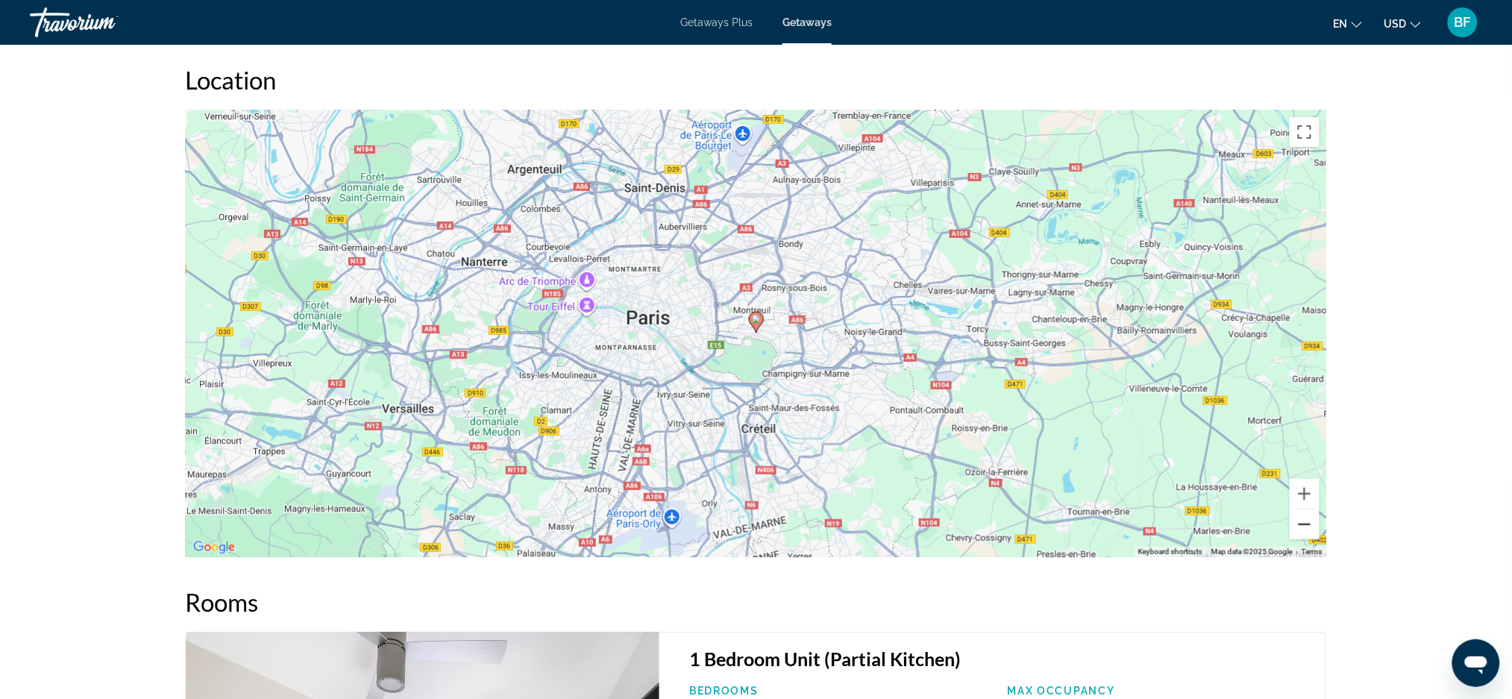
click at [1308, 526] on button "Zoom out" at bounding box center [1305, 524] width 30 height 30
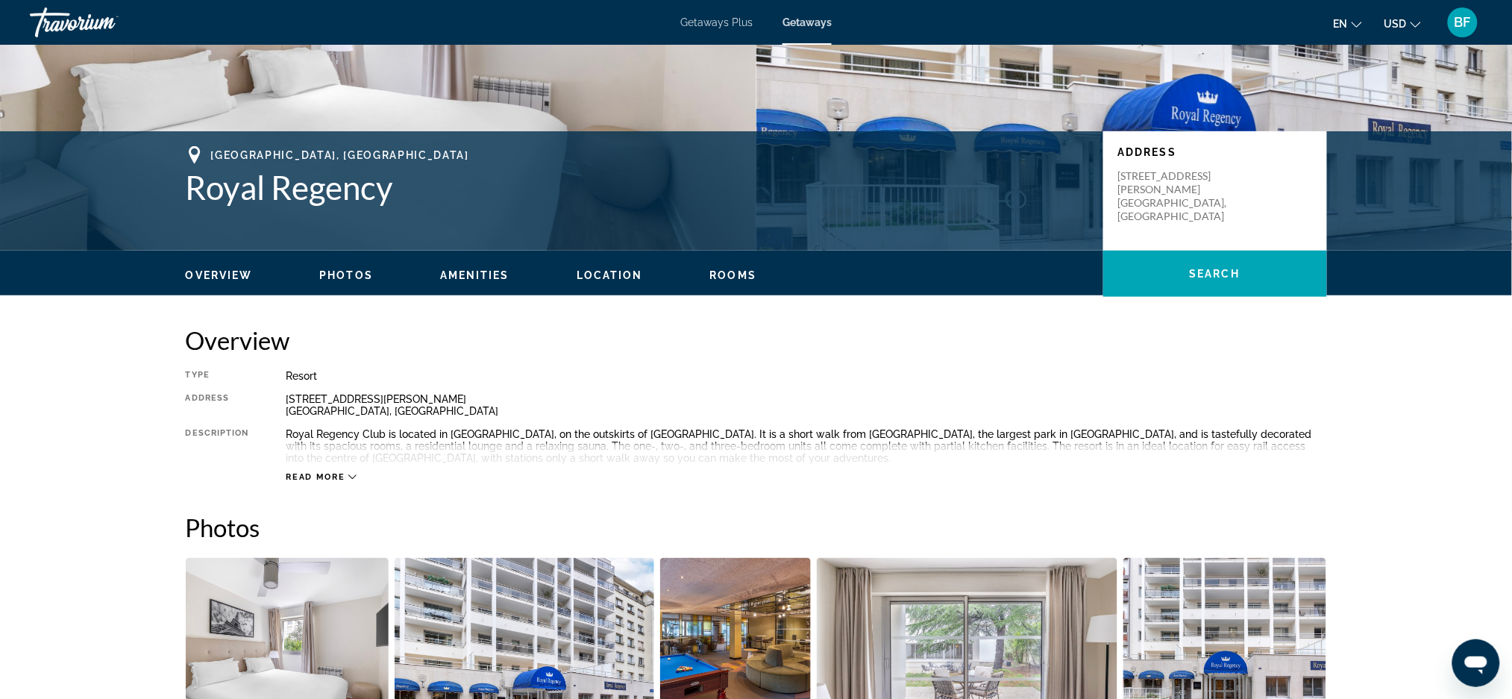
scroll to position [0, 0]
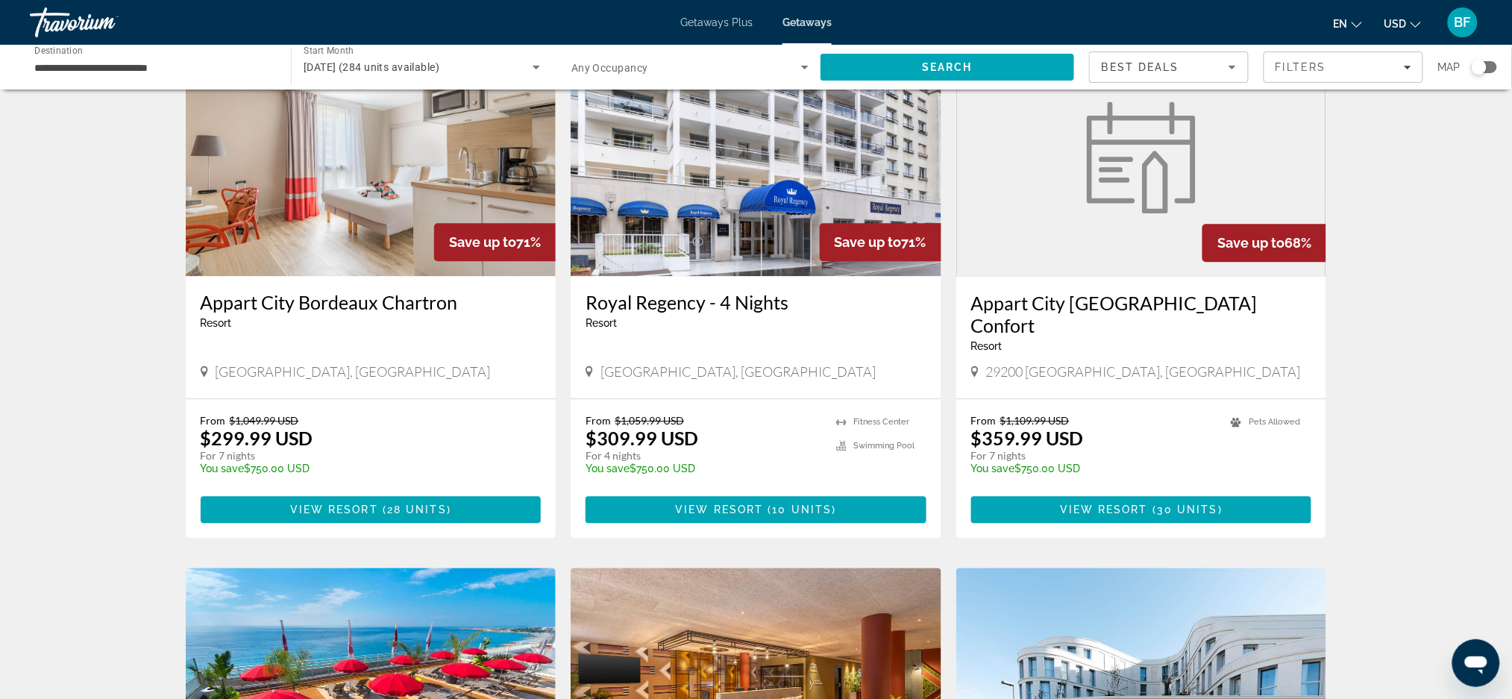
scroll to position [841, 0]
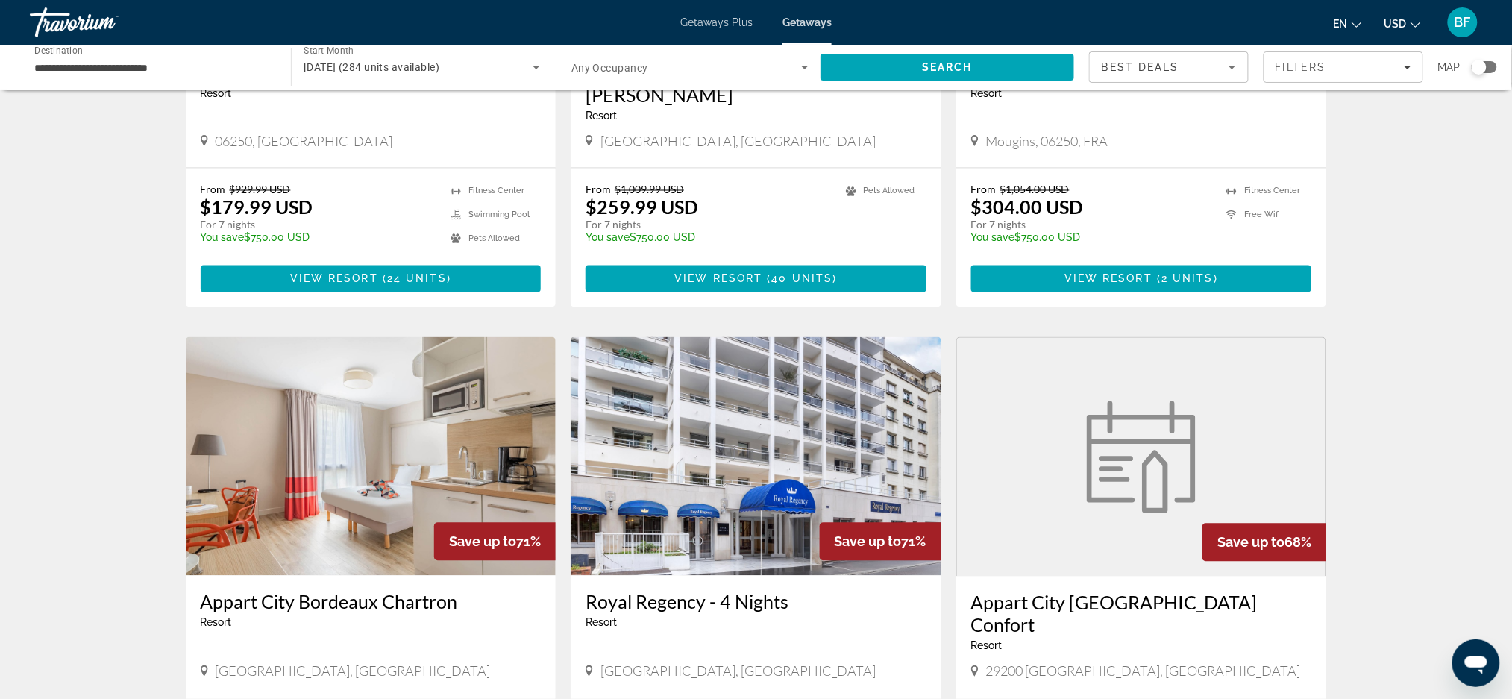
click at [503, 66] on div "[DATE] (284 units available)" at bounding box center [418, 67] width 229 height 18
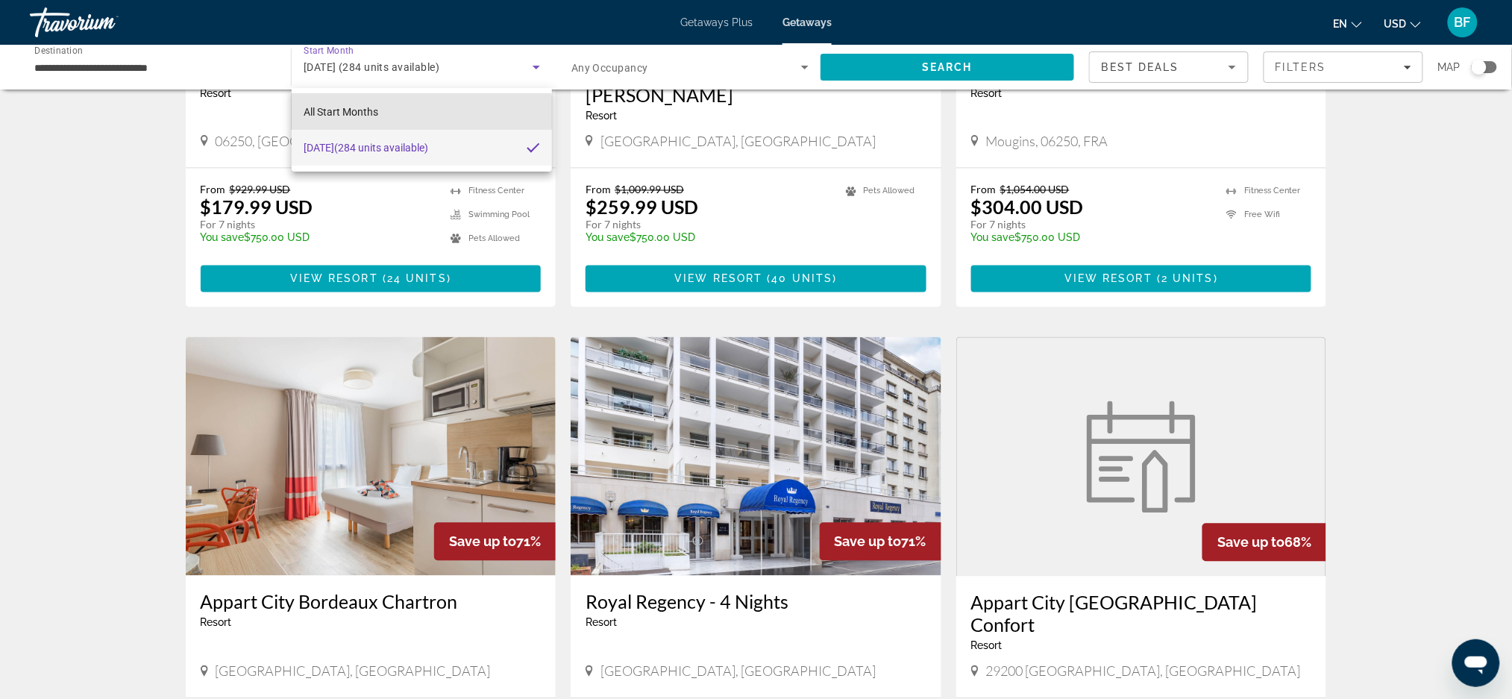
click at [351, 113] on span "All Start Months" at bounding box center [341, 112] width 75 height 12
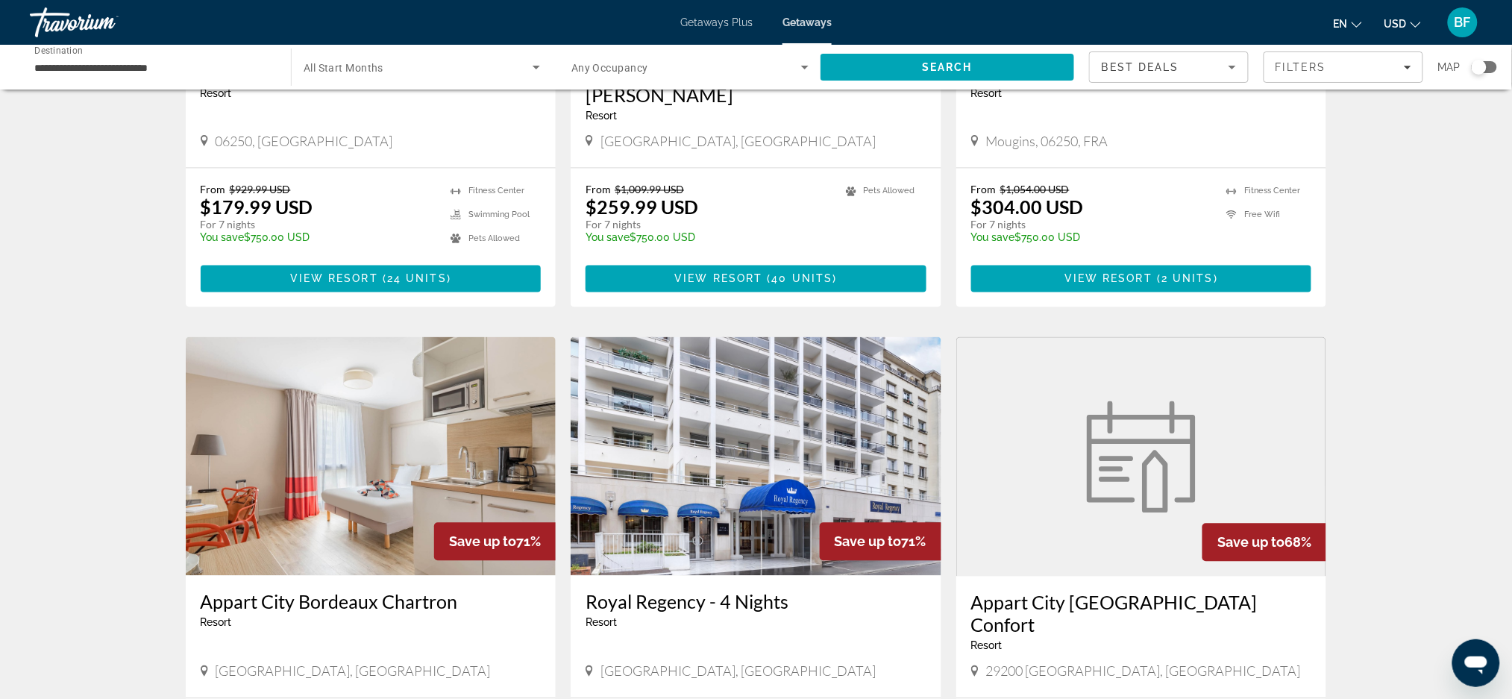
click at [169, 81] on div "**********" at bounding box center [152, 67] width 237 height 43
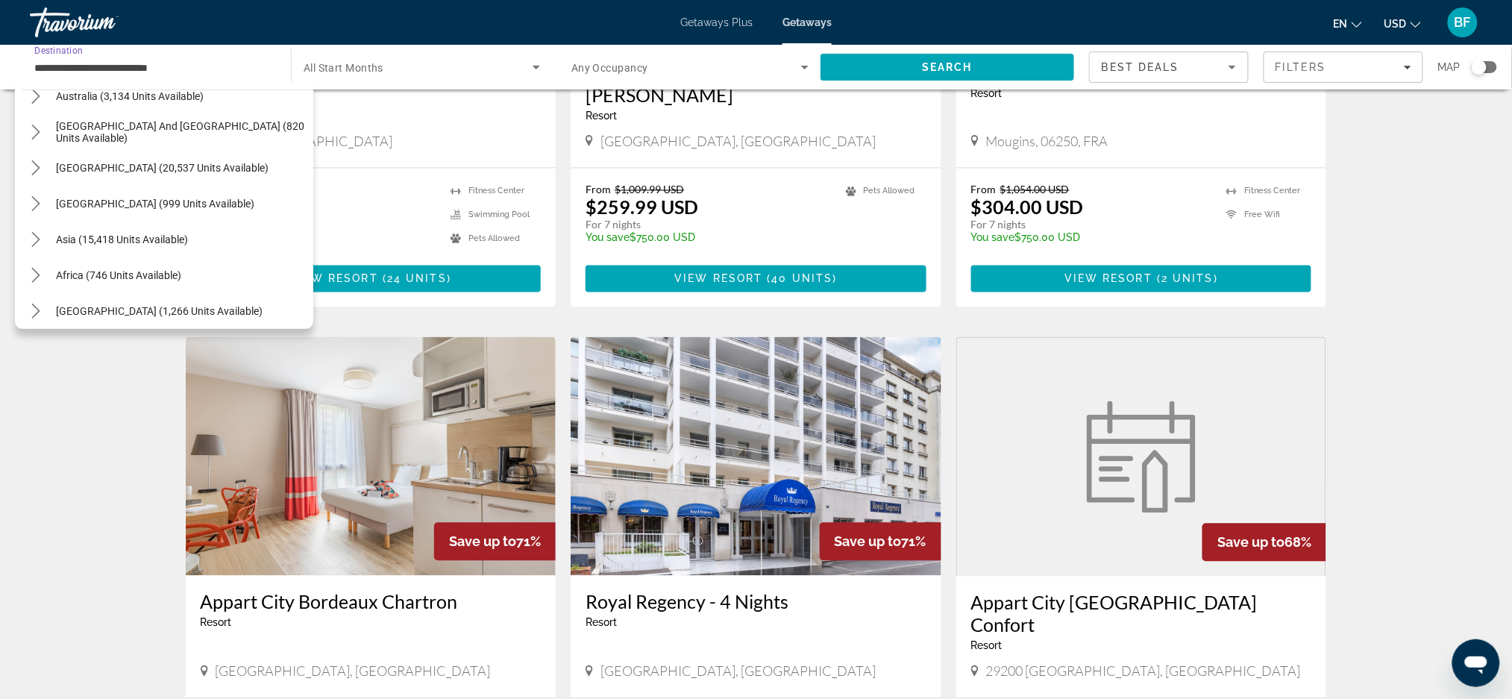
scroll to position [1100, 0]
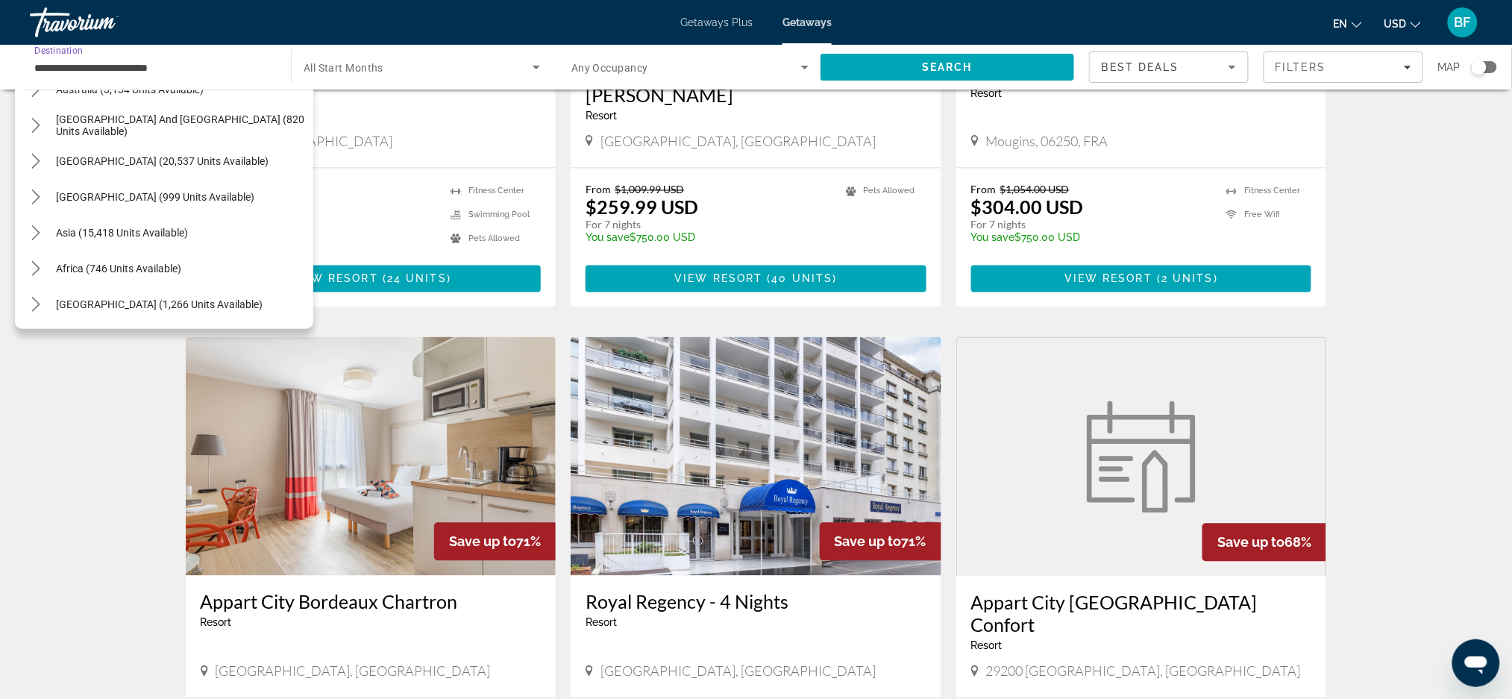
click at [172, 300] on span "[GEOGRAPHIC_DATA] (1,266 units available)" at bounding box center [159, 304] width 207 height 12
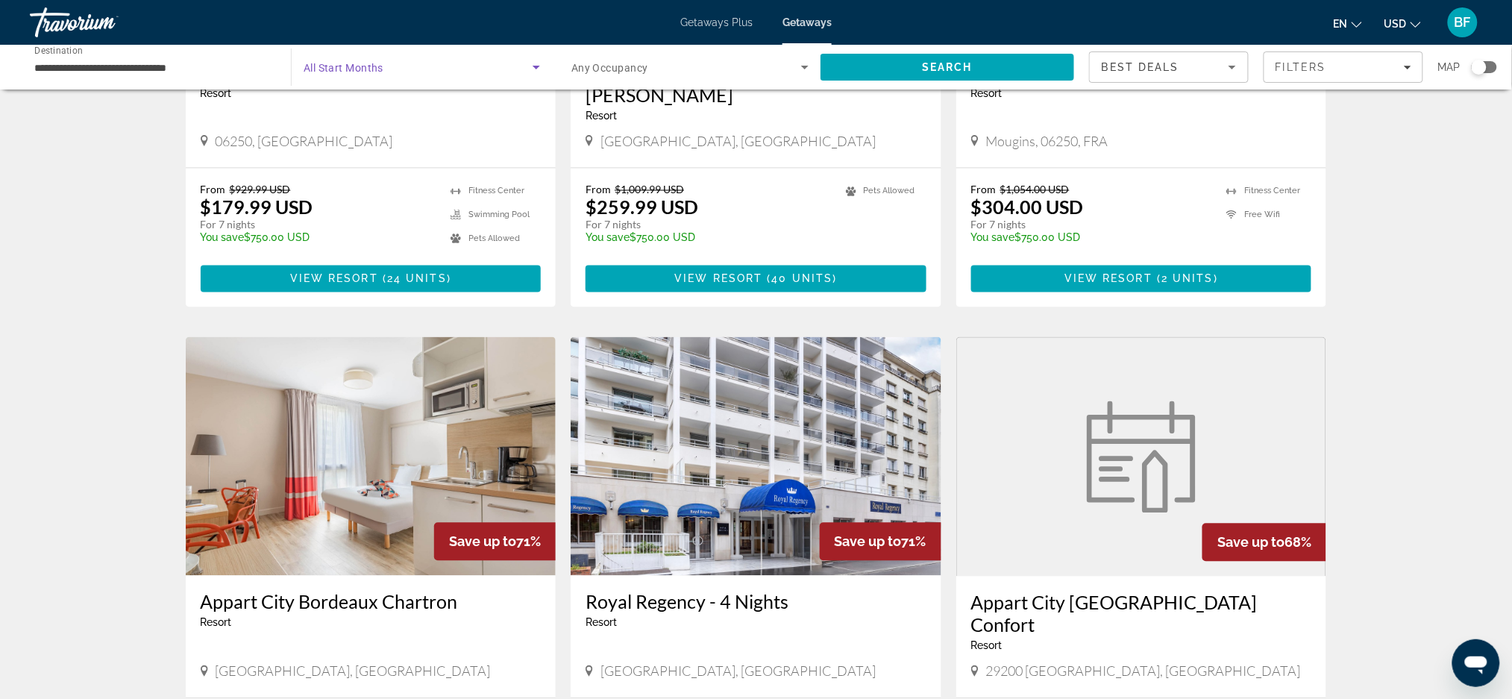
click at [527, 64] on icon "Search widget" at bounding box center [536, 67] width 18 height 18
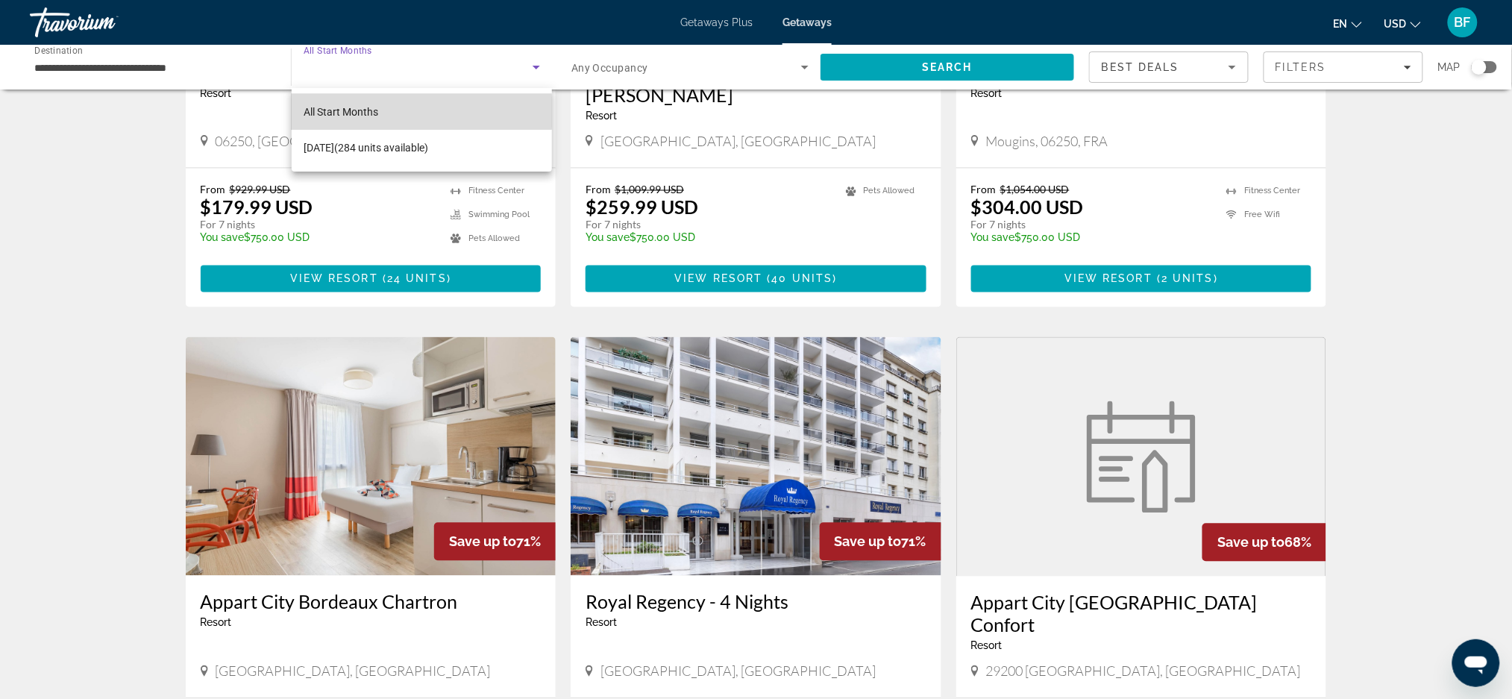
click at [339, 112] on span "All Start Months" at bounding box center [341, 112] width 75 height 12
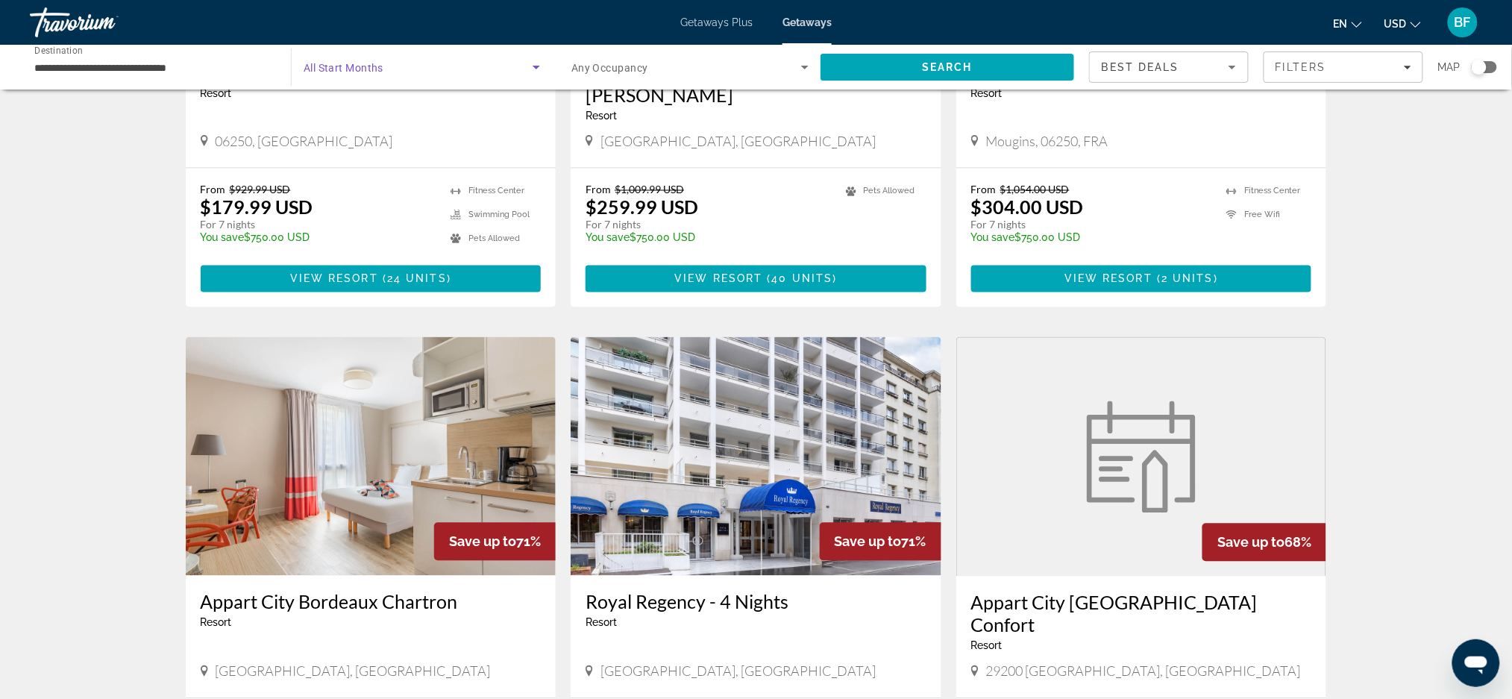
click at [958, 67] on span "Search" at bounding box center [947, 67] width 51 height 12
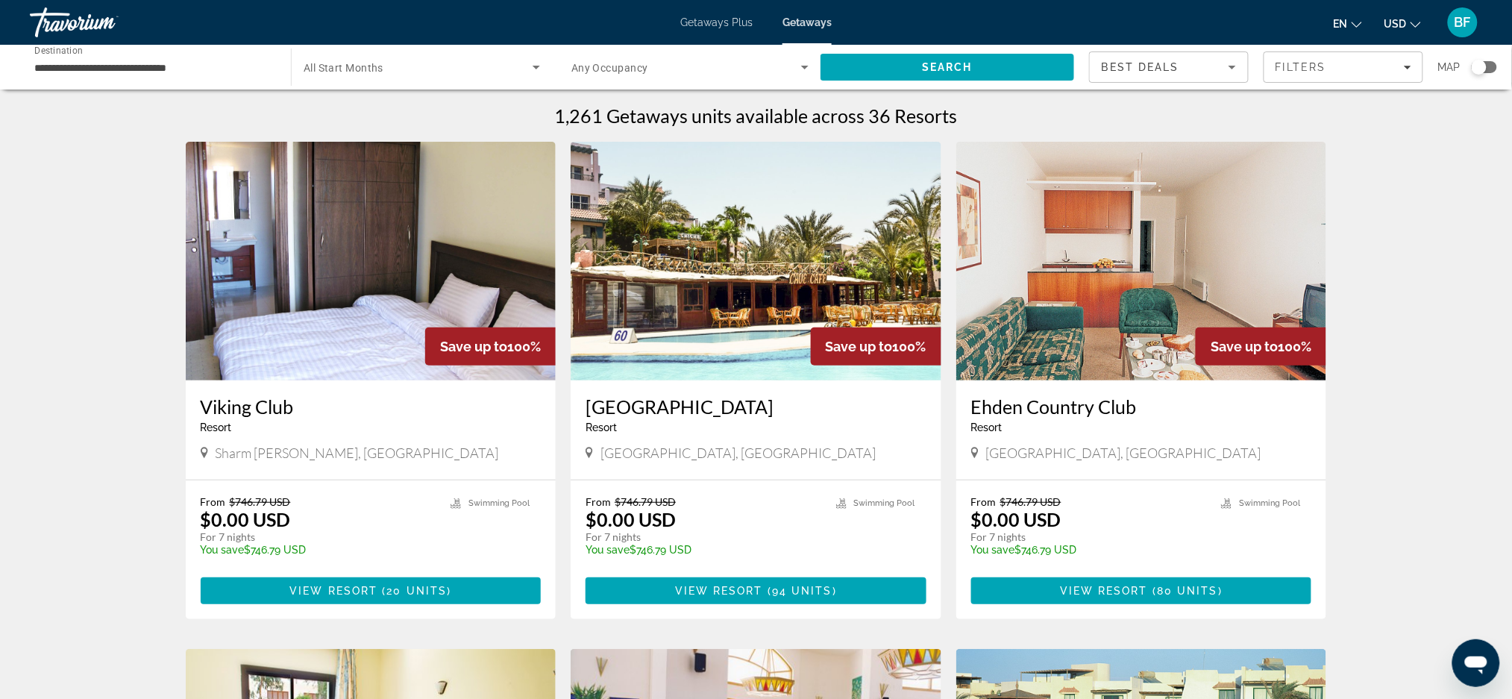
click at [1431, 69] on div "Search widget" at bounding box center [1479, 67] width 15 height 15
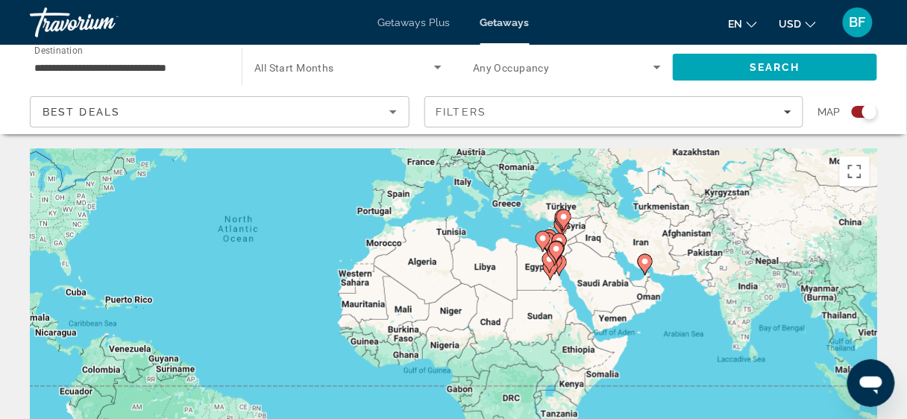
drag, startPoint x: 774, startPoint y: 327, endPoint x: 604, endPoint y: 205, distance: 209.1
click at [604, 205] on div "To activate drag with keyboard, press Alt + Enter. Once in keyboard drag state,…" at bounding box center [453, 373] width 847 height 448
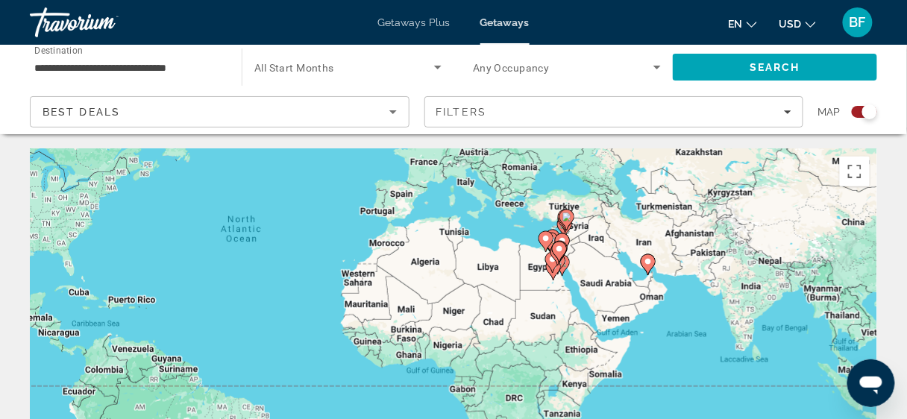
click at [652, 269] on icon "Main content" at bounding box center [647, 264] width 13 height 19
type input "**********"
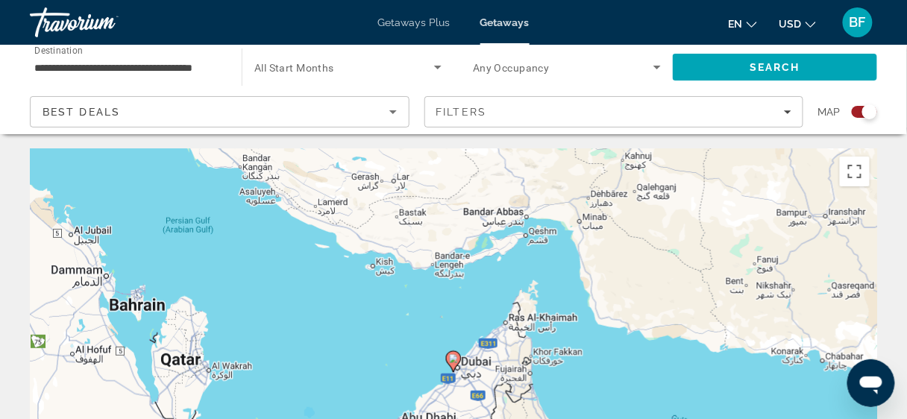
click at [459, 363] on icon "Main content" at bounding box center [453, 361] width 13 height 19
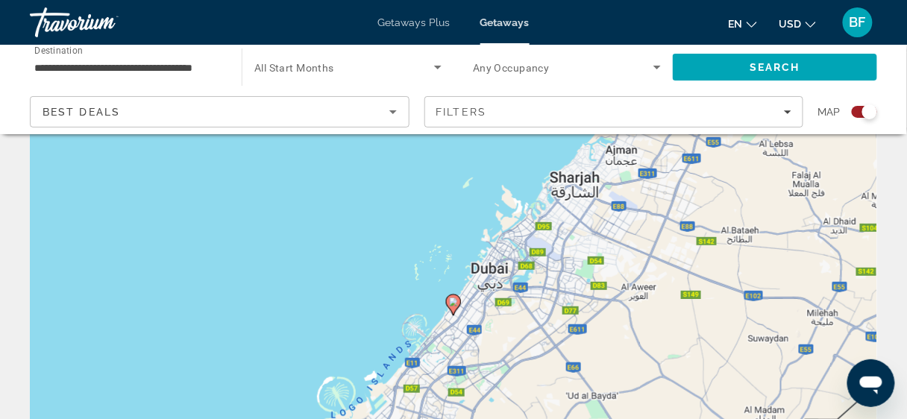
scroll to position [55, 0]
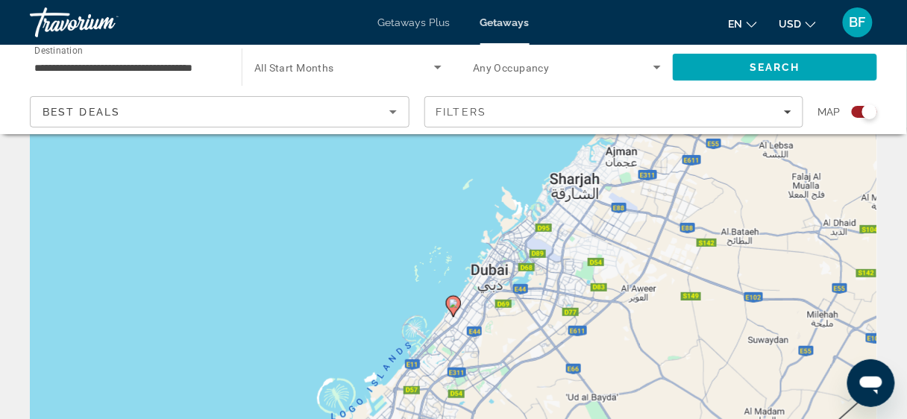
click at [853, 113] on div "Search widget" at bounding box center [864, 112] width 25 height 12
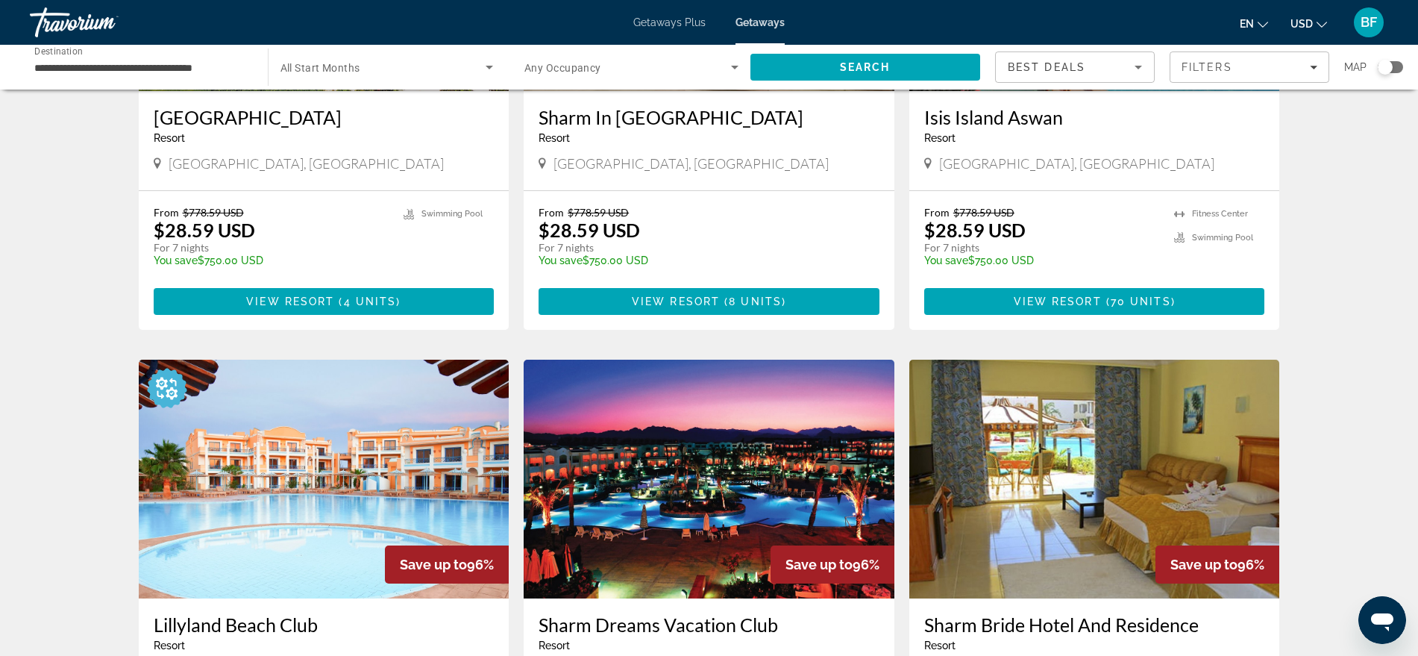
scroll to position [1757, 0]
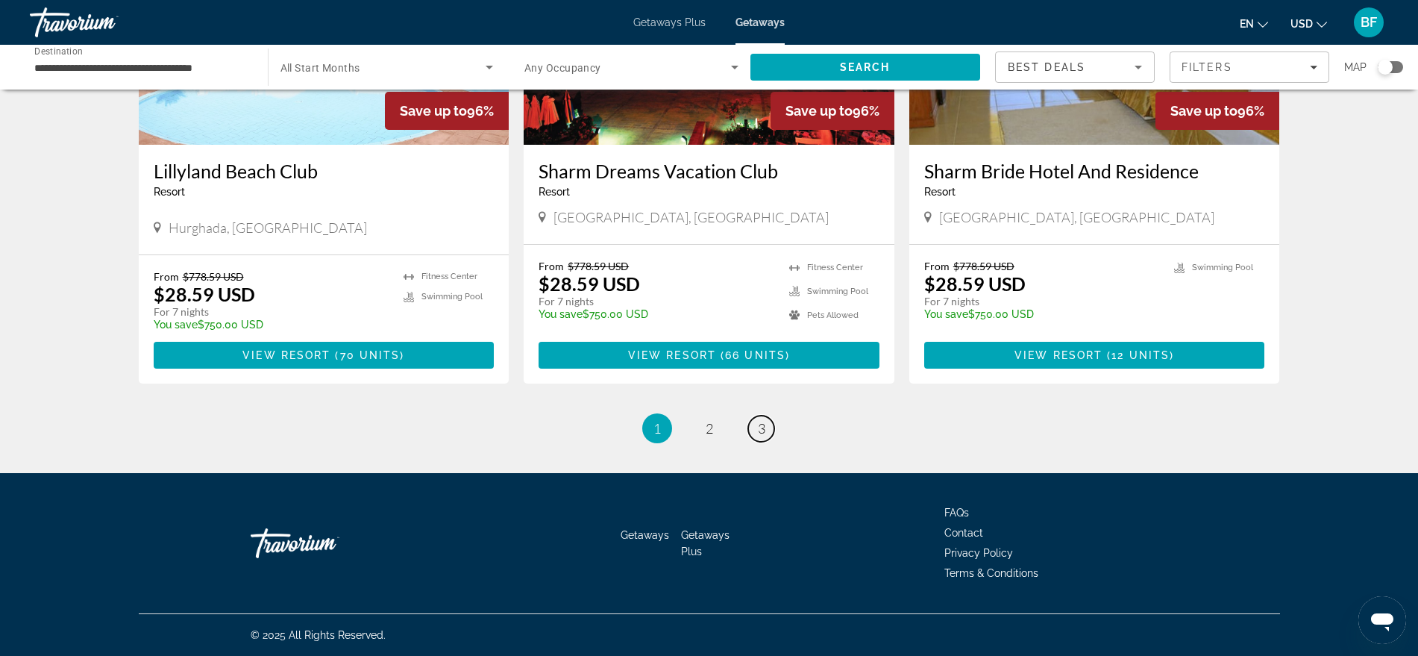
click at [765, 425] on link "page 3" at bounding box center [761, 428] width 26 height 26
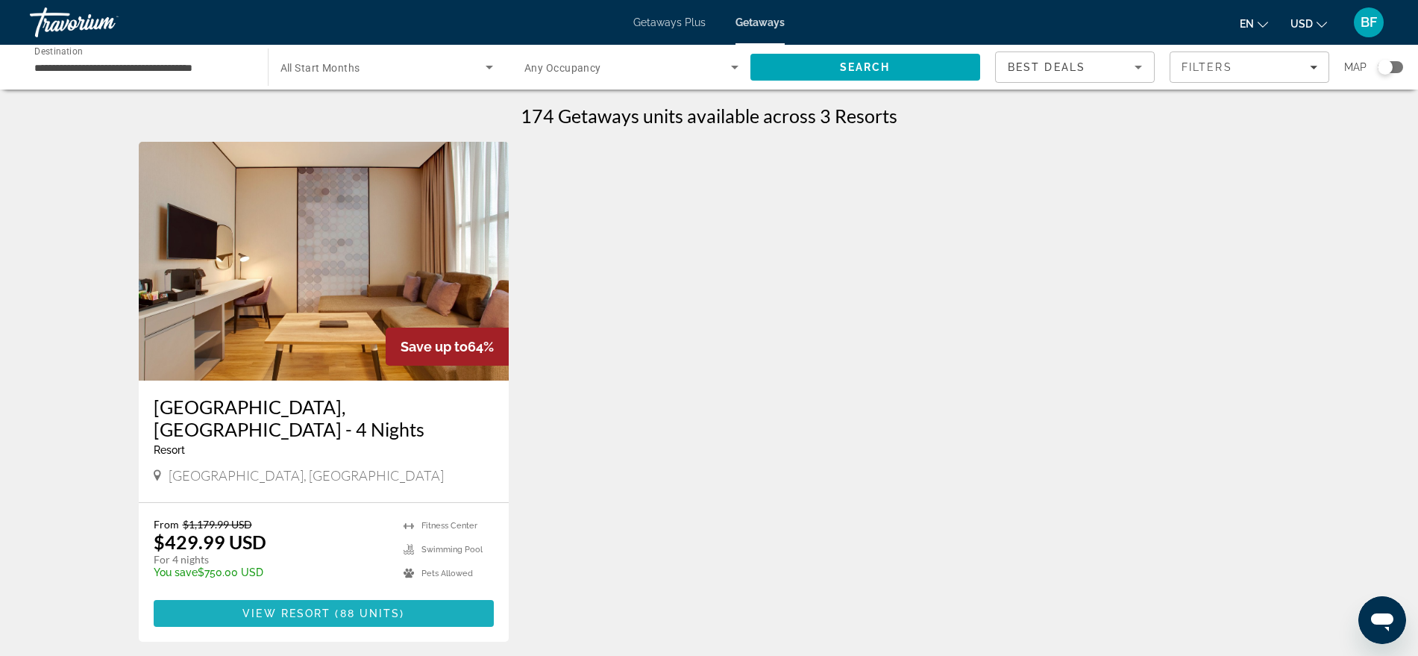
click at [336, 607] on span "( 88 units )" at bounding box center [367, 613] width 74 height 12
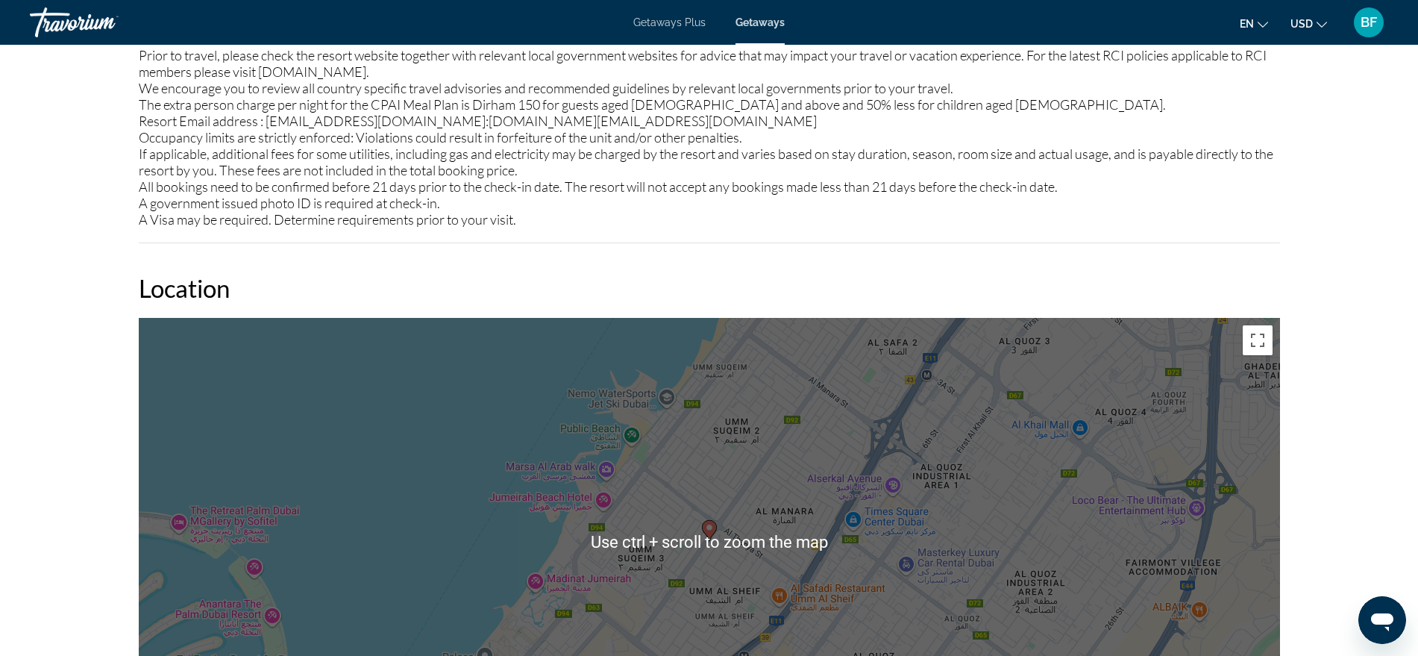
scroll to position [1883, 0]
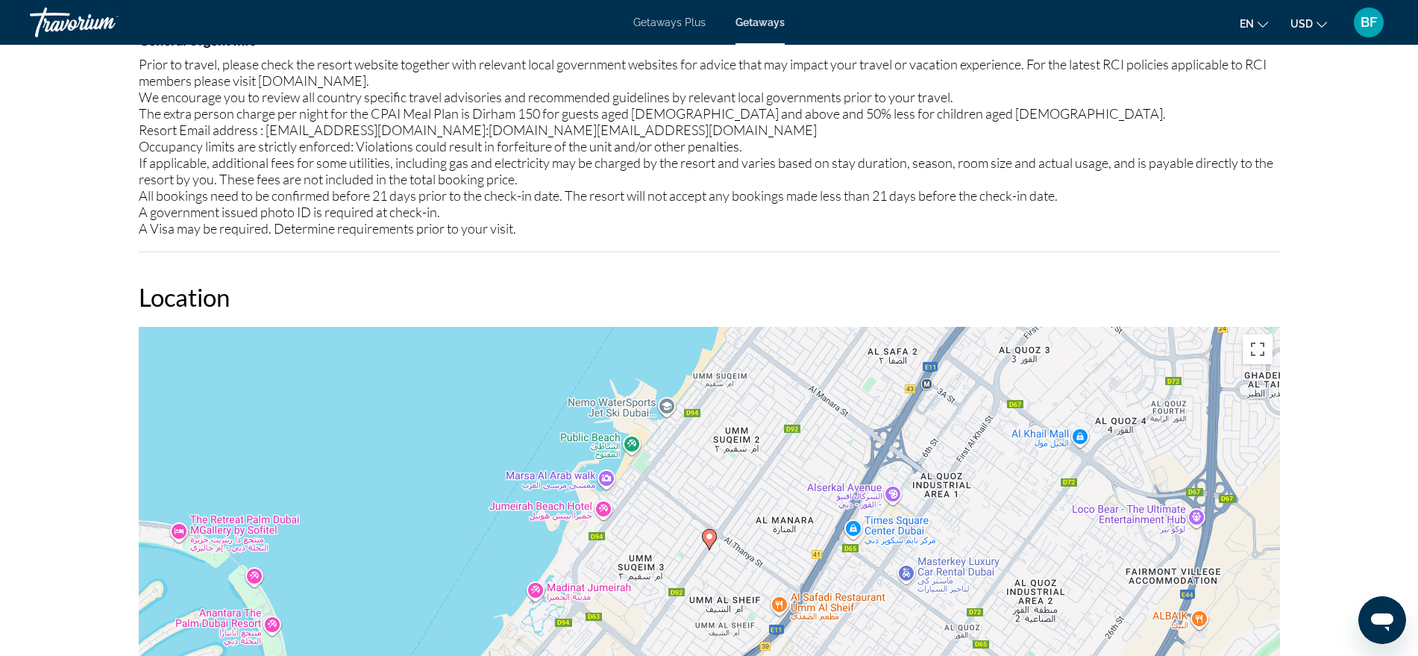
click at [824, 457] on div "To activate drag with keyboard, press Alt + Enter. Once in keyboard drag state,…" at bounding box center [709, 551] width 1141 height 448
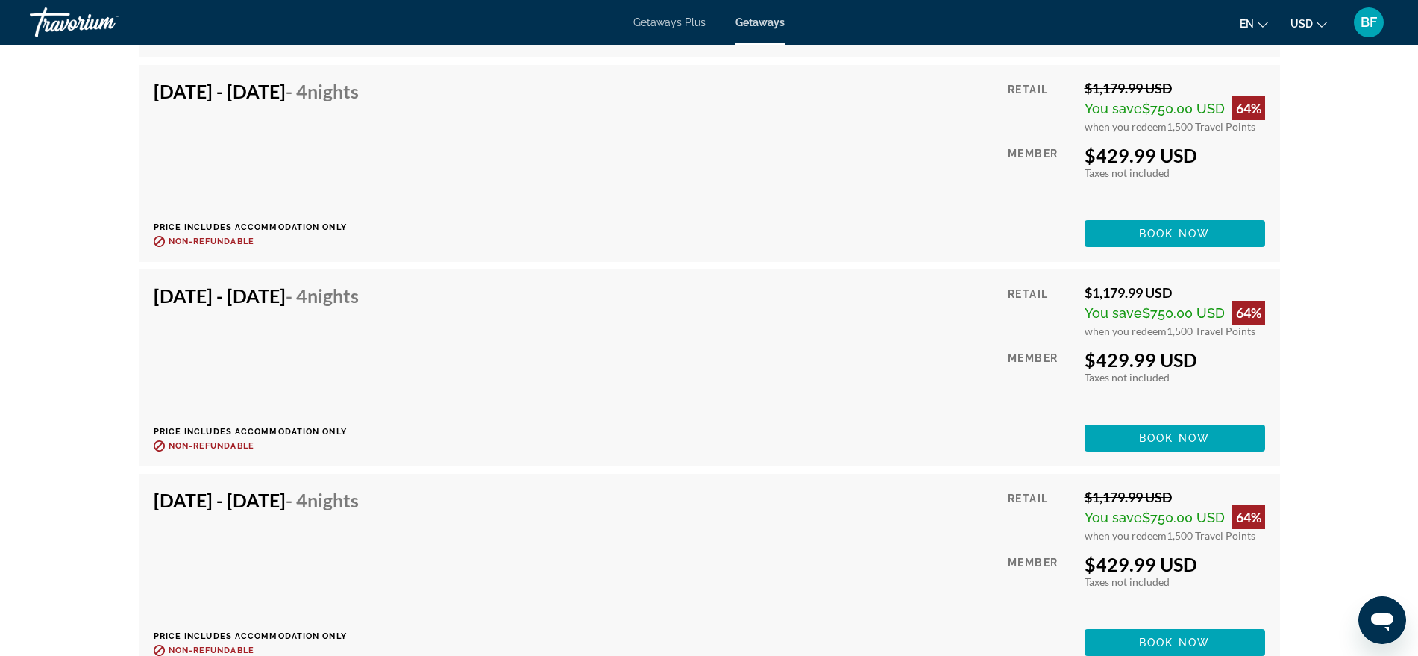
scroll to position [3854, 0]
click at [638, 445] on div "[DATE] - [DATE] - 4 Nights Price includes accommodation only Refundable until :…" at bounding box center [709, 367] width 1141 height 197
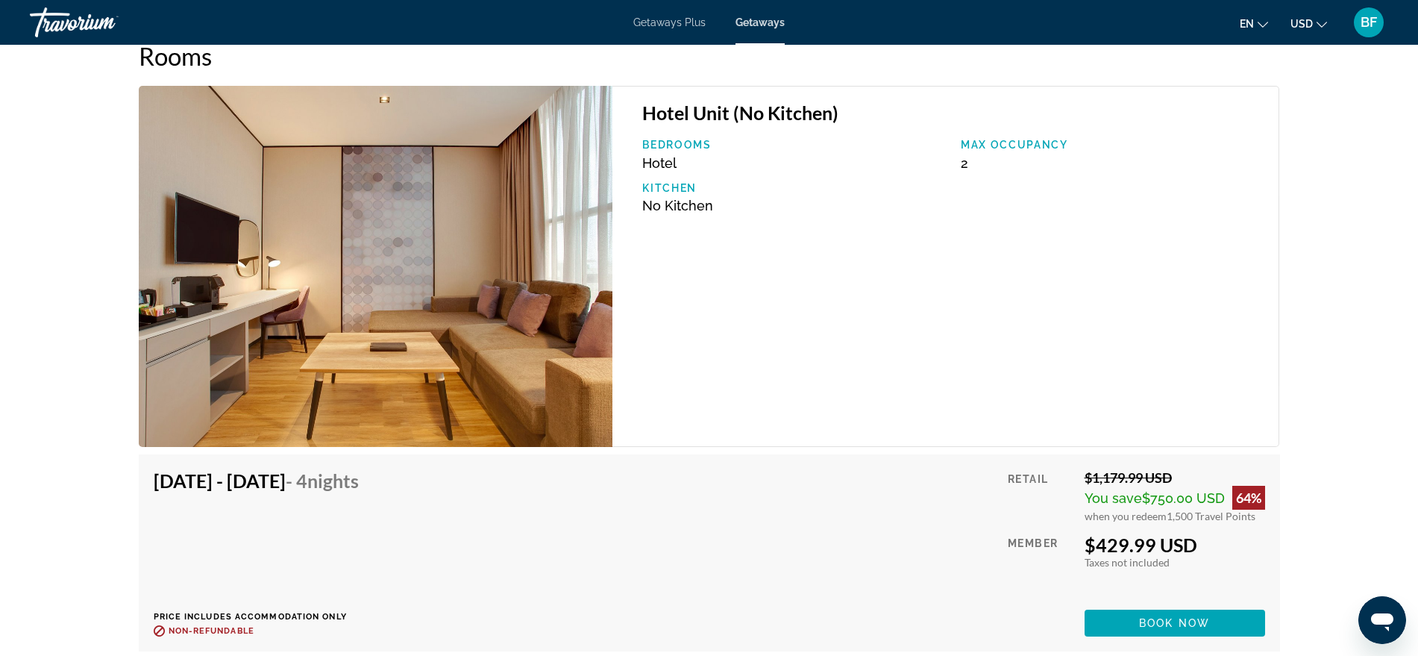
scroll to position [2642, 0]
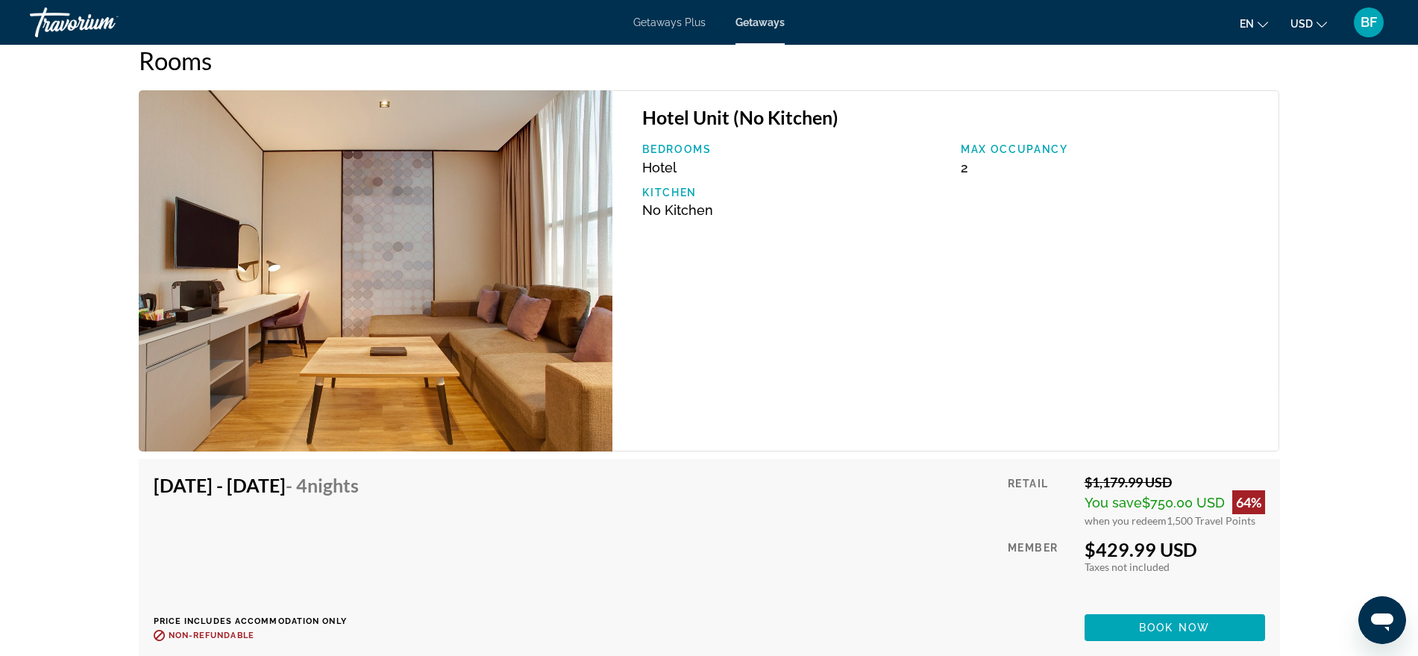
click at [669, 25] on span "Getaways Plus" at bounding box center [669, 22] width 72 height 12
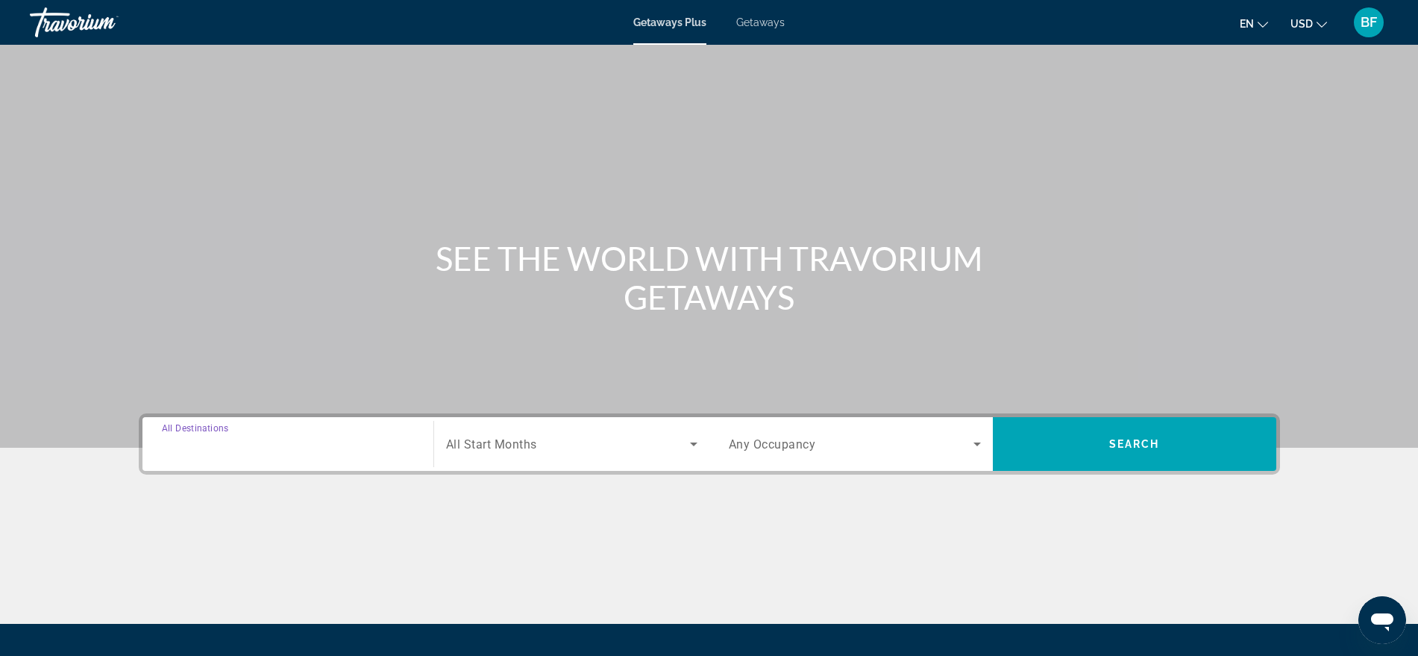
click at [307, 445] on input "Destination All Destinations" at bounding box center [288, 445] width 252 height 18
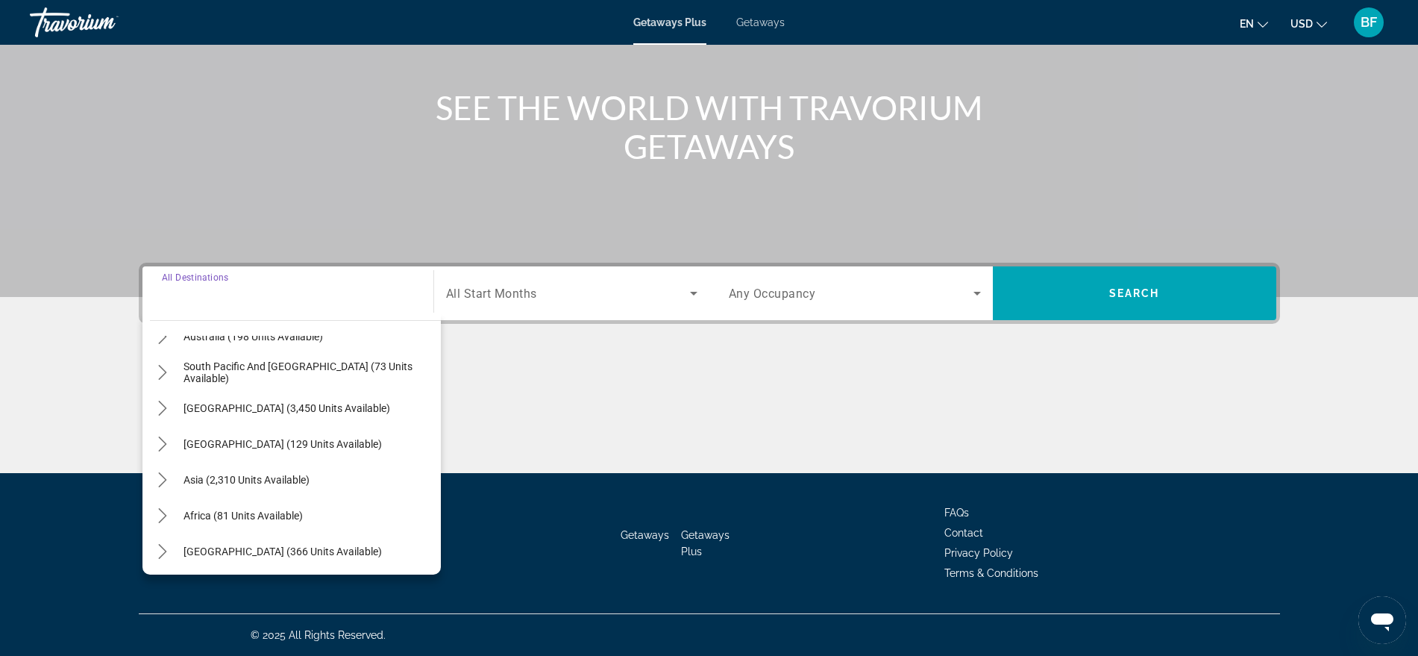
scroll to position [242, 0]
click at [169, 546] on icon "Toggle Middle East (366 units available) submenu" at bounding box center [162, 549] width 15 height 15
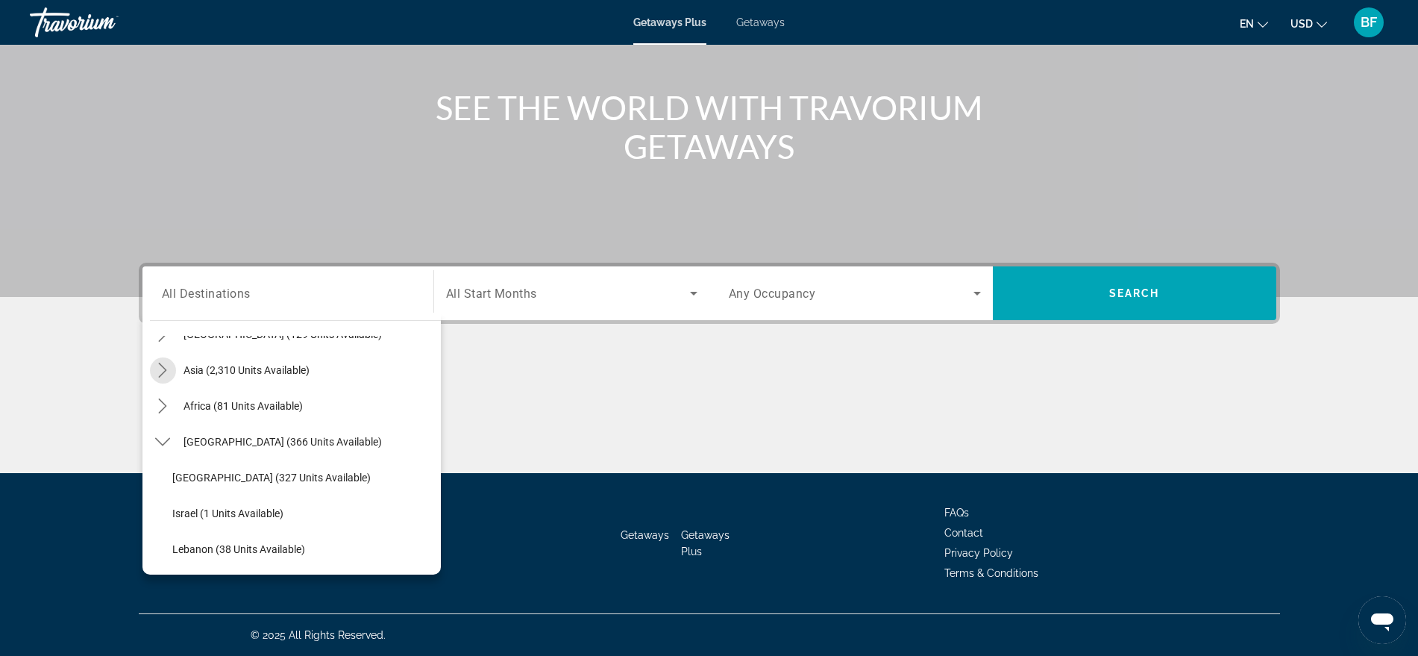
click at [159, 371] on icon "Toggle Asia (2,310 units available) submenu" at bounding box center [162, 370] width 15 height 15
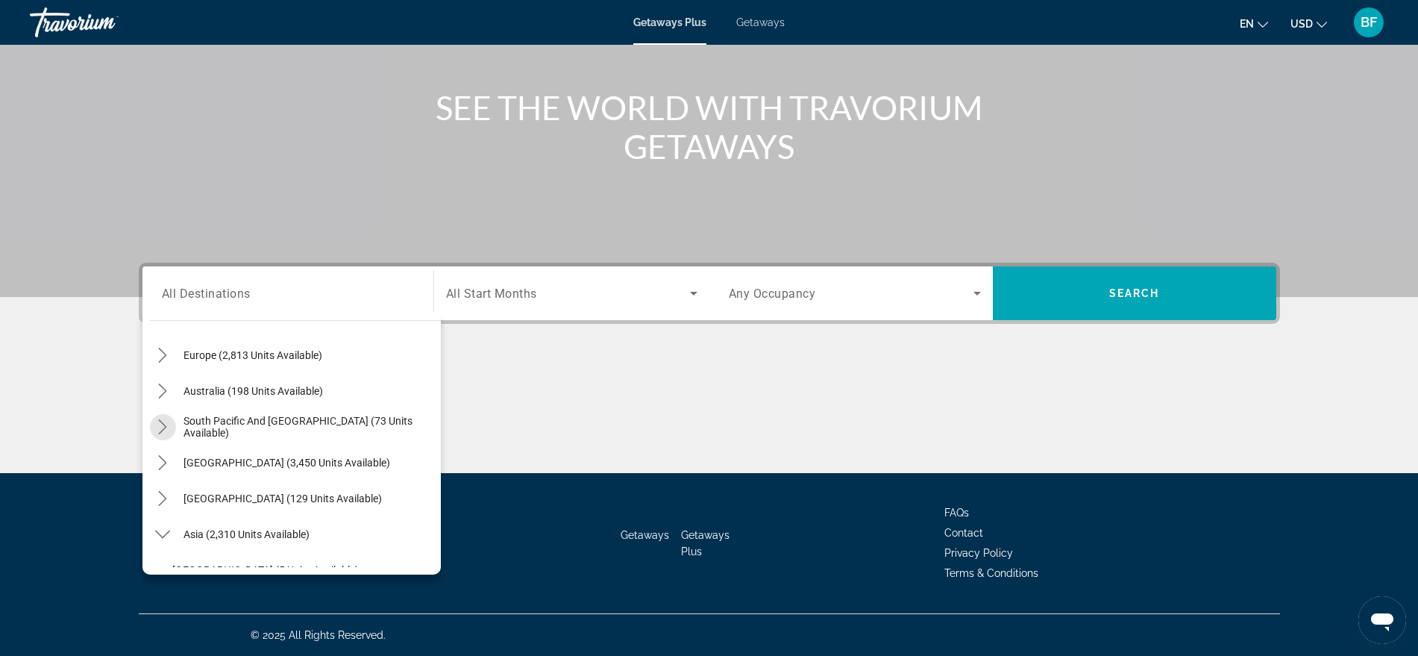
click at [172, 421] on mat-icon "Toggle South Pacific and Oceania (73 units available) submenu" at bounding box center [163, 427] width 26 height 26
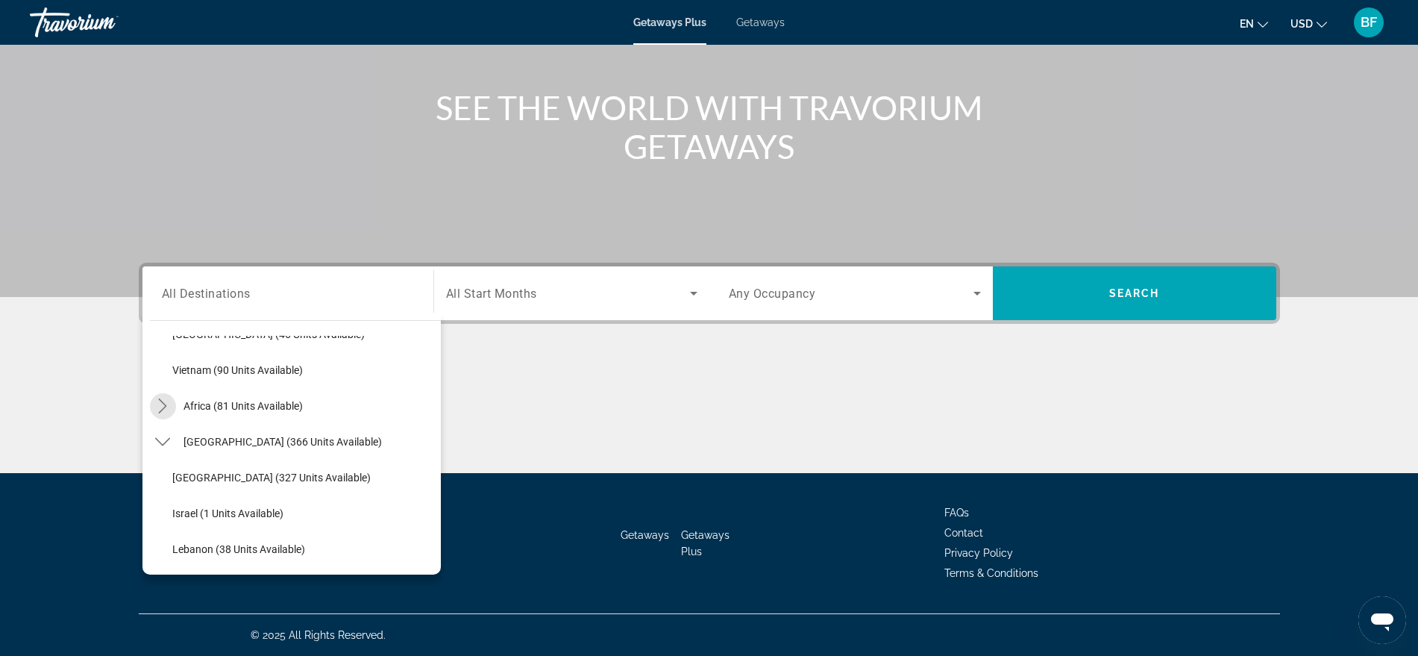
click at [160, 401] on icon "Toggle Africa (81 units available) submenu" at bounding box center [162, 405] width 15 height 15
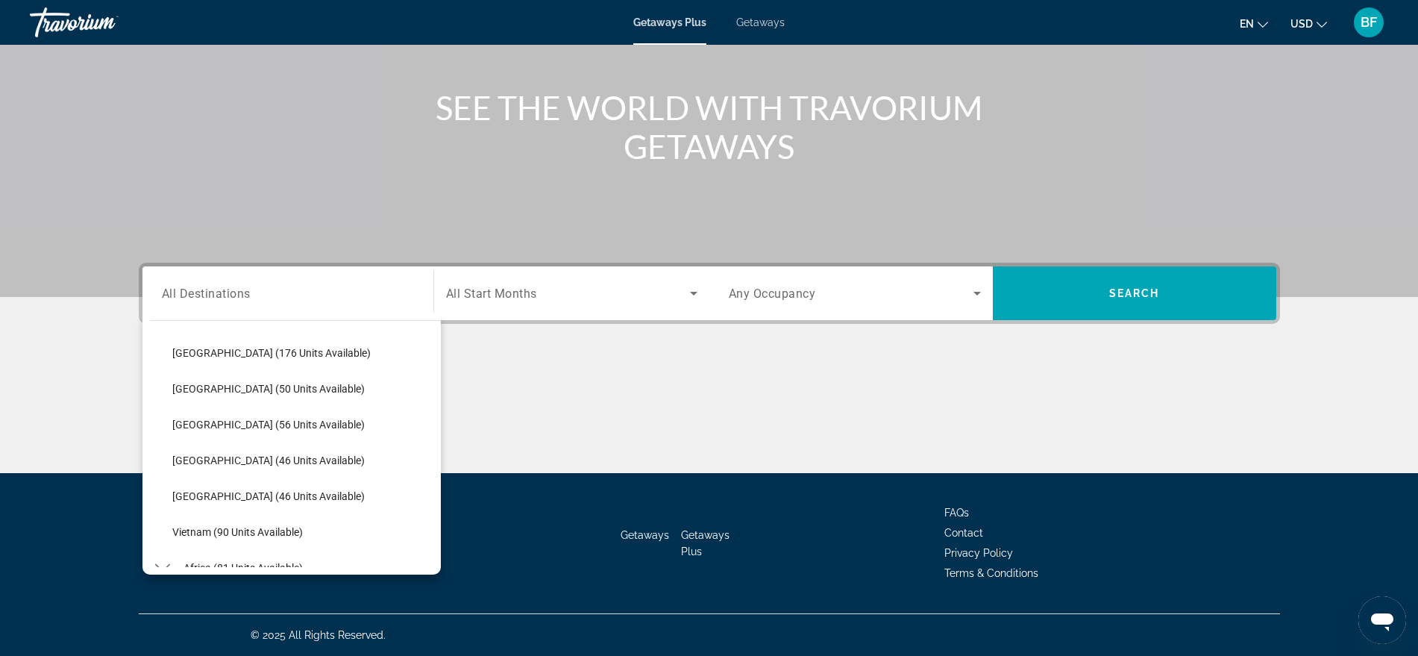
scroll to position [647, 0]
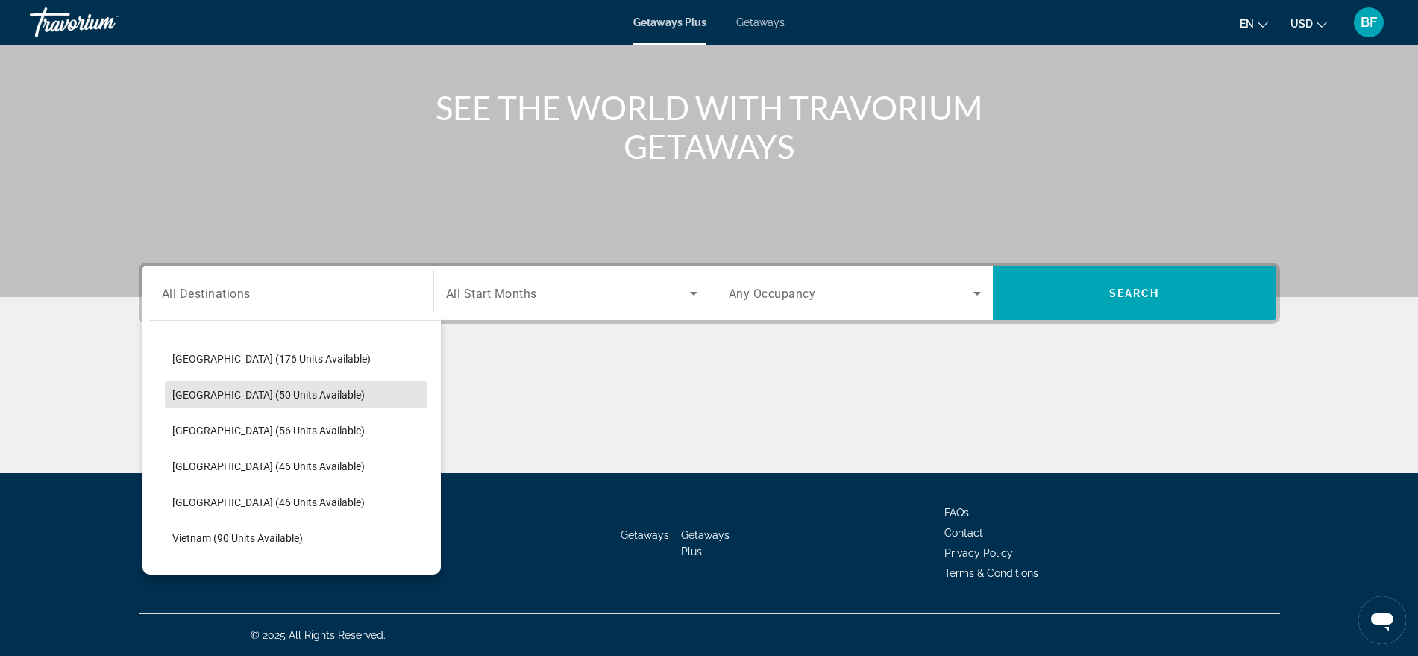
click at [258, 398] on span "[GEOGRAPHIC_DATA] (50 units available)" at bounding box center [268, 395] width 192 height 12
type input "**********"
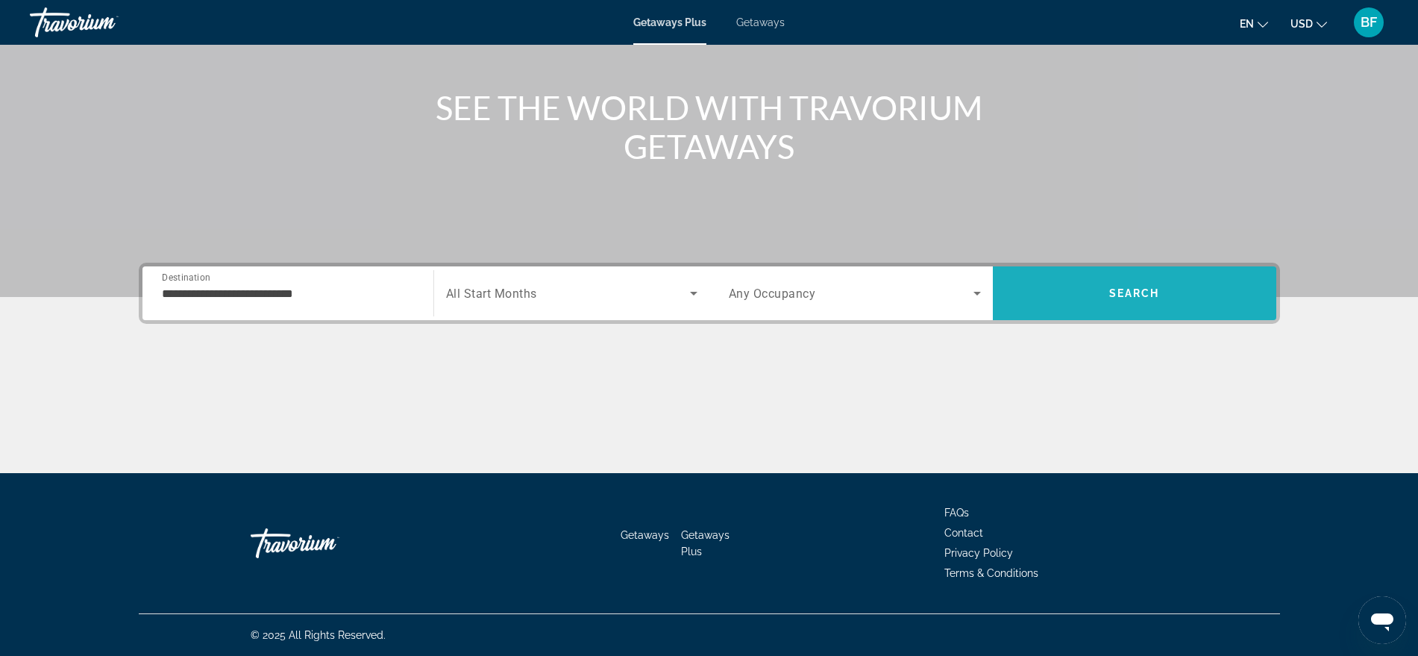
click at [1117, 297] on span "Search" at bounding box center [1134, 293] width 51 height 12
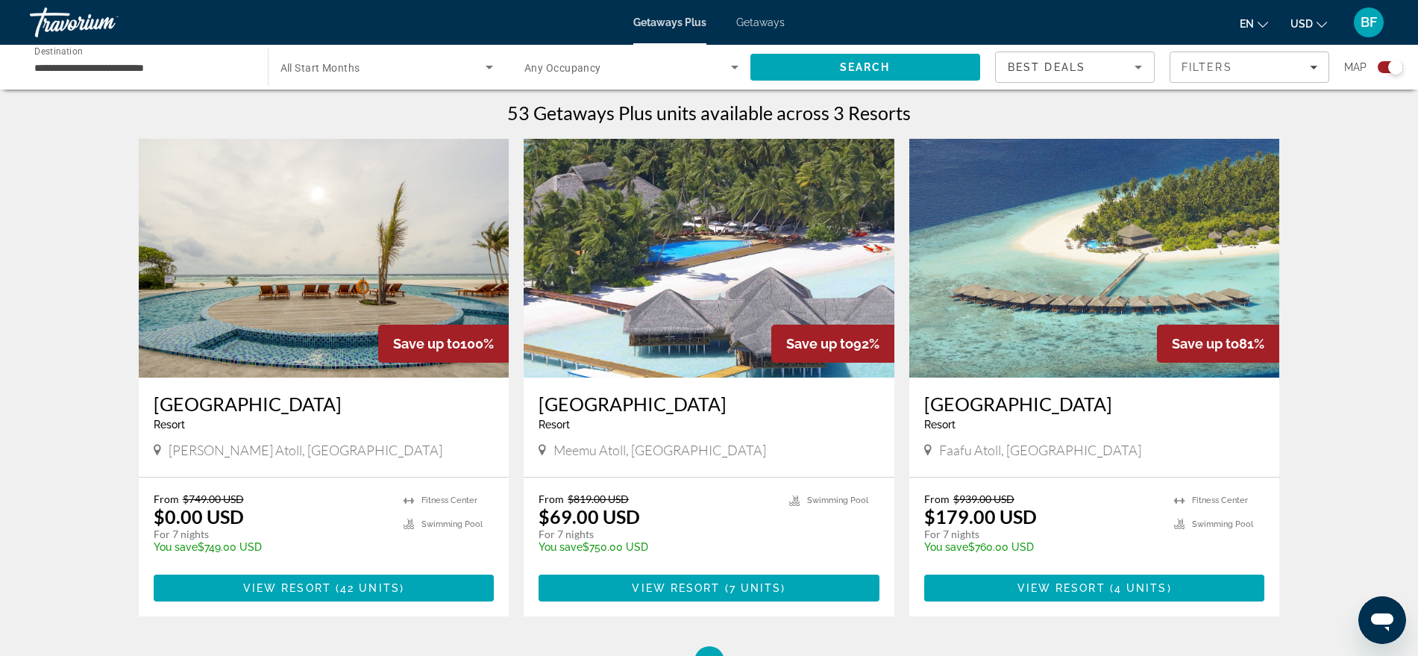
scroll to position [466, 0]
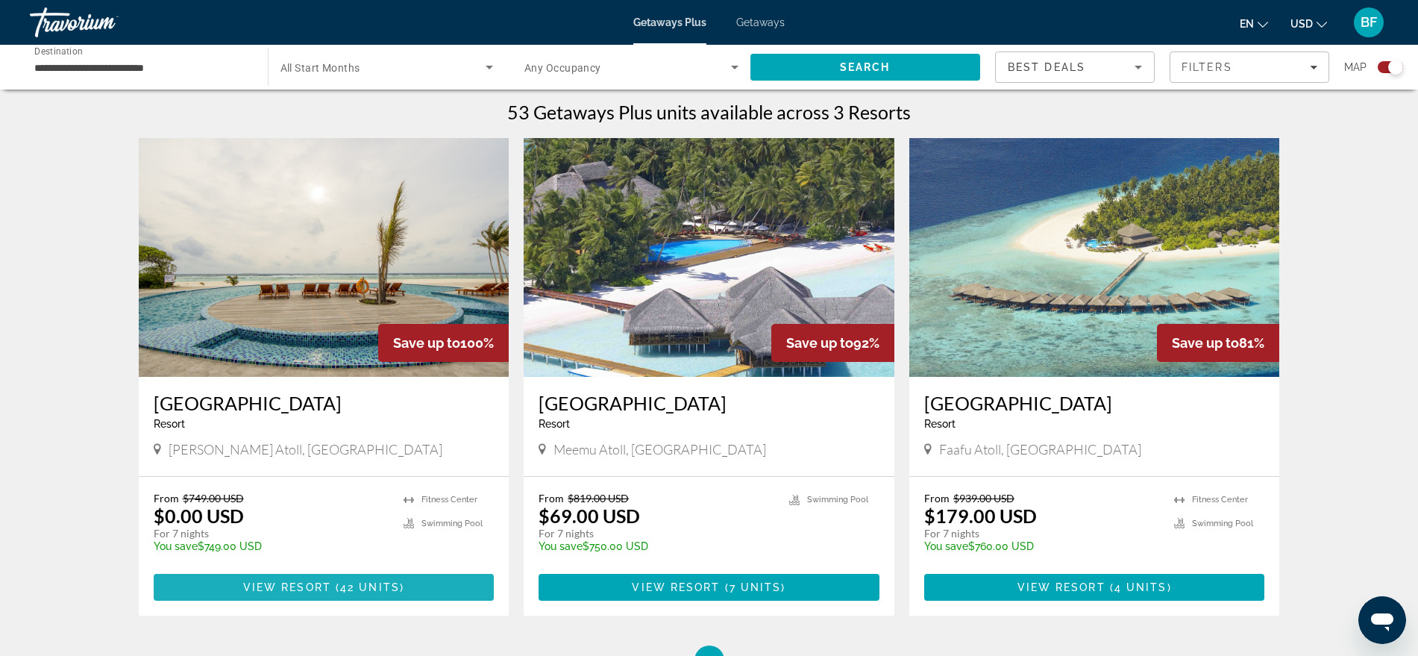
click at [372, 588] on span "42 units" at bounding box center [370, 587] width 60 height 12
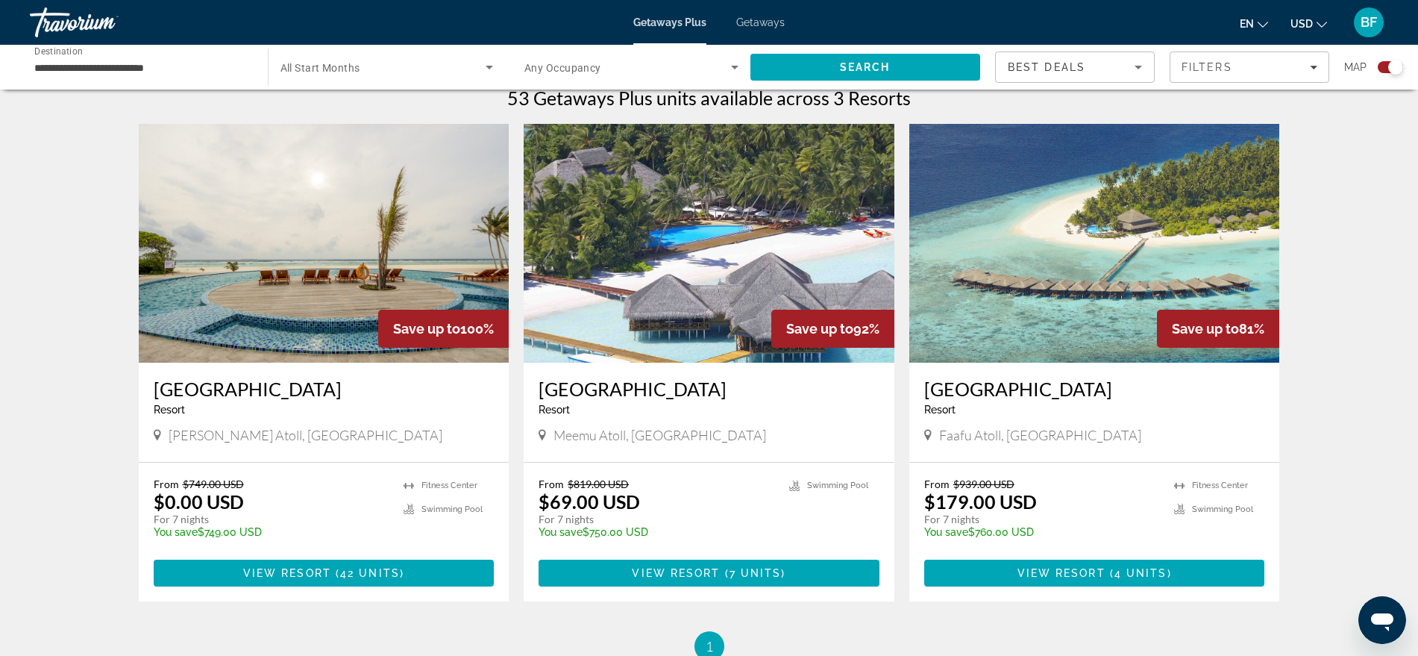
scroll to position [485, 0]
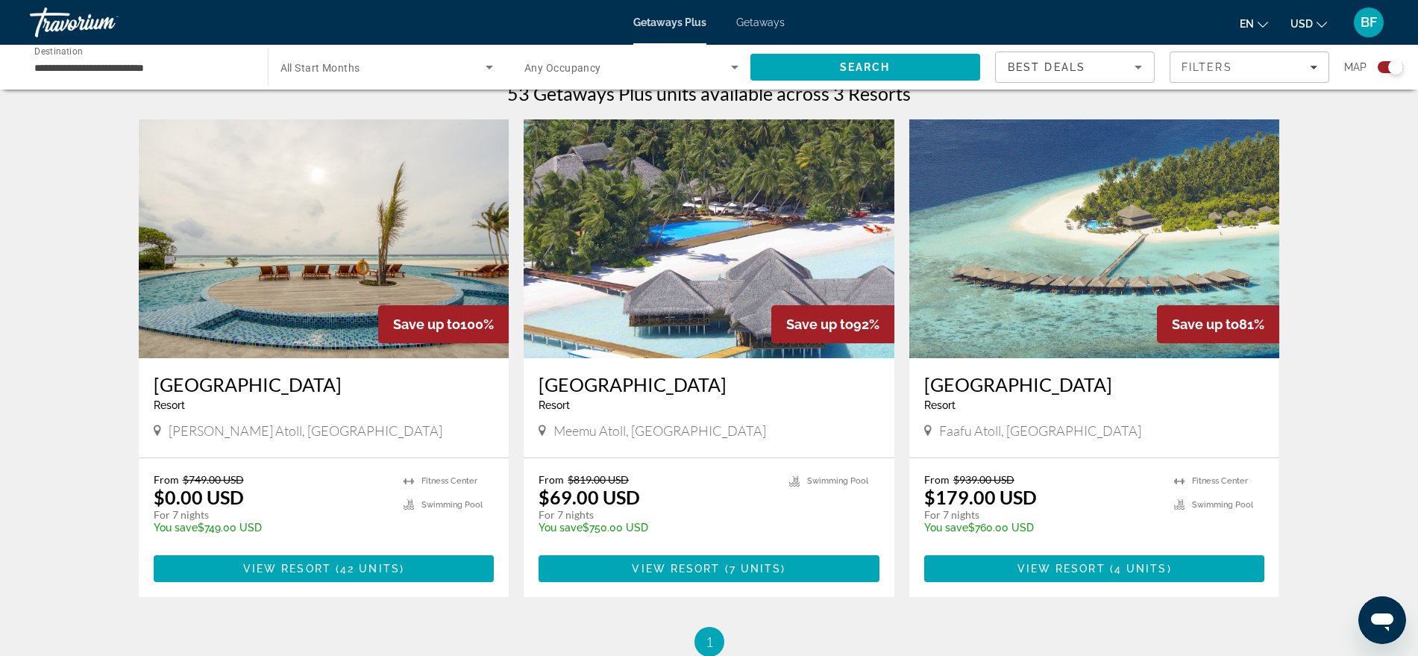
click at [656, 225] on img "Main content" at bounding box center [709, 238] width 371 height 239
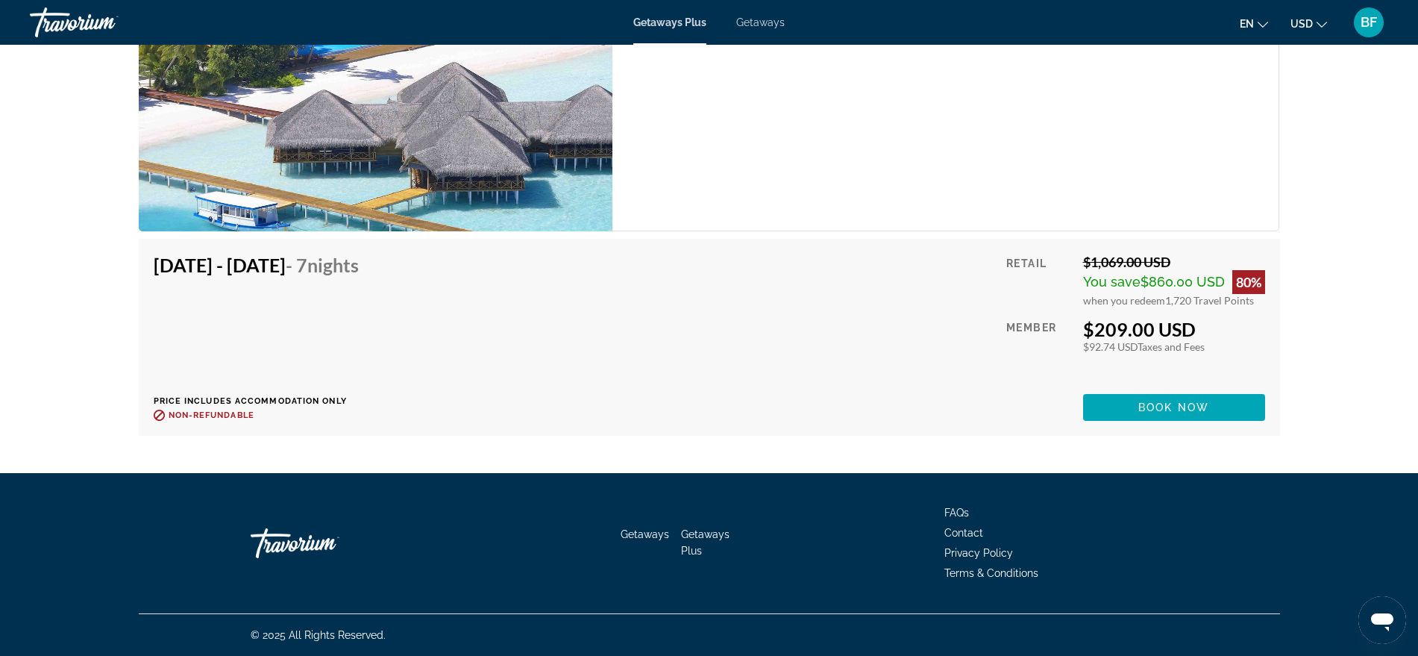
scroll to position [4083, 0]
click at [415, 131] on img "Main content" at bounding box center [376, 49] width 474 height 361
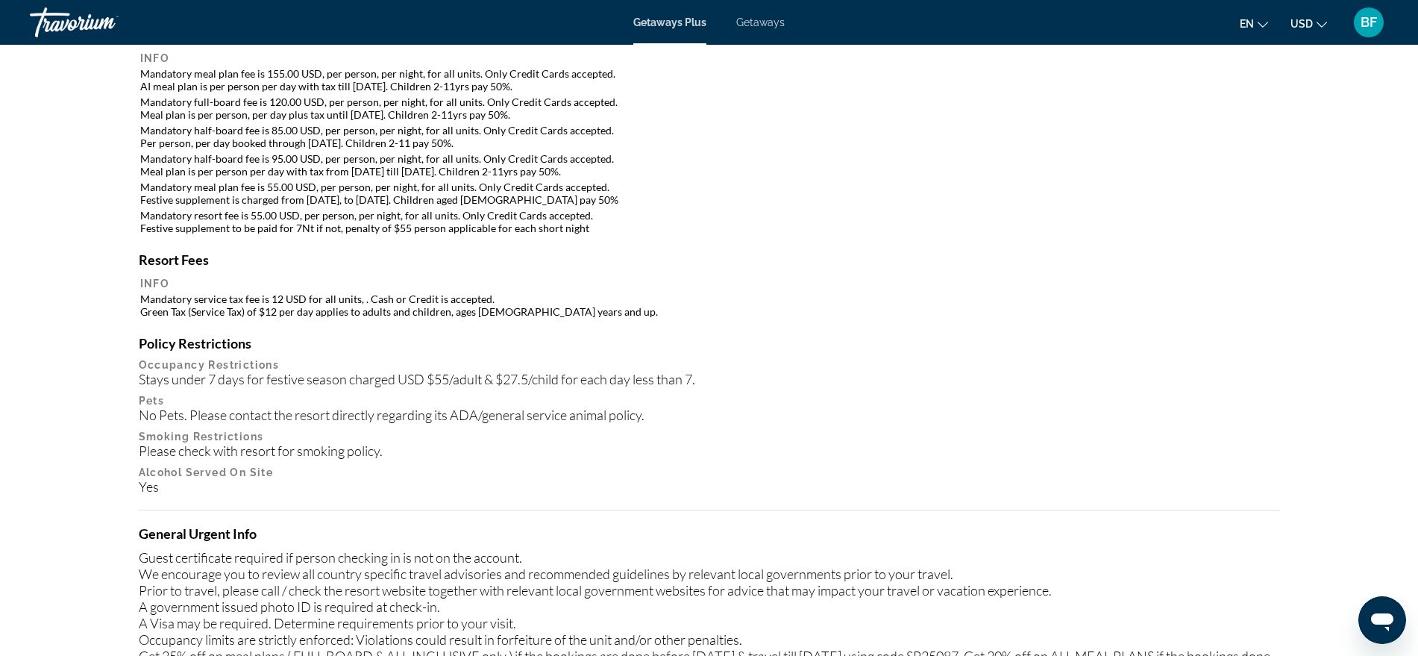
scroll to position [1411, 0]
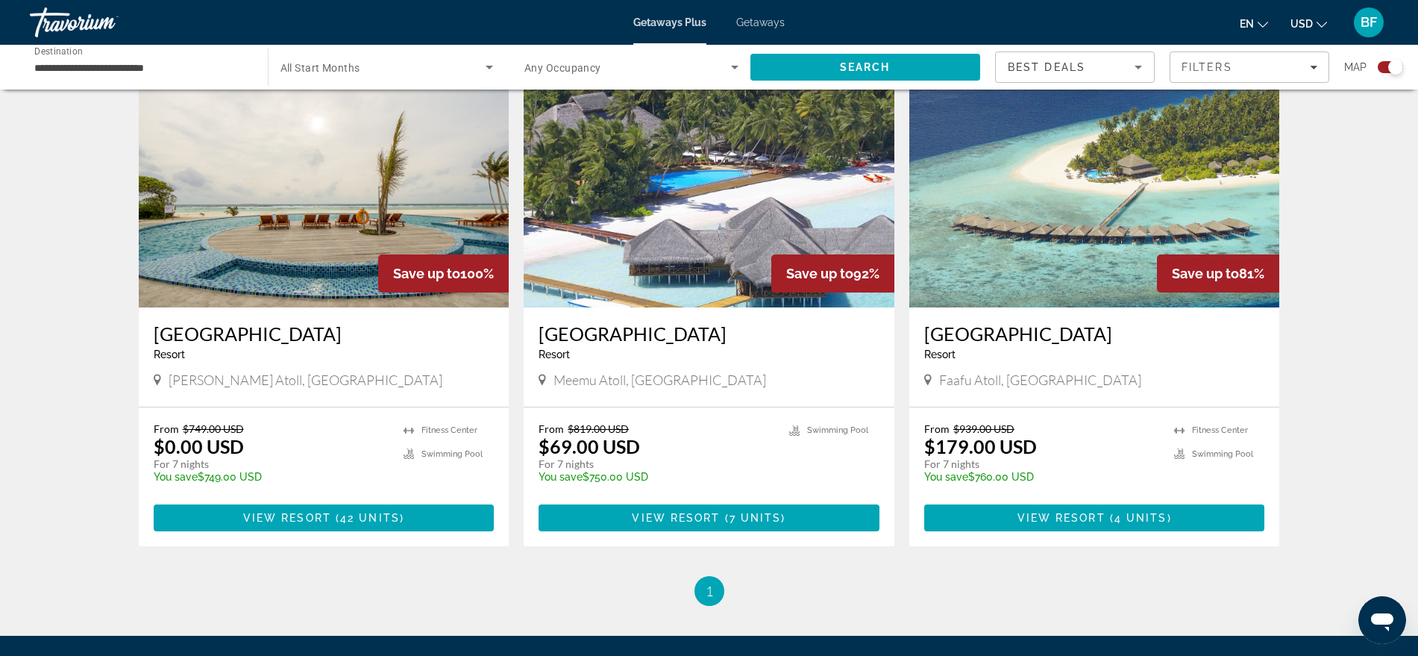
scroll to position [541, 0]
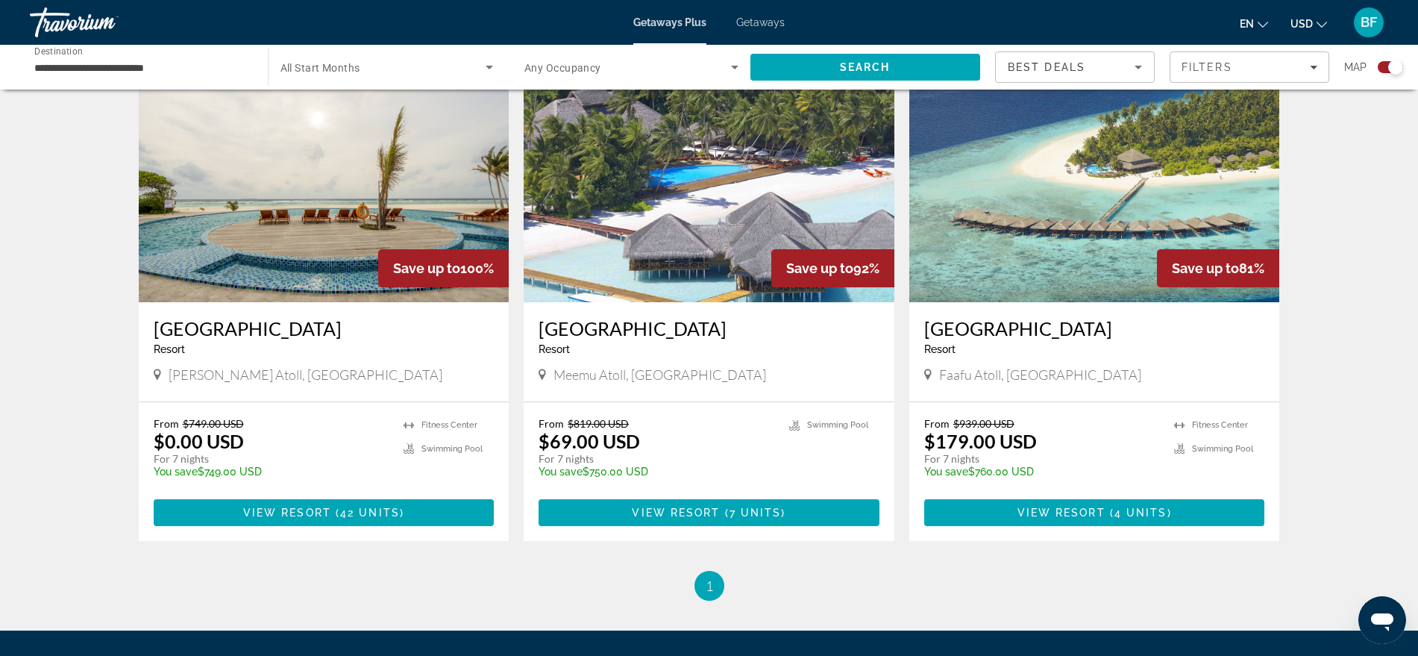
click at [1082, 242] on img "Main content" at bounding box center [1094, 182] width 371 height 239
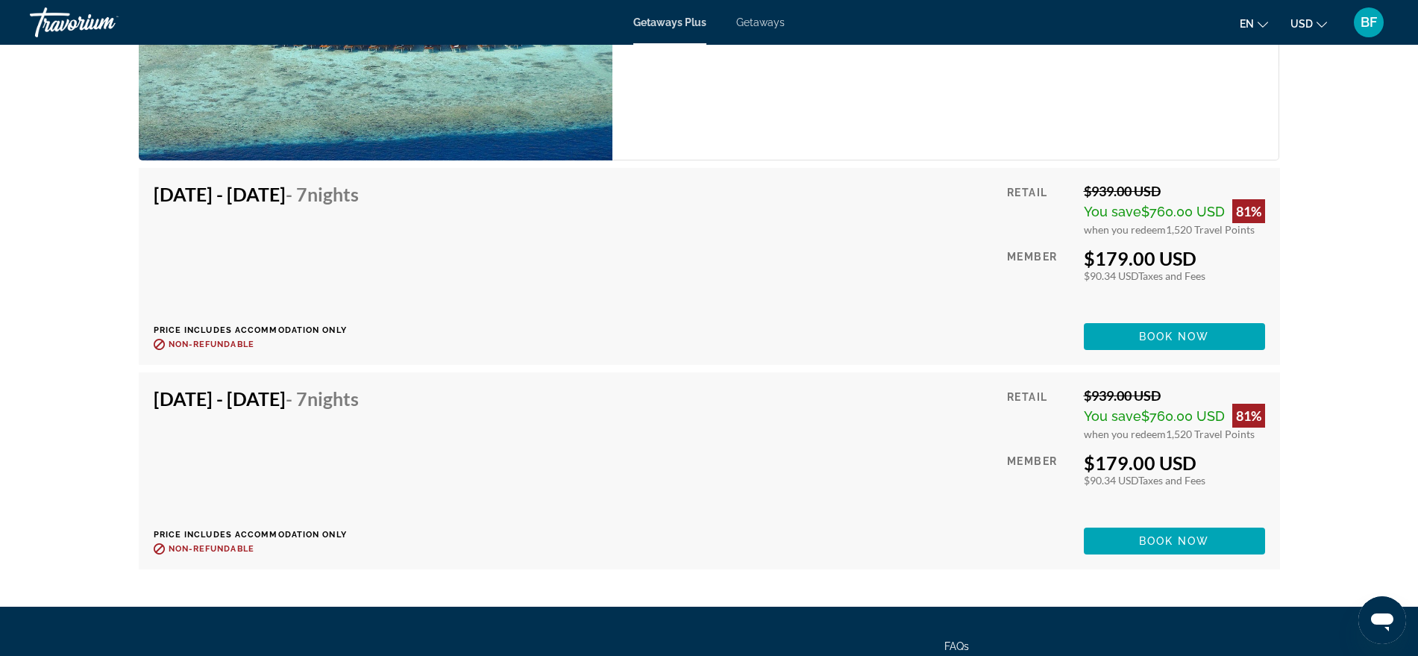
scroll to position [3046, 0]
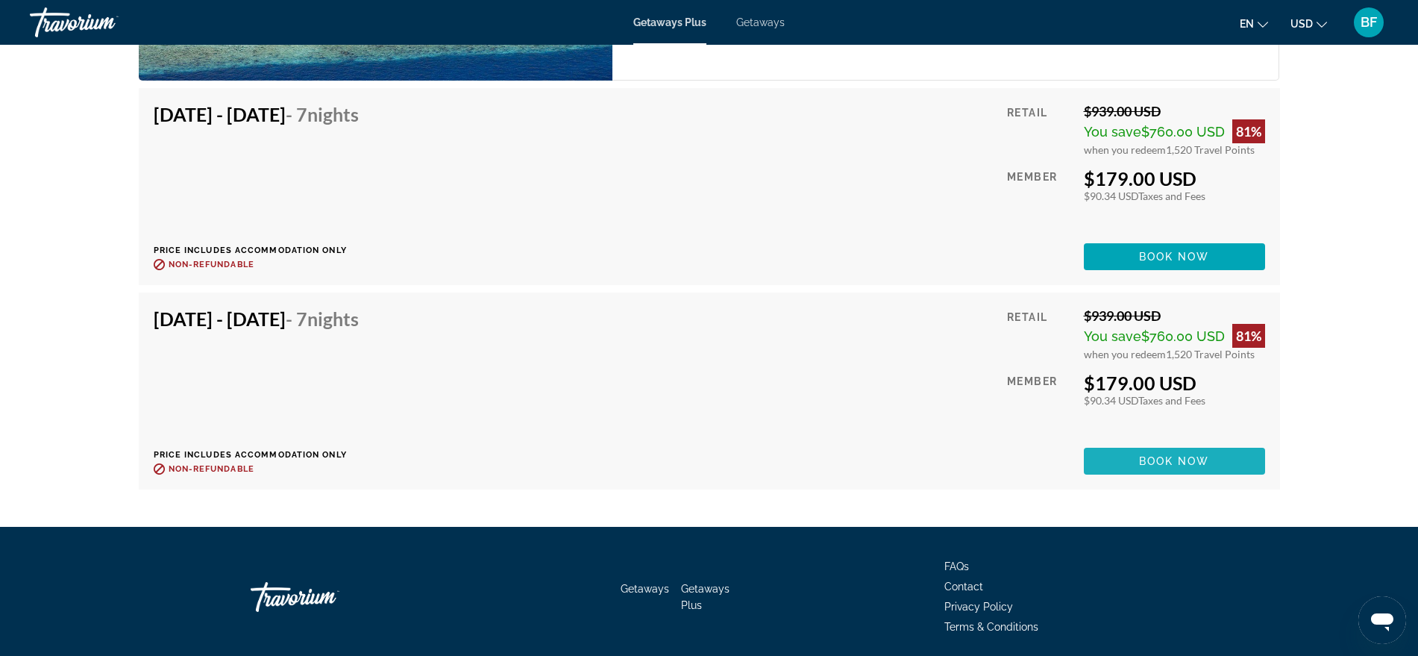
click at [1206, 455] on span "Book now" at bounding box center [1174, 461] width 71 height 12
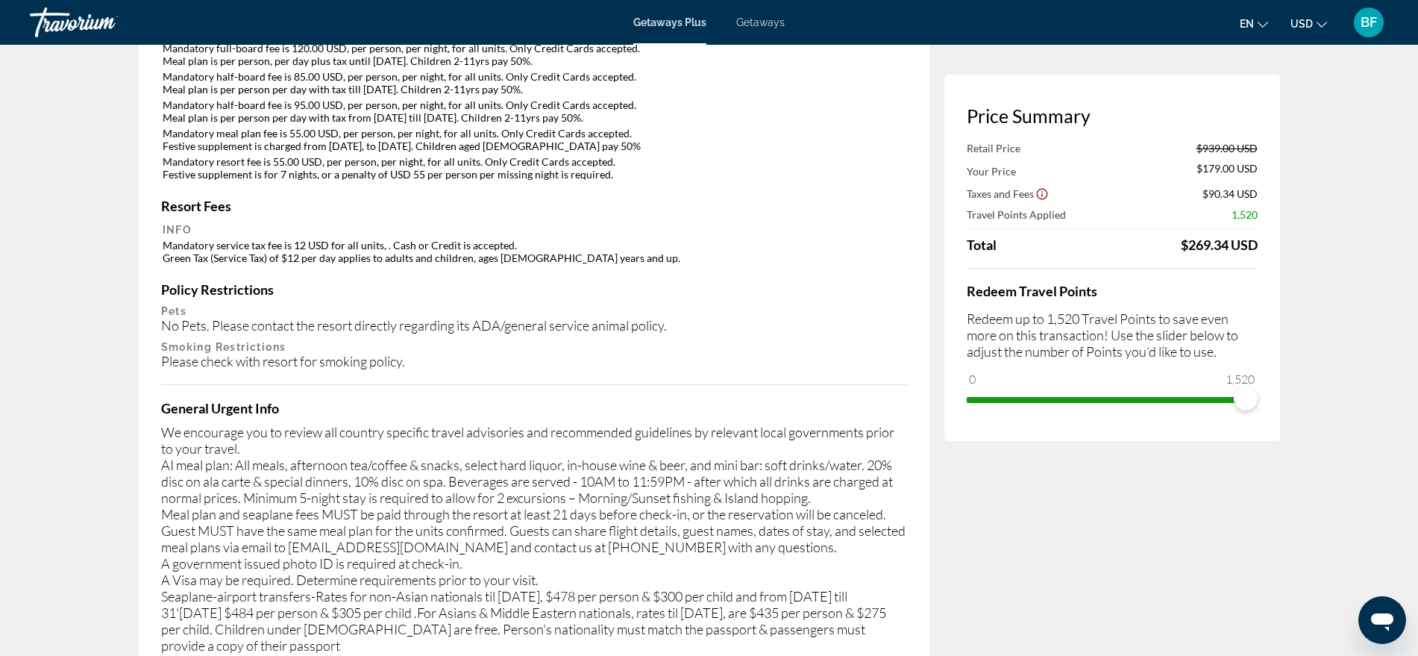
scroll to position [2443, 0]
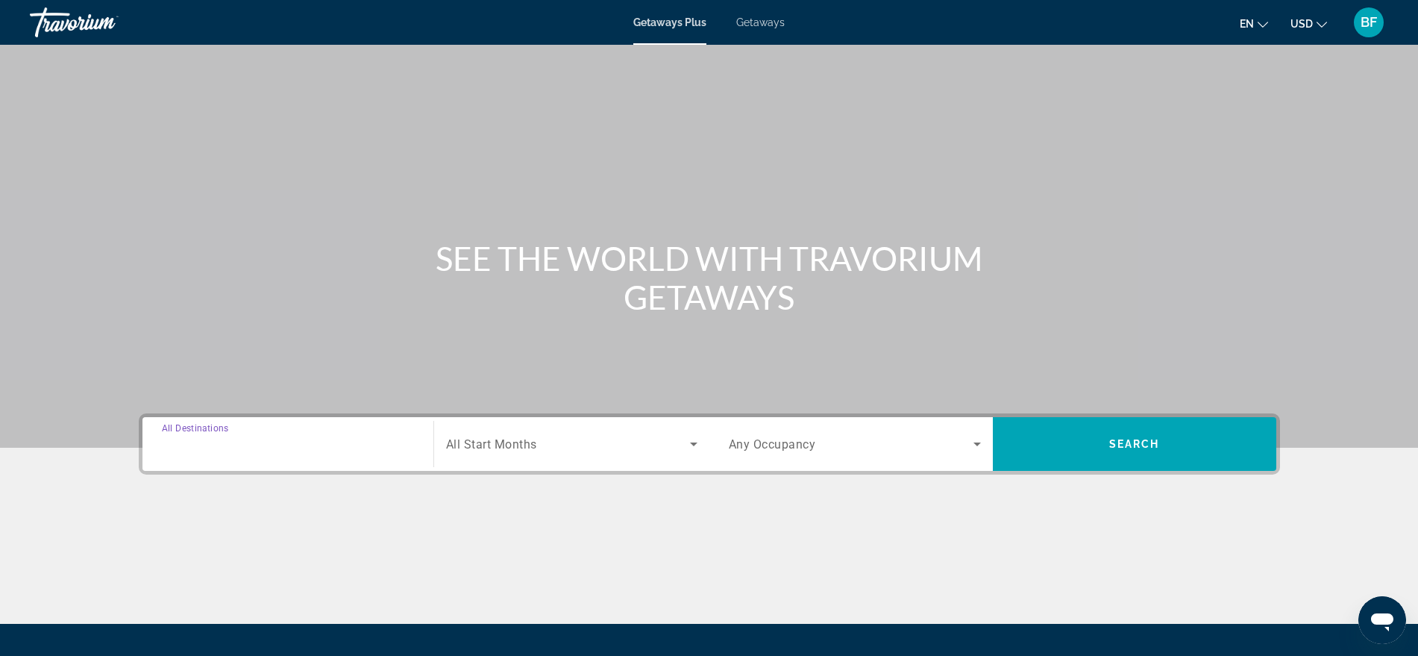
click at [336, 439] on input "Destination All Destinations" at bounding box center [288, 445] width 252 height 18
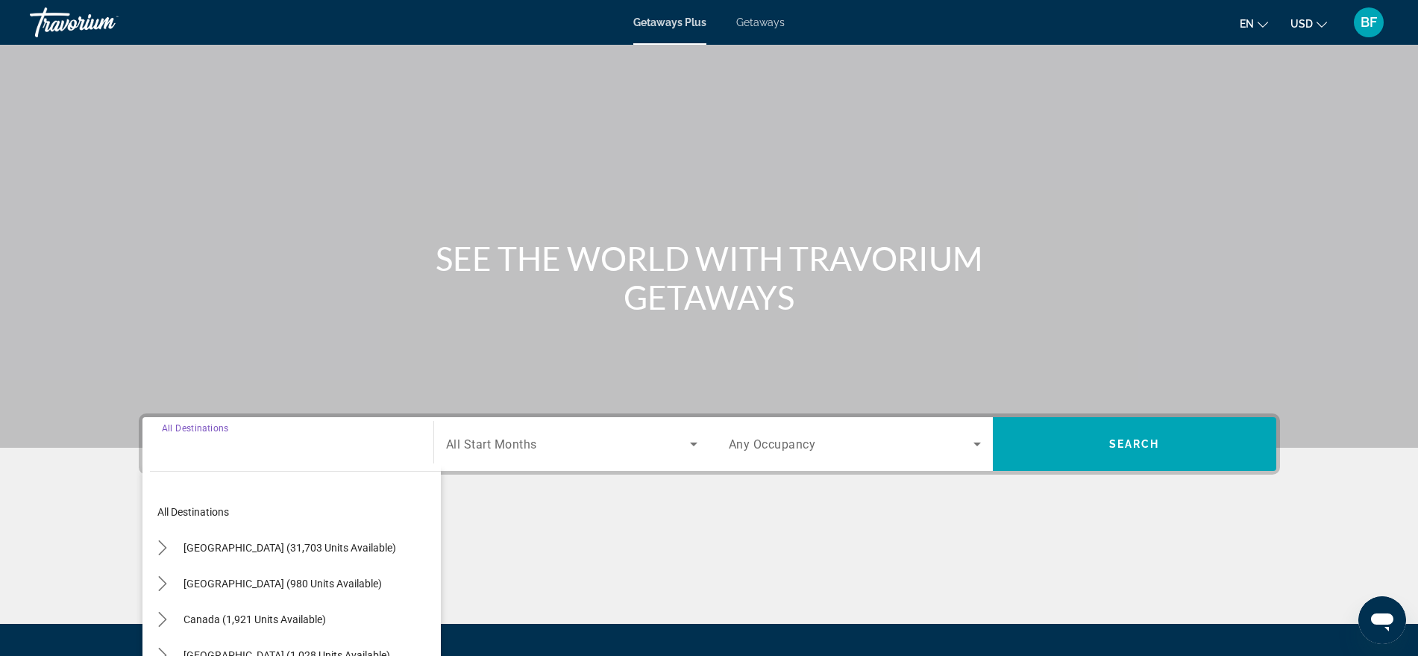
scroll to position [151, 0]
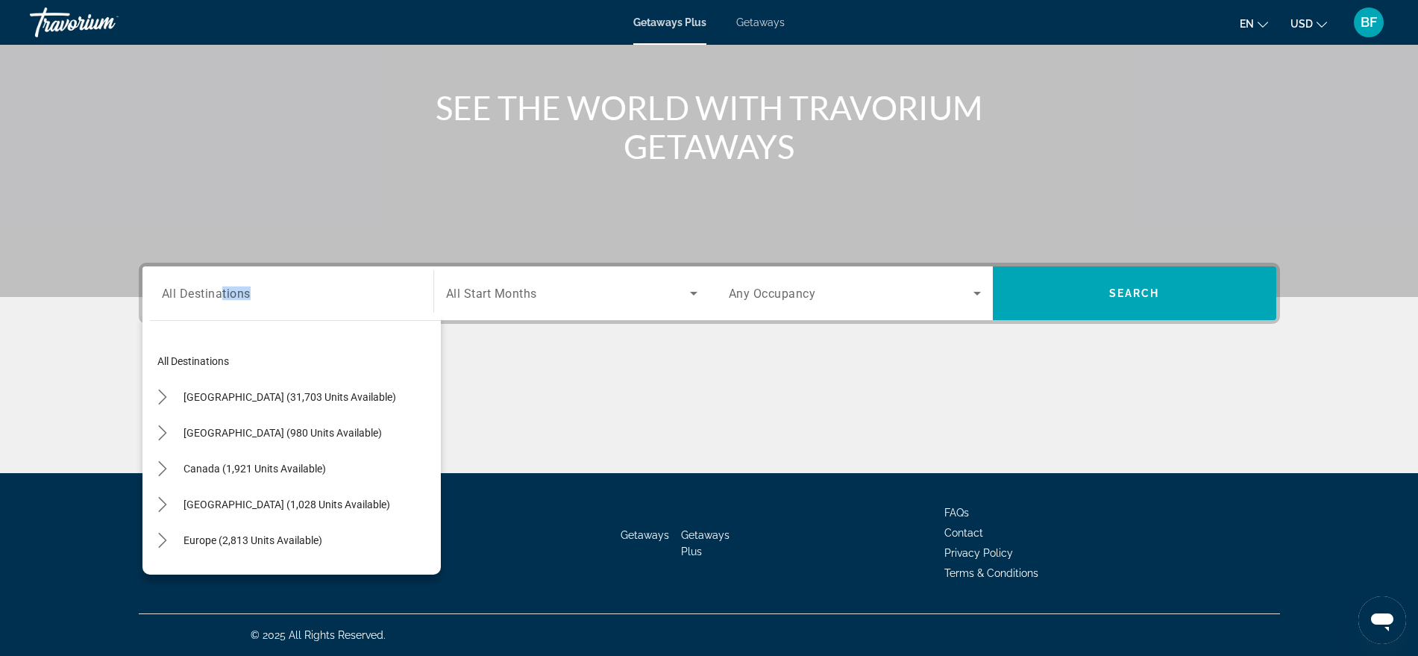
drag, startPoint x: 218, startPoint y: 310, endPoint x: 221, endPoint y: 296, distance: 14.5
click at [221, 296] on div "Destination All Destinations" at bounding box center [288, 293] width 252 height 43
click at [221, 296] on input "Destination All Destinations" at bounding box center [288, 294] width 252 height 18
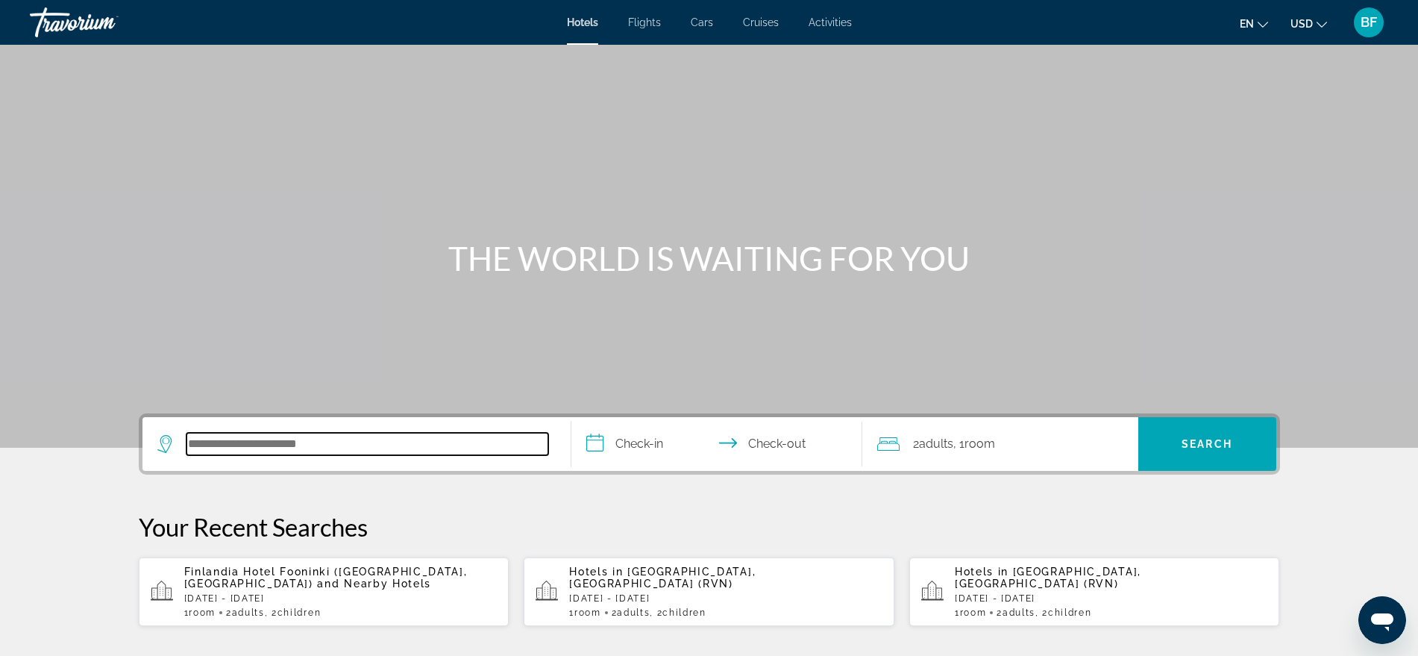
click at [353, 439] on input "Search hotel destination" at bounding box center [367, 444] width 362 height 22
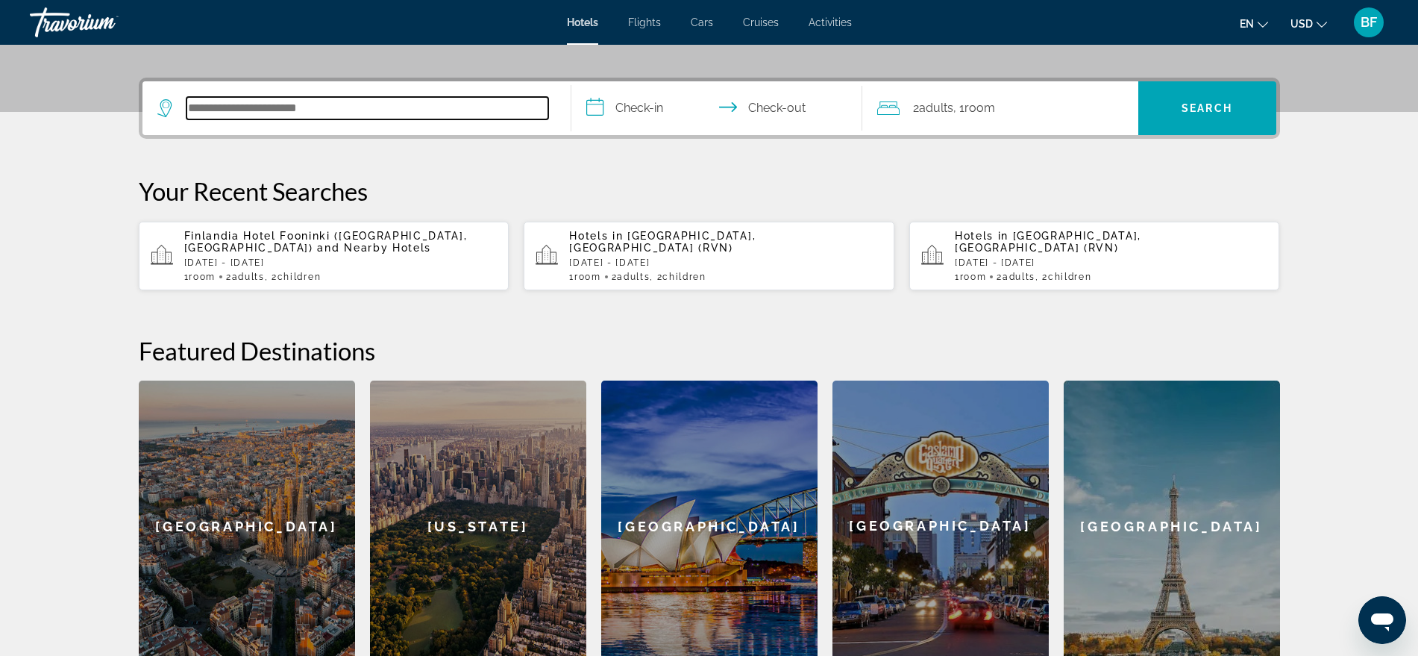
scroll to position [365, 0]
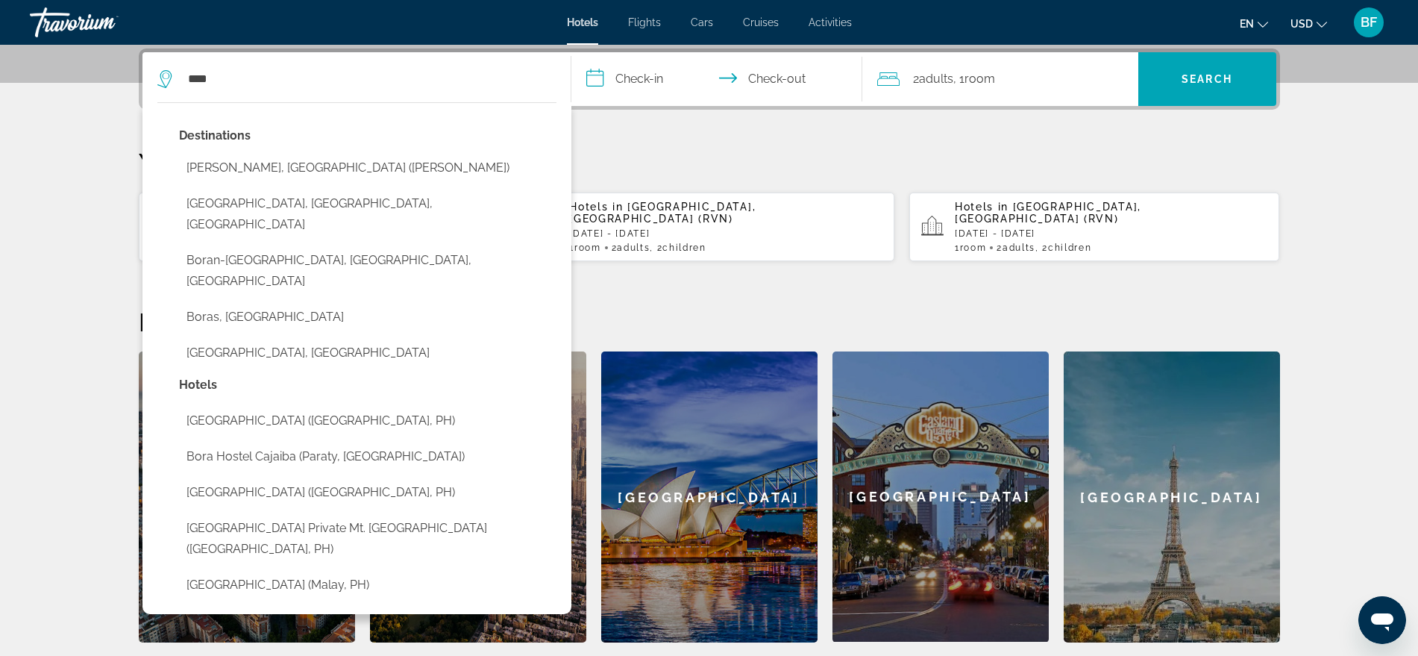
click at [323, 168] on button "Bora Bora, French Polynesia (BOB)" at bounding box center [367, 168] width 377 height 28
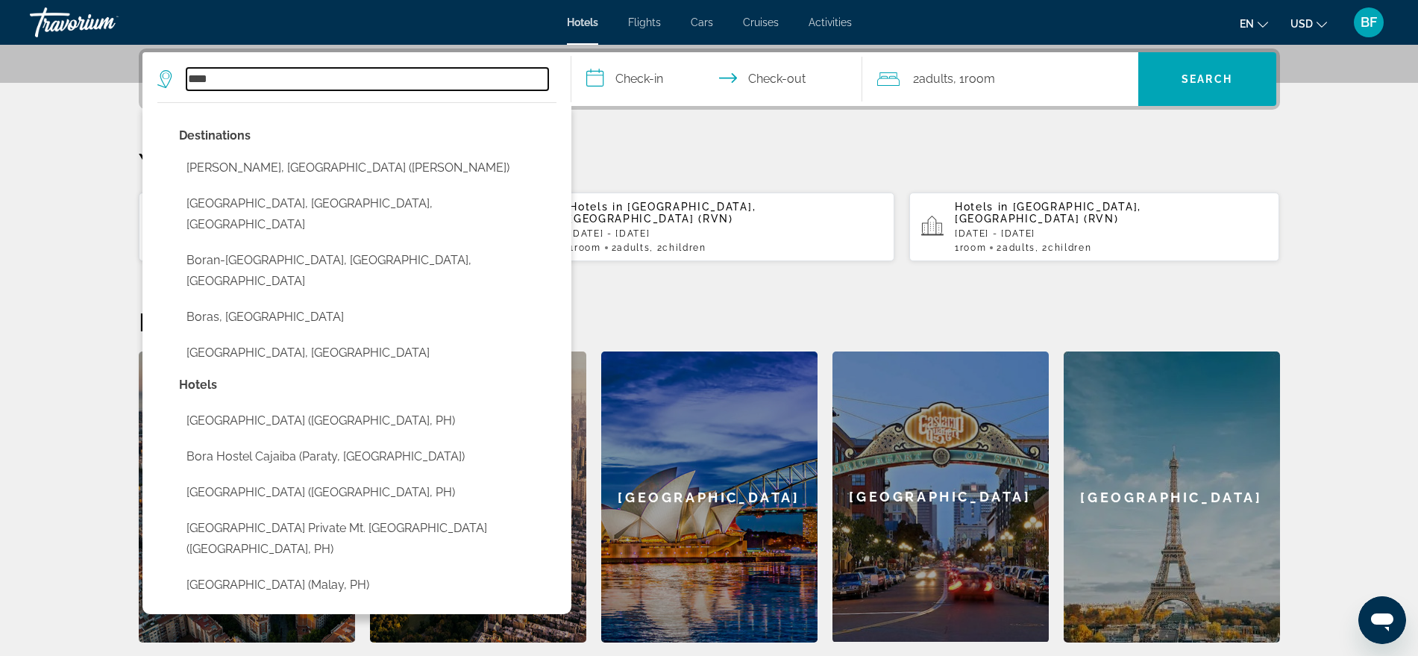
type input "**********"
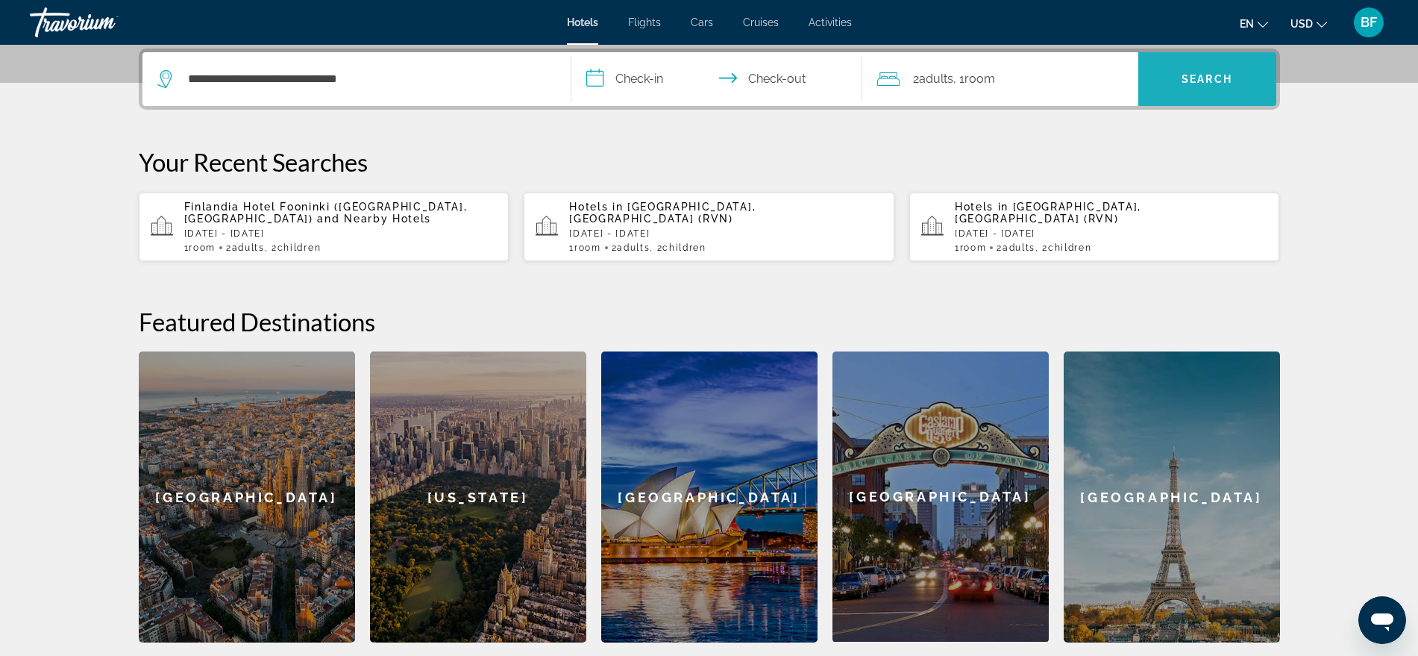
click at [1225, 93] on span "Search" at bounding box center [1207, 79] width 138 height 36
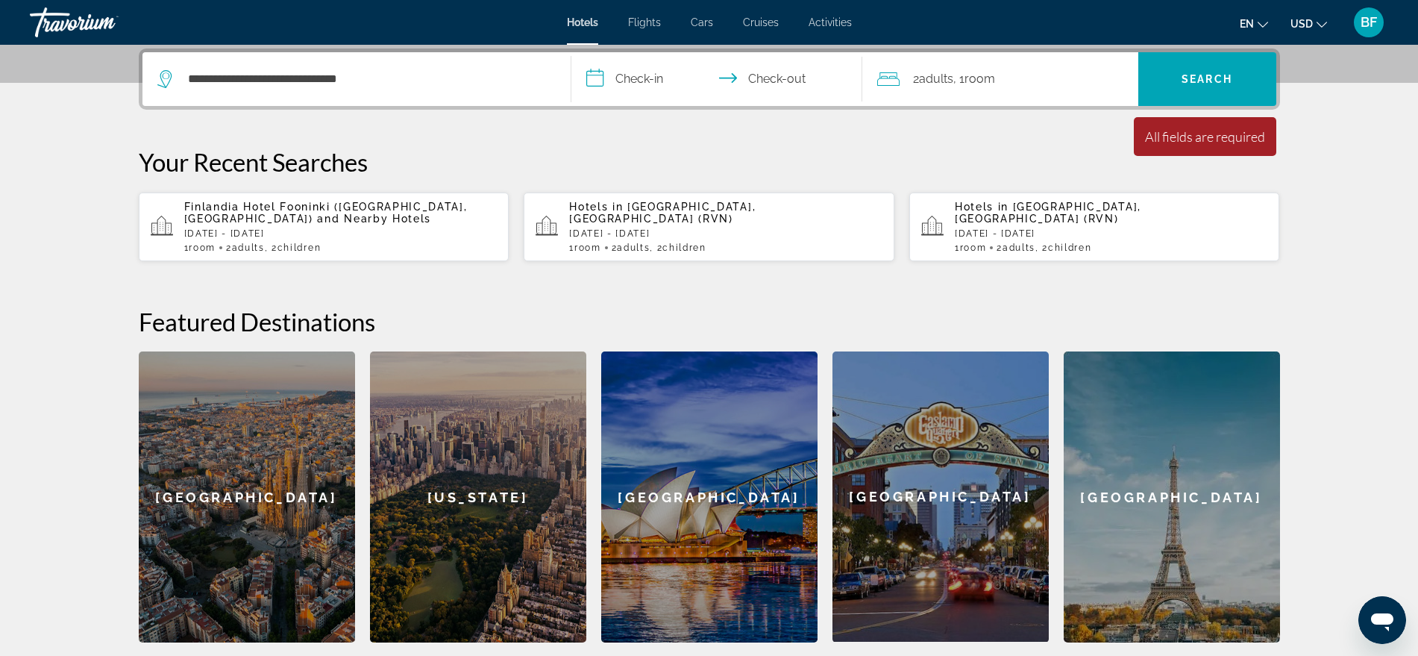
click at [647, 75] on input "**********" at bounding box center [719, 81] width 297 height 58
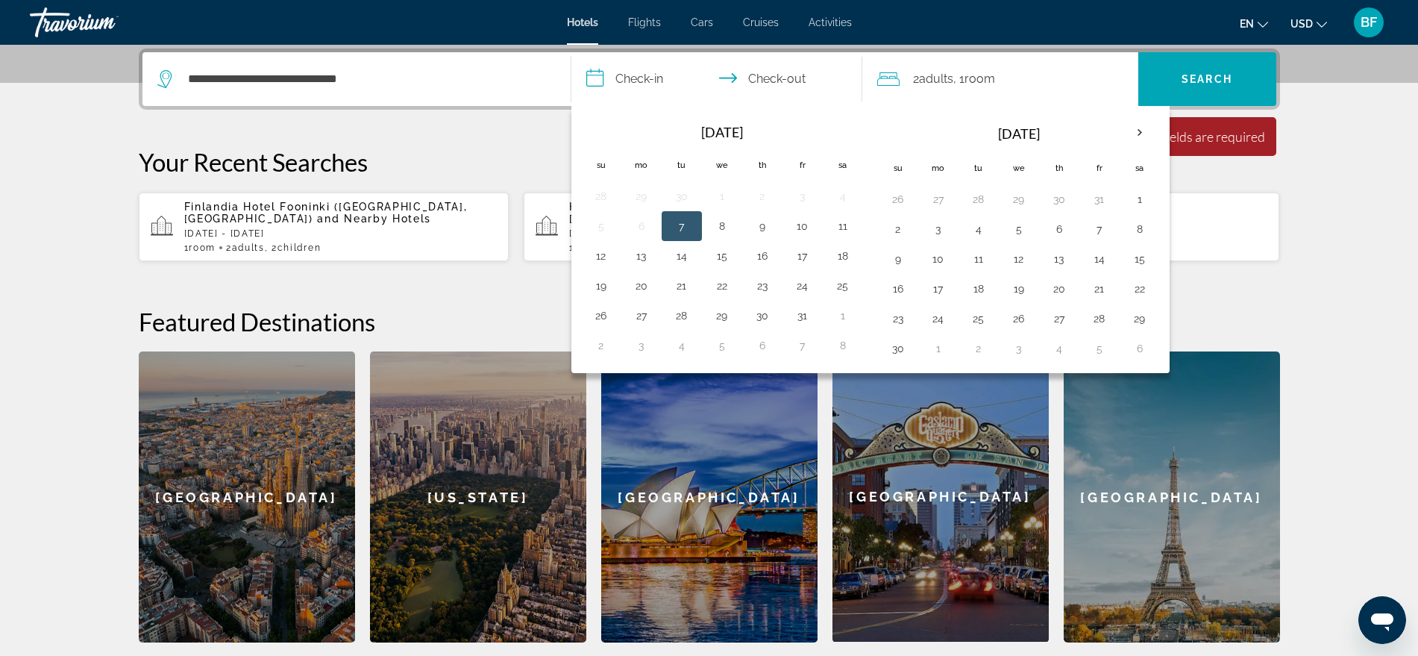
click at [1140, 128] on th "Next month" at bounding box center [1140, 132] width 40 height 33
click at [595, 321] on button "23" at bounding box center [601, 318] width 24 height 21
click at [803, 310] on button "28" at bounding box center [803, 318] width 24 height 21
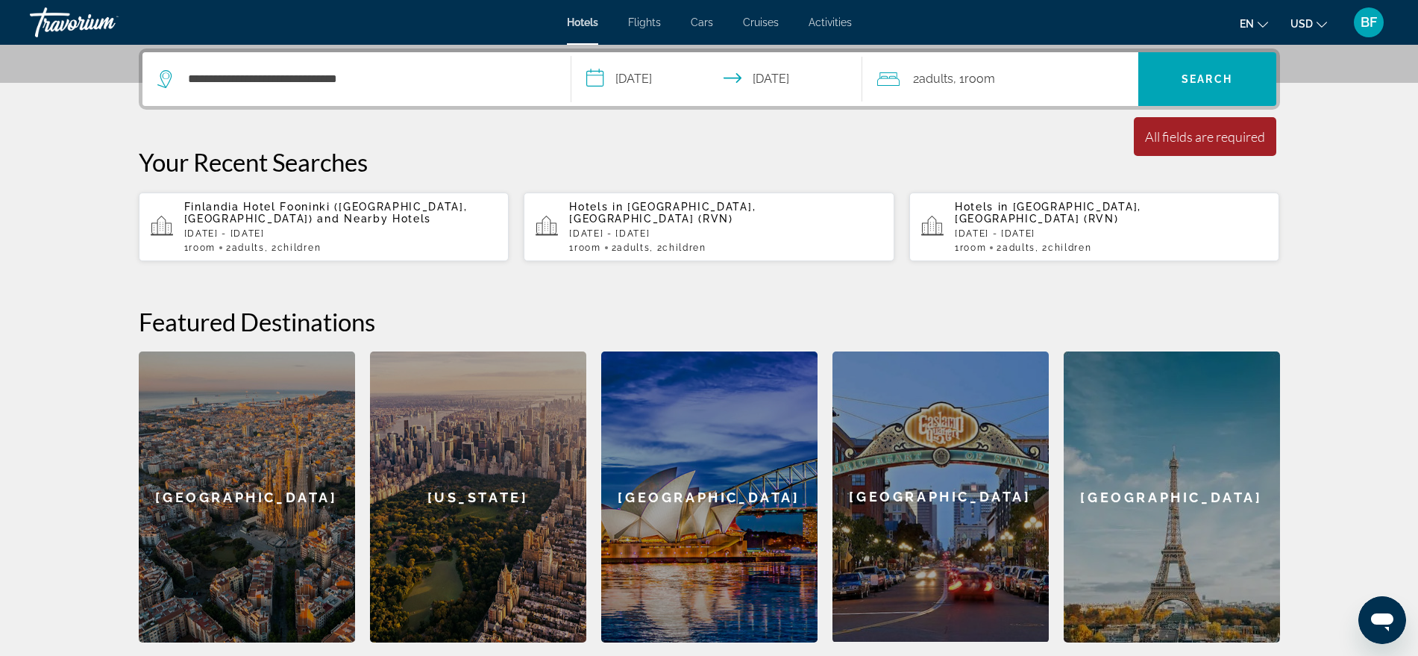
click at [826, 77] on input "**********" at bounding box center [719, 81] width 297 height 58
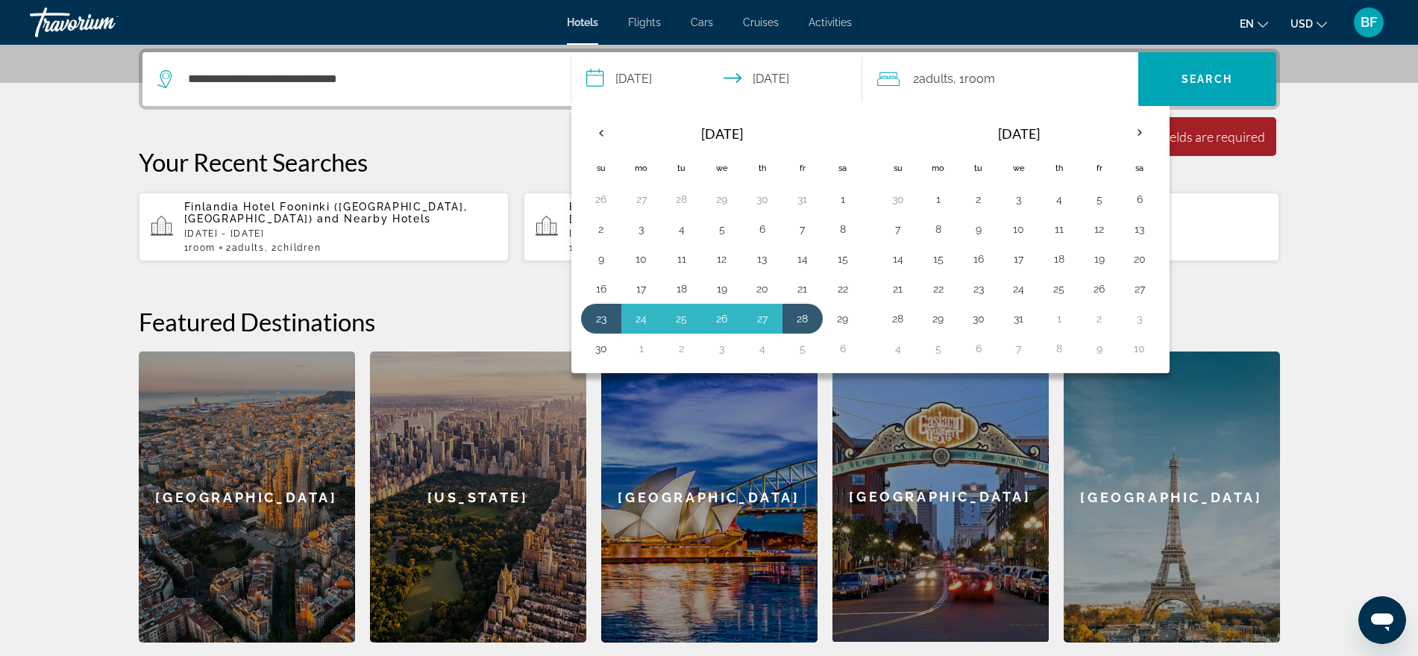
click at [838, 319] on button "29" at bounding box center [843, 318] width 24 height 21
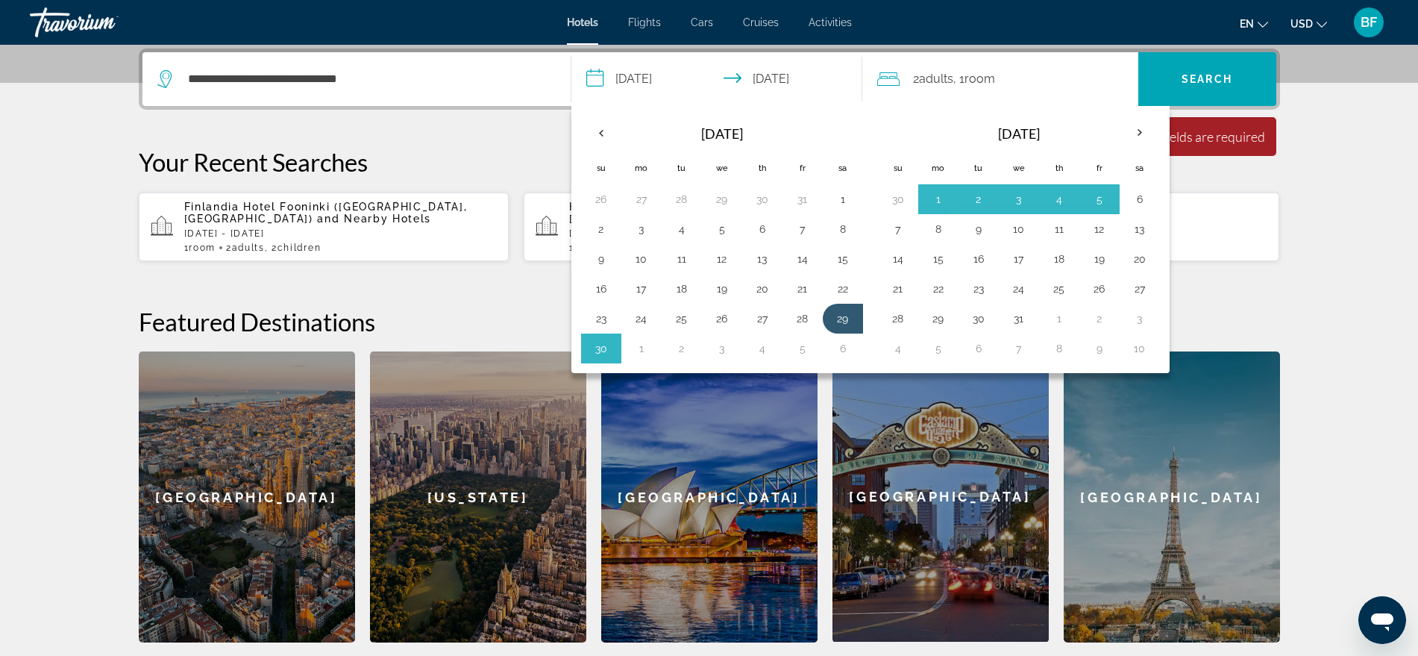
click at [841, 340] on button "6" at bounding box center [843, 348] width 24 height 21
type input "**********"
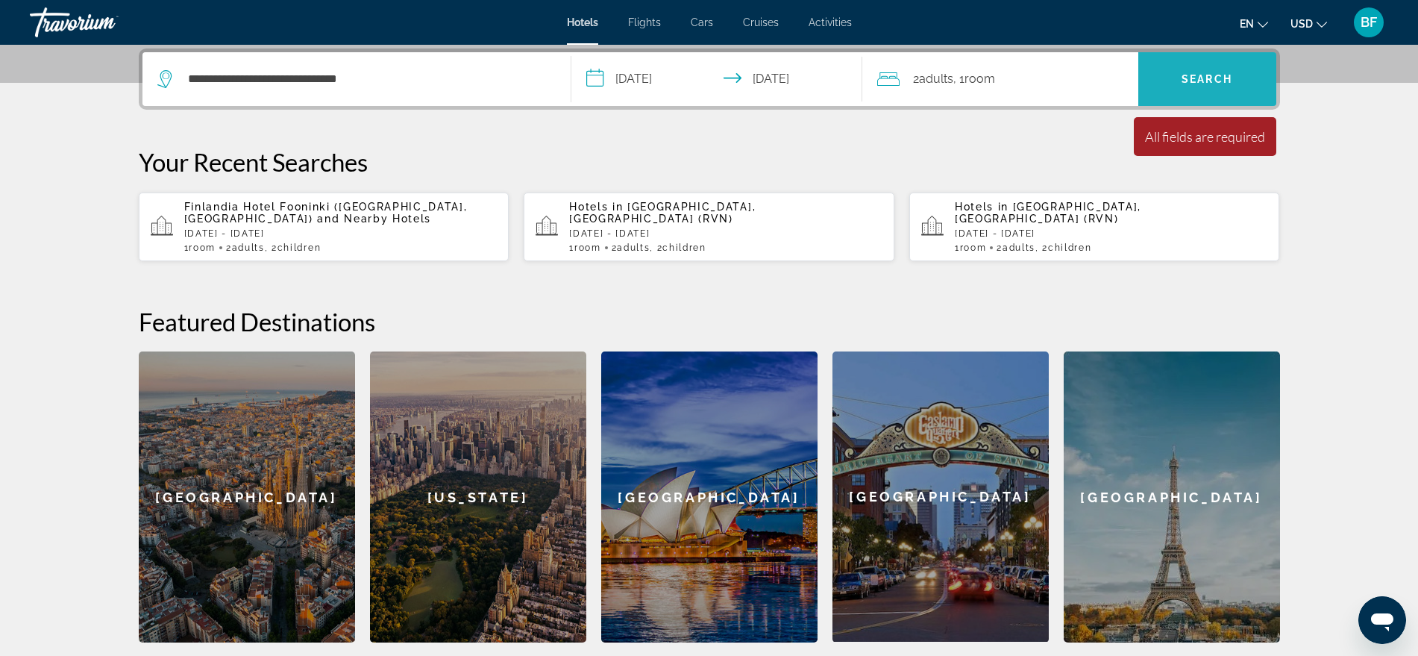
click at [1219, 74] on span "Search" at bounding box center [1207, 79] width 51 height 12
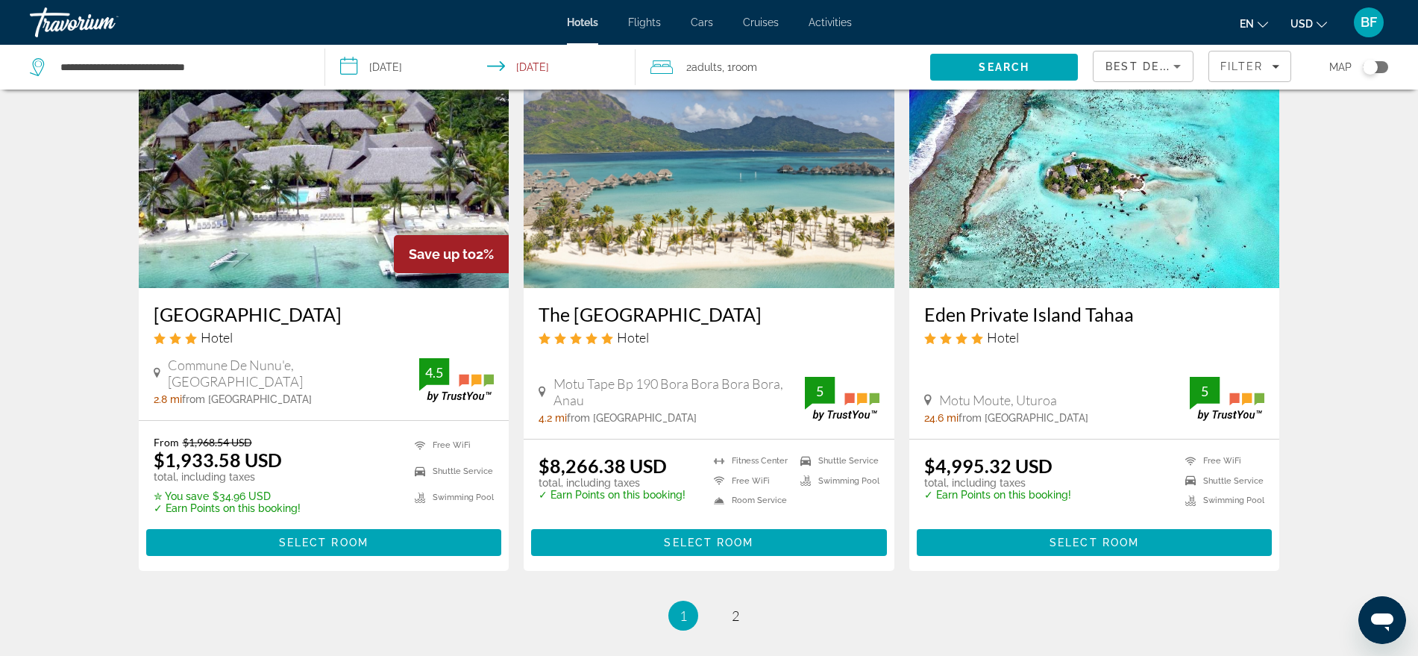
scroll to position [1809, 0]
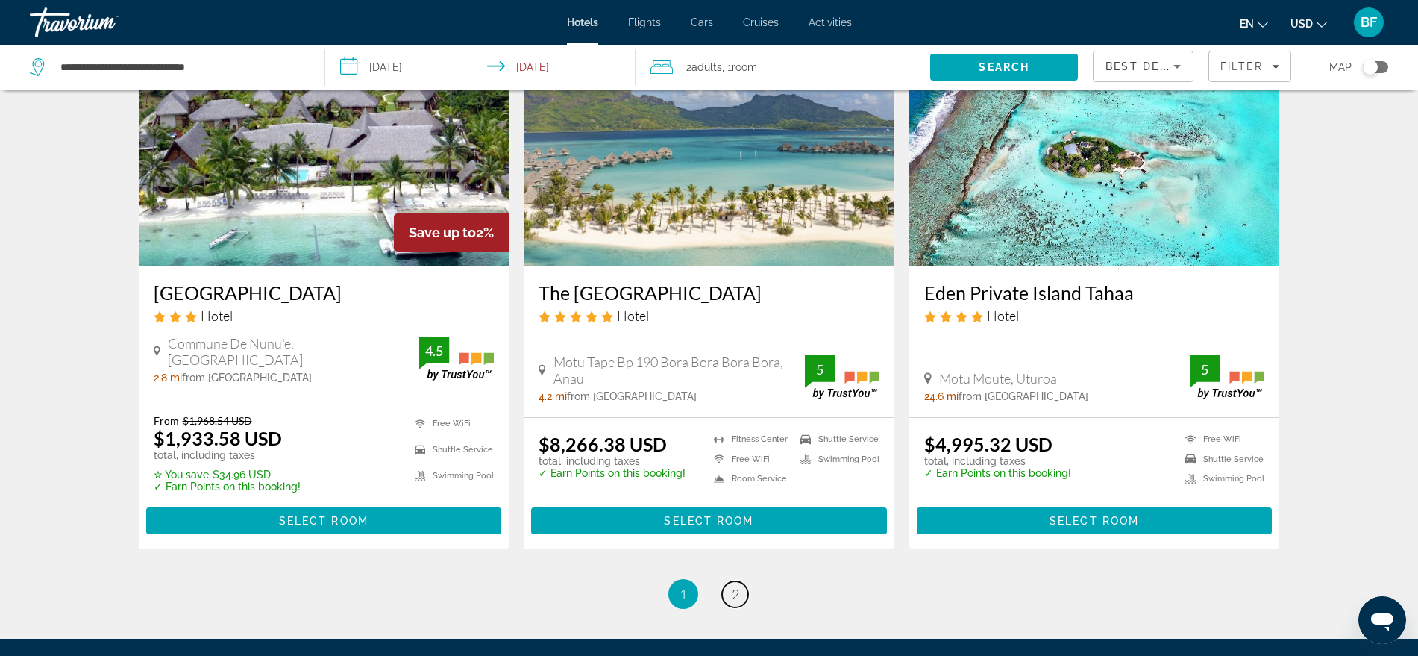
click at [736, 590] on span "2" at bounding box center [735, 594] width 7 height 16
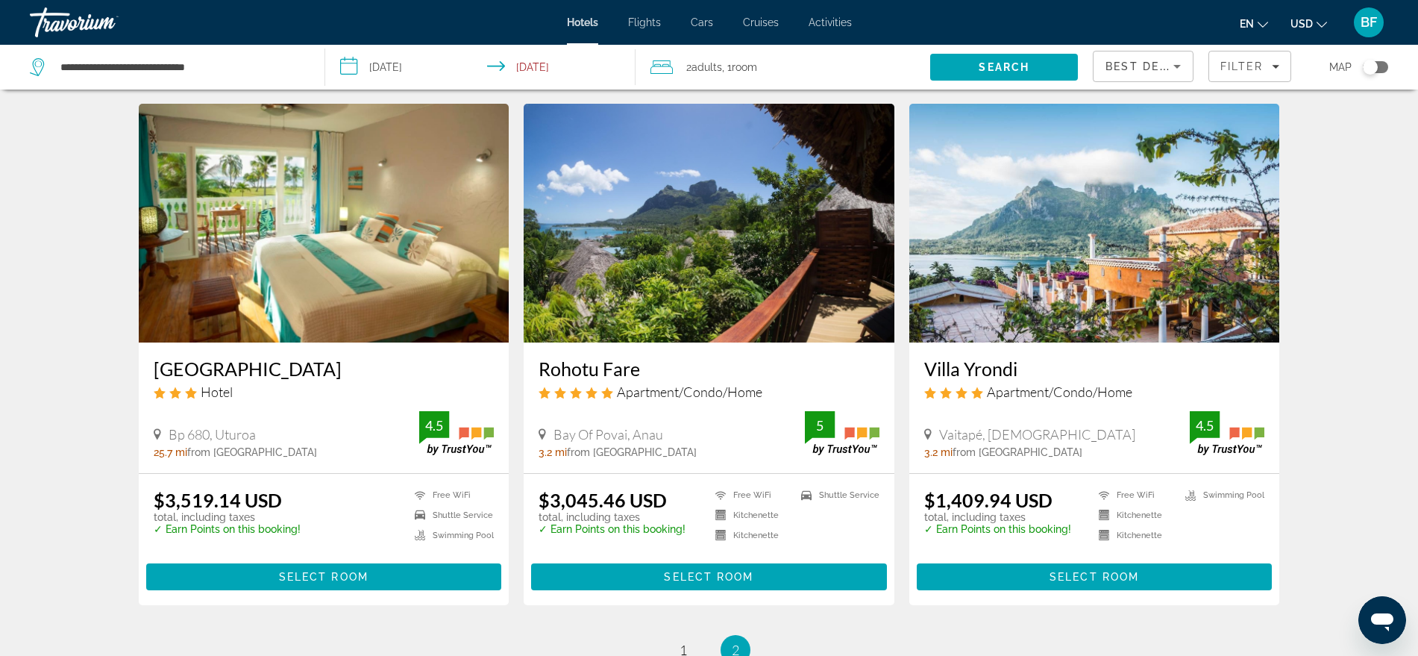
scroll to position [37, 0]
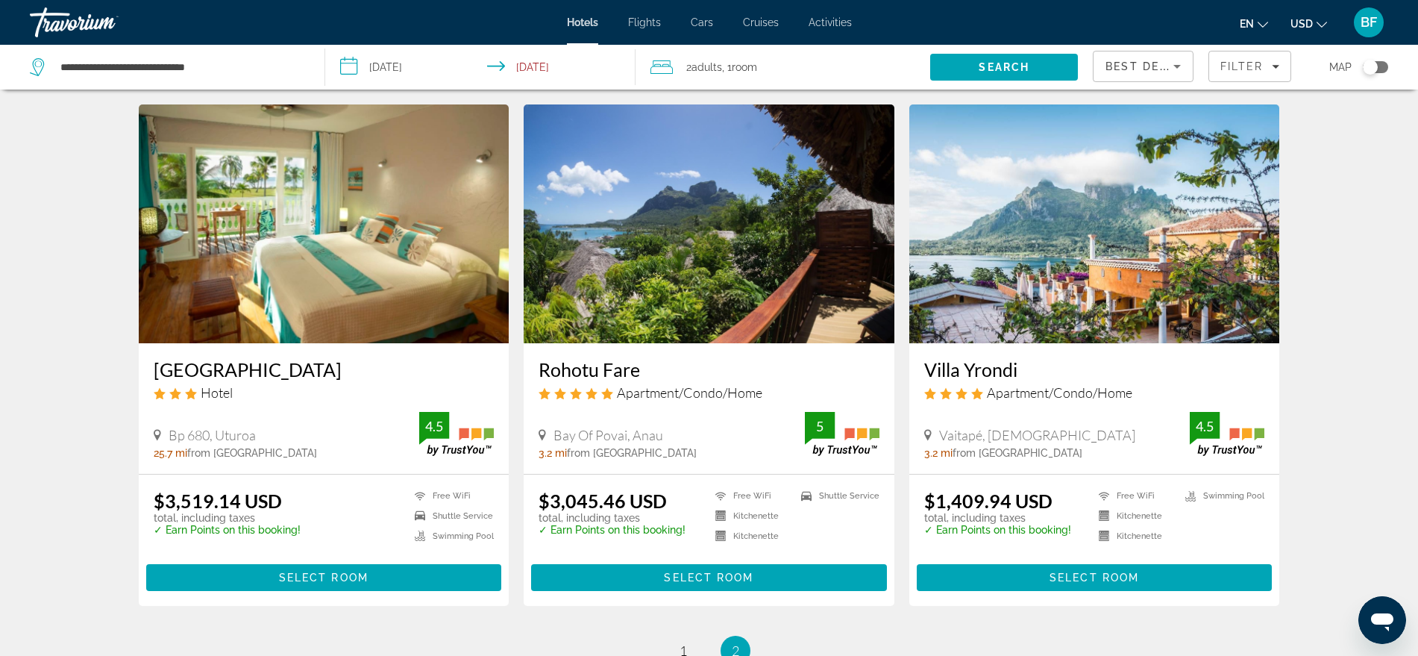
click at [1161, 69] on span "Best Deals" at bounding box center [1144, 66] width 78 height 12
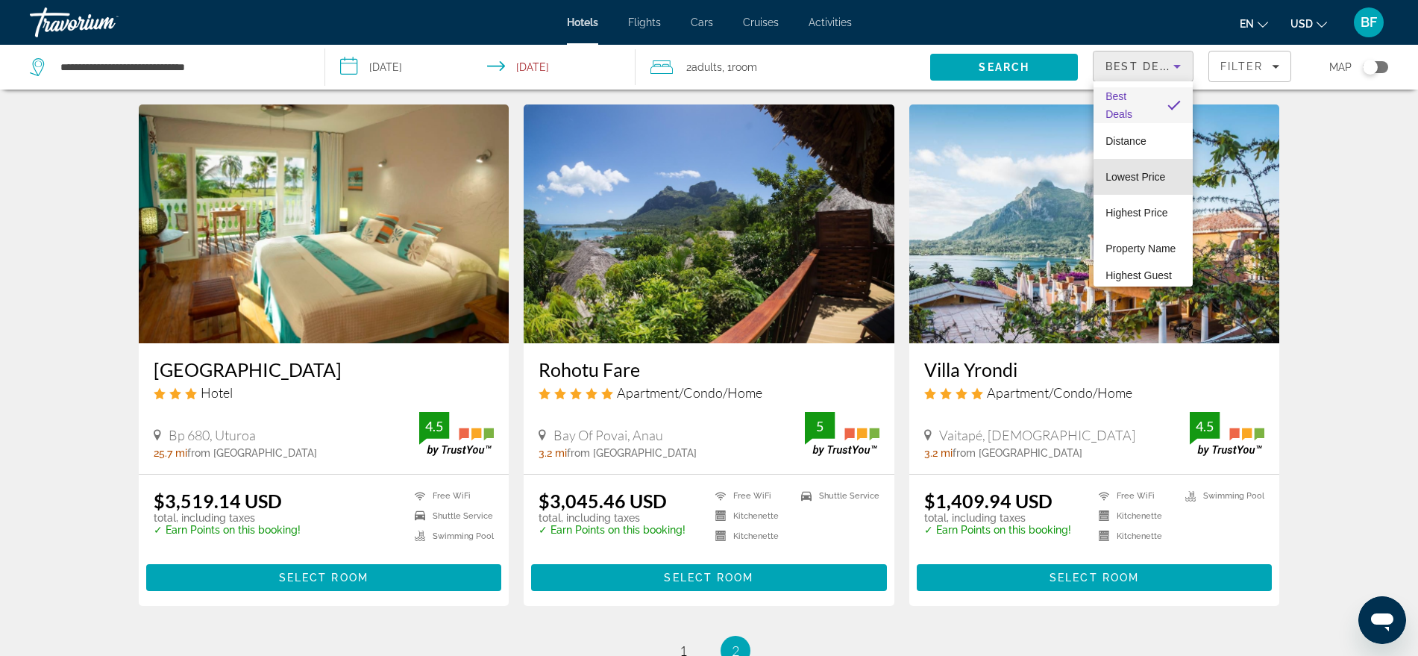
click at [1153, 179] on span "Lowest Price" at bounding box center [1135, 177] width 60 height 12
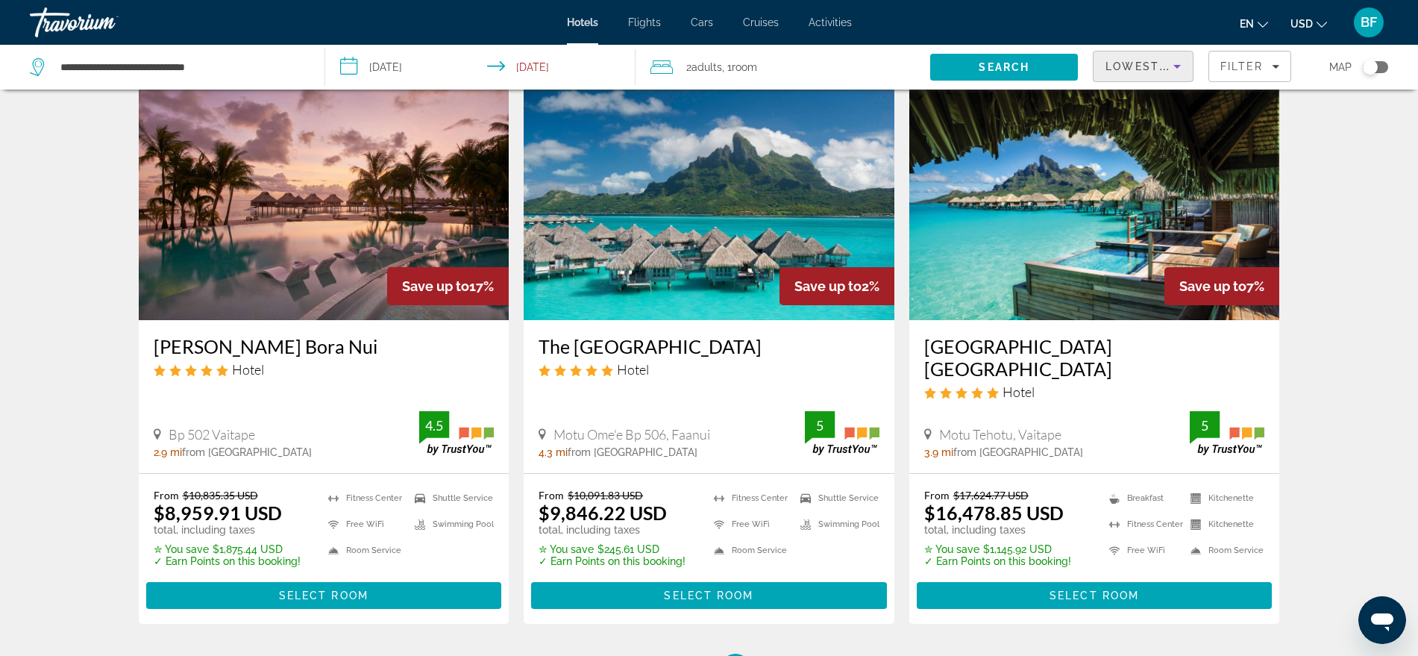
scroll to position [278, 0]
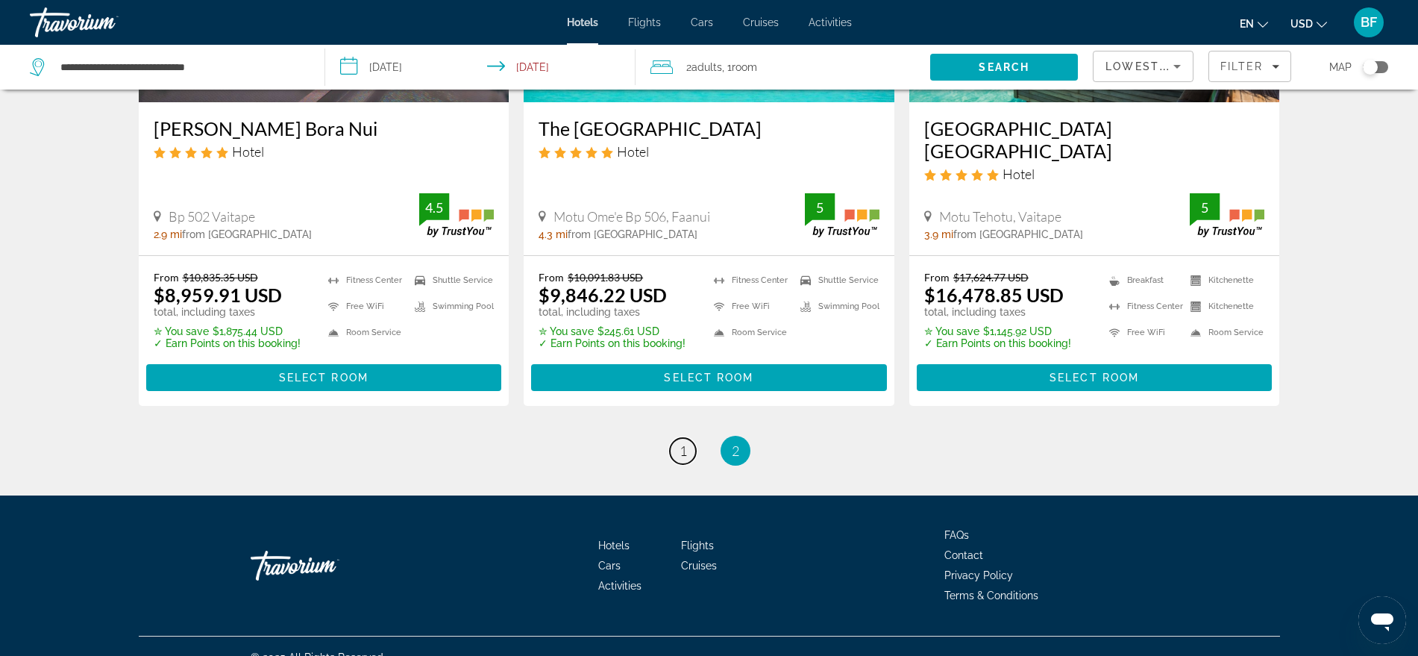
click at [684, 442] on span "1" at bounding box center [683, 450] width 7 height 16
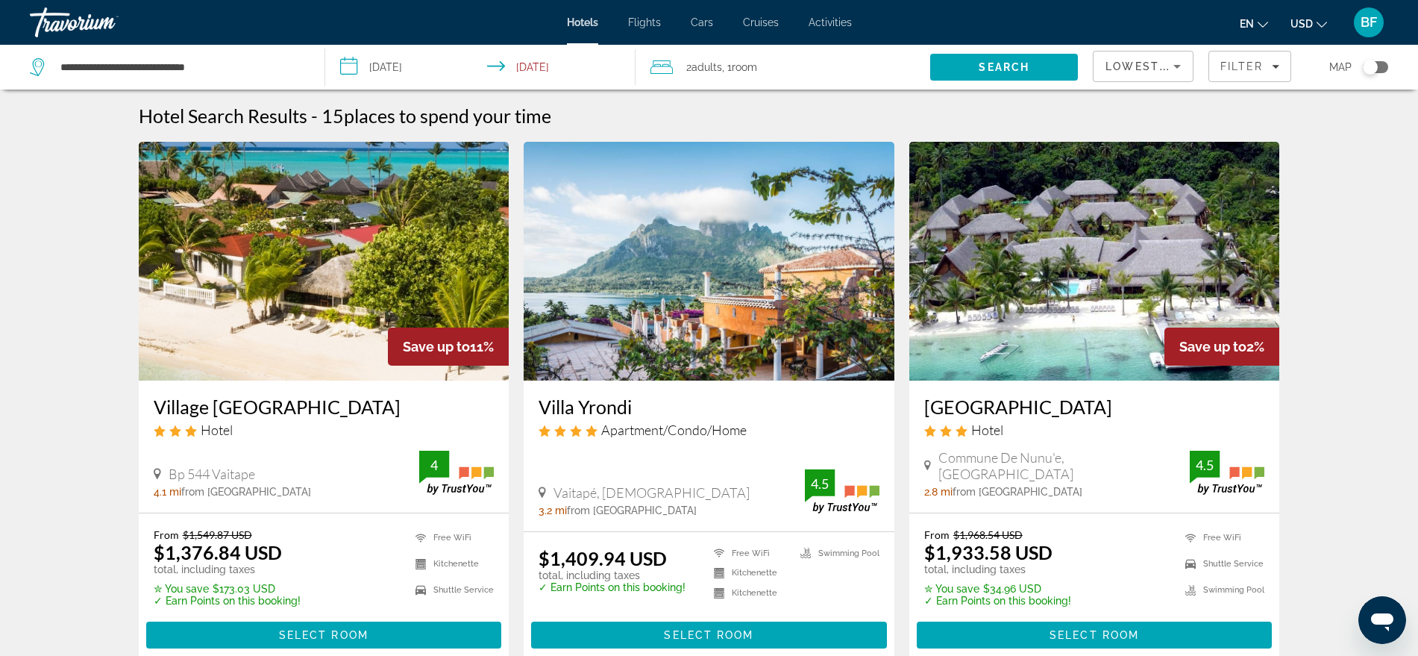
click at [397, 64] on input "**********" at bounding box center [483, 69] width 316 height 49
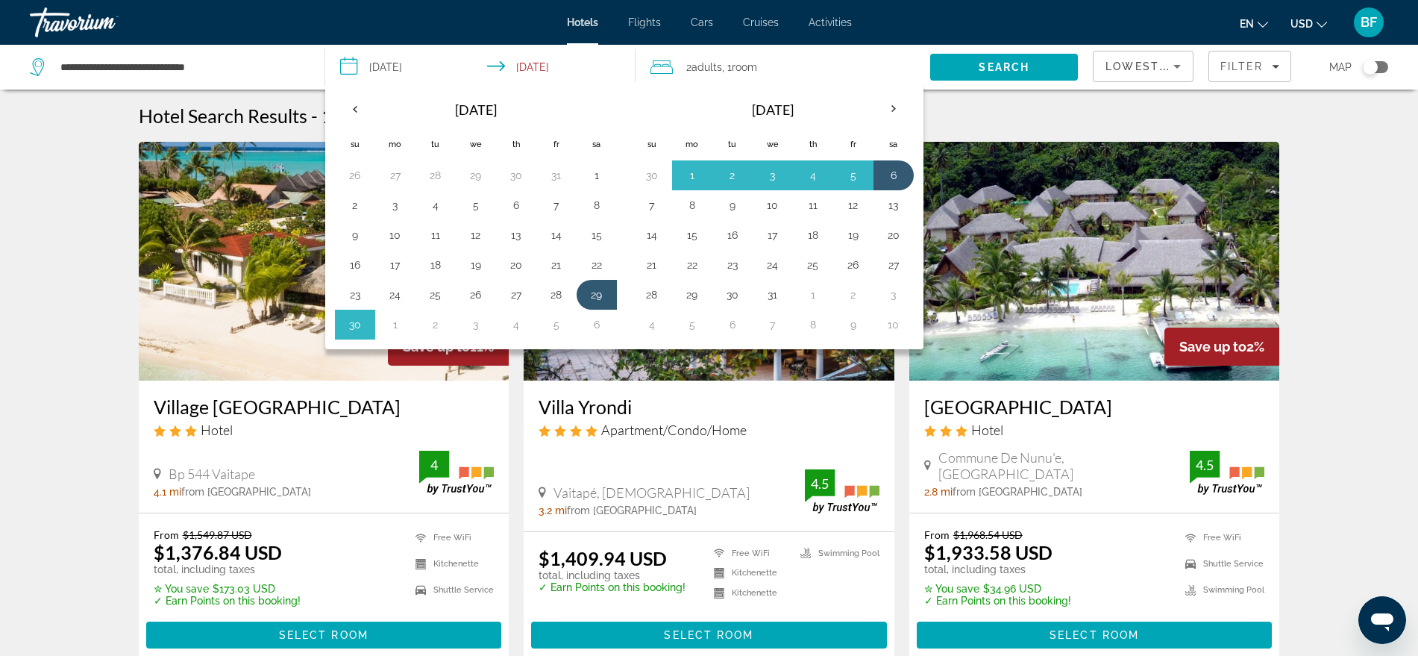
click at [892, 100] on th "Next month" at bounding box center [893, 108] width 40 height 33
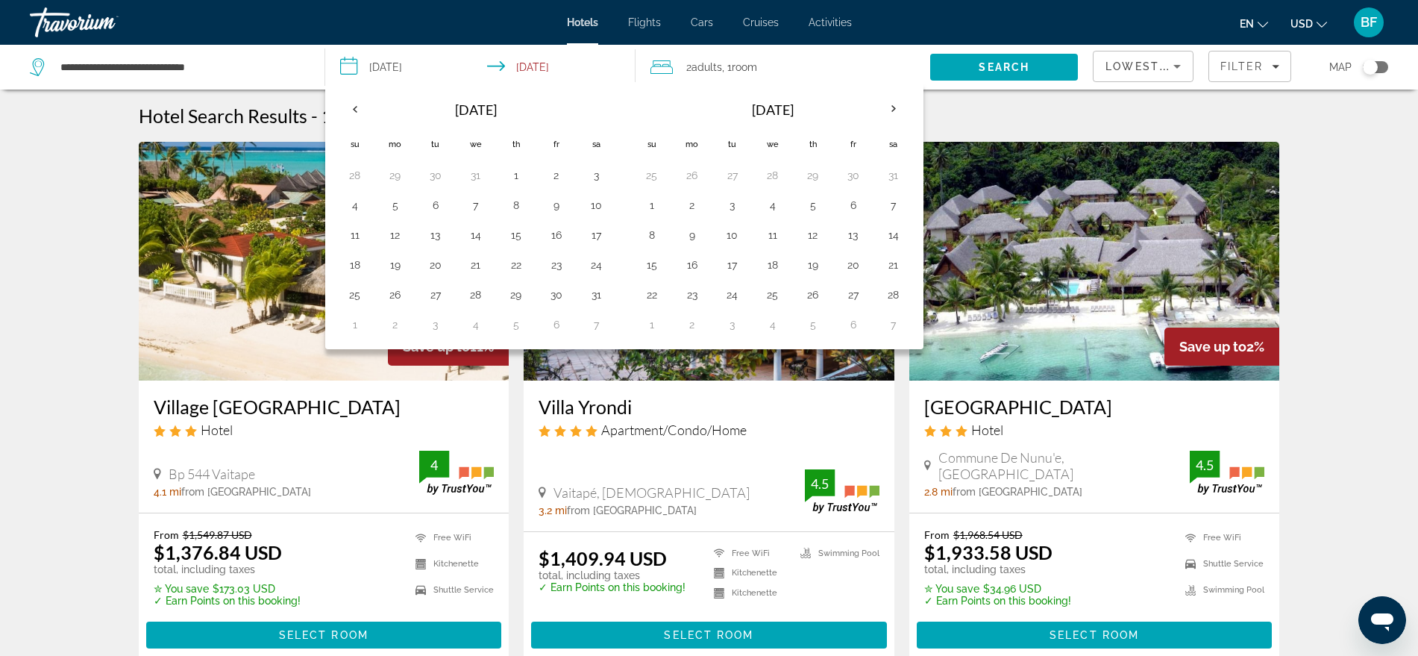
click at [892, 100] on th "Next month" at bounding box center [893, 108] width 40 height 33
click at [354, 300] on button "22" at bounding box center [355, 294] width 24 height 21
click at [600, 292] on button "28" at bounding box center [597, 294] width 24 height 21
type input "**********"
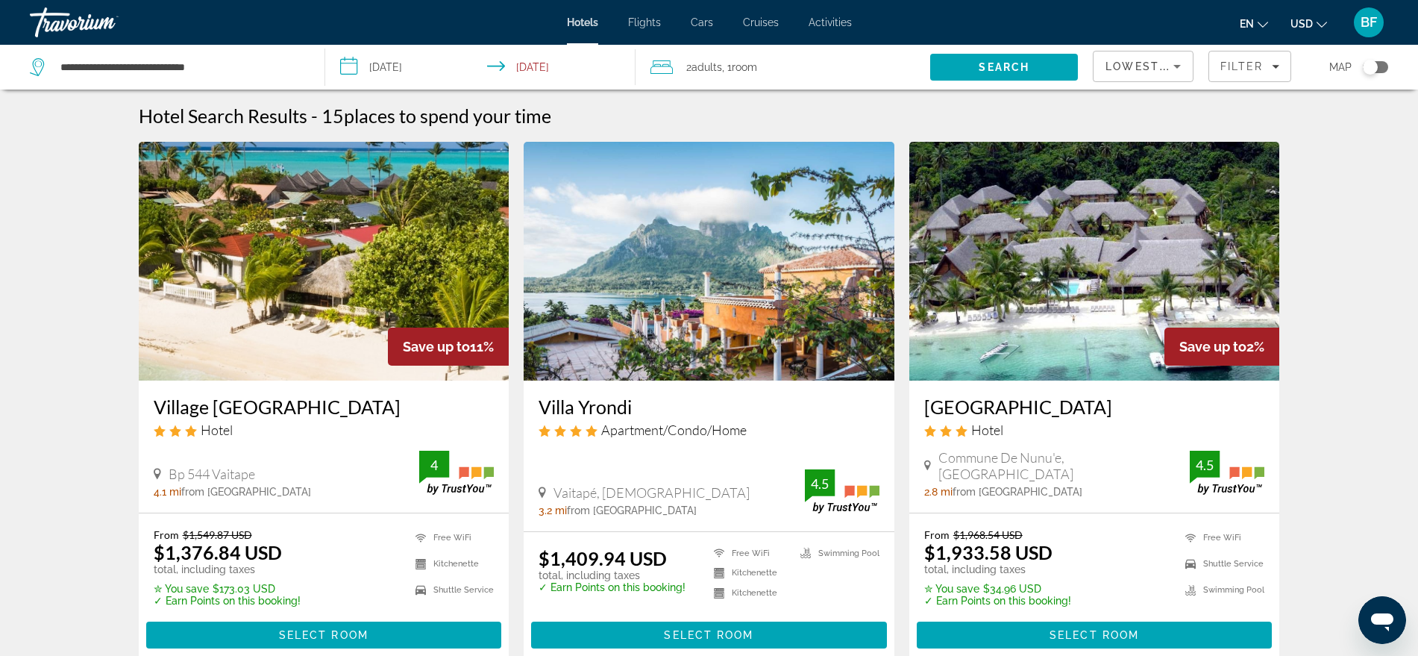
click at [1028, 59] on span "Search" at bounding box center [1004, 67] width 148 height 36
